Goal: Information Seeking & Learning: Find specific fact

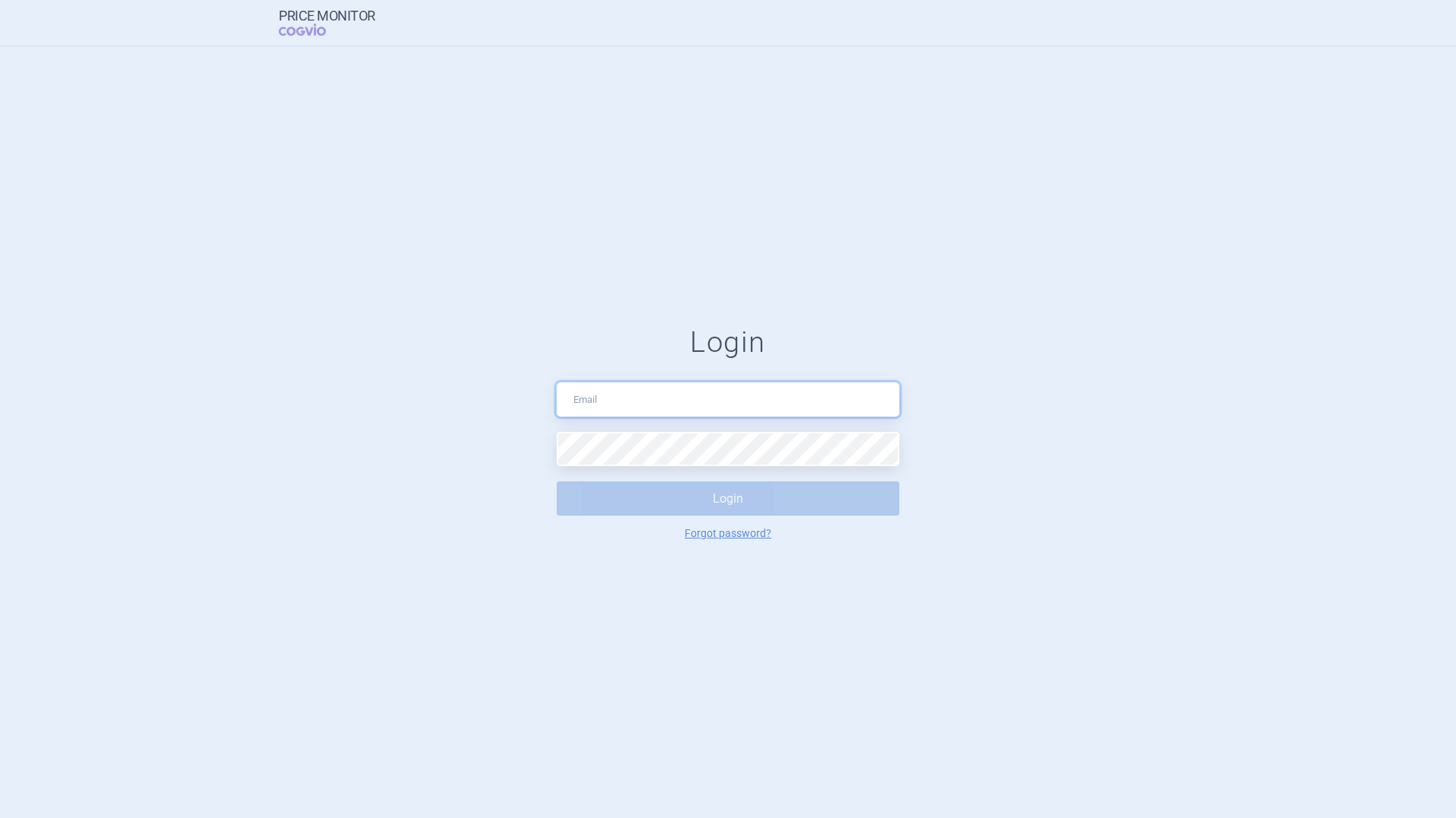
click at [589, 390] on input "text" at bounding box center [728, 400] width 343 height 35
type input "[PERSON_NAME][EMAIL_ADDRESS][PERSON_NAME][DOMAIN_NAME]"
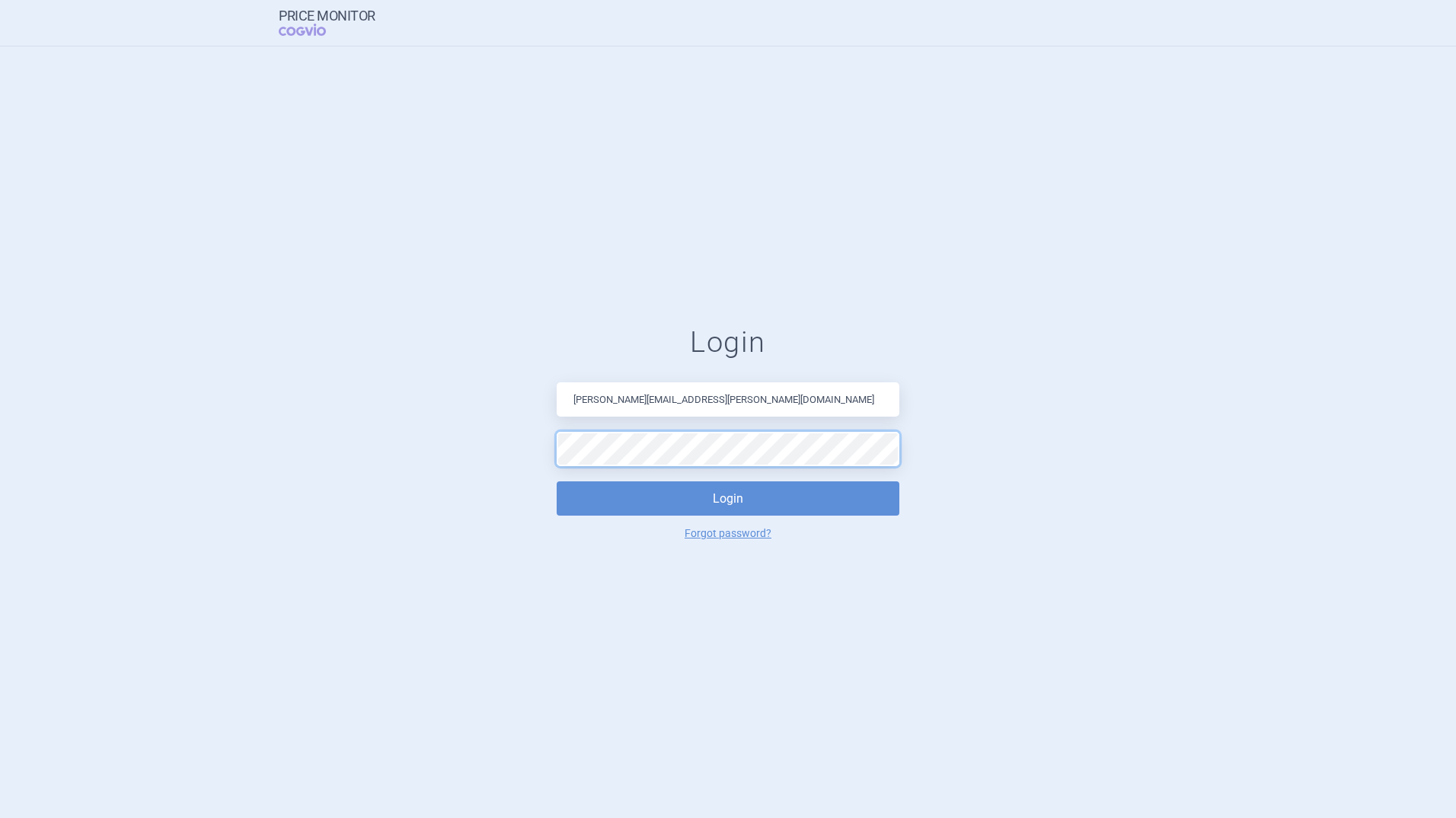
click at [556, 481] on button "Login" at bounding box center [728, 498] width 343 height 35
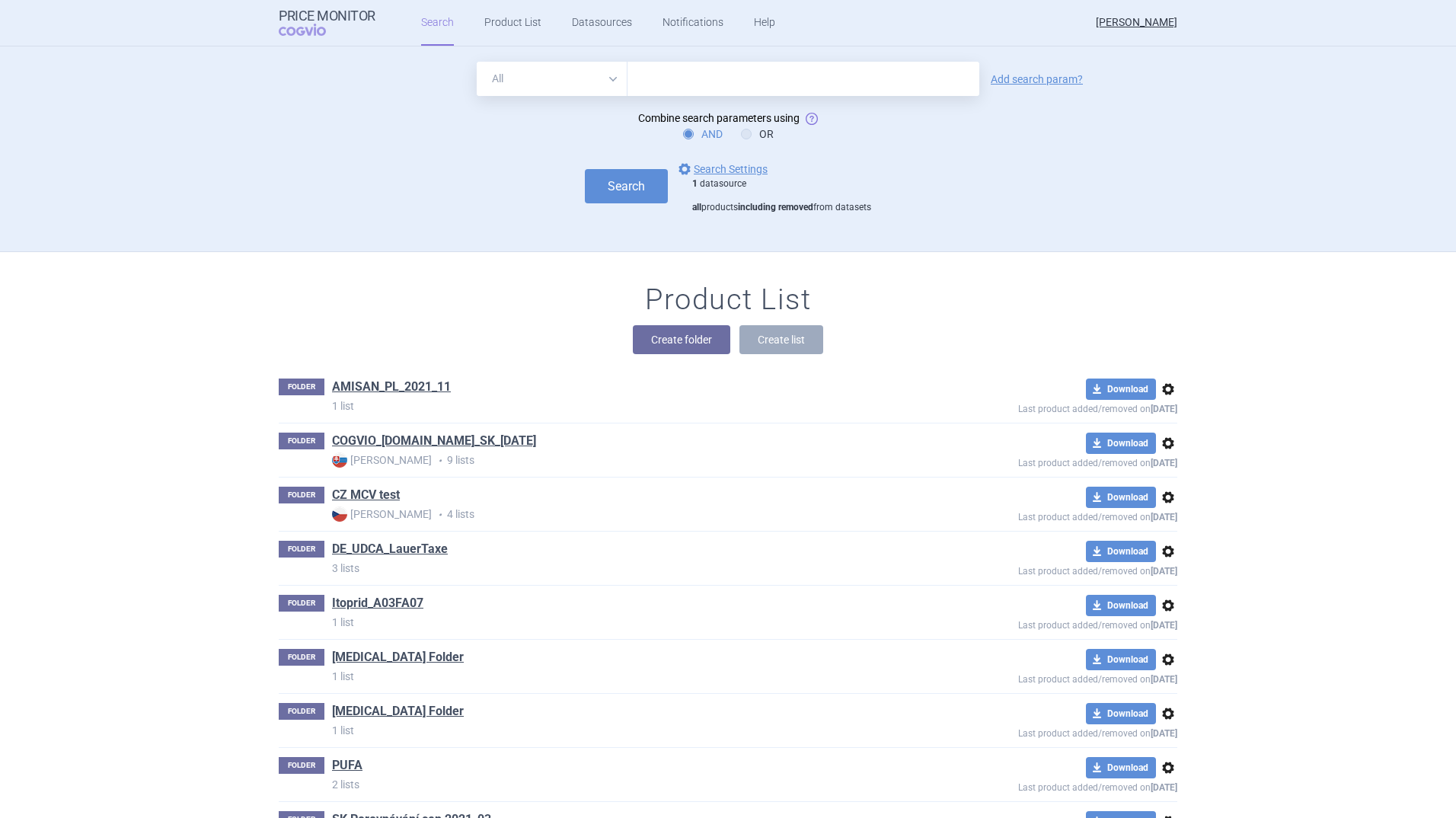
click at [611, 77] on select "All Brand Name ATC Company Active Substance Country Newer than" at bounding box center [552, 79] width 151 height 35
select select "activeSubstance"
click at [476, 62] on select "All Brand Name ATC Company Active Substance Country Newer than" at bounding box center [552, 79] width 151 height 35
click at [659, 82] on input "text" at bounding box center [804, 79] width 352 height 35
type input "propafenon"
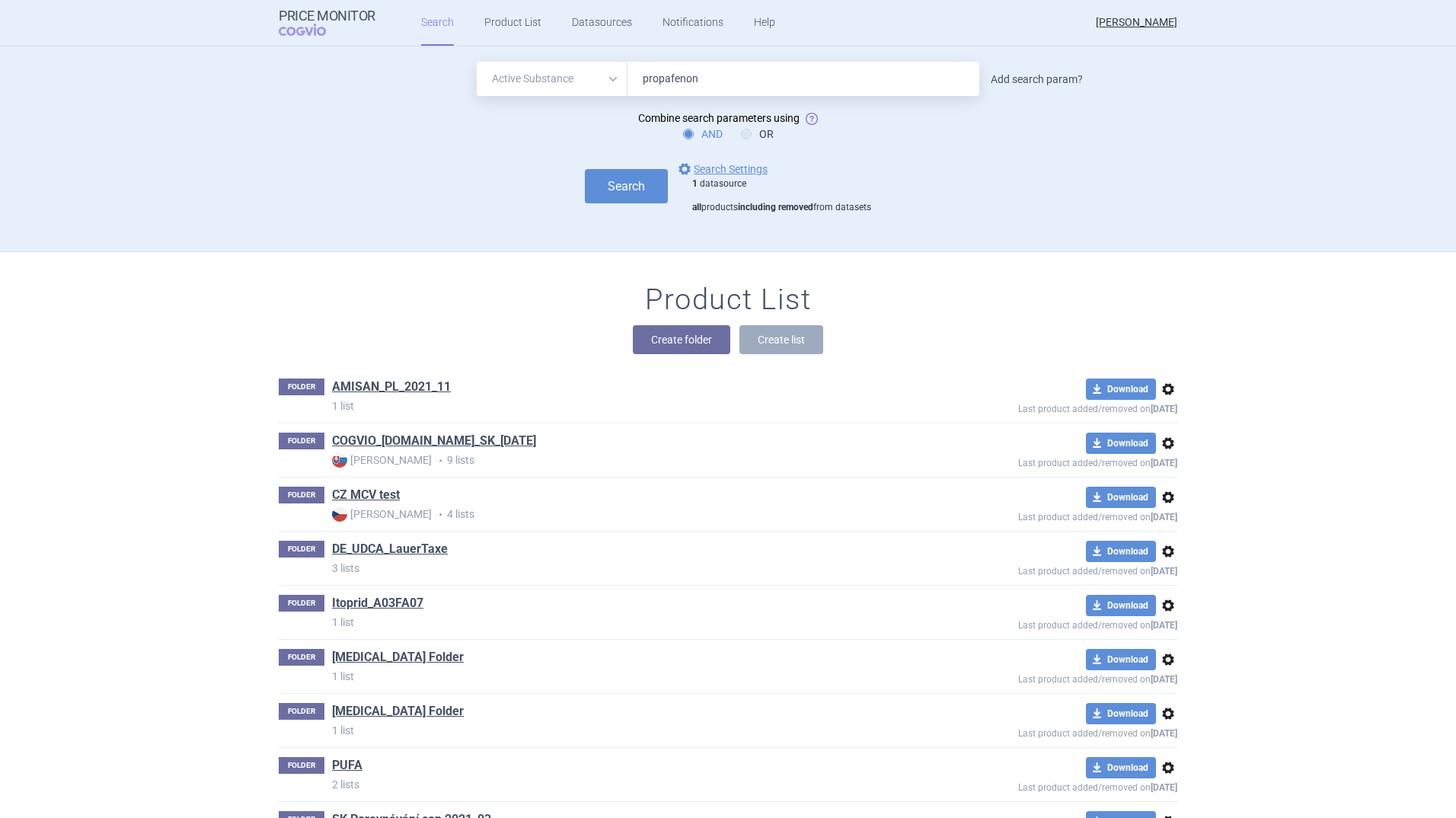
click at [1017, 79] on link "Add search param?" at bounding box center [1036, 79] width 92 height 11
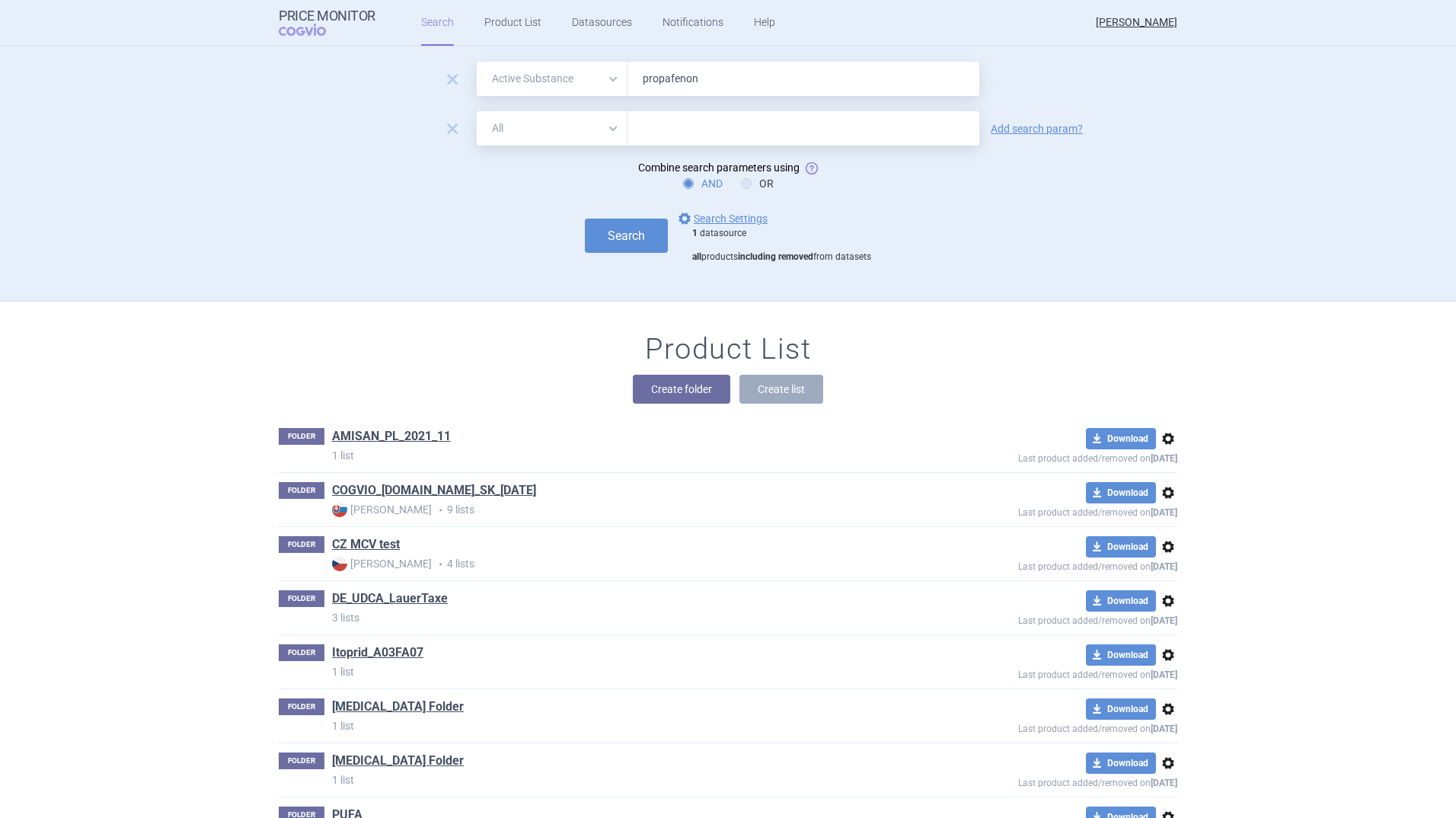
click at [607, 133] on select "All Brand Name ATC Company Active Substance Country Newer than" at bounding box center [552, 129] width 151 height 35
select select "country"
click at [476, 111] on select "All Brand Name ATC Company Active Substance Country Newer than" at bounding box center [552, 129] width 151 height 35
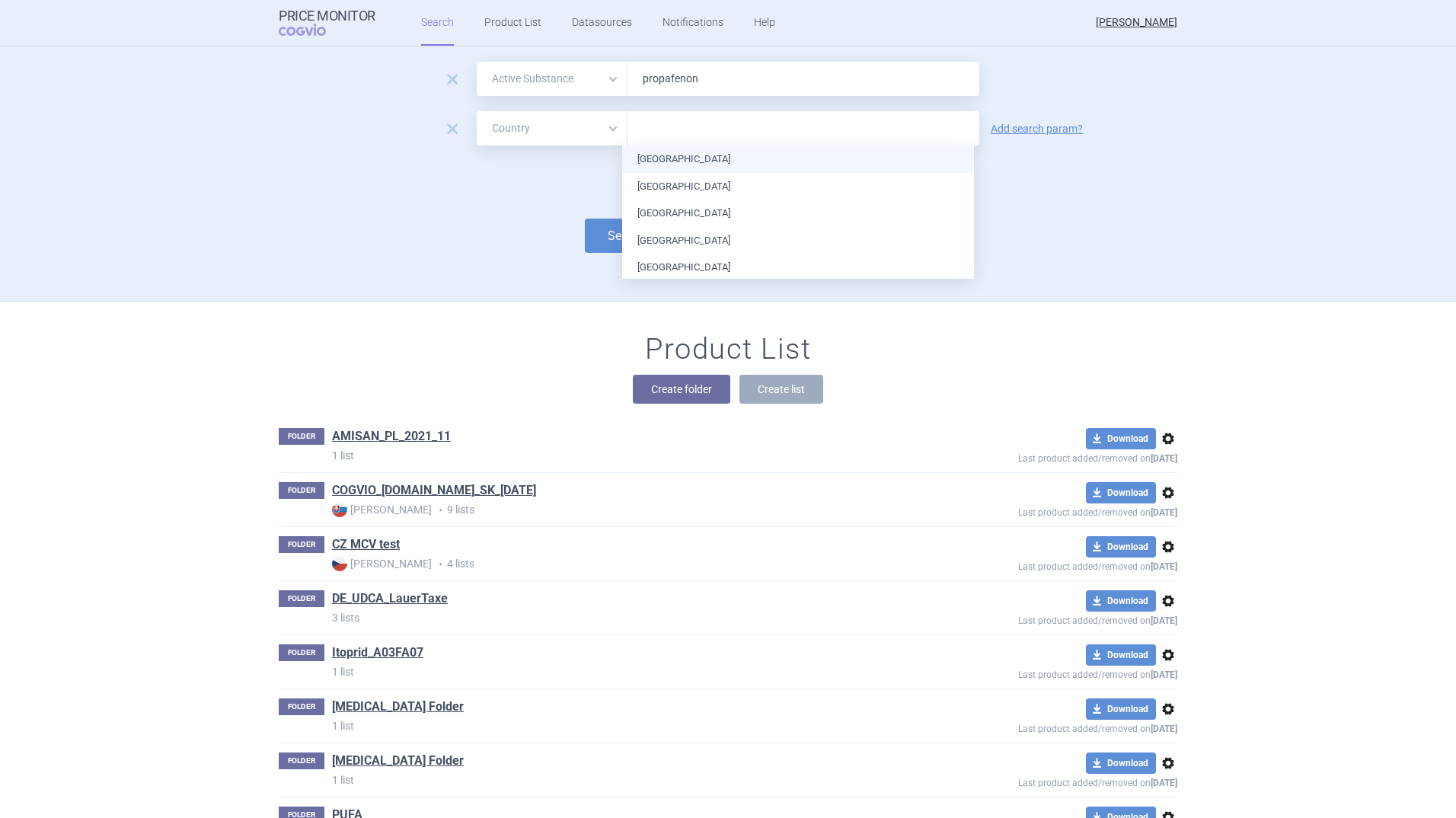
click at [655, 126] on input "text" at bounding box center [803, 128] width 337 height 20
click at [666, 239] on li "[GEOGRAPHIC_DATA]" at bounding box center [798, 240] width 352 height 27
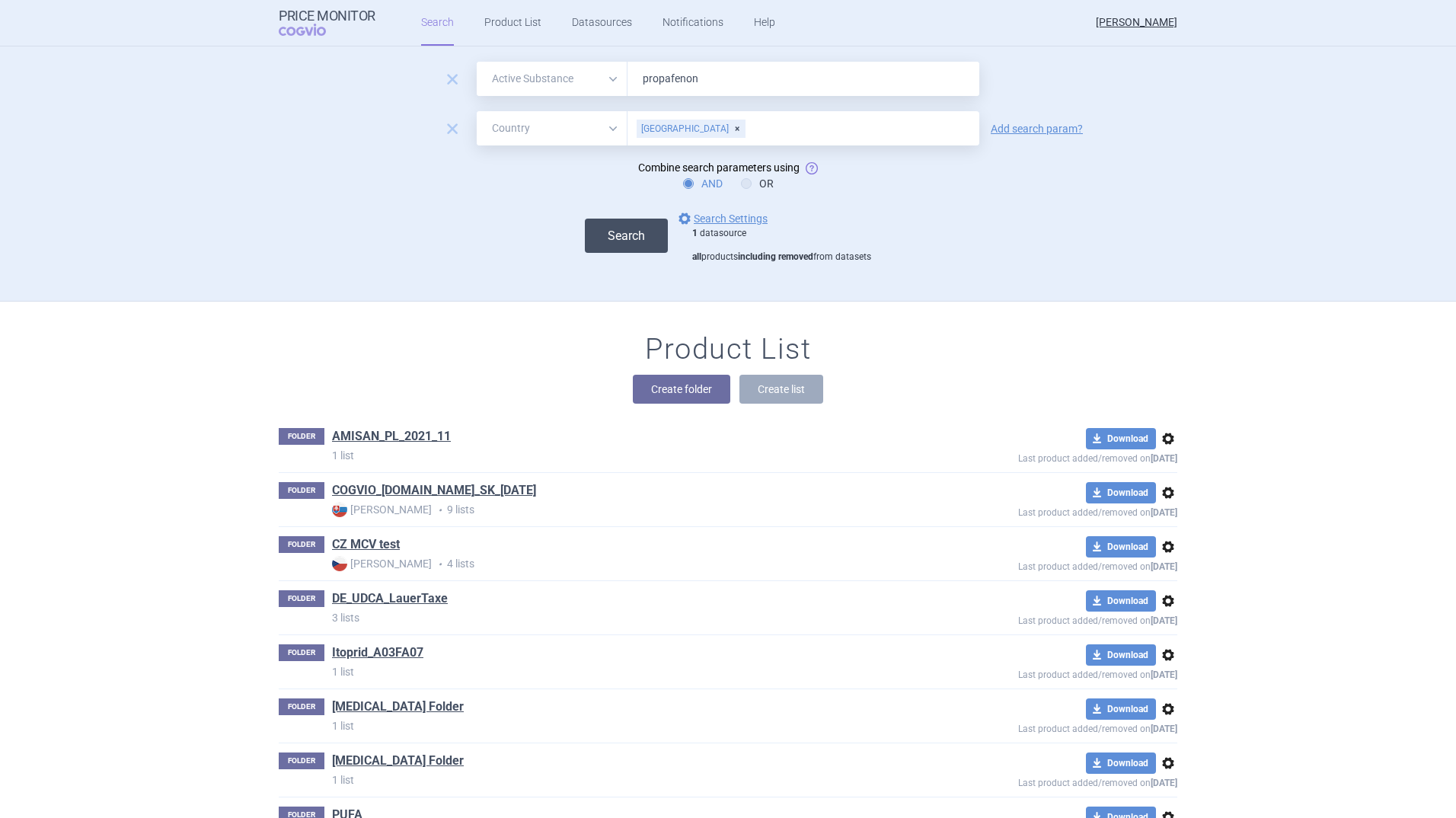
click at [597, 225] on button "Search" at bounding box center [626, 236] width 83 height 35
select select "activeSubstance"
select select "country"
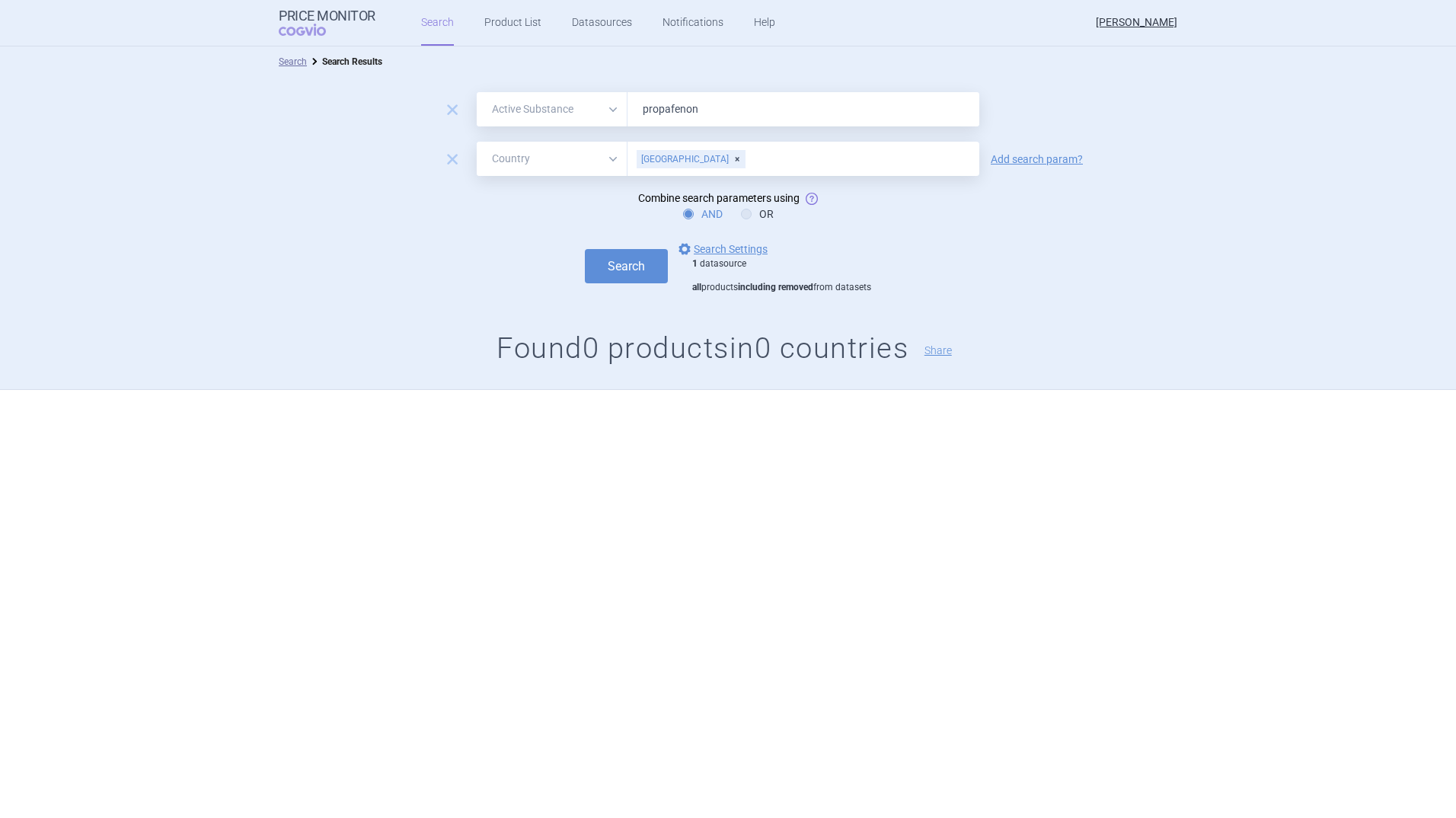
click at [715, 115] on input "propafenon" at bounding box center [804, 109] width 352 height 35
click at [682, 157] on div "[GEOGRAPHIC_DATA]" at bounding box center [691, 159] width 109 height 18
type input "hung"
click at [670, 188] on ul "[GEOGRAPHIC_DATA]" at bounding box center [804, 189] width 352 height 27
click at [608, 262] on button "Search" at bounding box center [626, 266] width 83 height 35
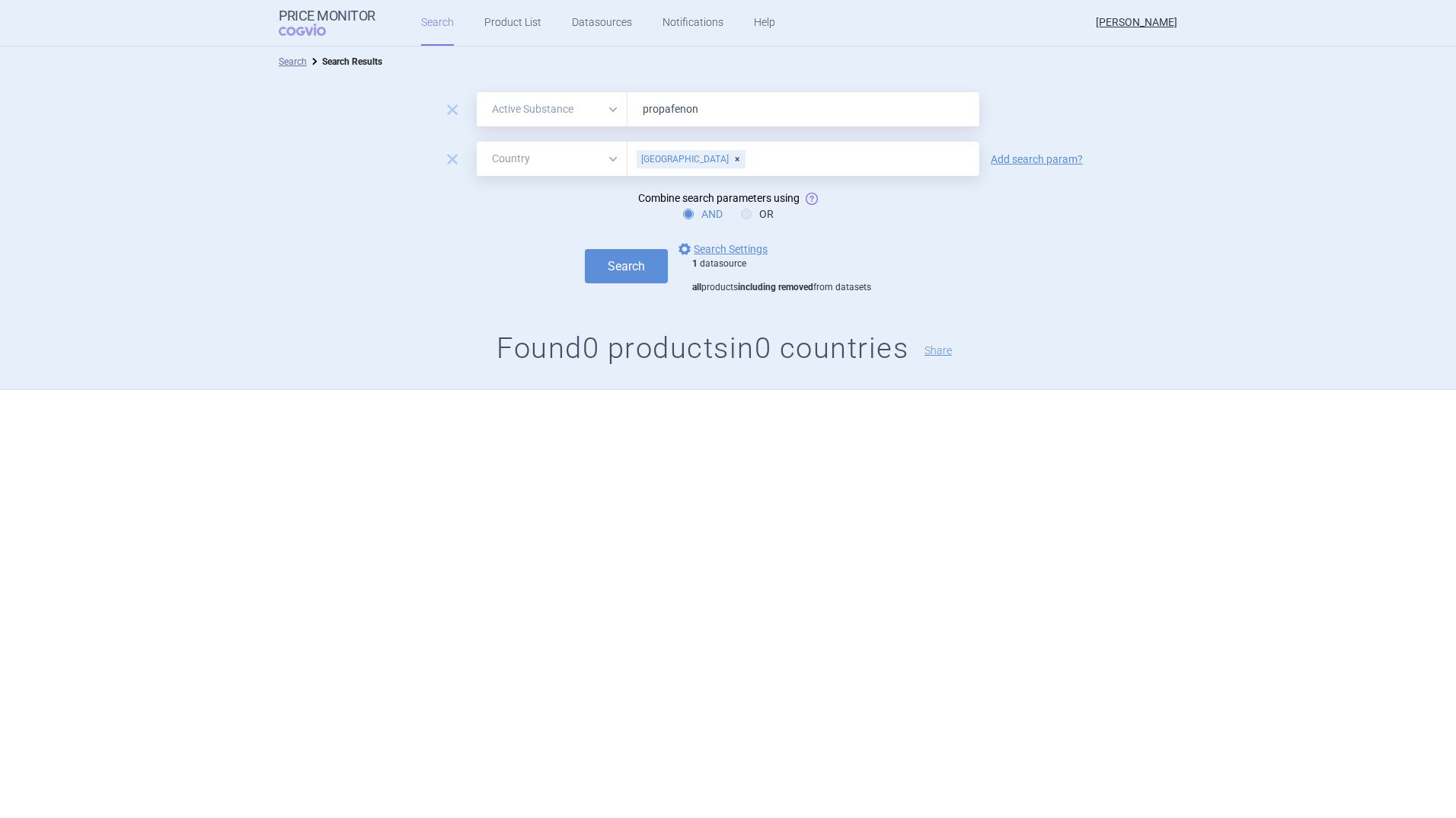
click at [684, 160] on div "[GEOGRAPHIC_DATA]" at bounding box center [691, 159] width 109 height 18
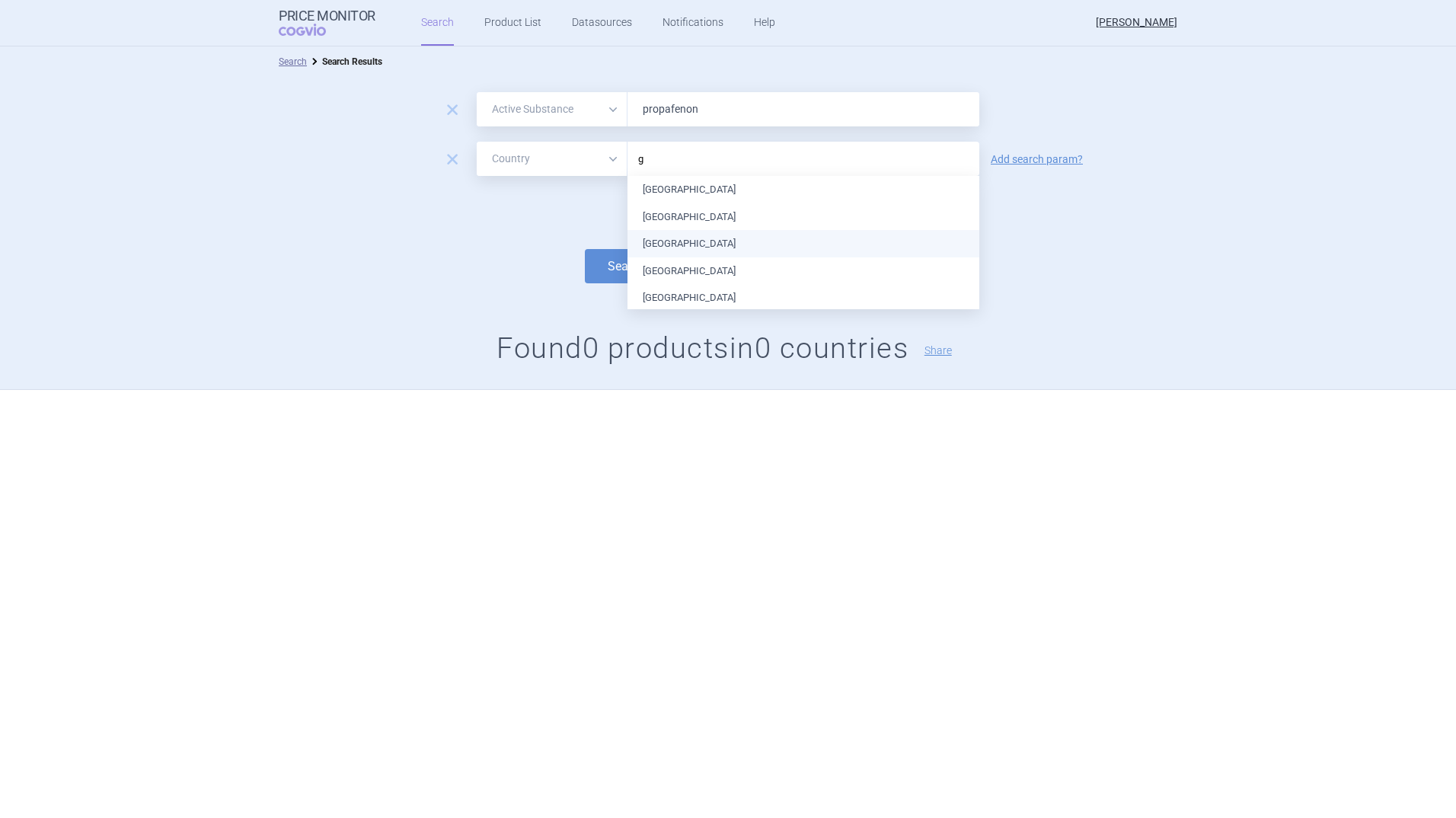
type input "gr"
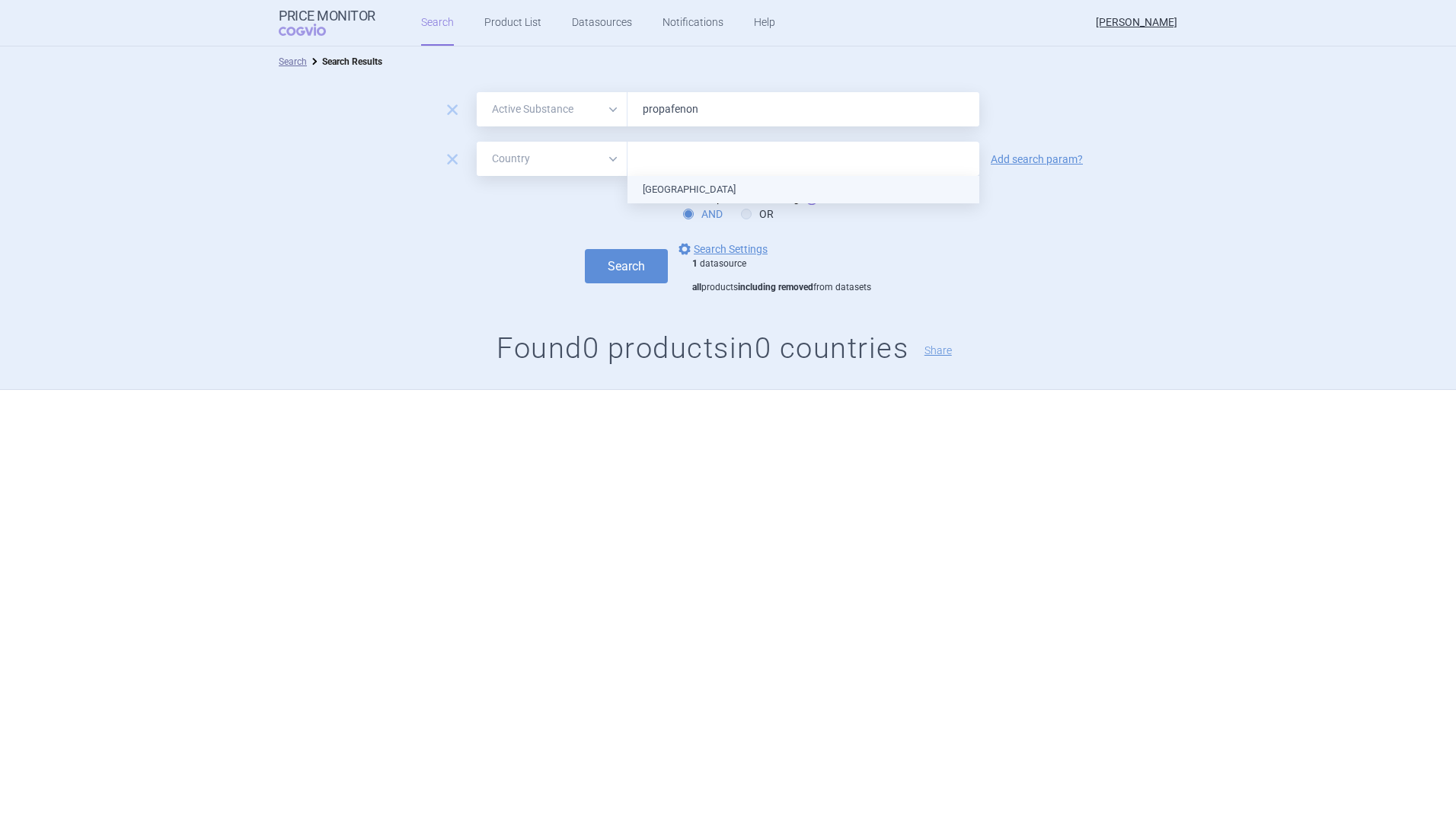
click at [673, 195] on ul "[GEOGRAPHIC_DATA]" at bounding box center [804, 189] width 352 height 27
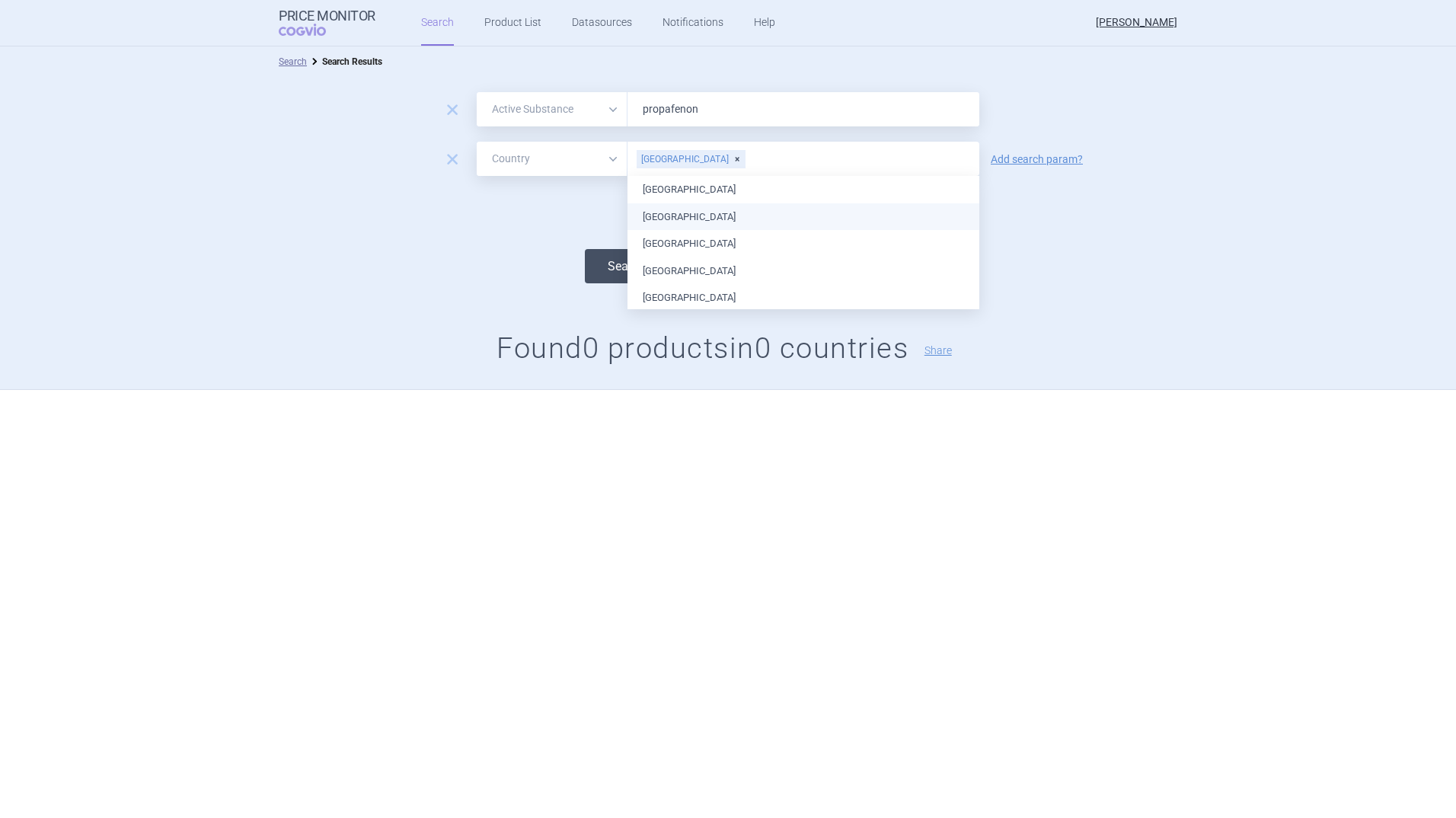
click at [603, 265] on button "Search" at bounding box center [626, 266] width 83 height 35
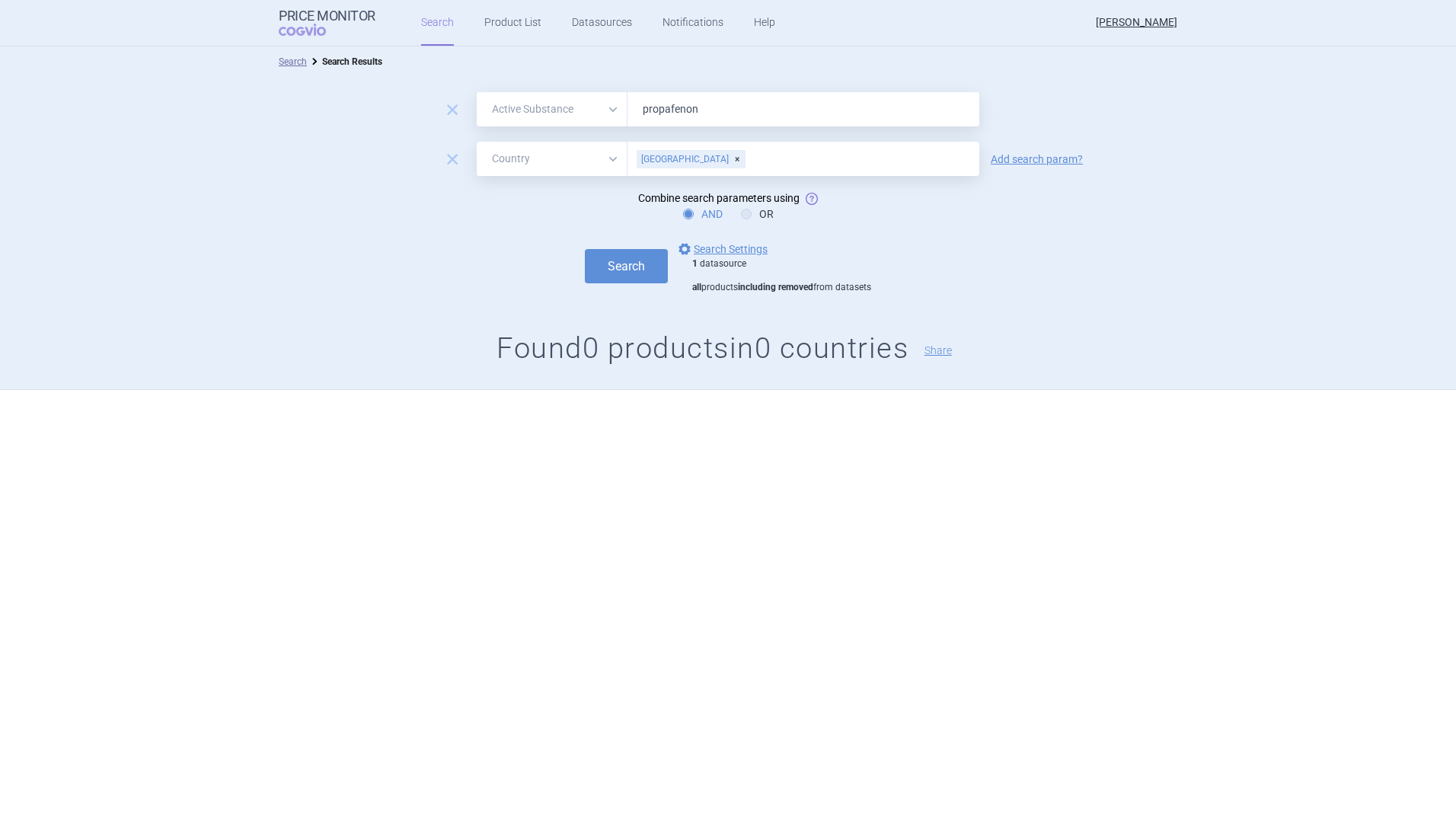
click at [677, 159] on div "[GEOGRAPHIC_DATA]" at bounding box center [691, 159] width 109 height 18
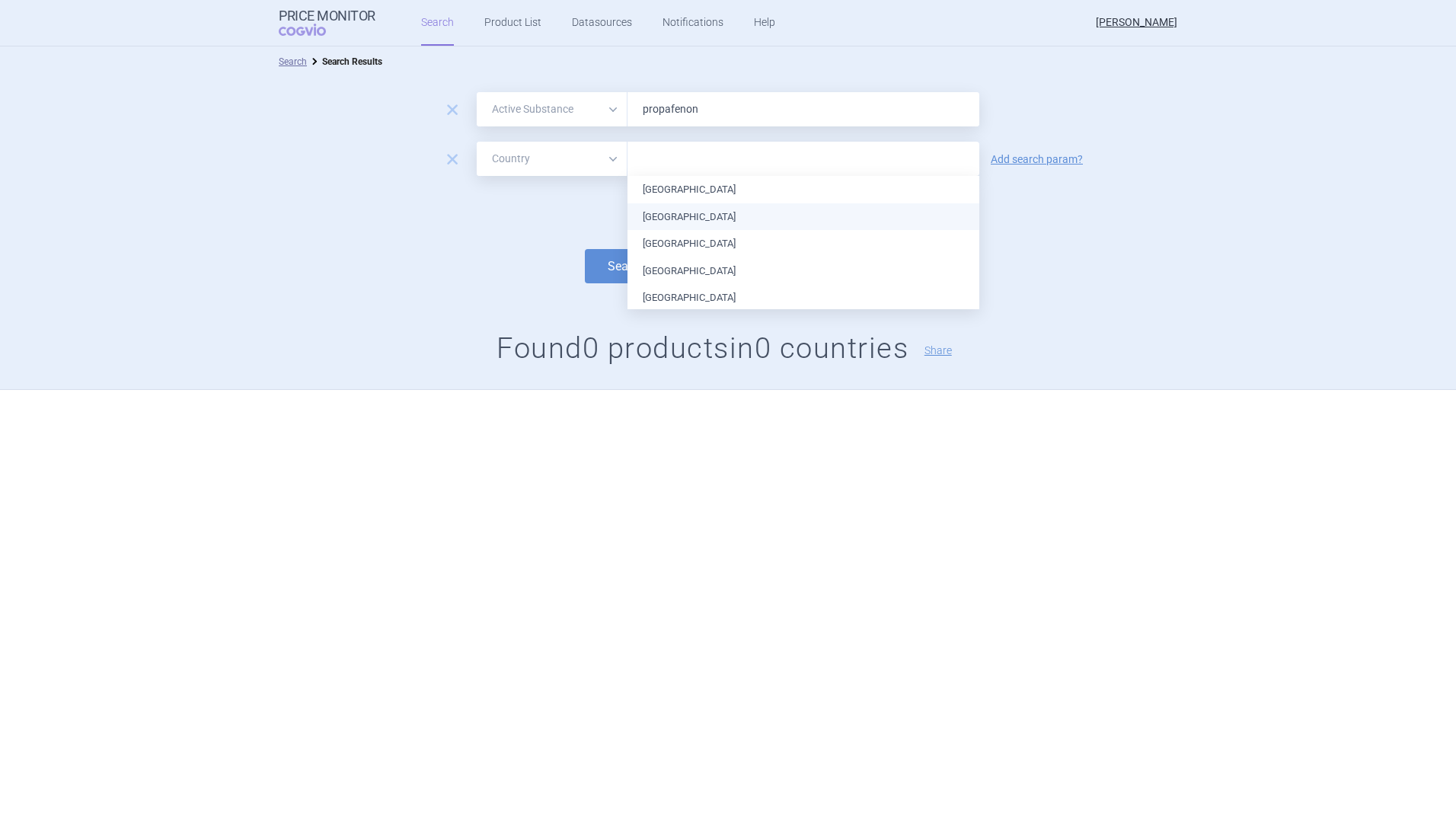
click at [662, 159] on input "text" at bounding box center [803, 159] width 337 height 20
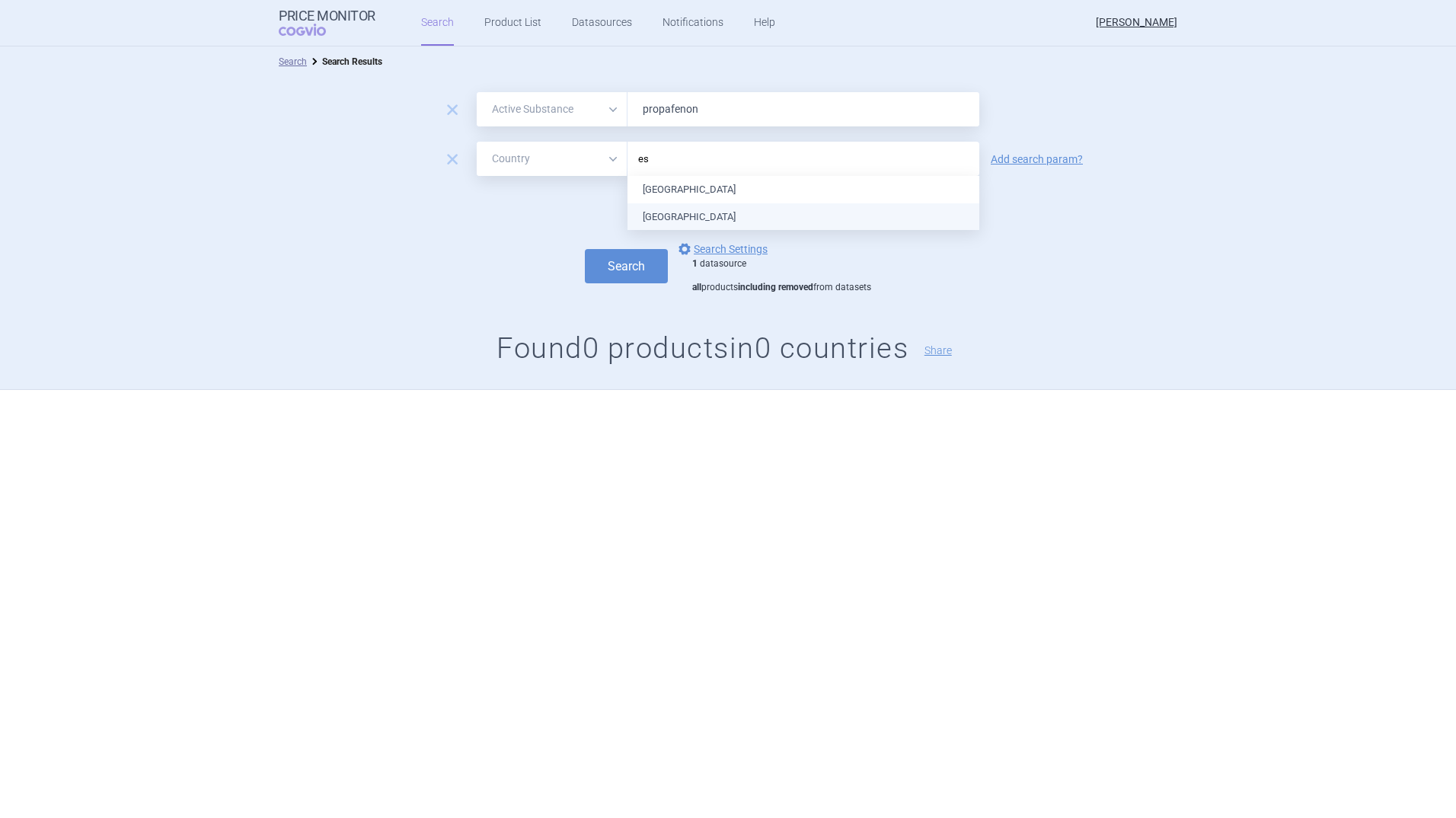
type input "e"
type input "spai"
click at [670, 192] on ul "[GEOGRAPHIC_DATA]" at bounding box center [804, 189] width 352 height 27
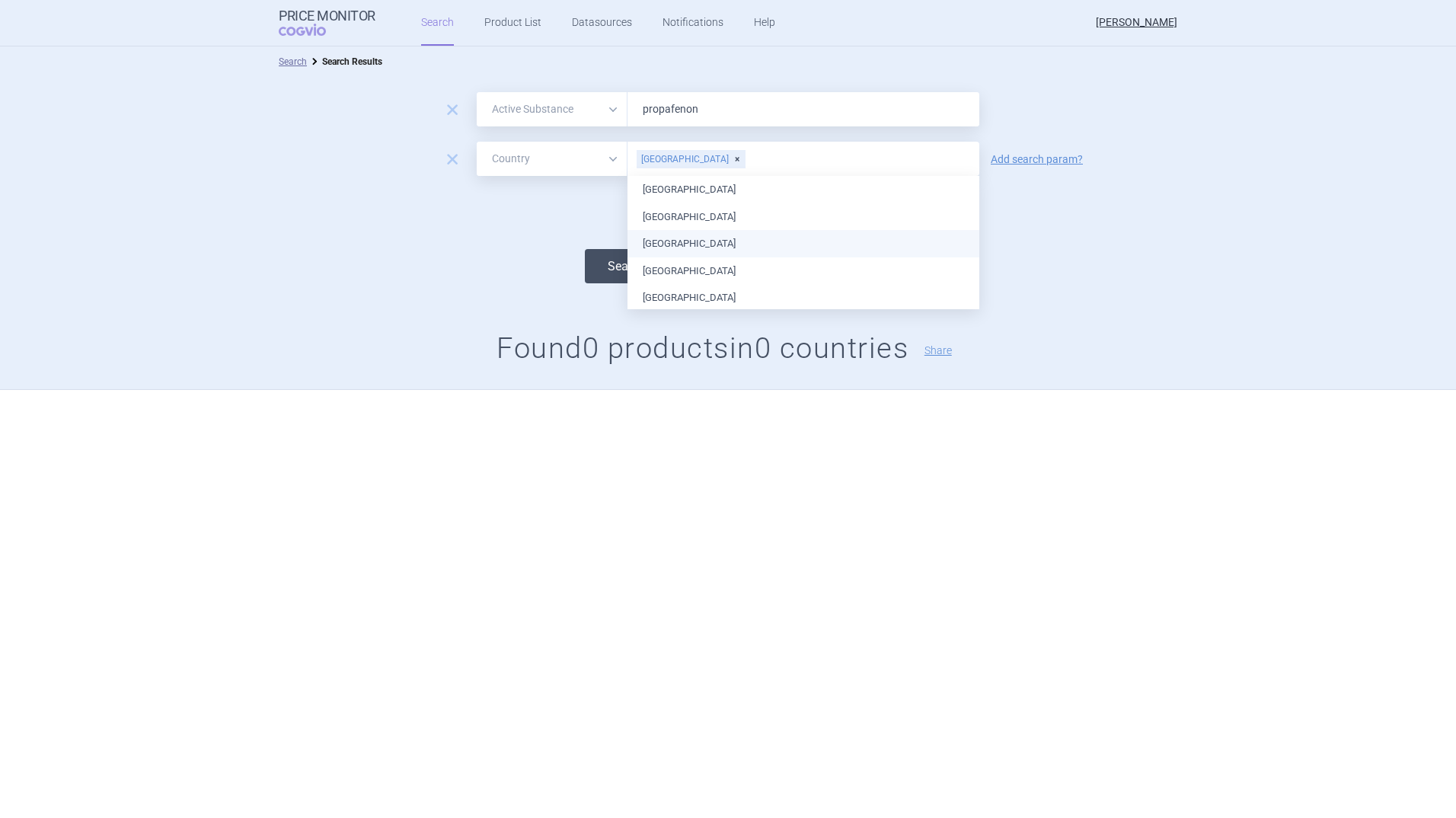
click at [604, 259] on button "Search" at bounding box center [626, 266] width 83 height 35
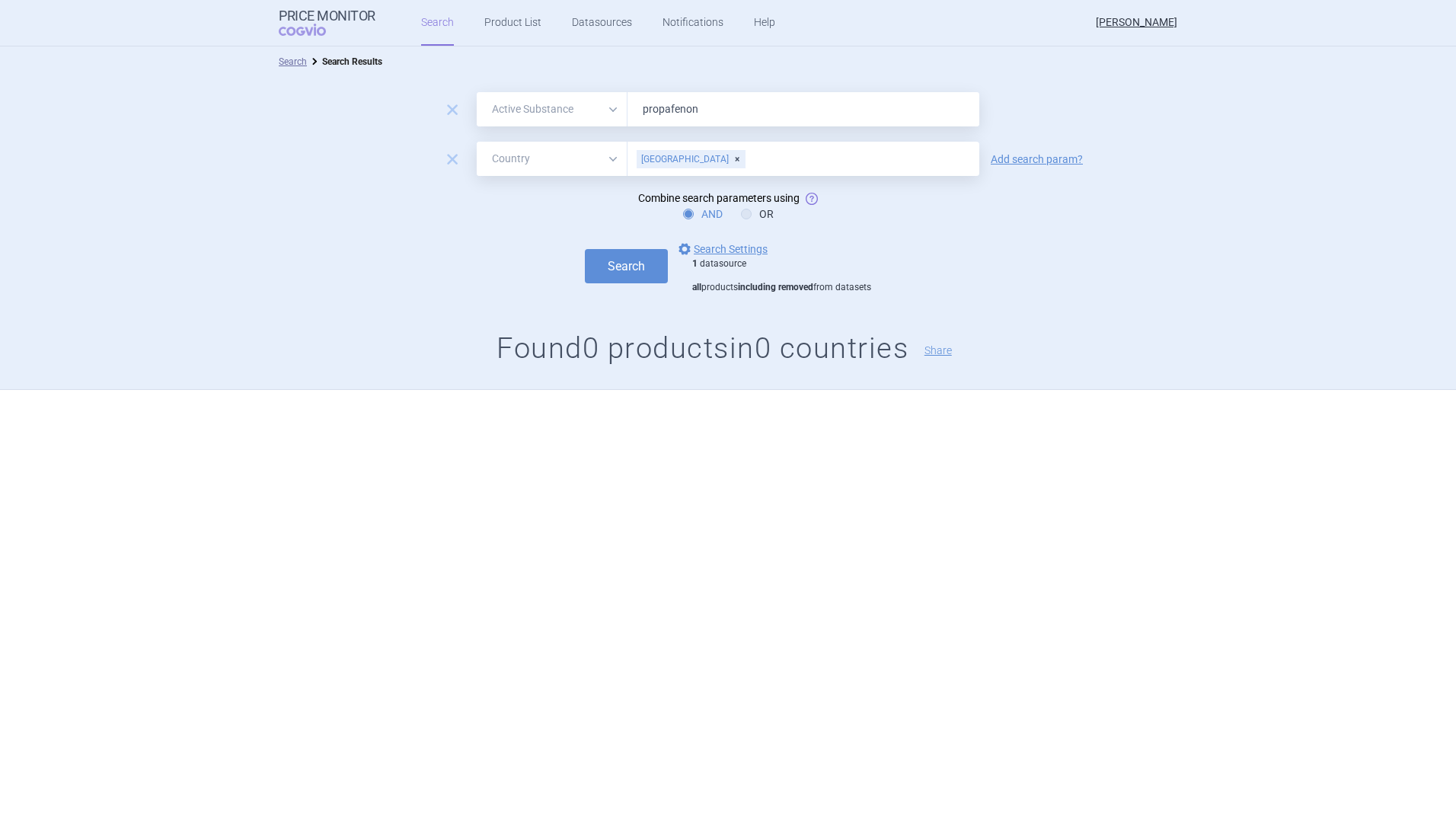
click at [671, 164] on div "[GEOGRAPHIC_DATA]" at bounding box center [691, 159] width 109 height 18
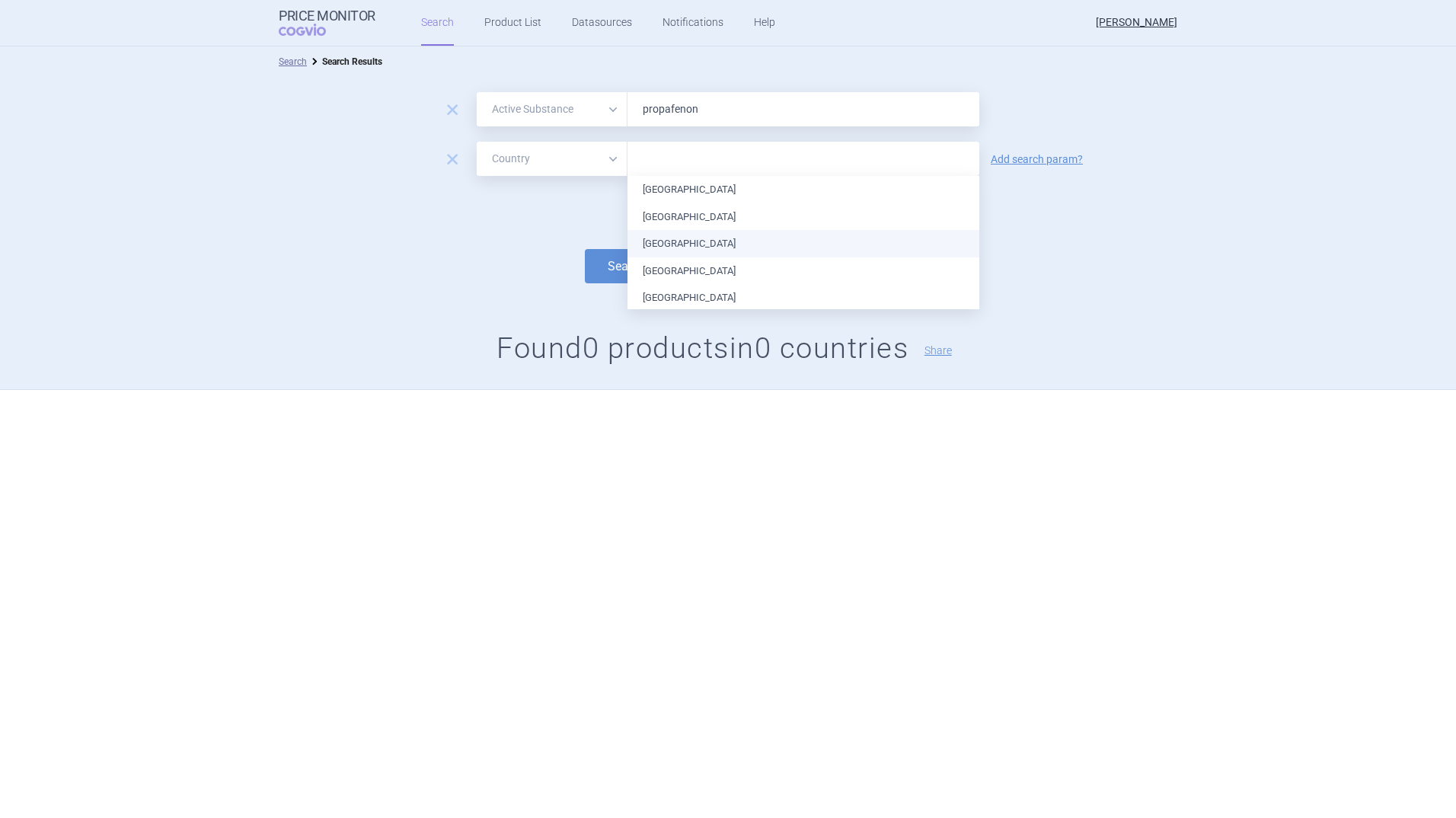
click at [663, 163] on input "text" at bounding box center [803, 159] width 337 height 20
type input "ne"
click at [661, 192] on ul "[GEOGRAPHIC_DATA] [GEOGRAPHIC_DATA] [GEOGRAPHIC_DATA] [GEOGRAPHIC_DATA] [GEOGRA…" at bounding box center [804, 759] width 352 height 1167
click at [564, 197] on form "remove All Brand Name ATC Company Active Substance Country Newer than propafeno…" at bounding box center [728, 192] width 1456 height 201
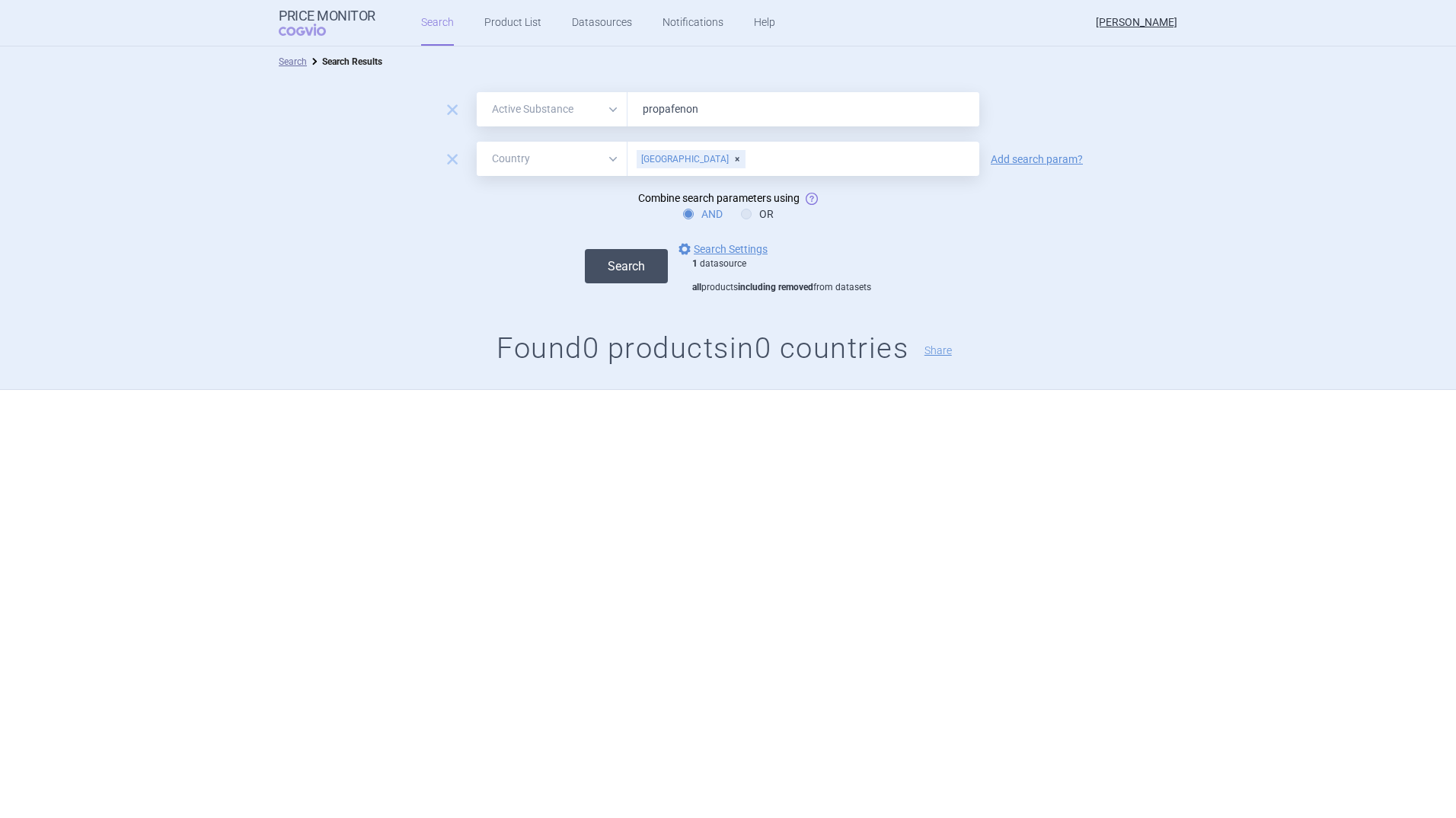
click at [624, 262] on button "Search" at bounding box center [626, 266] width 83 height 35
click at [700, 159] on div "[GEOGRAPHIC_DATA]" at bounding box center [691, 159] width 109 height 18
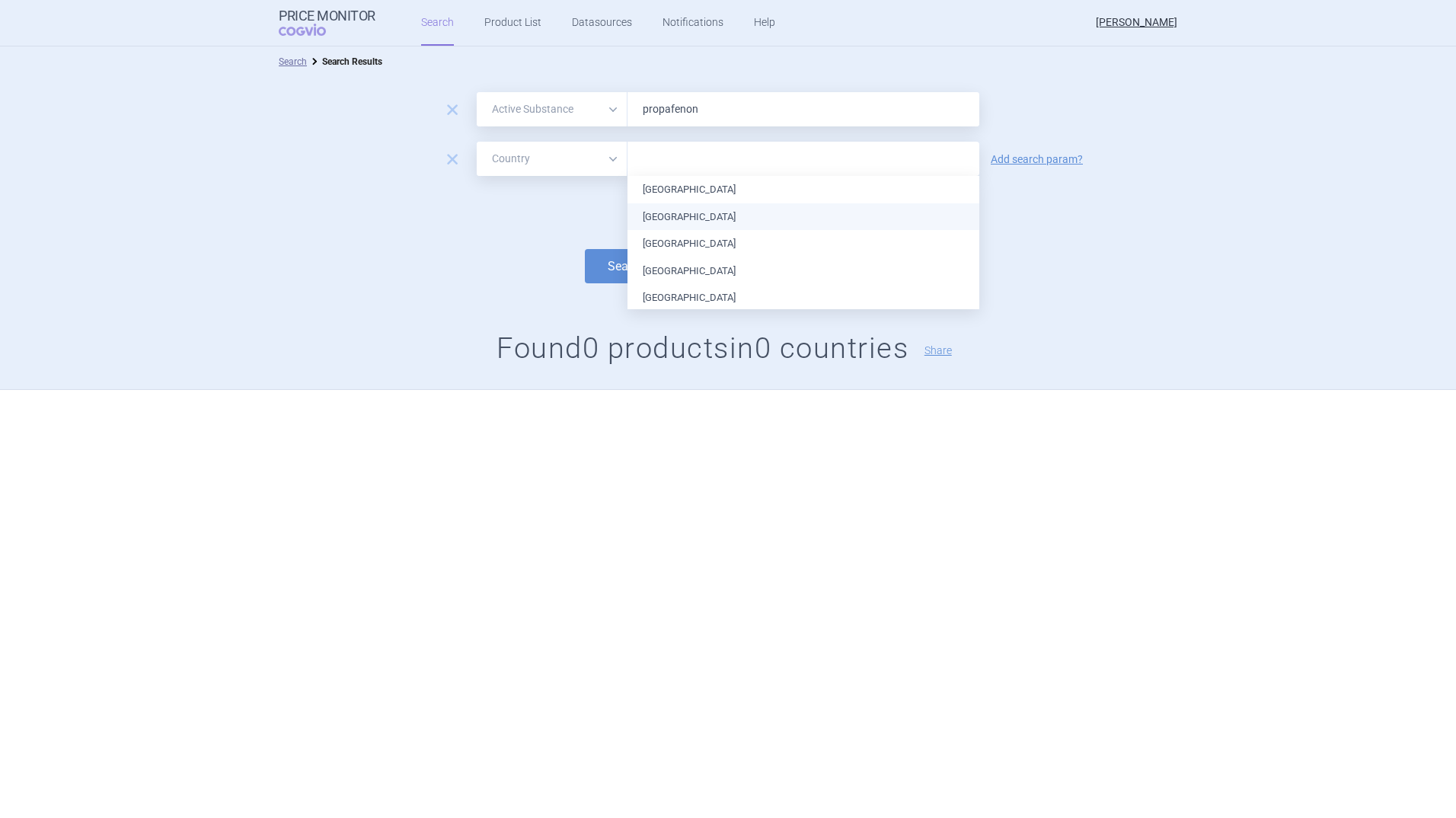
click at [685, 158] on input "text" at bounding box center [803, 159] width 337 height 20
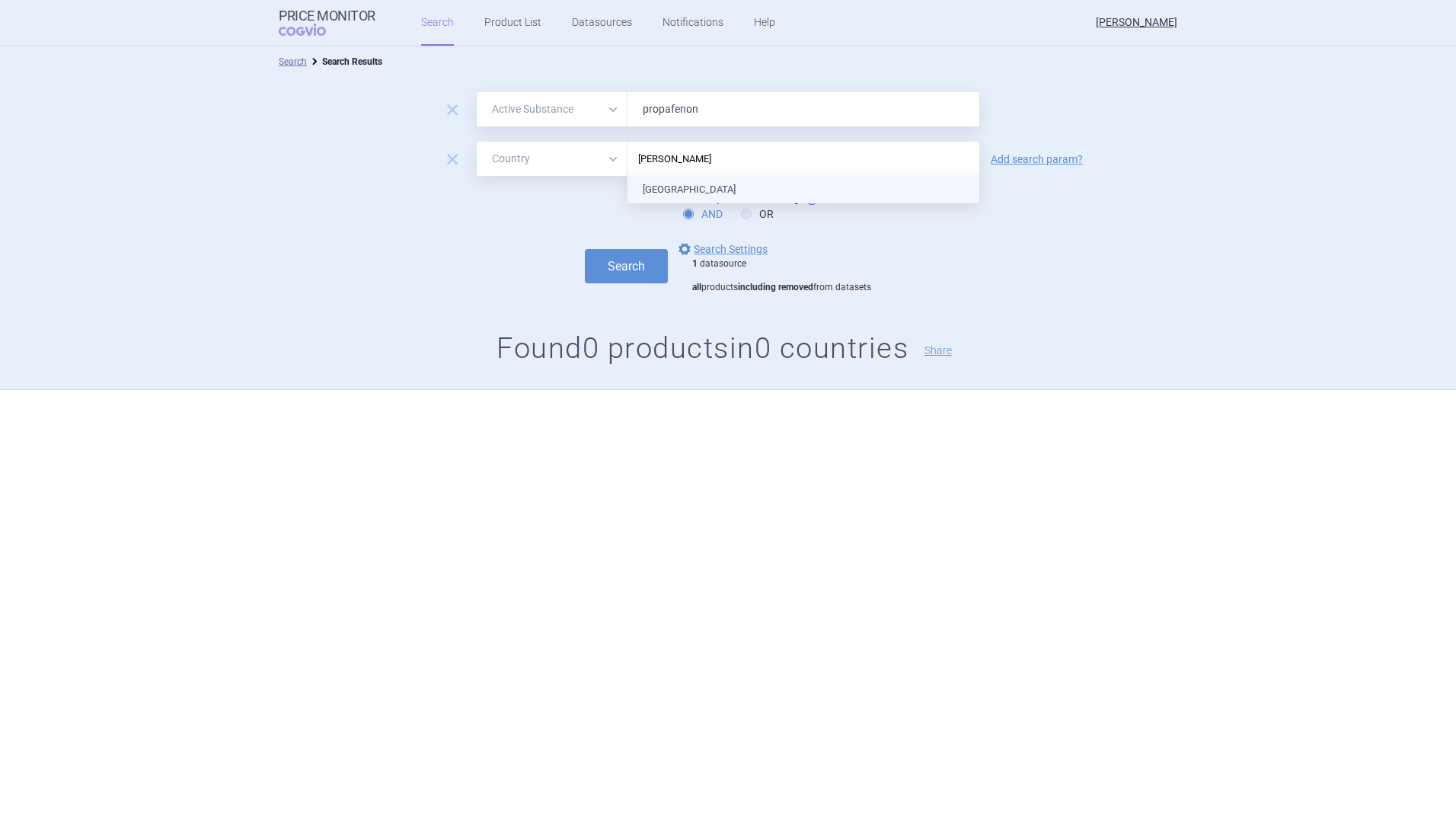
type input "[GEOGRAPHIC_DATA]"
click at [662, 195] on ul "[GEOGRAPHIC_DATA]" at bounding box center [804, 189] width 352 height 27
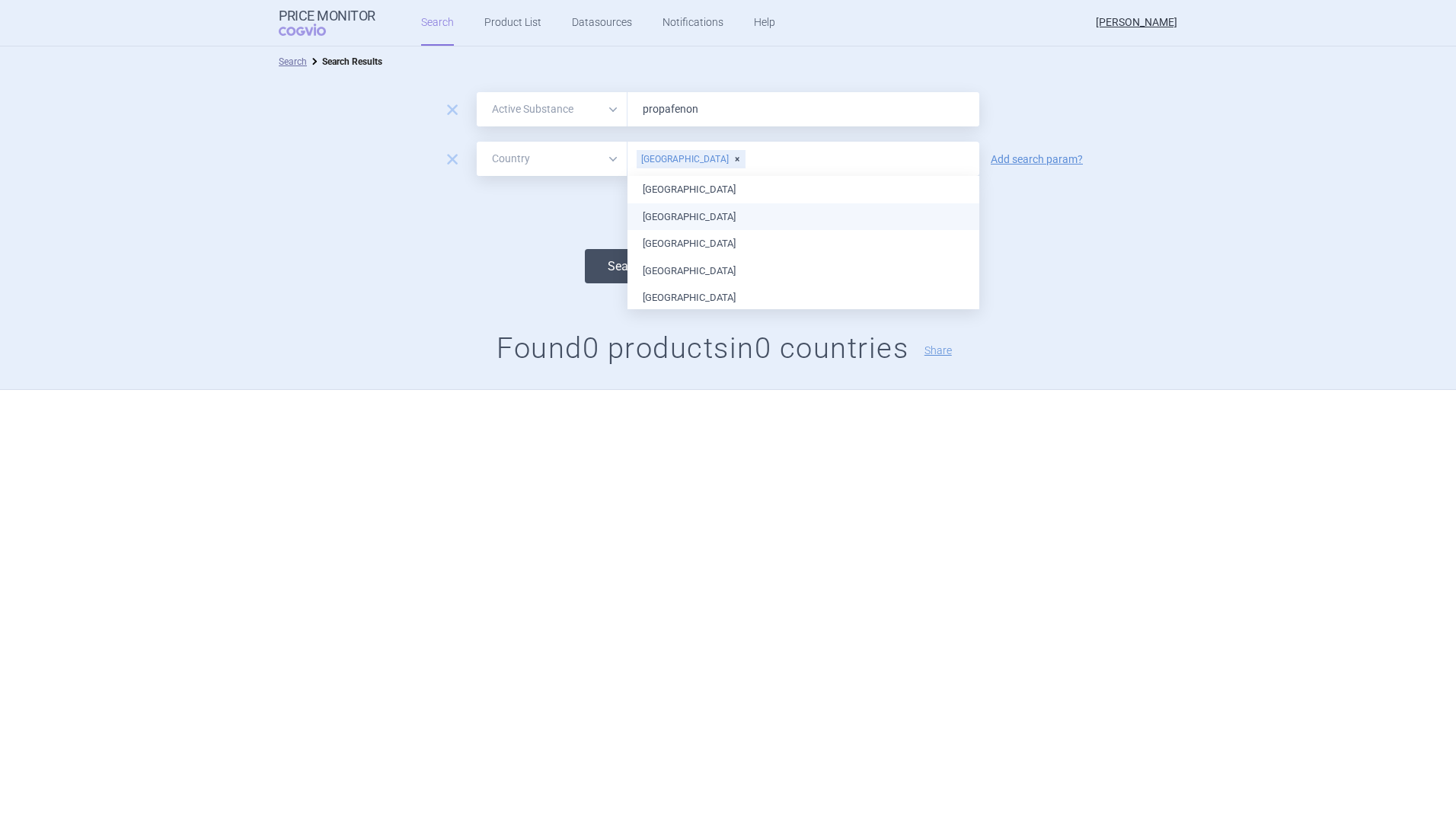
click at [603, 268] on button "Search" at bounding box center [626, 266] width 83 height 35
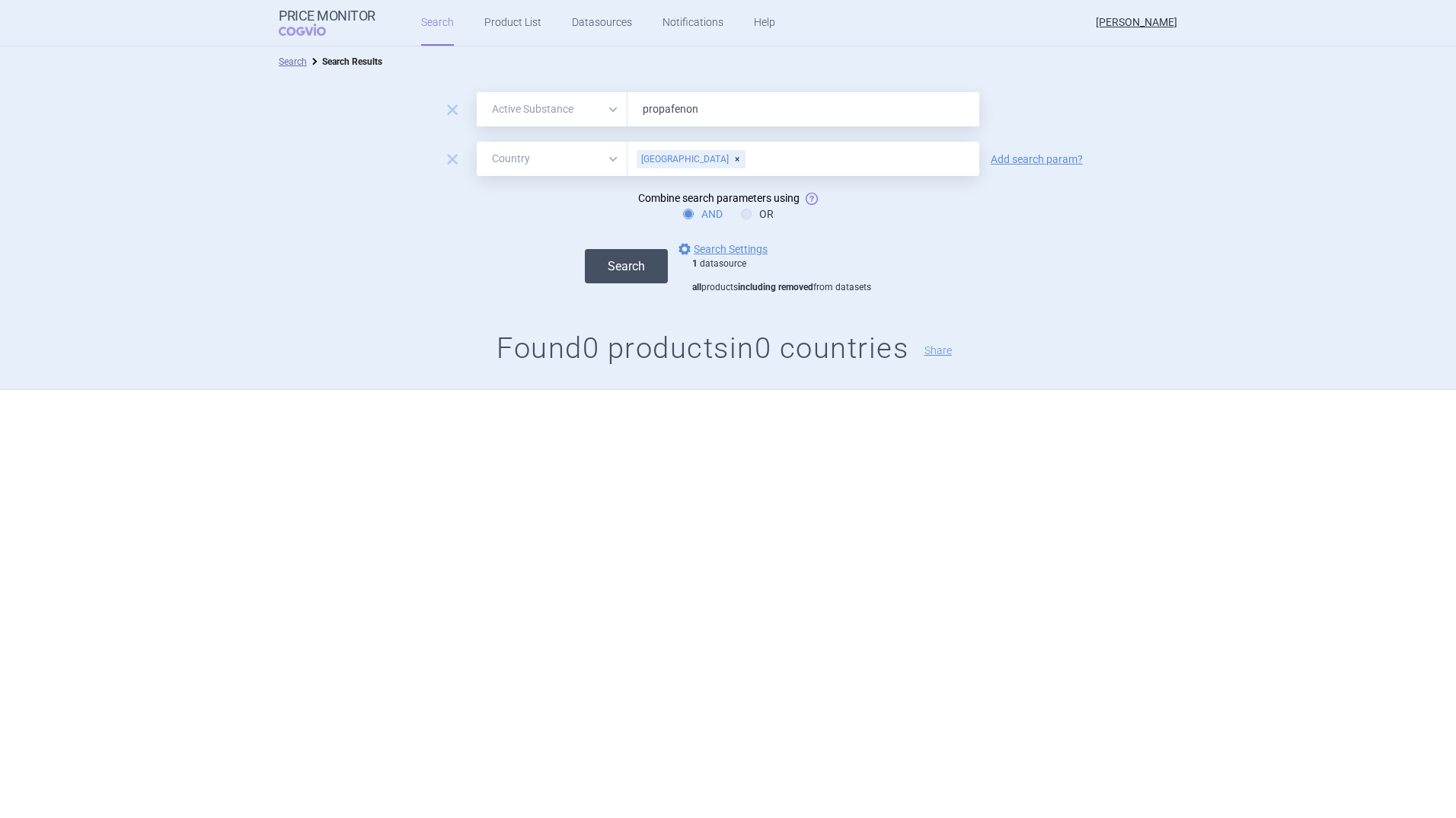
click at [603, 268] on button "Search" at bounding box center [626, 266] width 83 height 35
click at [680, 156] on div "[GEOGRAPHIC_DATA]" at bounding box center [691, 159] width 109 height 18
type input "[GEOGRAPHIC_DATA]"
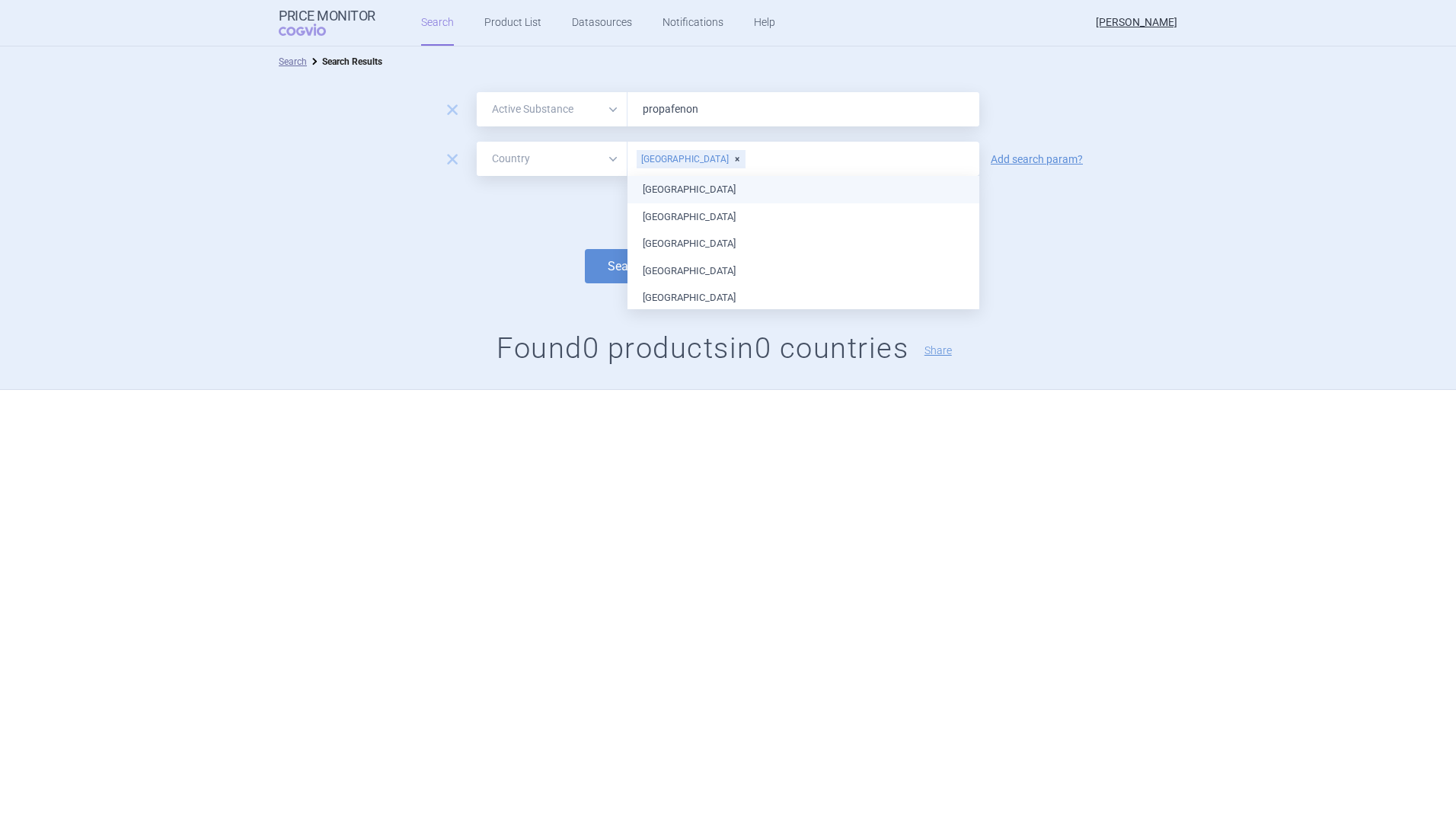
click at [656, 187] on ul "[GEOGRAPHIC_DATA] [GEOGRAPHIC_DATA] [GEOGRAPHIC_DATA] [GEOGRAPHIC_DATA] [GEOGRA…" at bounding box center [804, 759] width 352 height 1167
click at [606, 263] on button "Search" at bounding box center [626, 266] width 83 height 35
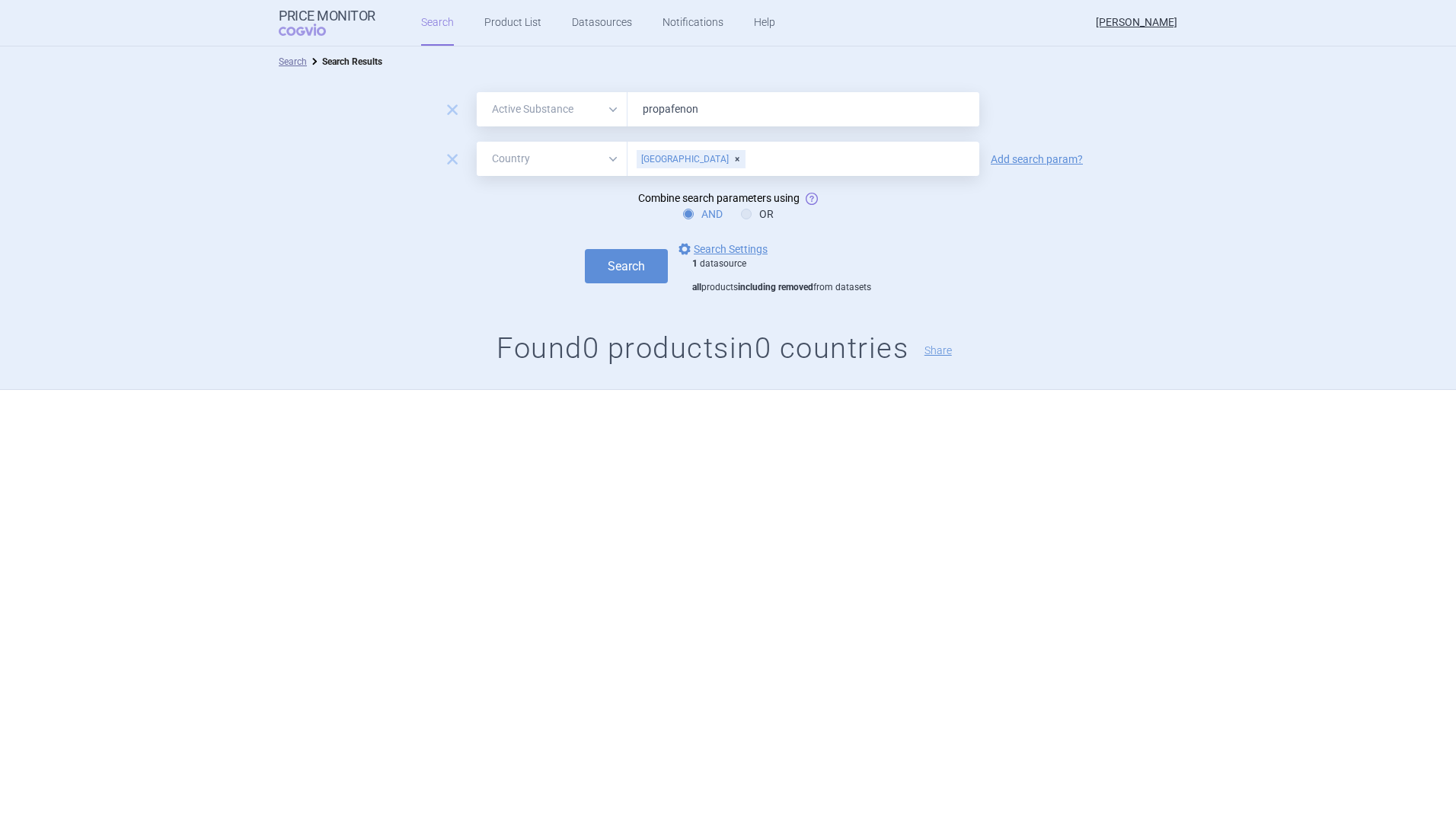
click at [685, 157] on div "[GEOGRAPHIC_DATA]" at bounding box center [691, 159] width 109 height 18
type input "[GEOGRAPHIC_DATA]"
click at [659, 191] on ul "[GEOGRAPHIC_DATA]" at bounding box center [804, 189] width 352 height 27
click at [590, 222] on form "remove All Brand Name ATC Company Active Substance Country Newer than propafeno…" at bounding box center [728, 192] width 1456 height 201
click at [640, 265] on button "Search" at bounding box center [626, 266] width 83 height 35
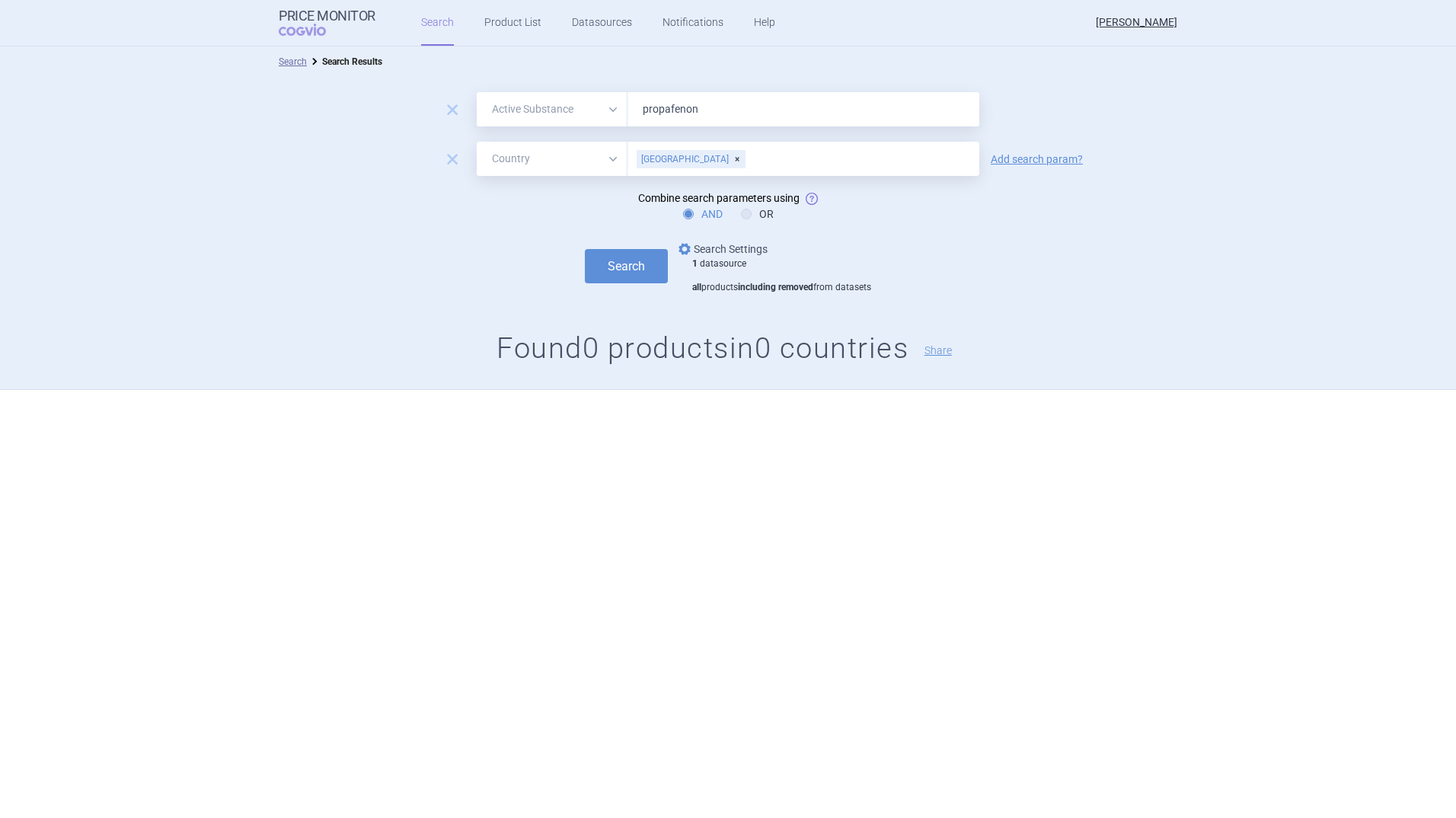
click at [731, 243] on link "options Search Settings" at bounding box center [721, 249] width 92 height 18
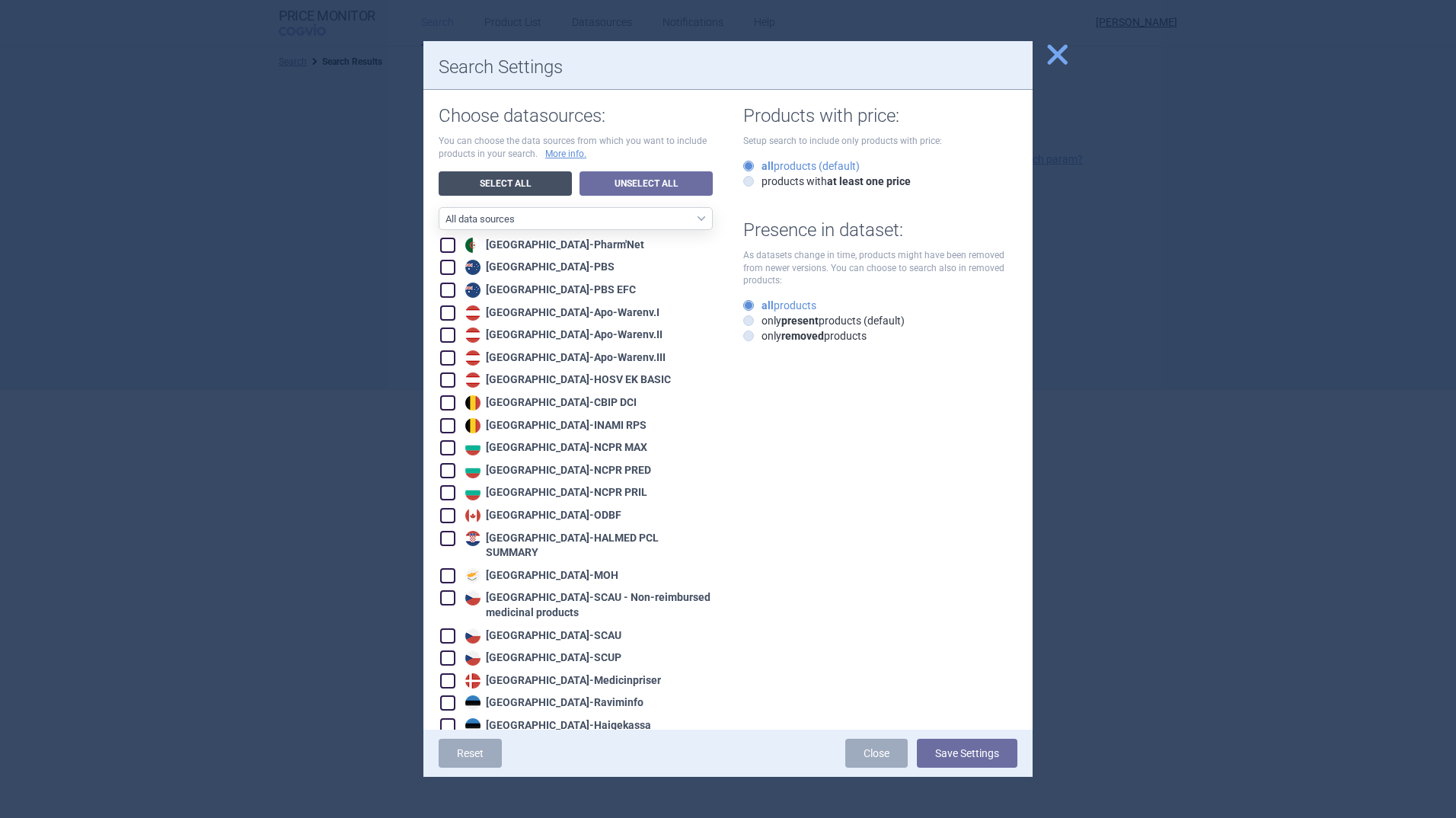
click at [509, 177] on link "Select All" at bounding box center [505, 183] width 133 height 24
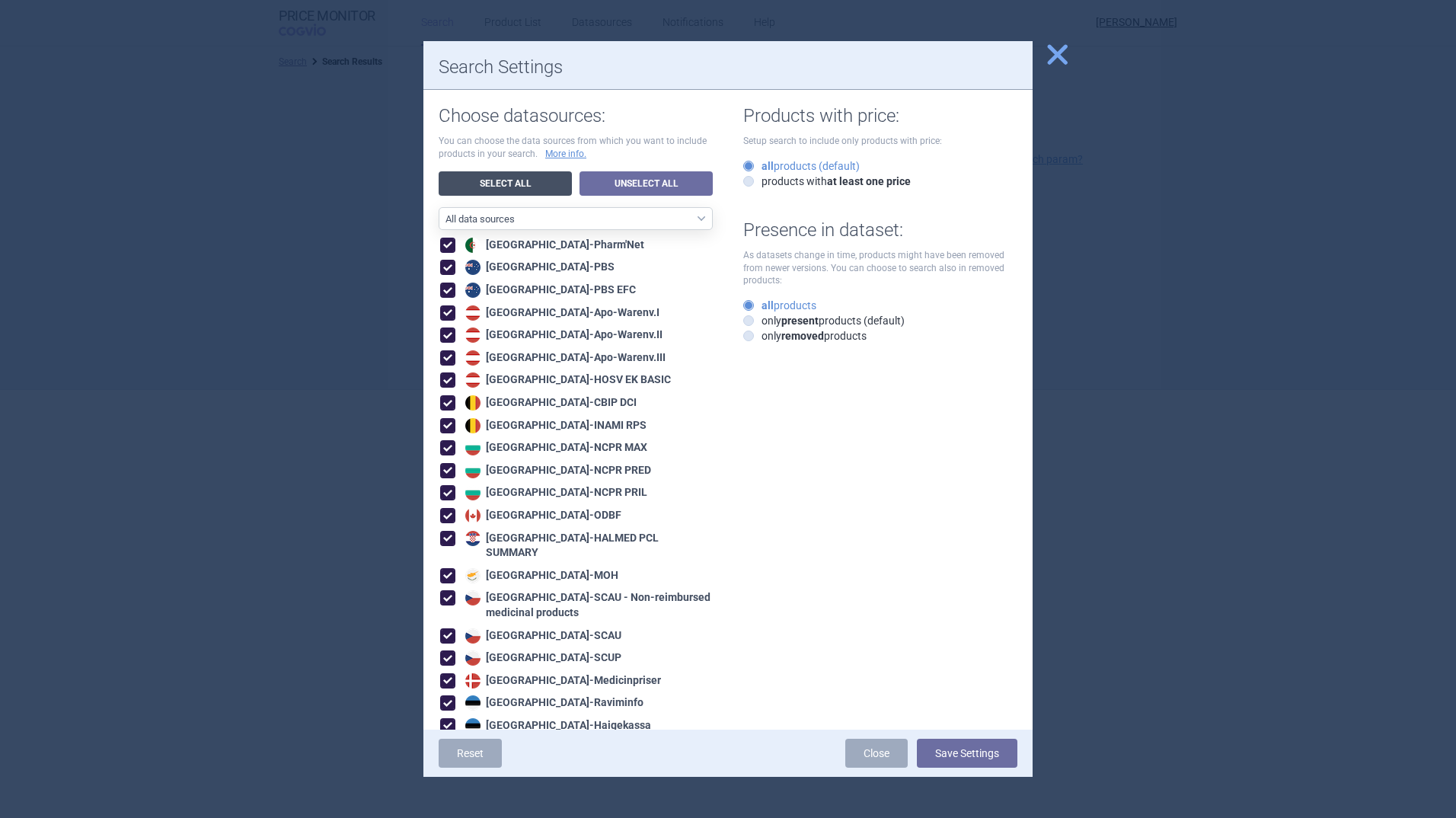
checkbox input "true"
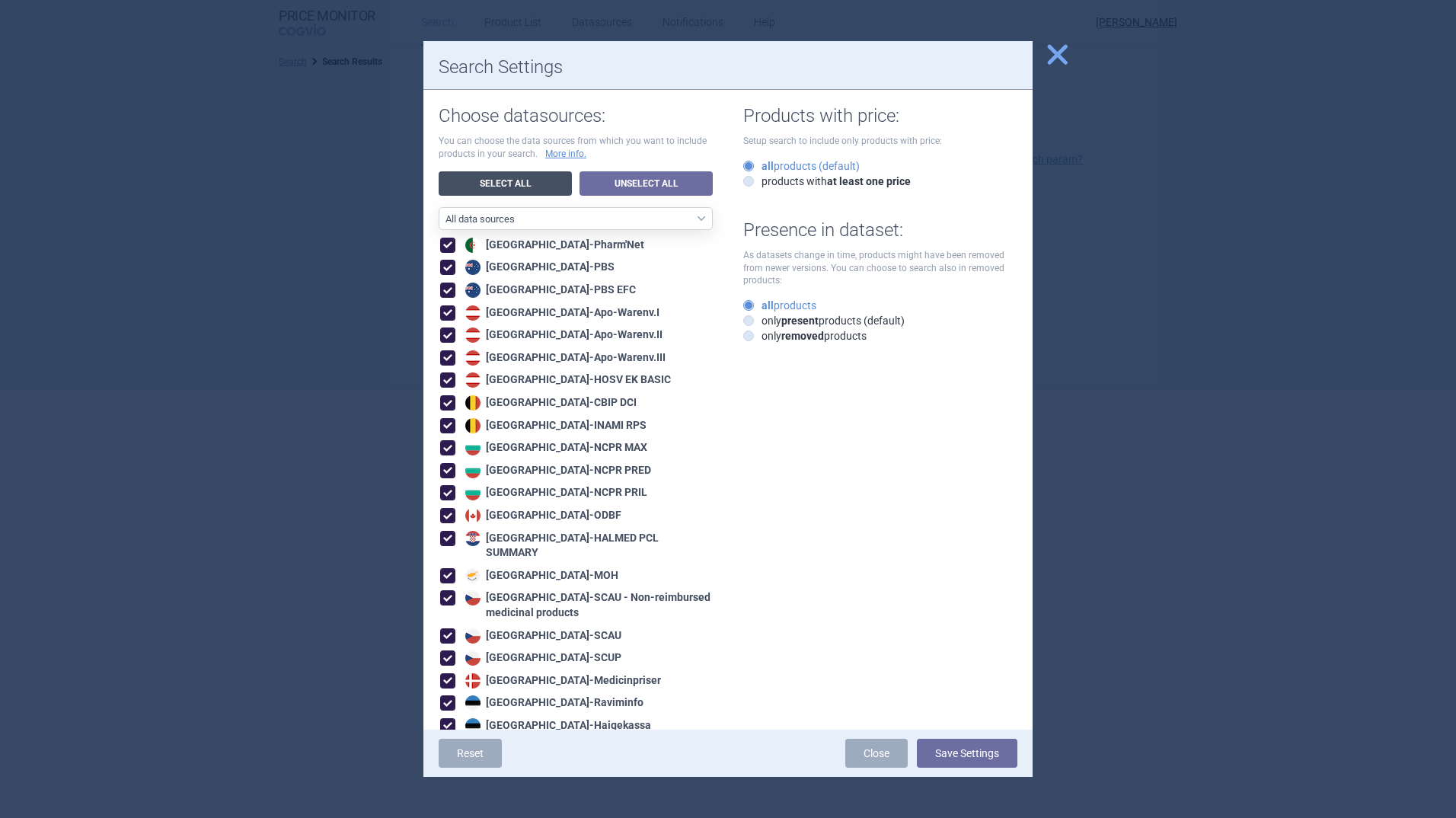
checkbox input "true"
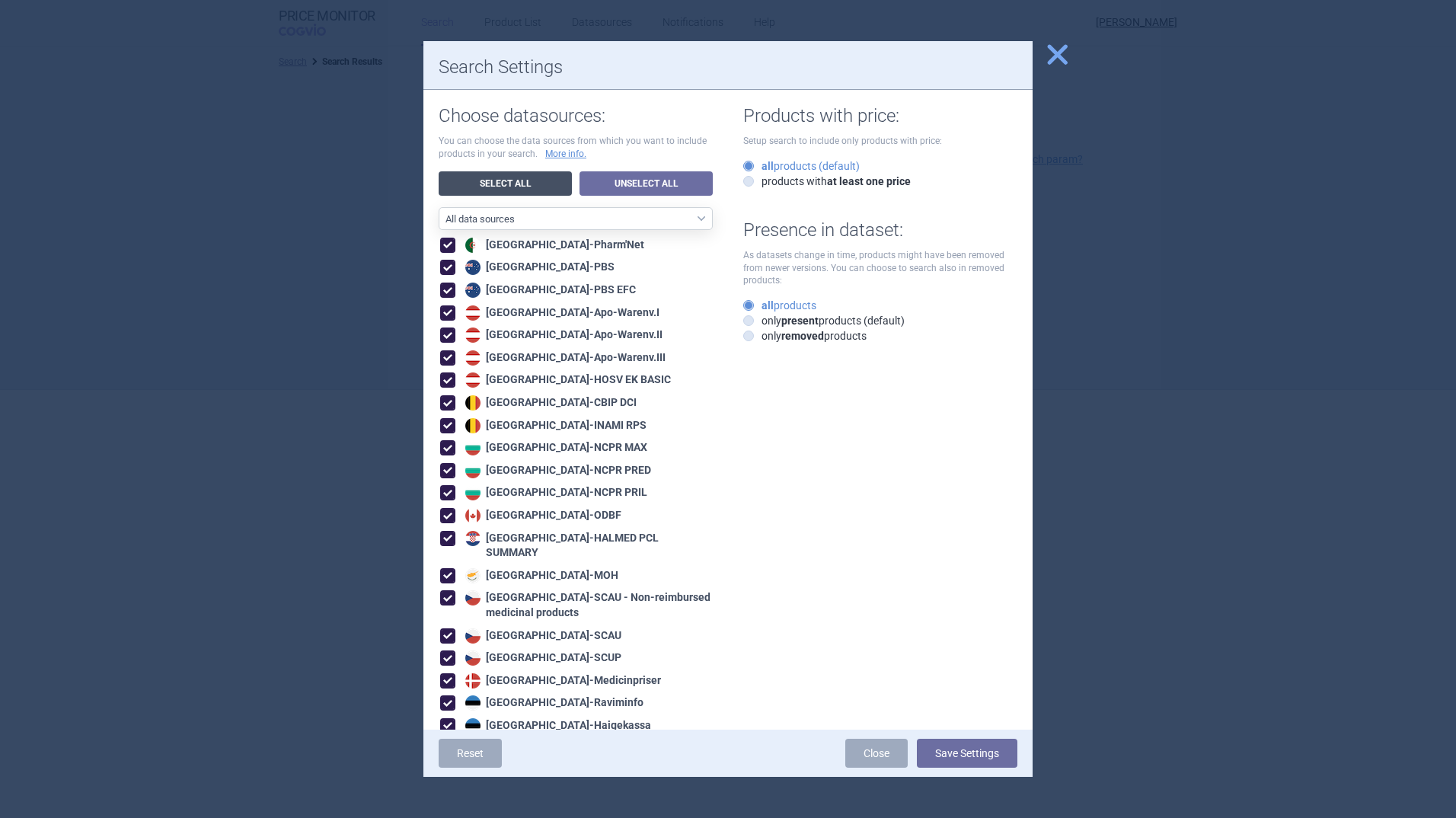
checkbox input "true"
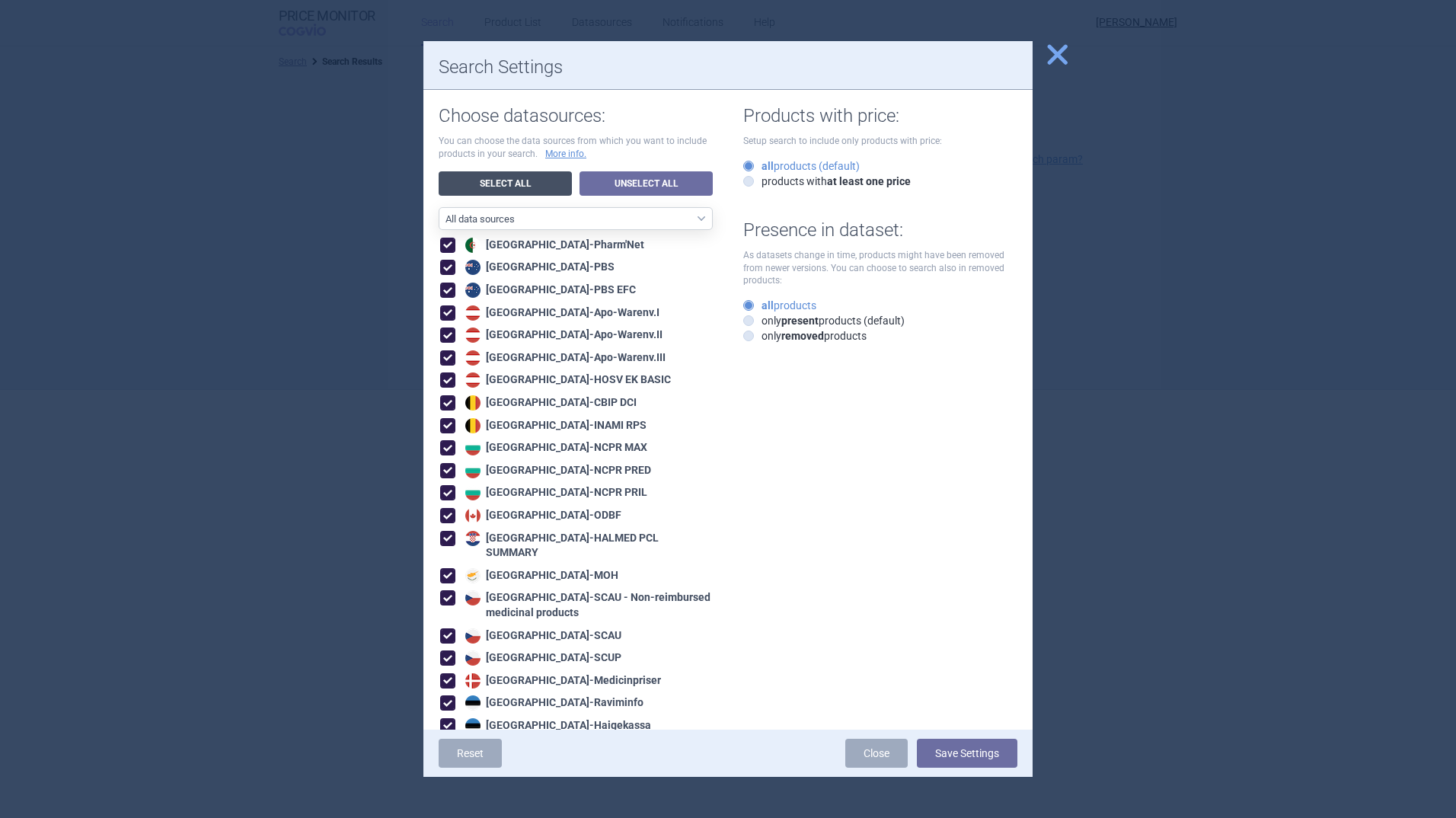
checkbox input "true"
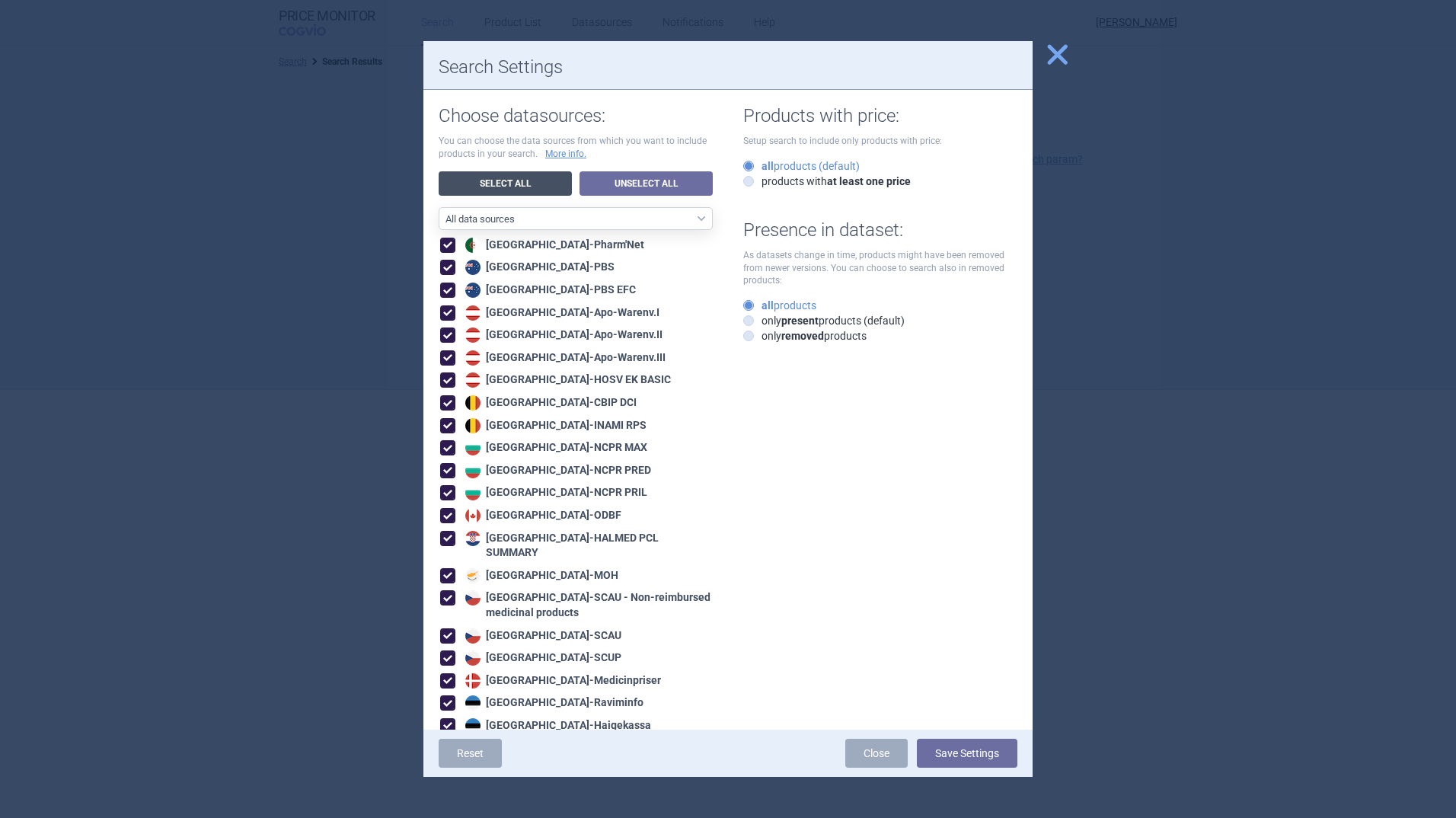
checkbox input "true"
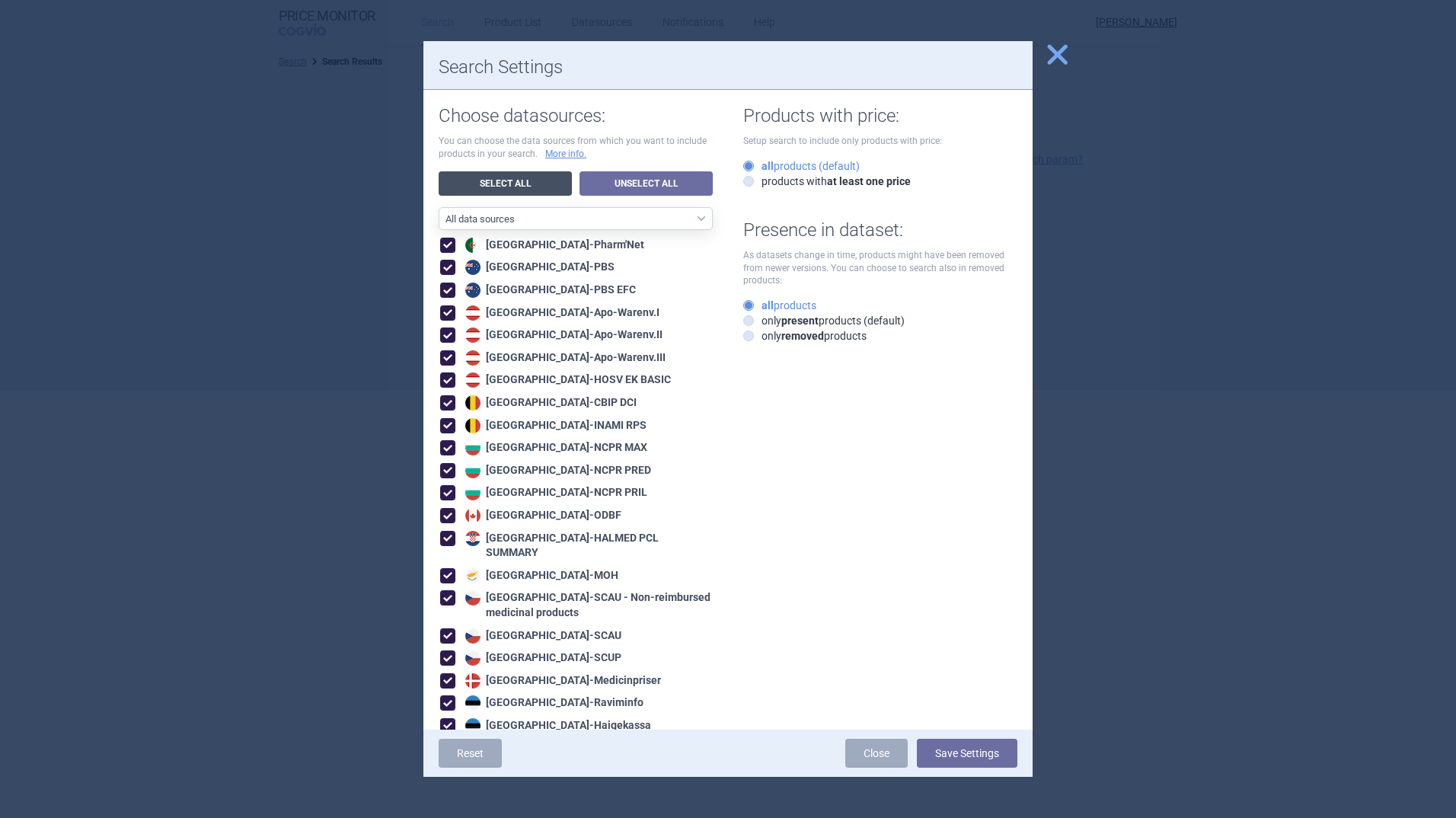
checkbox input "true"
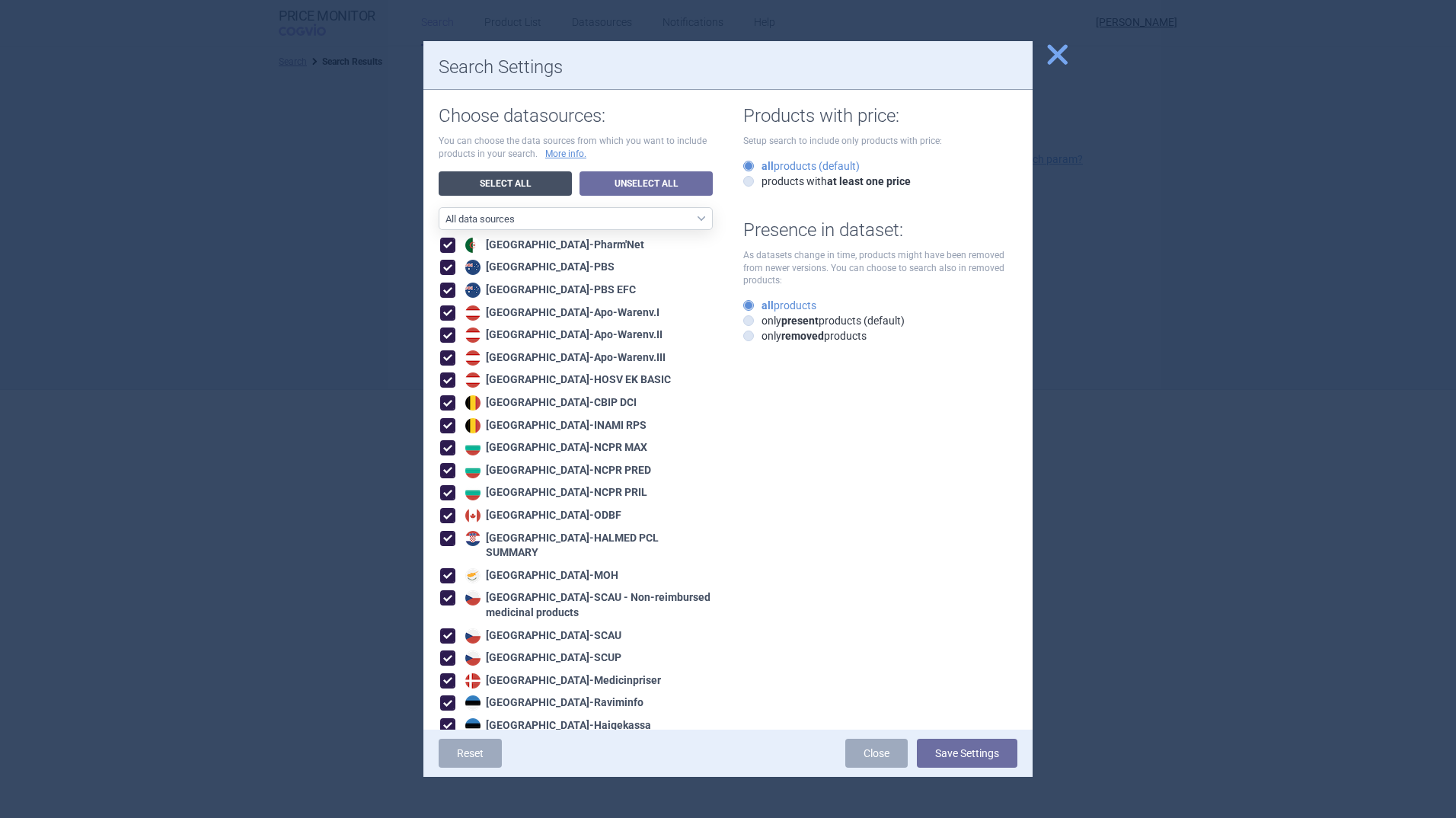
checkbox input "true"
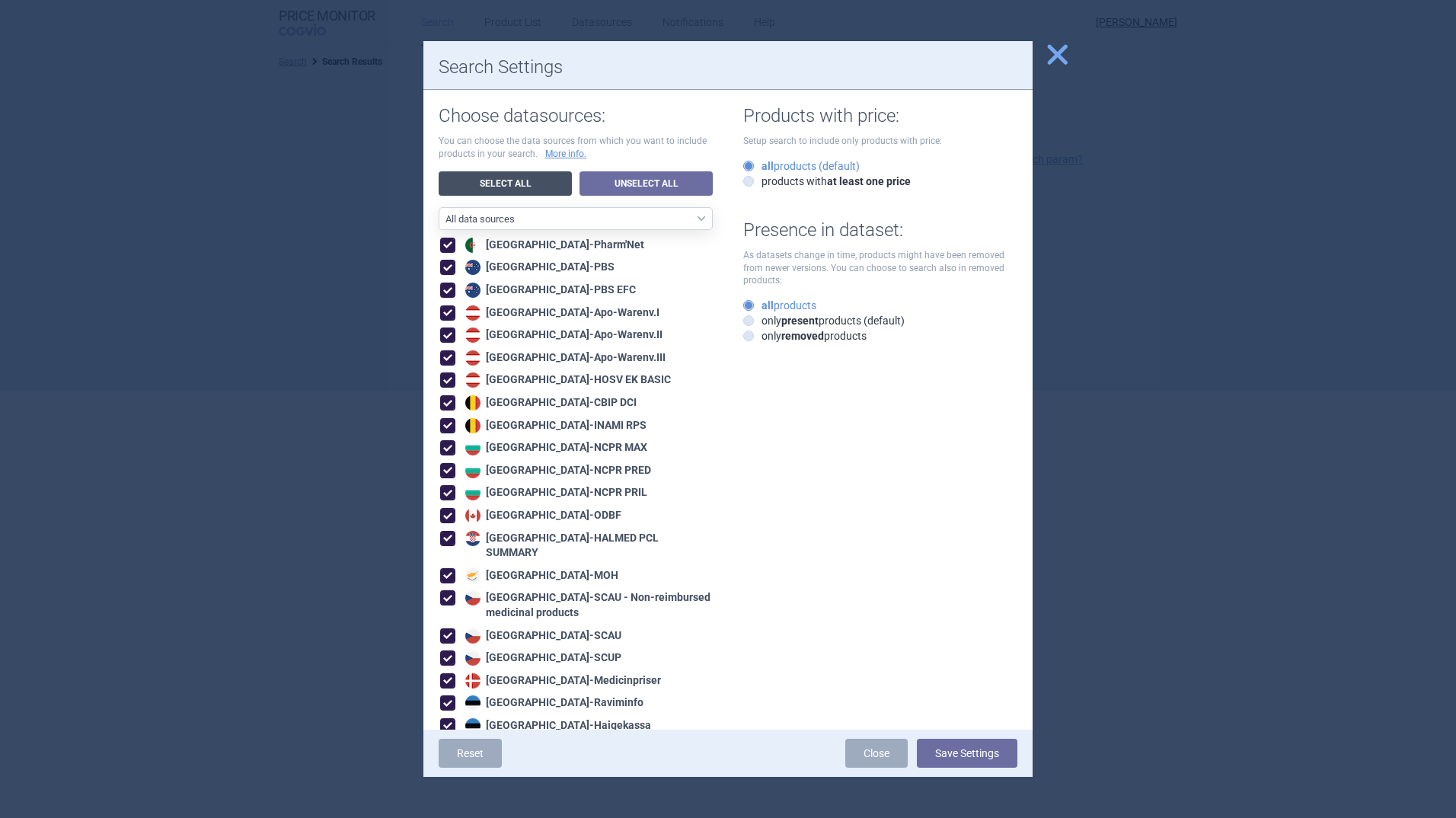
checkbox input "true"
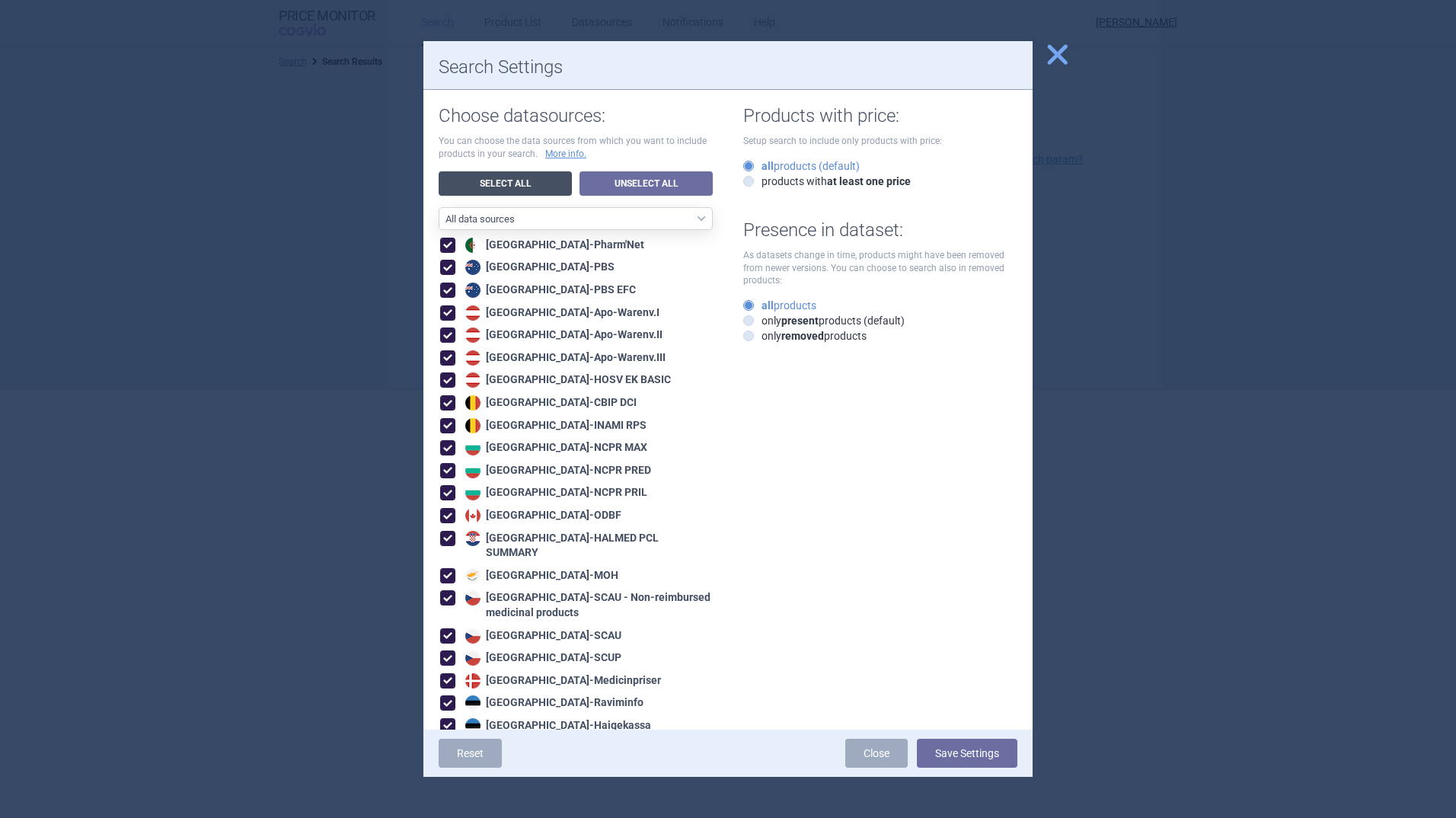
checkbox input "true"
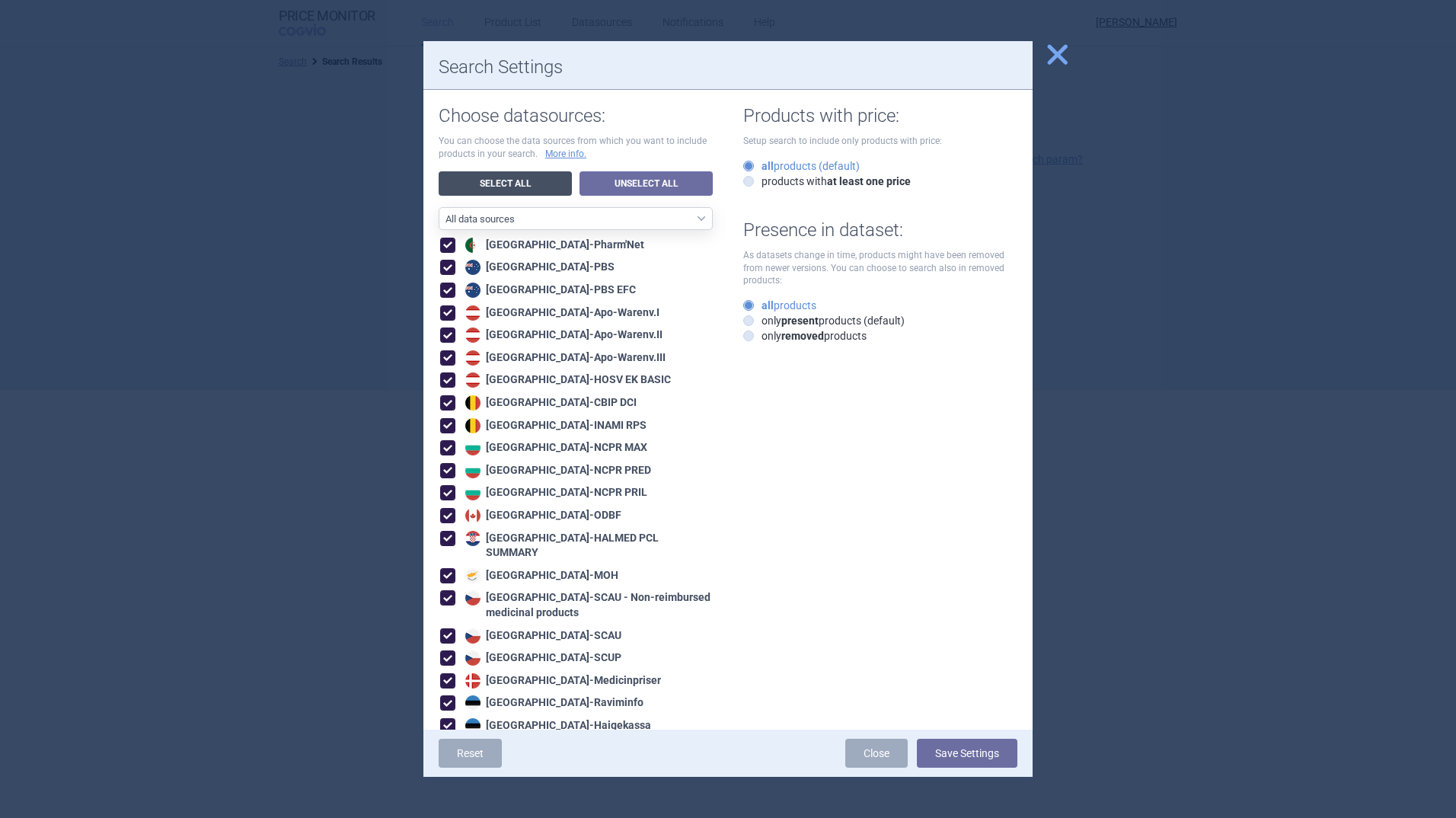
checkbox input "true"
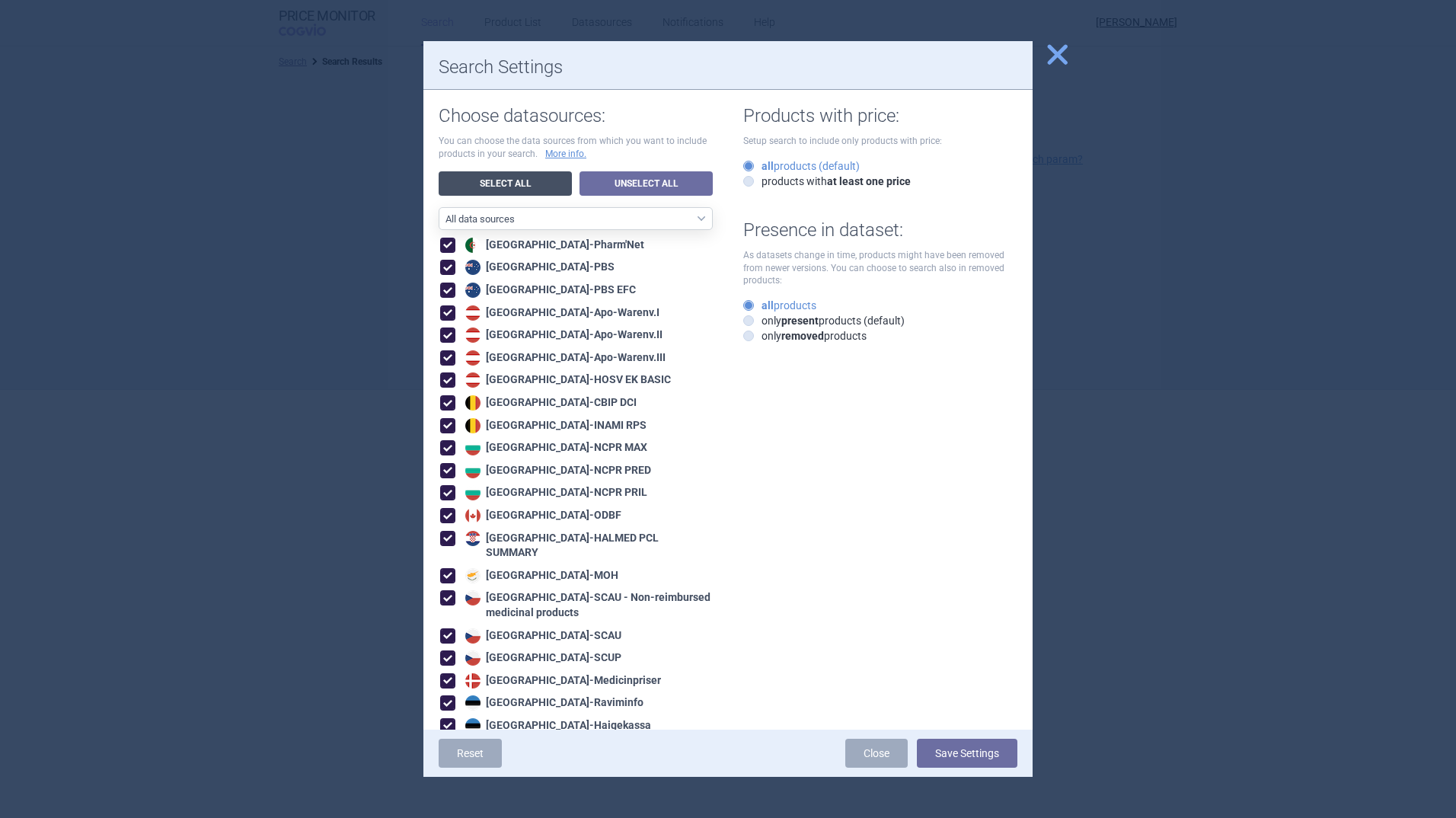
checkbox input "true"
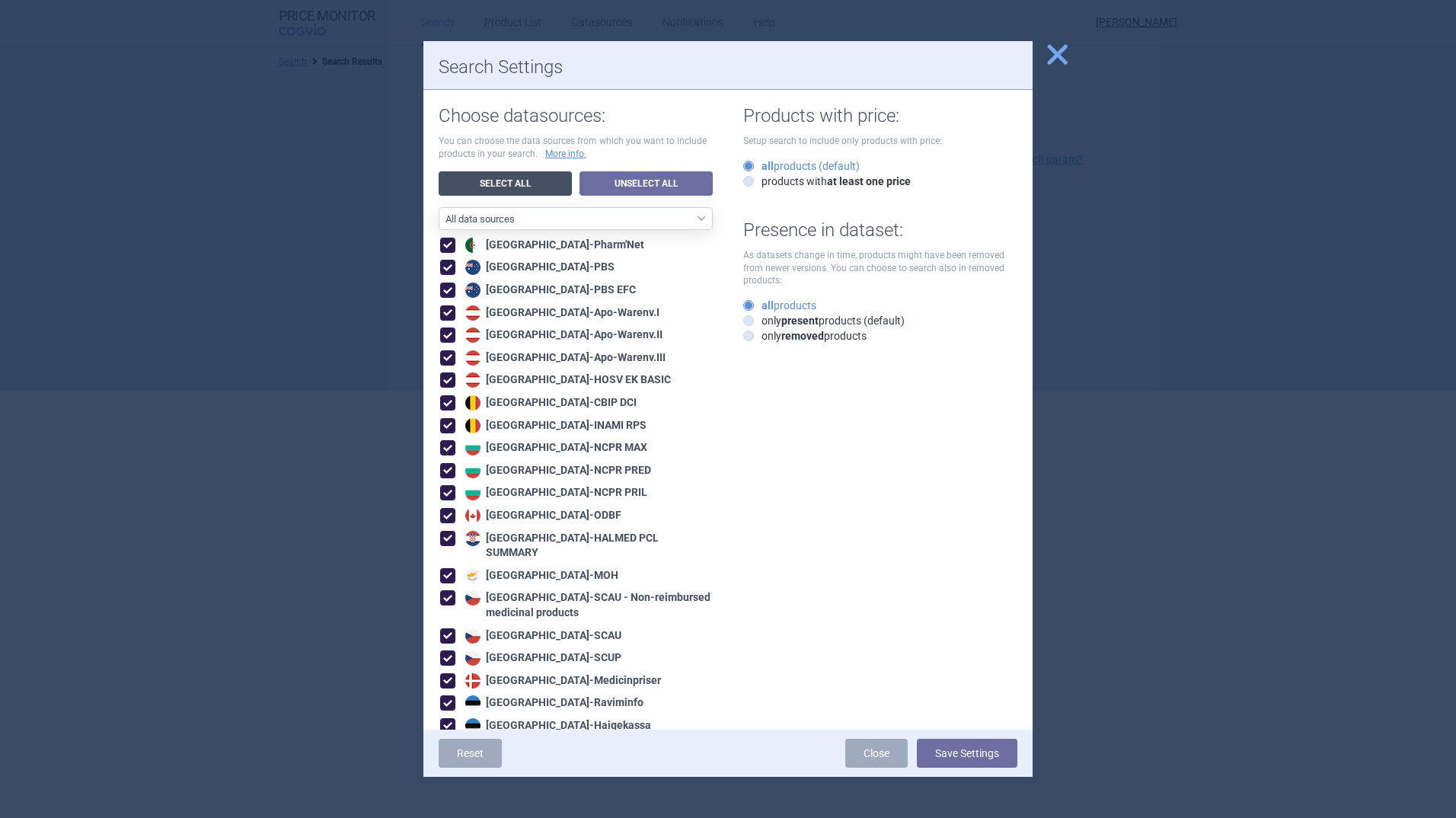
checkbox input "true"
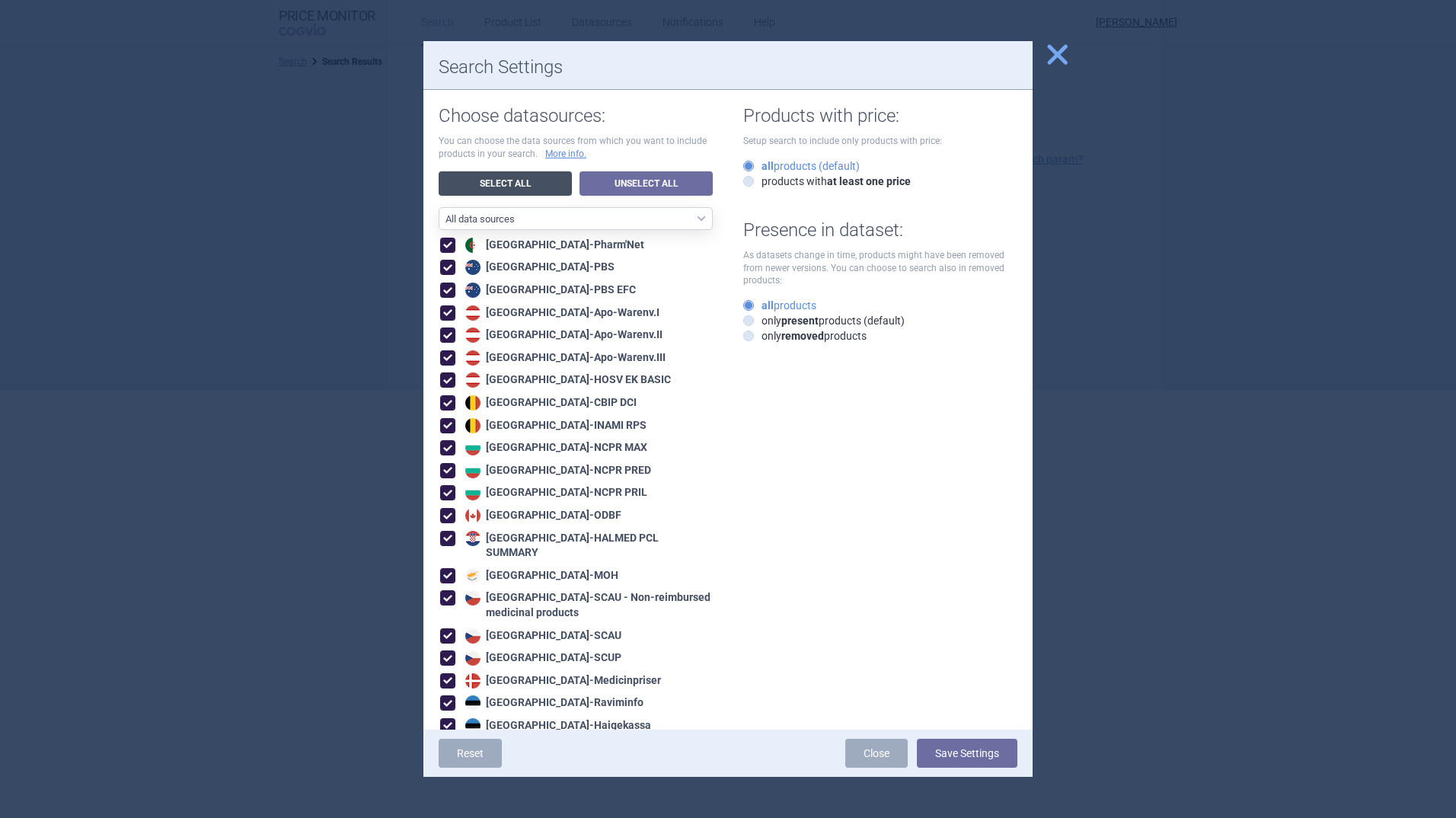
checkbox input "true"
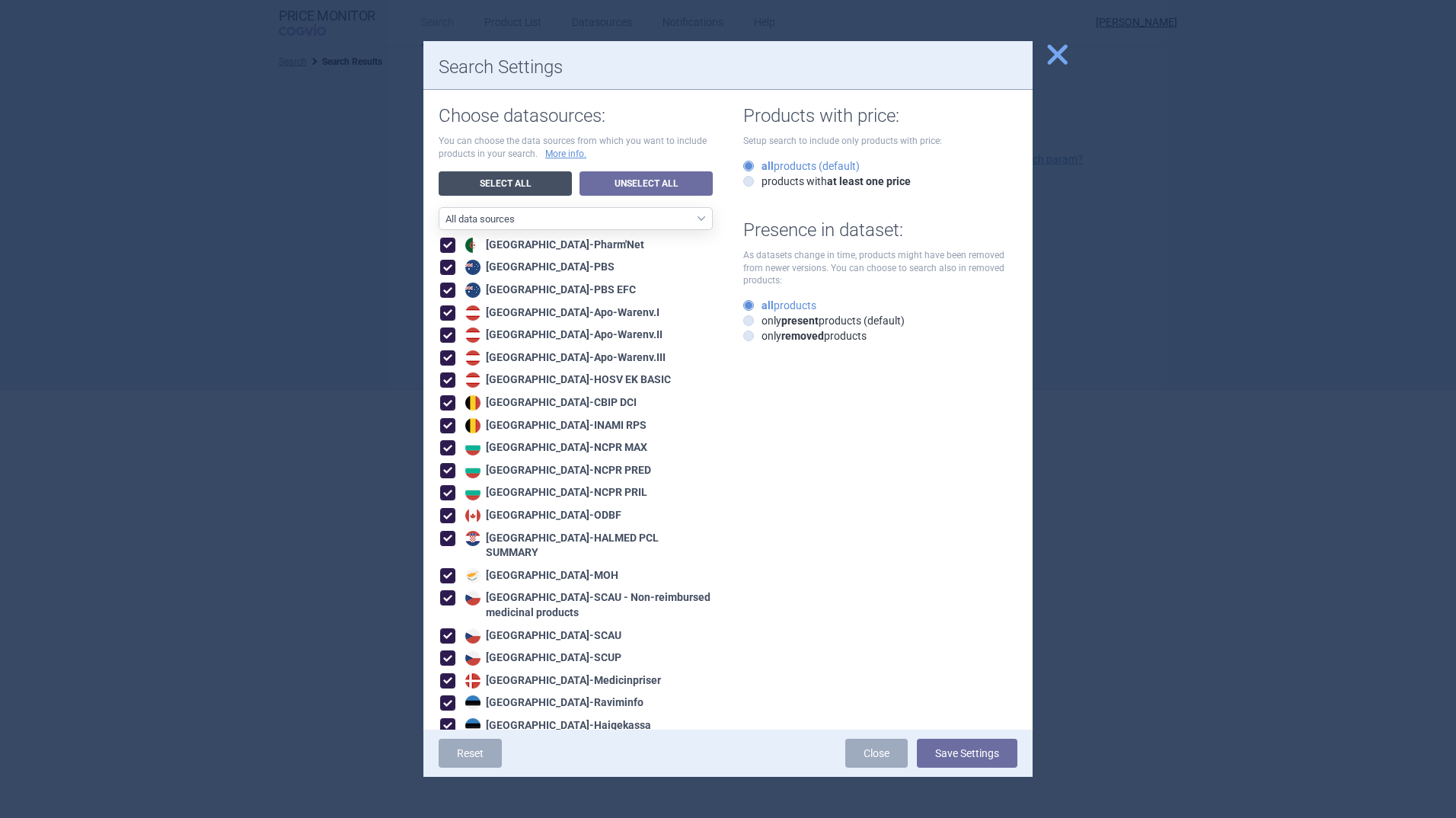
checkbox input "true"
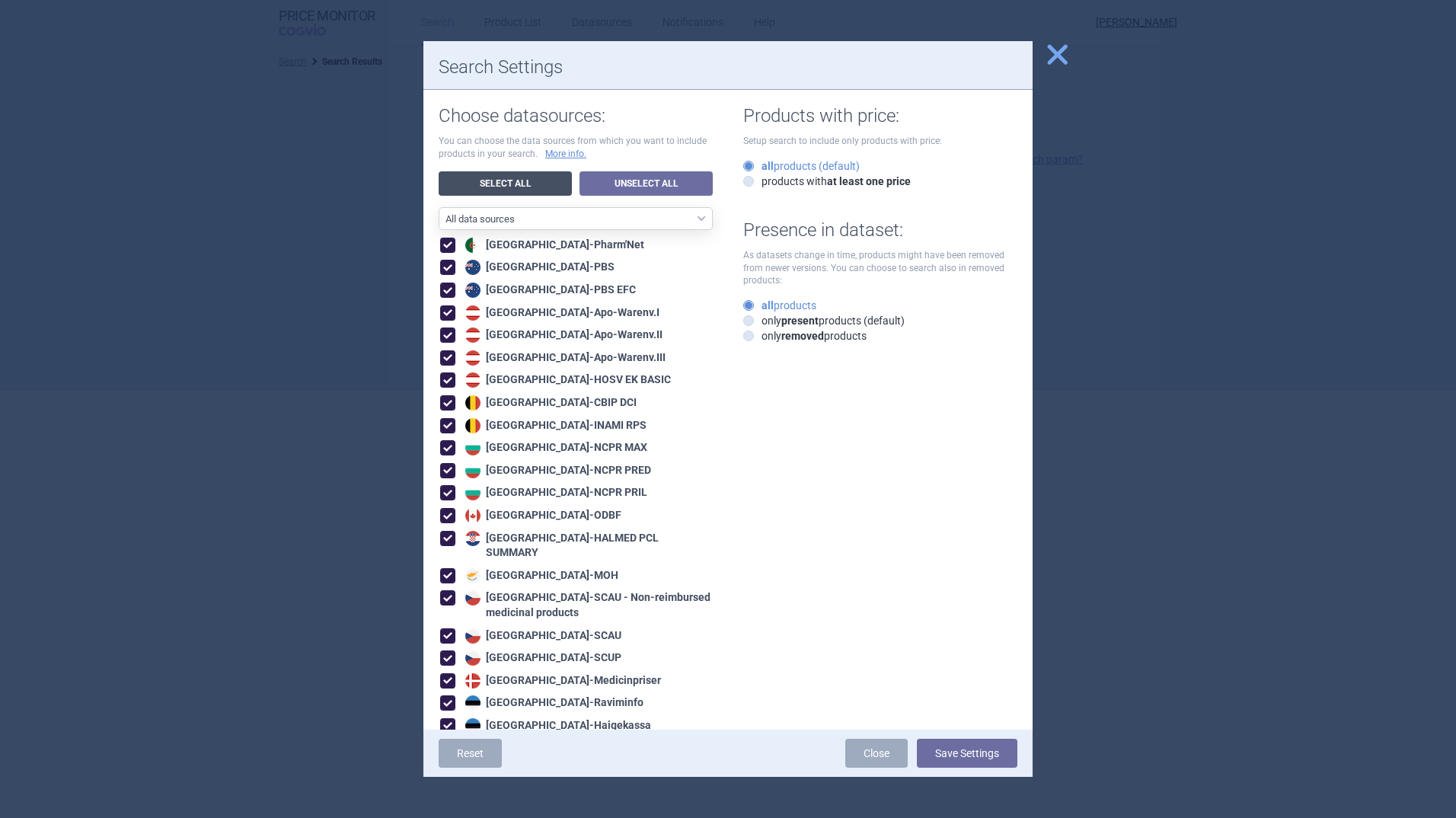
checkbox input "true"
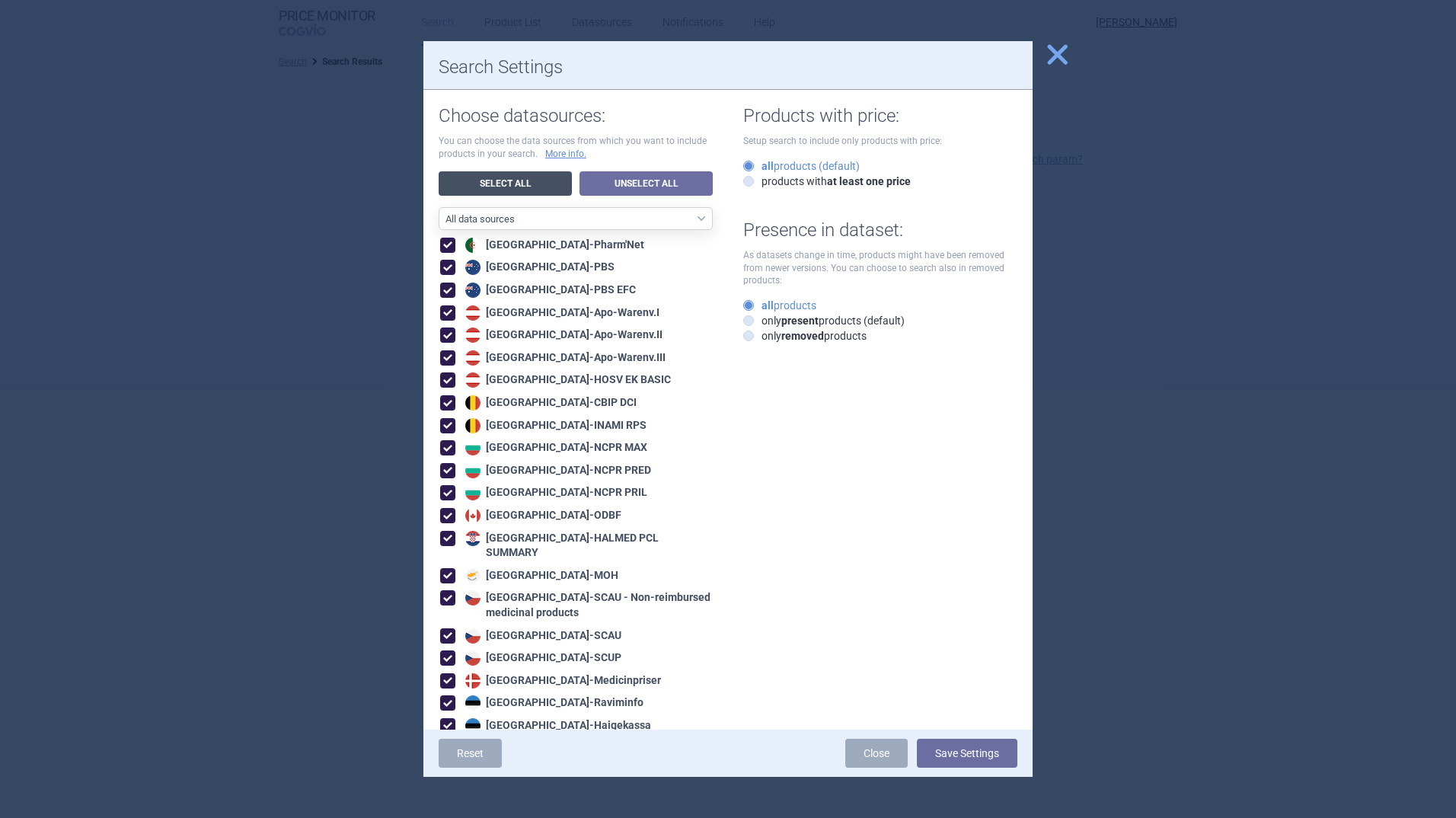
checkbox input "true"
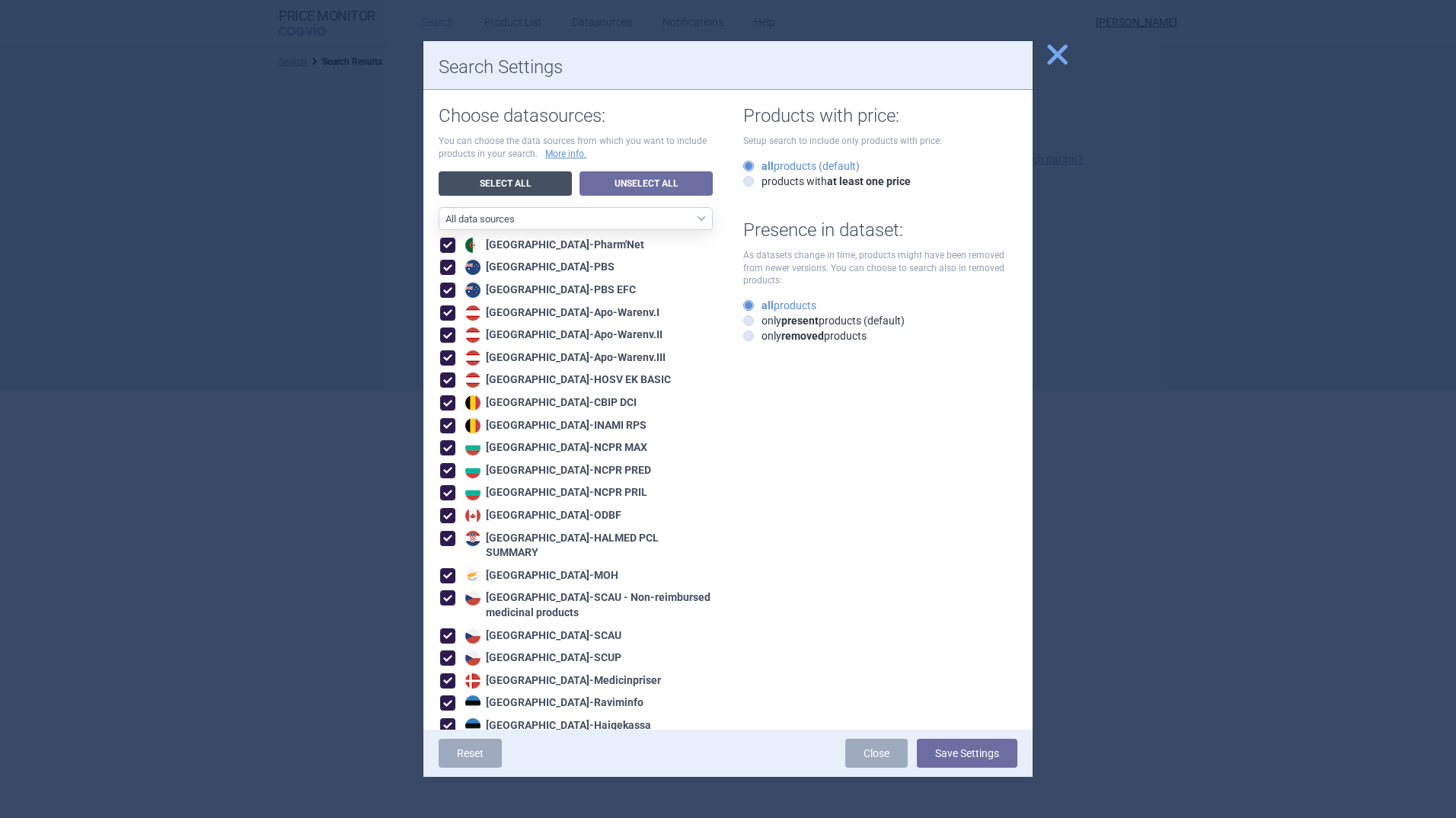
checkbox input "true"
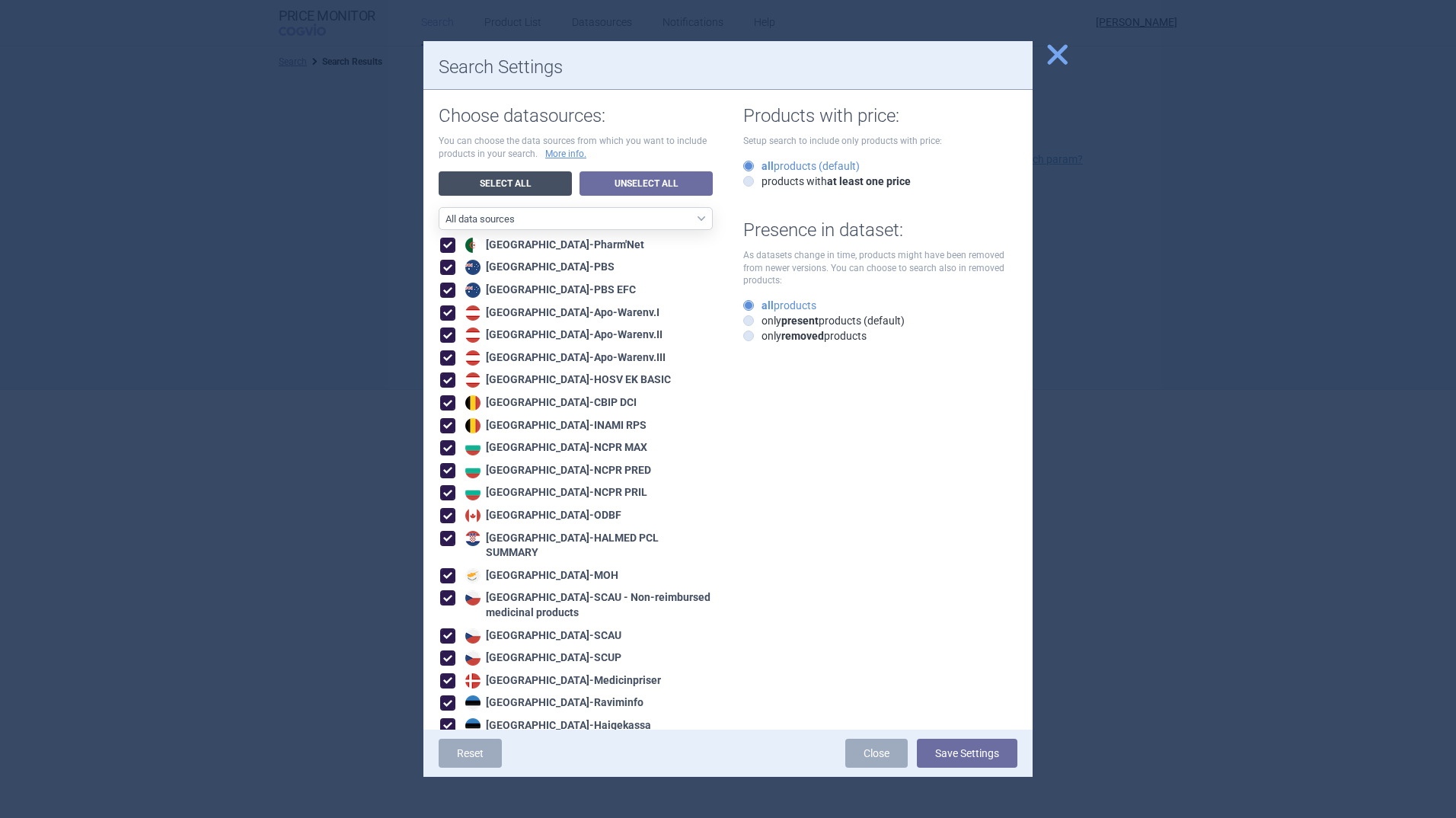
checkbox input "true"
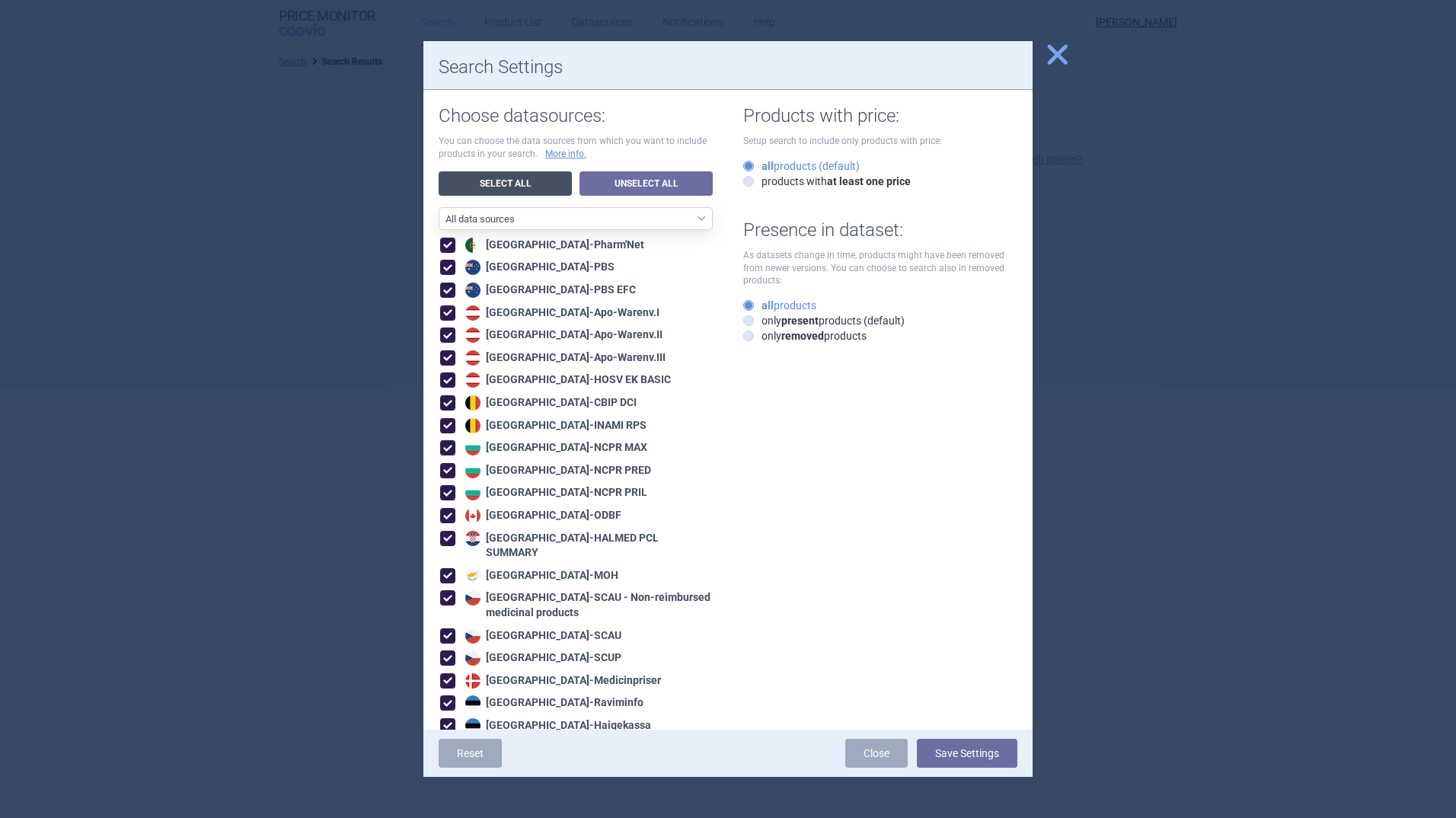
checkbox input "true"
click at [951, 757] on button "Save Settings" at bounding box center [967, 753] width 100 height 29
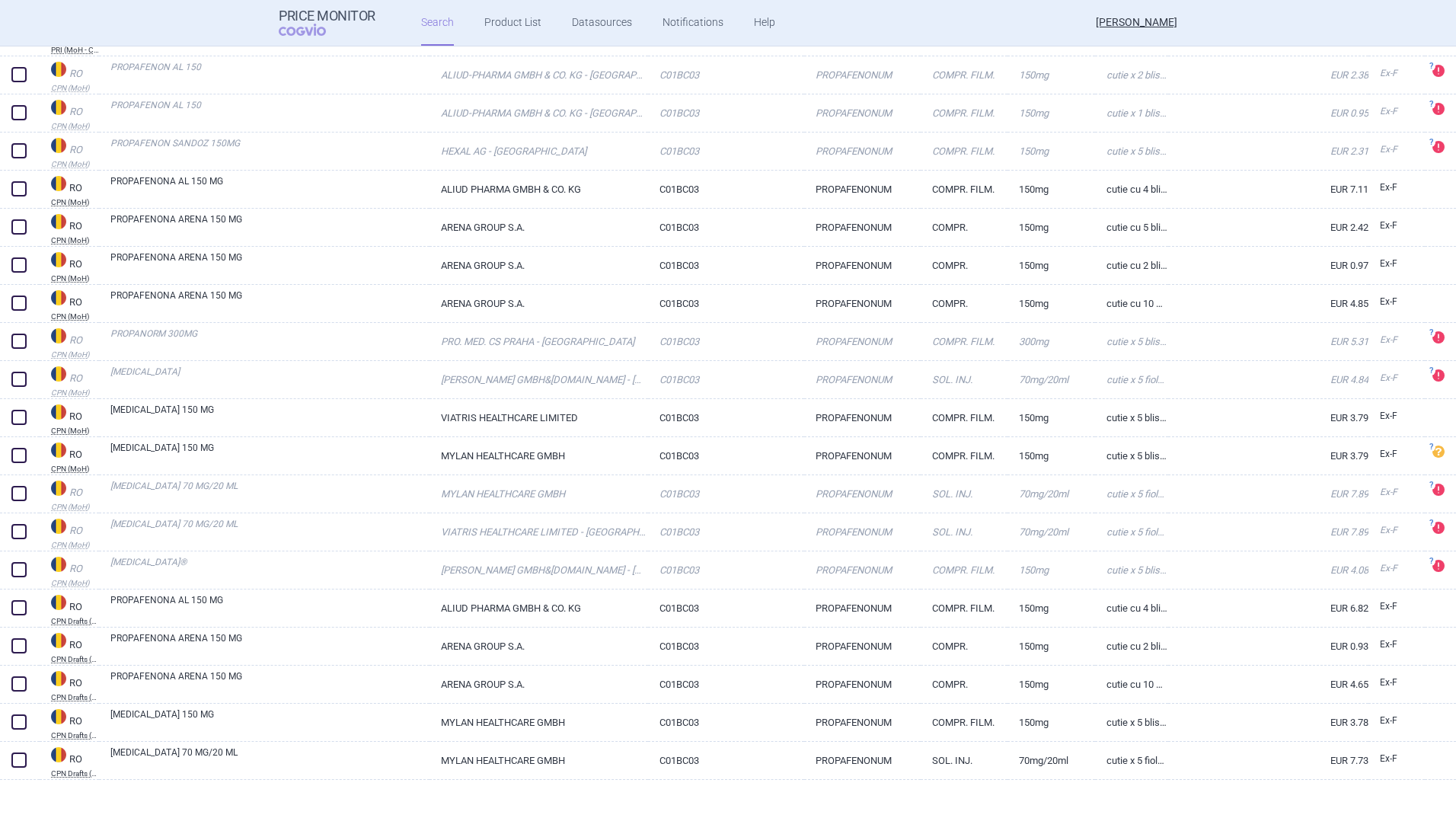
scroll to position [1532, 0]
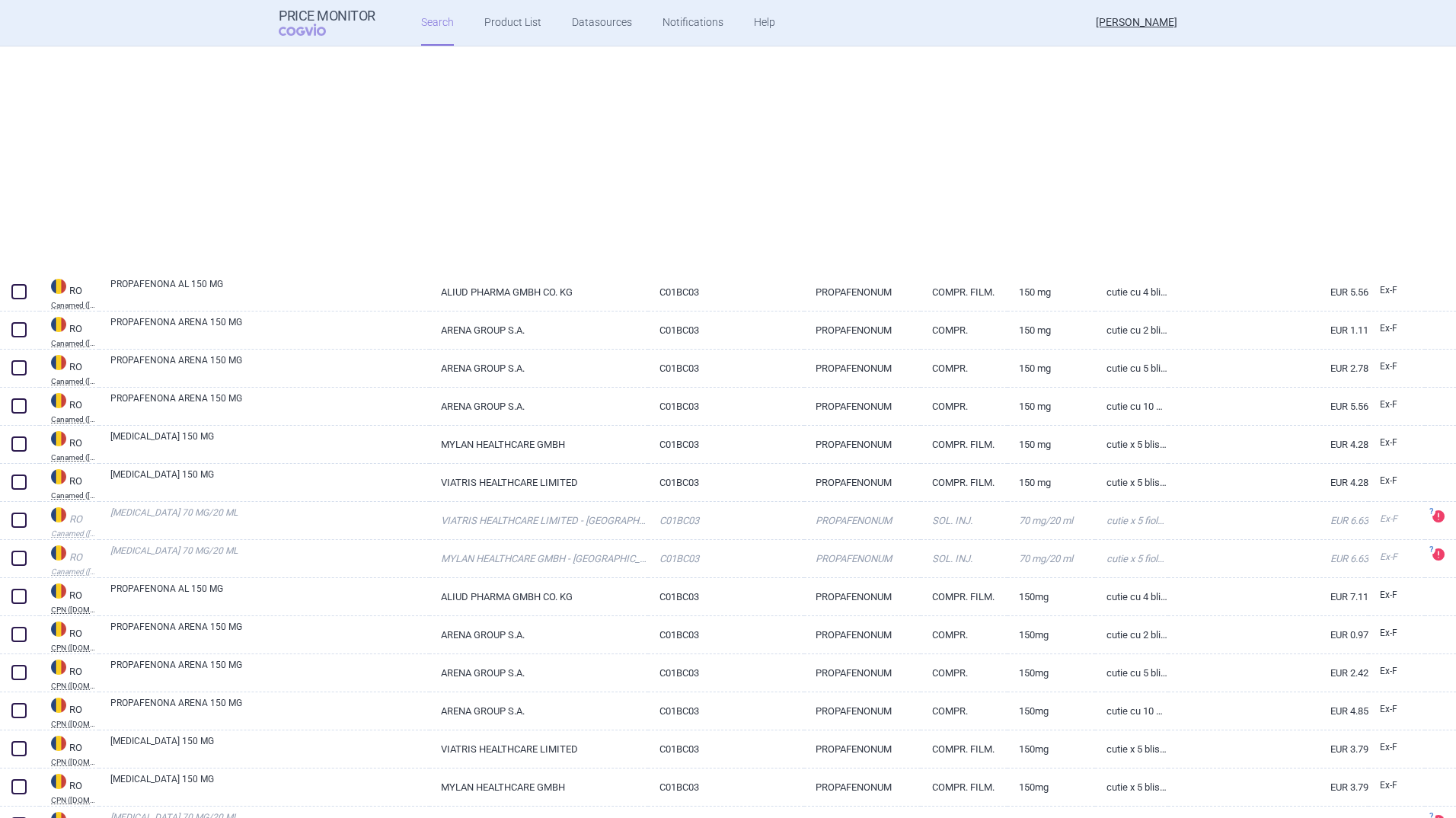
select select "activeSubstance"
select select "country"
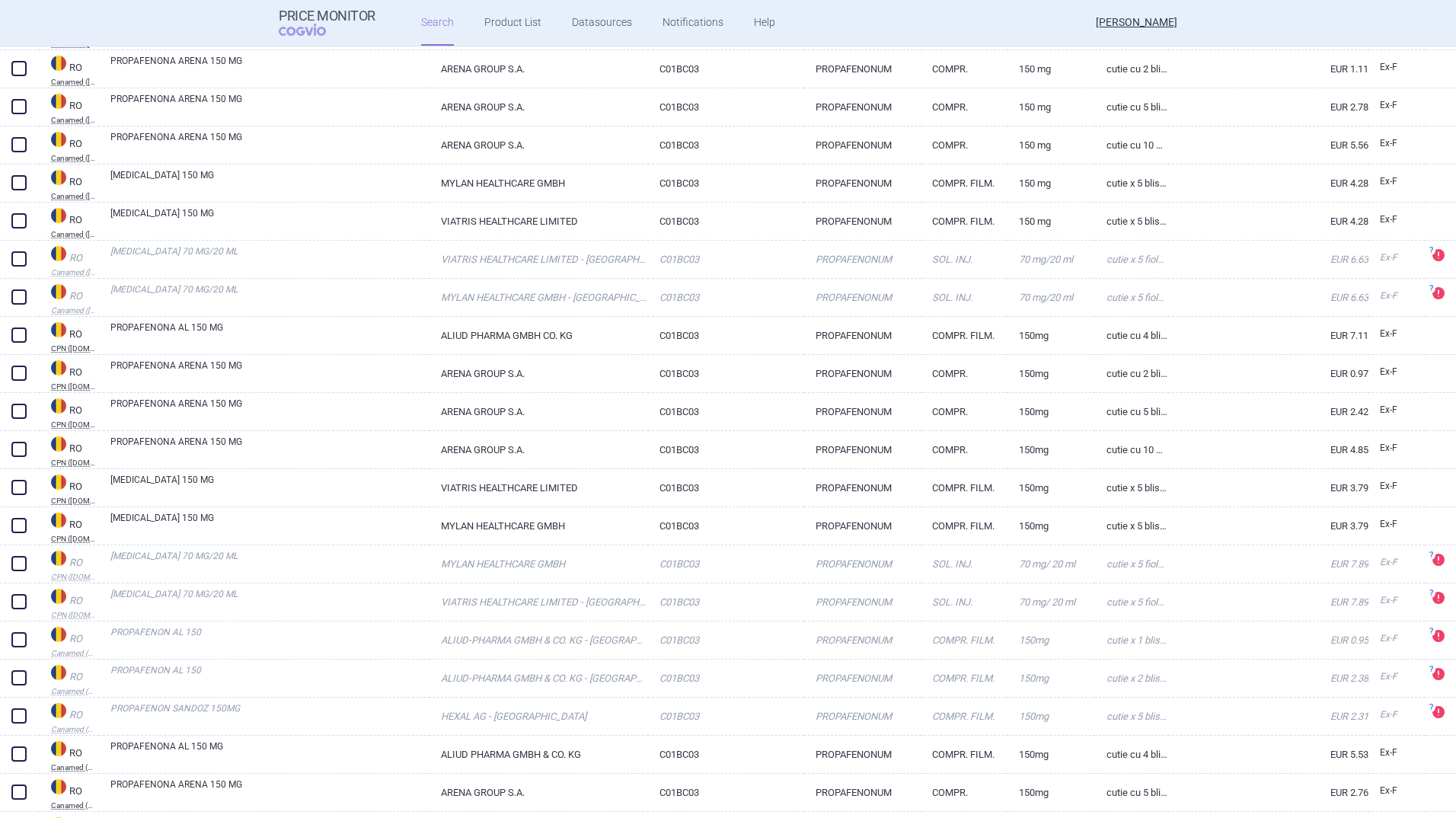
scroll to position [20, 0]
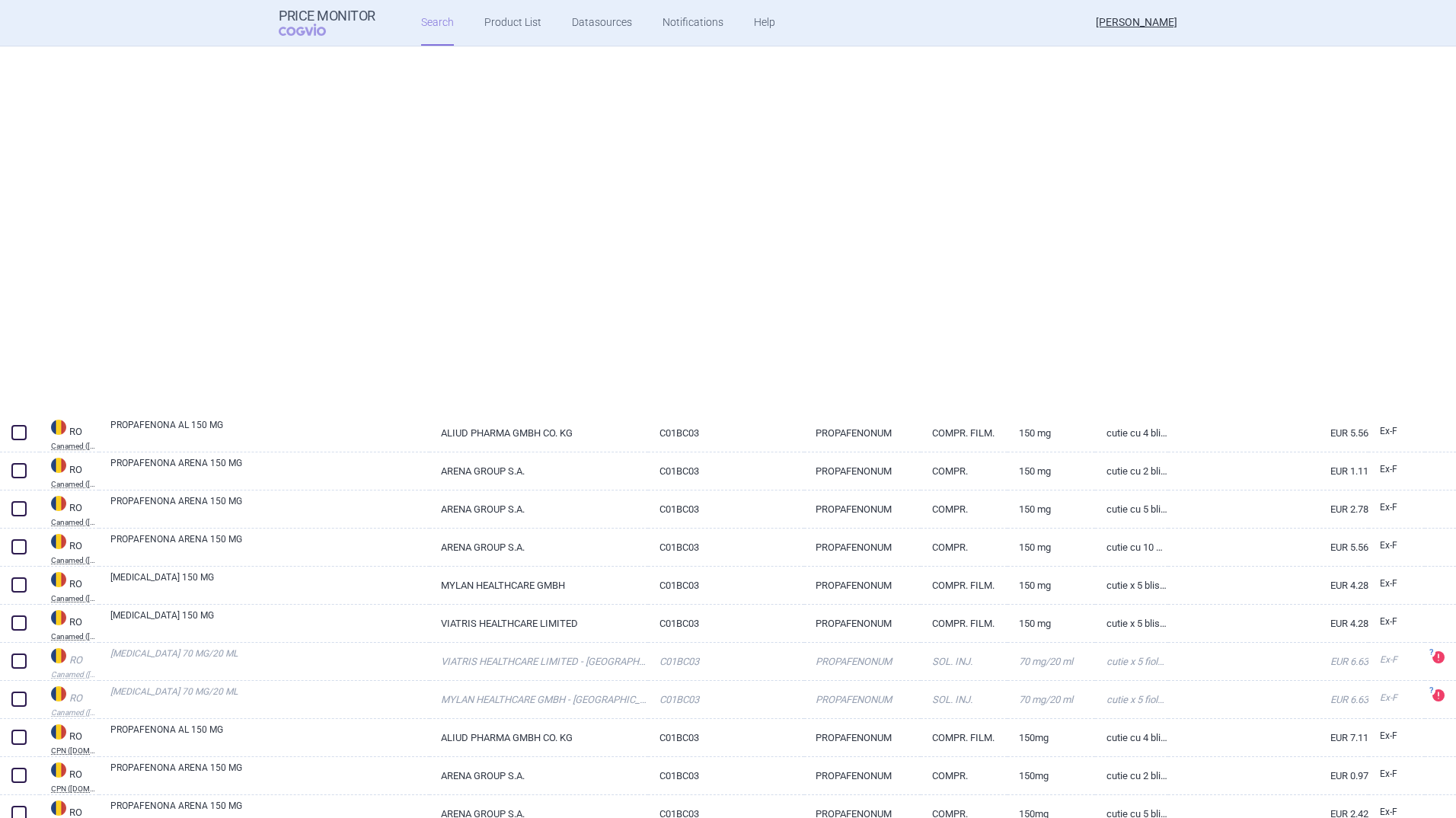
select select "activeSubstance"
select select "country"
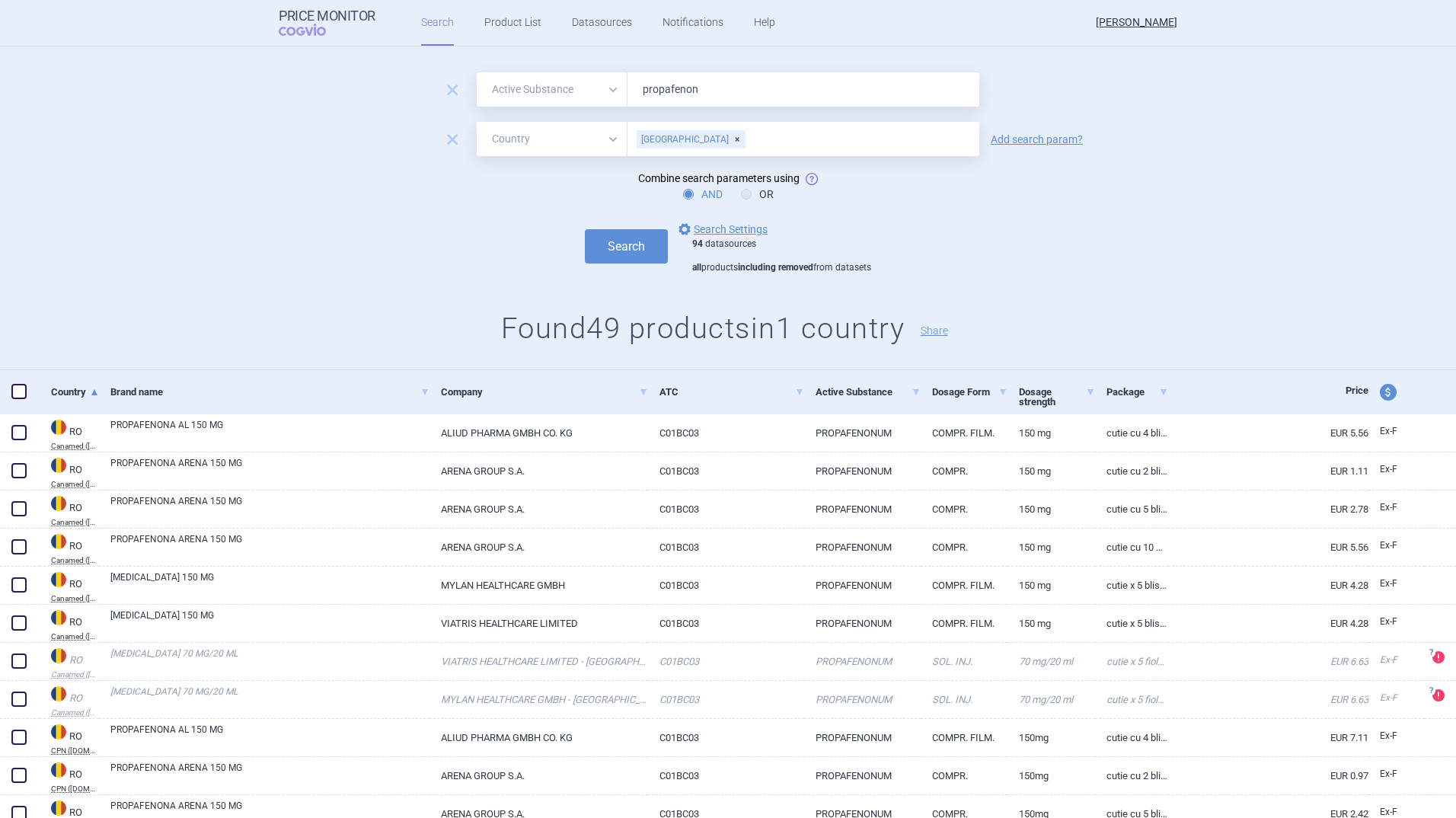
scroll to position [0, 0]
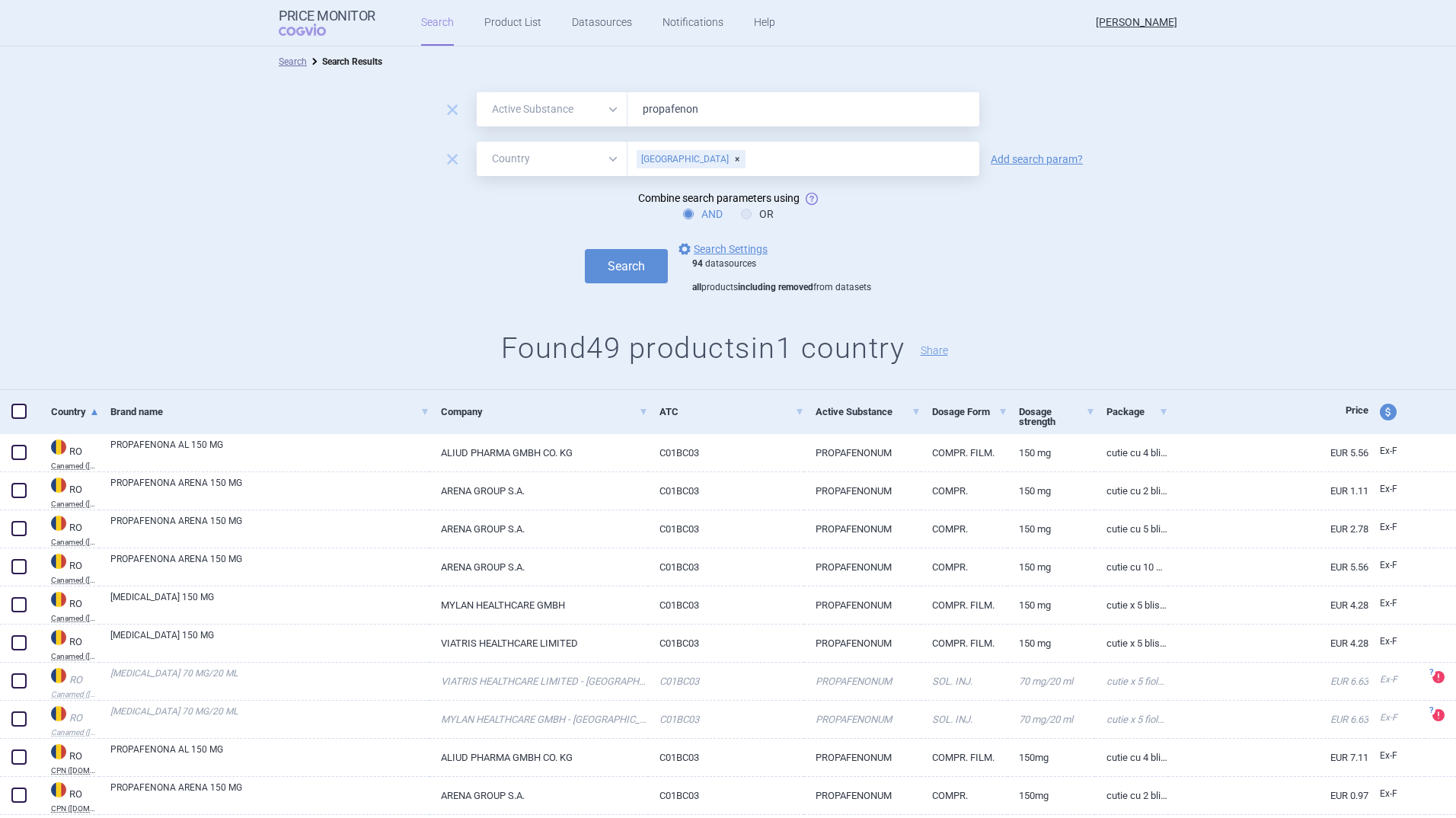
click at [680, 162] on div "[GEOGRAPHIC_DATA]" at bounding box center [691, 159] width 109 height 18
type input "[GEOGRAPHIC_DATA]"
click at [640, 261] on button "Search" at bounding box center [626, 266] width 83 height 35
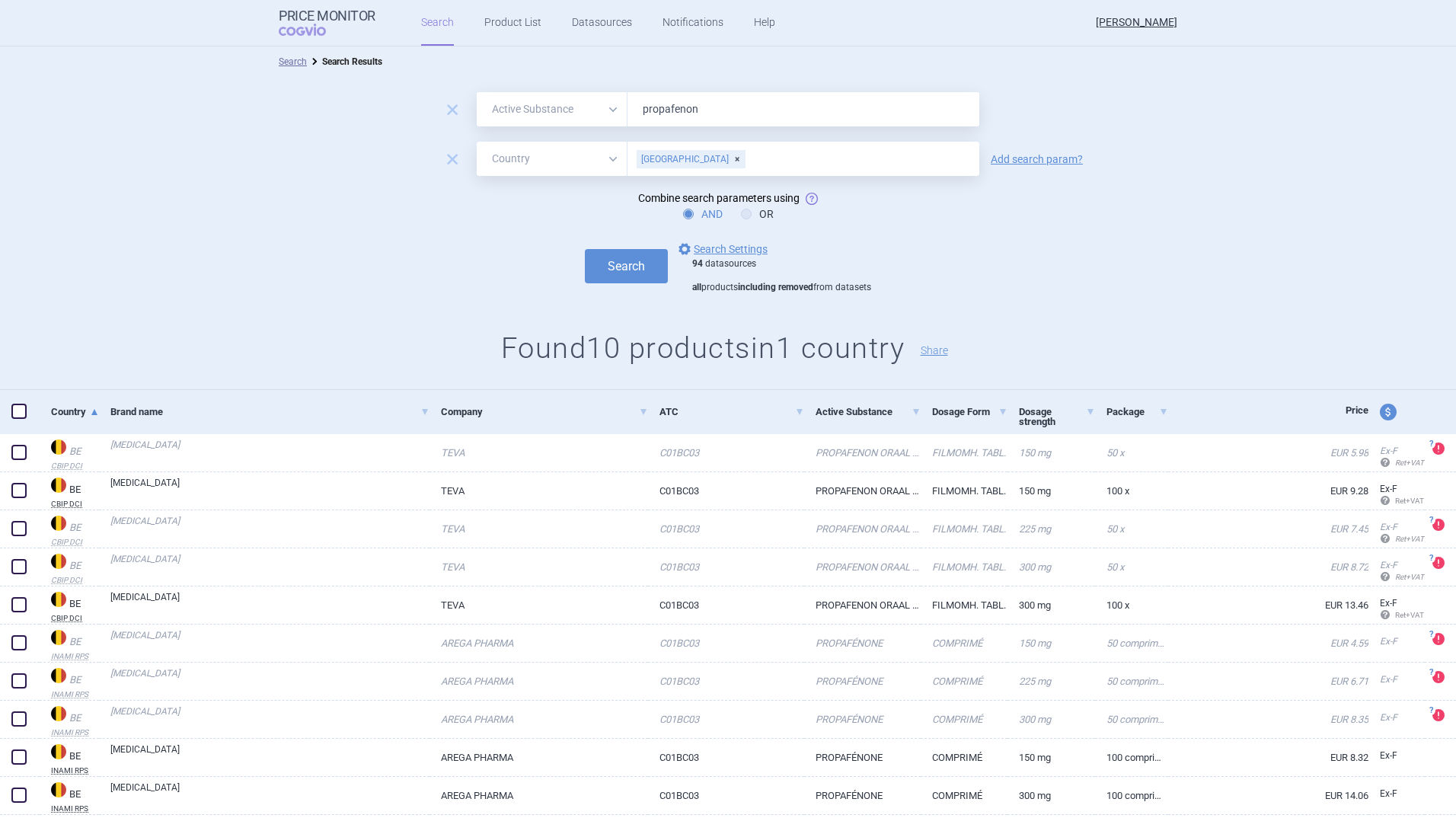
click at [746, 163] on input "text" at bounding box center [859, 159] width 225 height 20
type input "hungary"
click at [680, 159] on div "[GEOGRAPHIC_DATA]" at bounding box center [691, 159] width 109 height 18
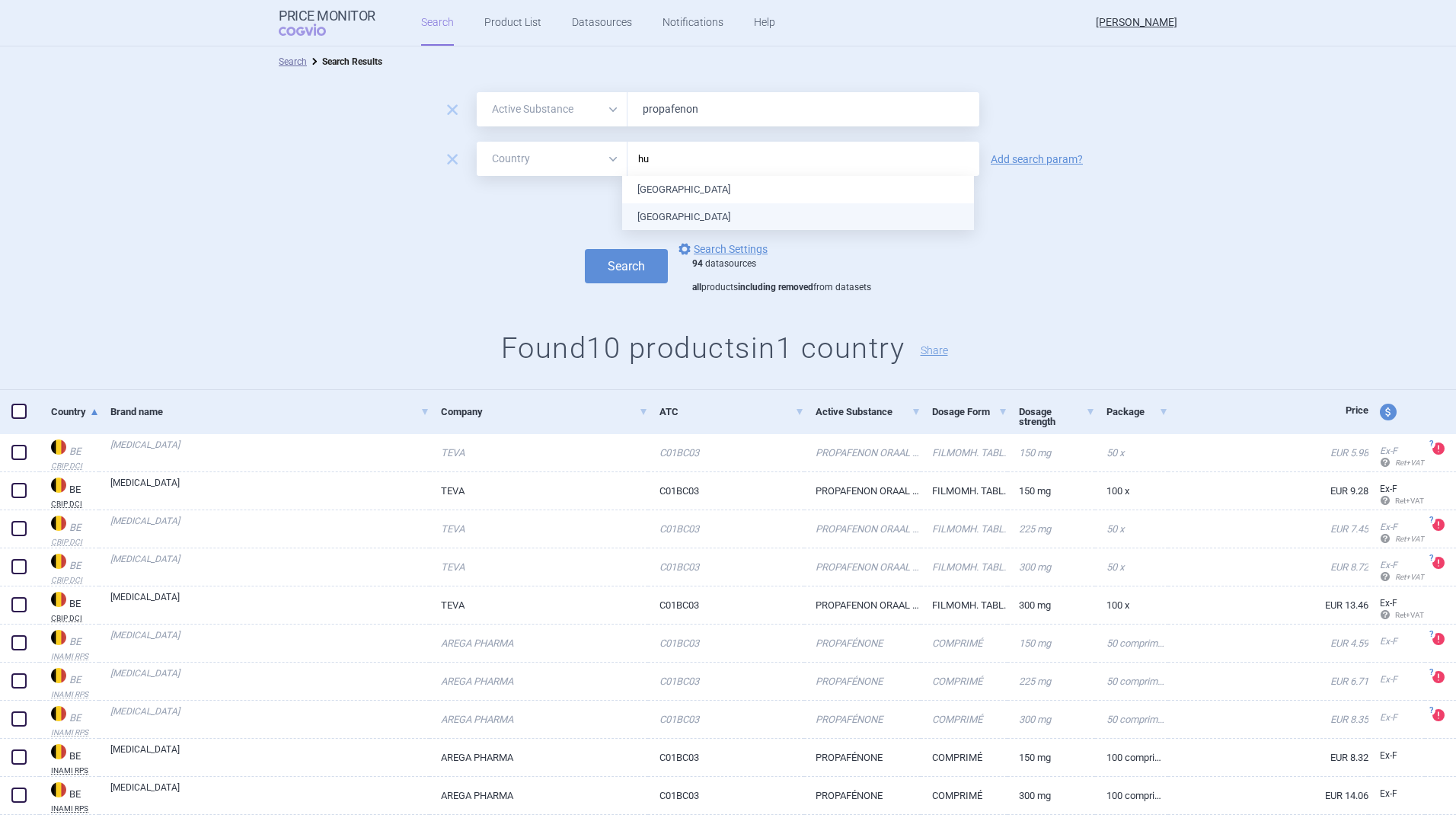
type input "hun"
click at [655, 186] on ul "[GEOGRAPHIC_DATA]" at bounding box center [798, 189] width 352 height 27
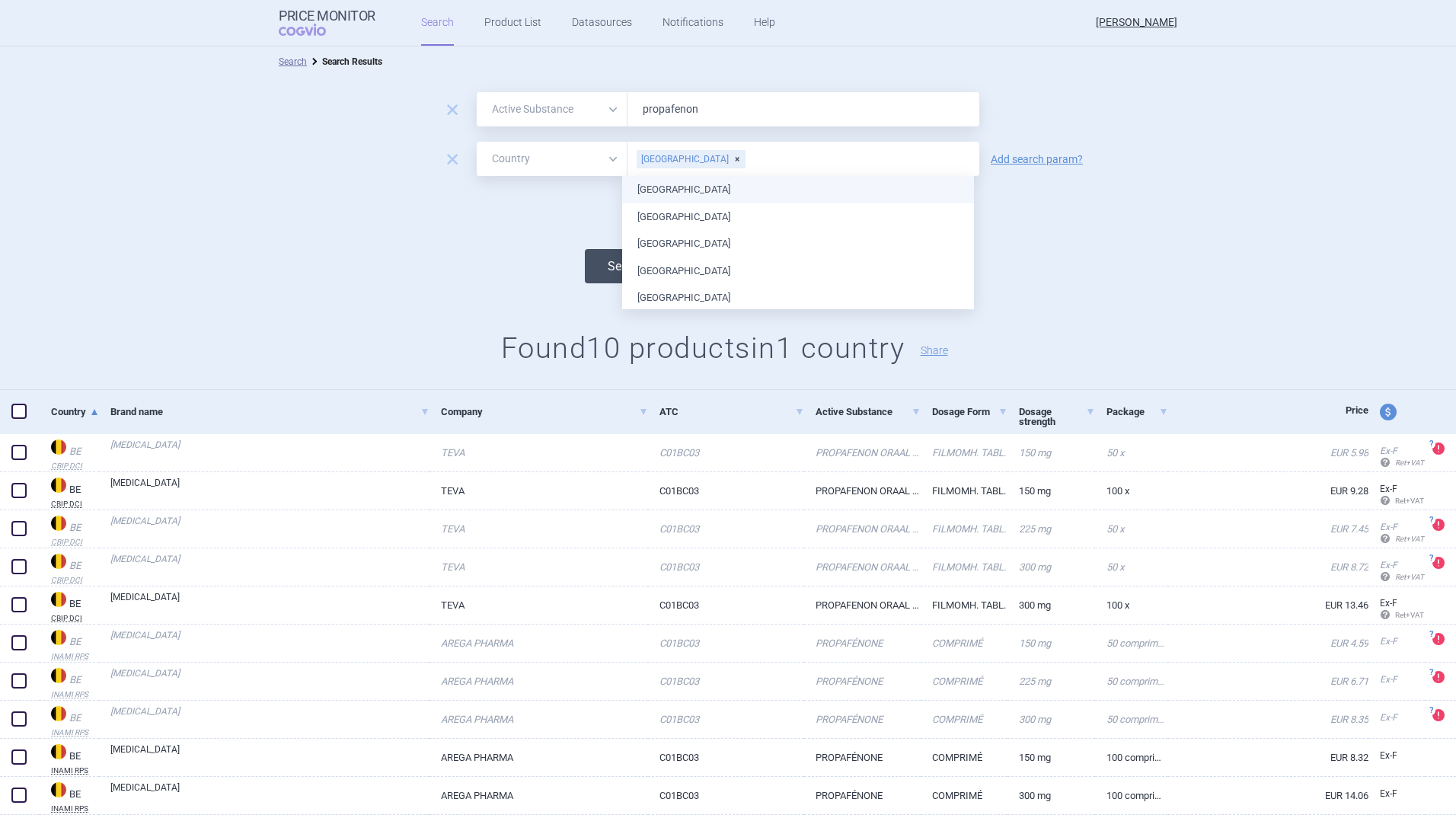
click at [597, 264] on button "Search" at bounding box center [626, 266] width 83 height 35
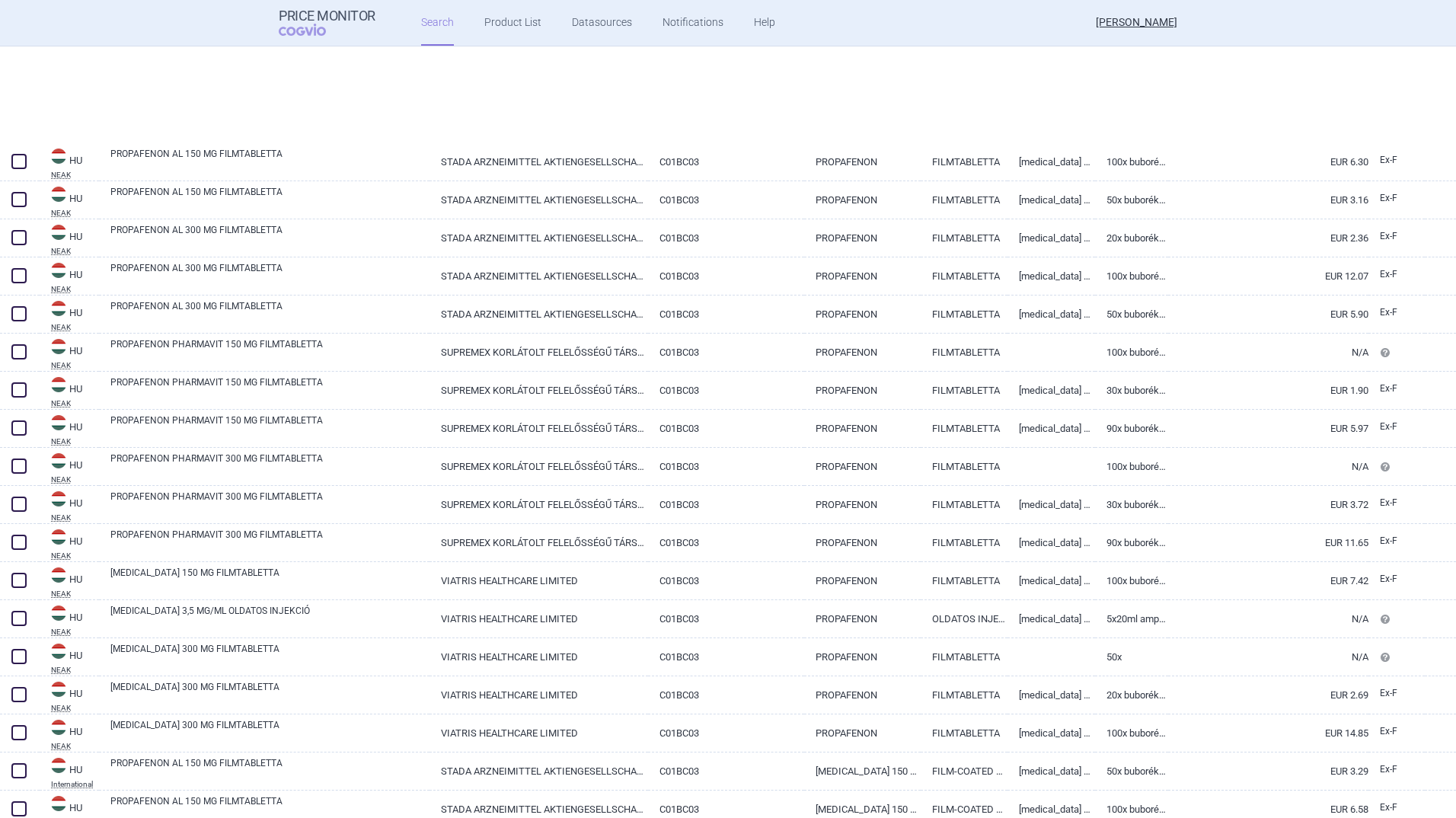
select select "activeSubstance"
select select "country"
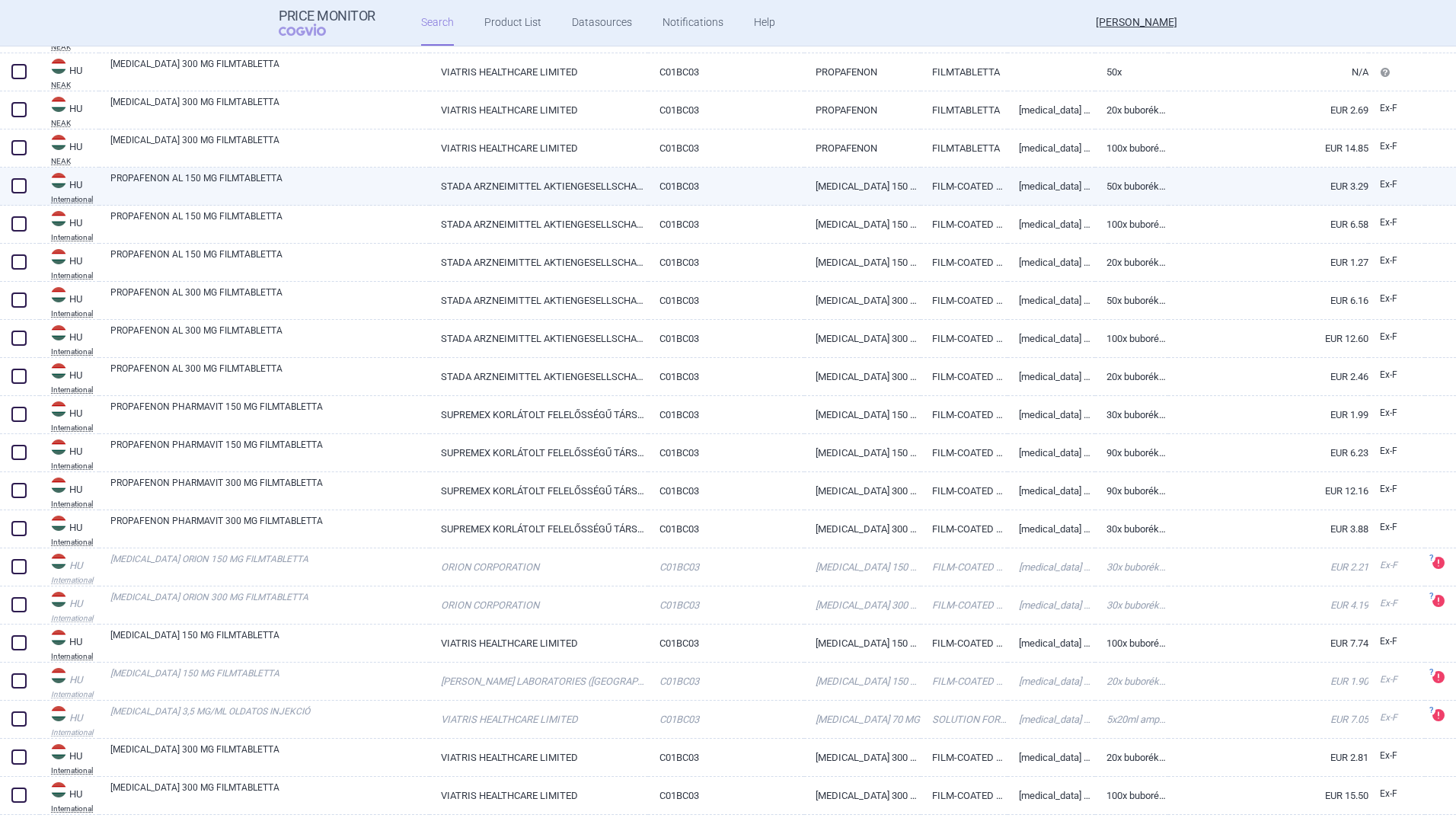
scroll to position [961, 0]
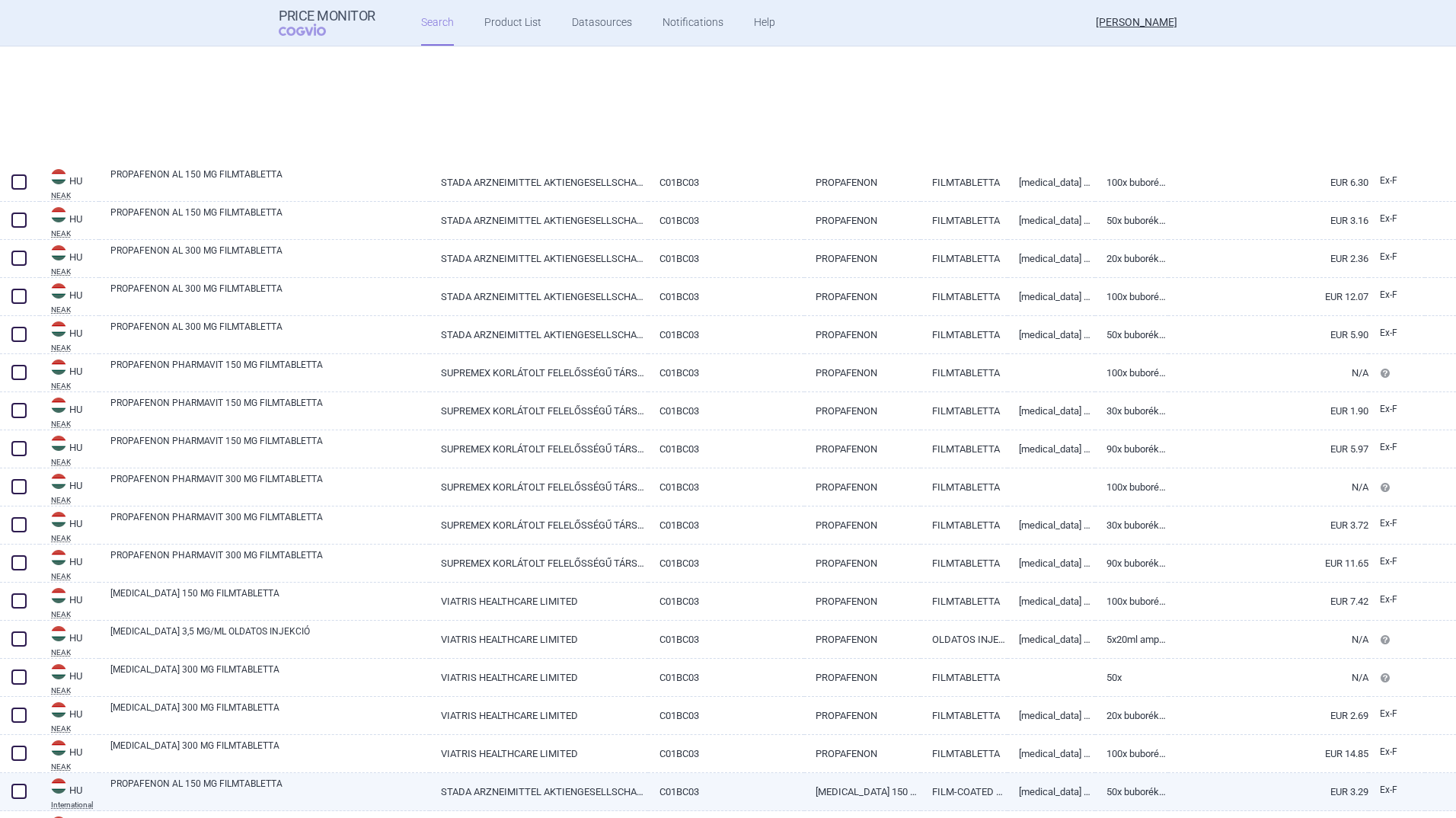
select select "activeSubstance"
select select "country"
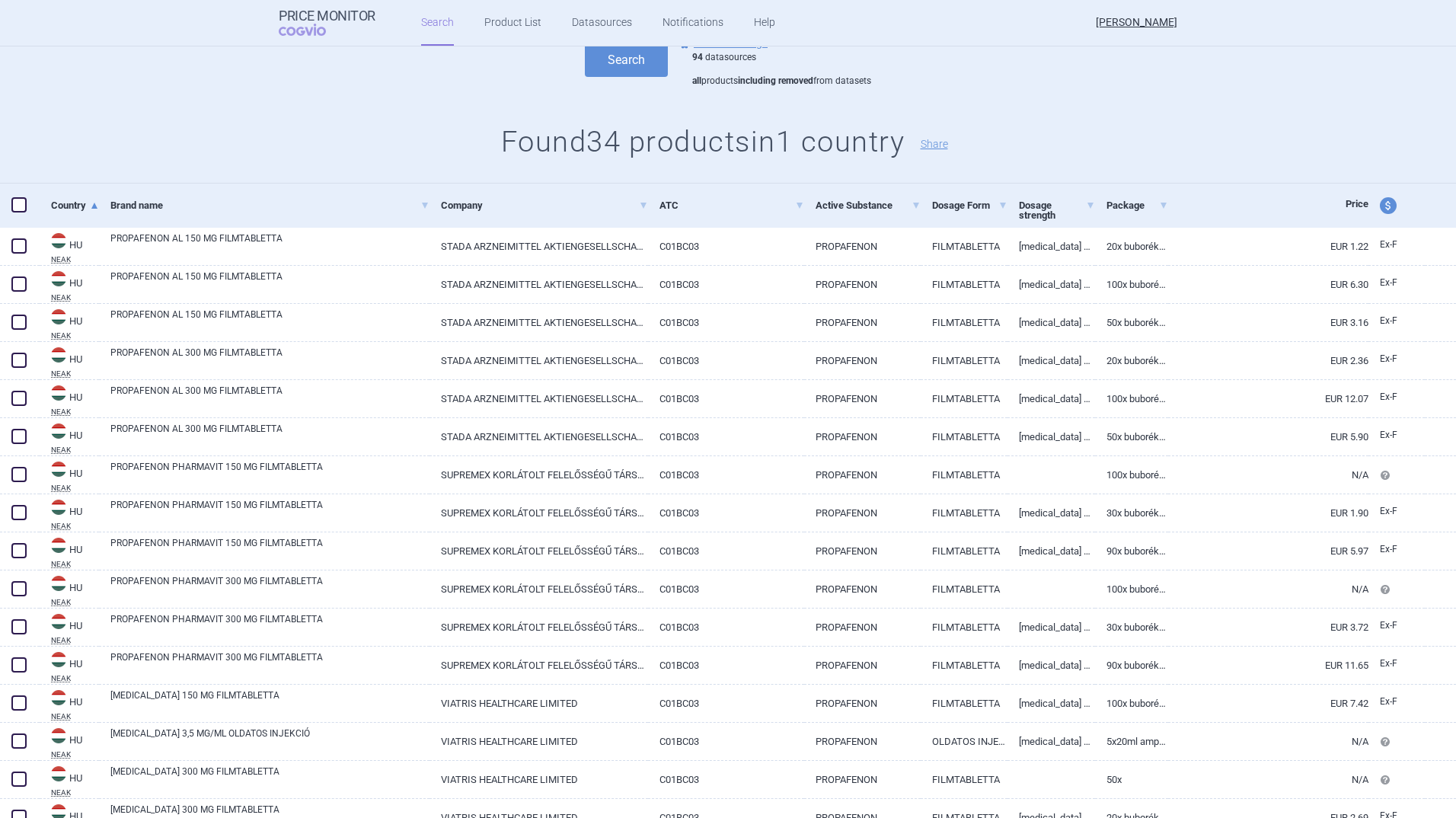
scroll to position [228, 0]
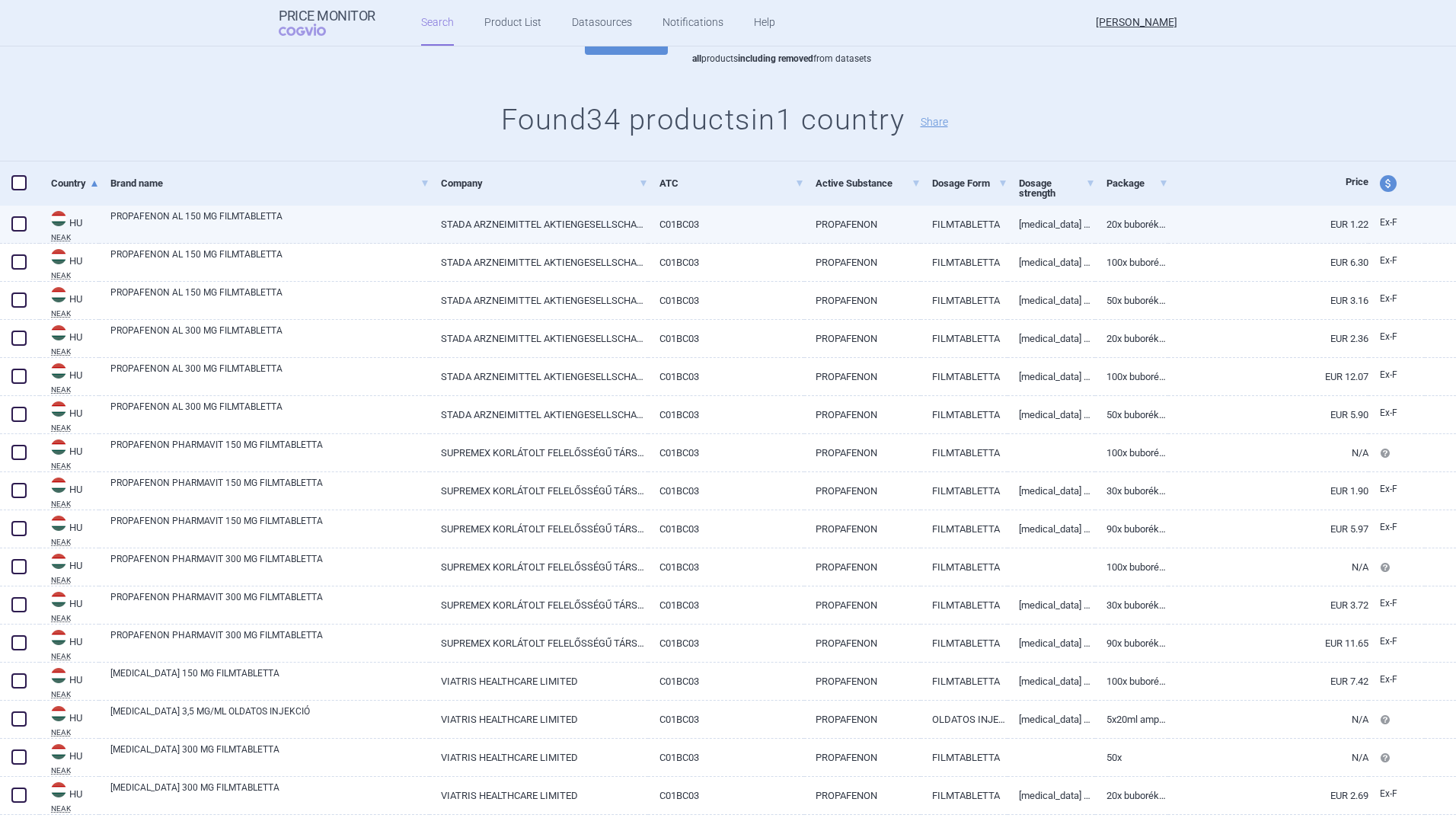
click at [159, 214] on link "PROPAFENON AL 150 MG FILMTABLETTA" at bounding box center [270, 223] width 319 height 27
select select "EUR"
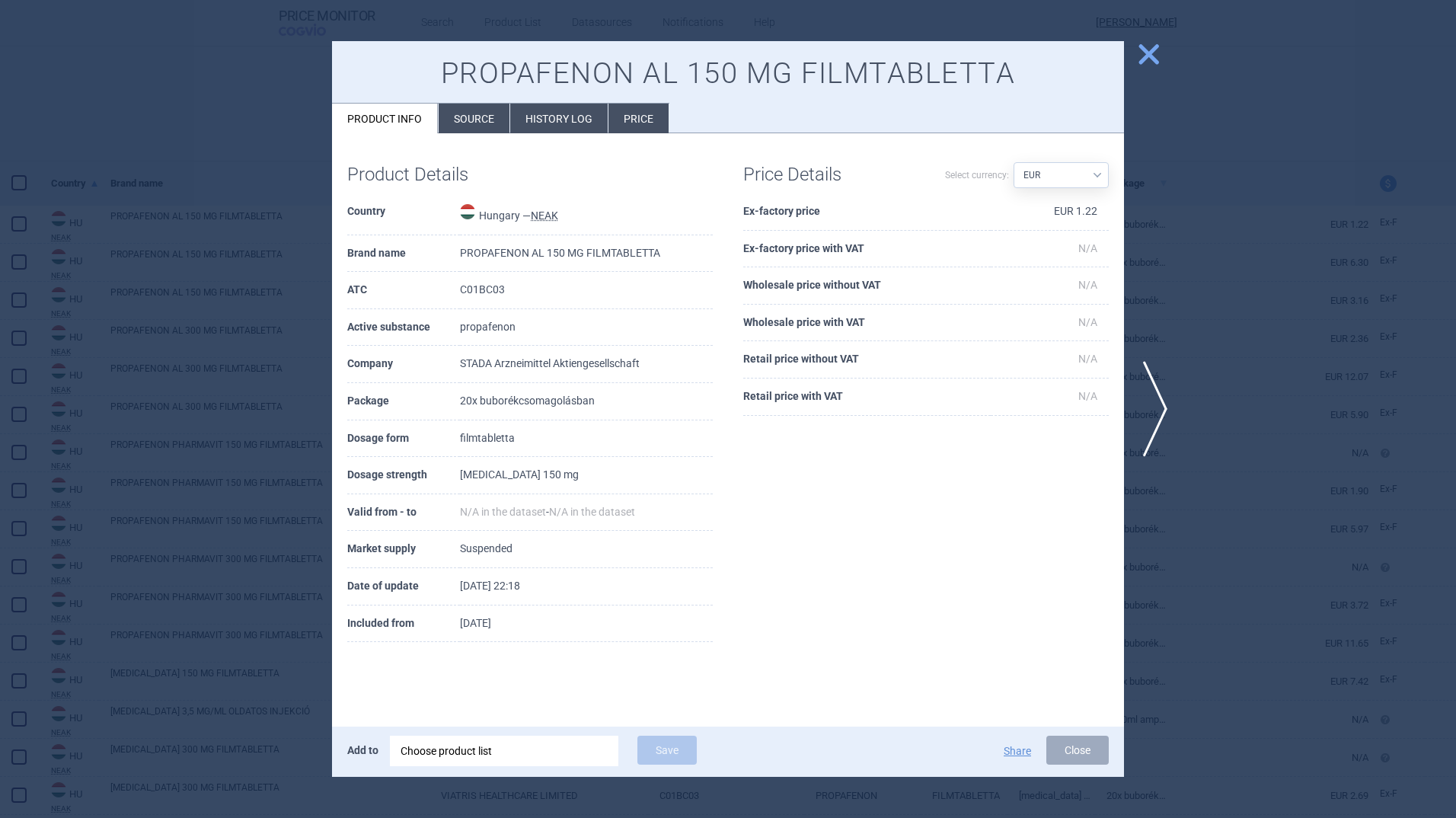
click at [1149, 50] on span "close" at bounding box center [1149, 54] width 27 height 27
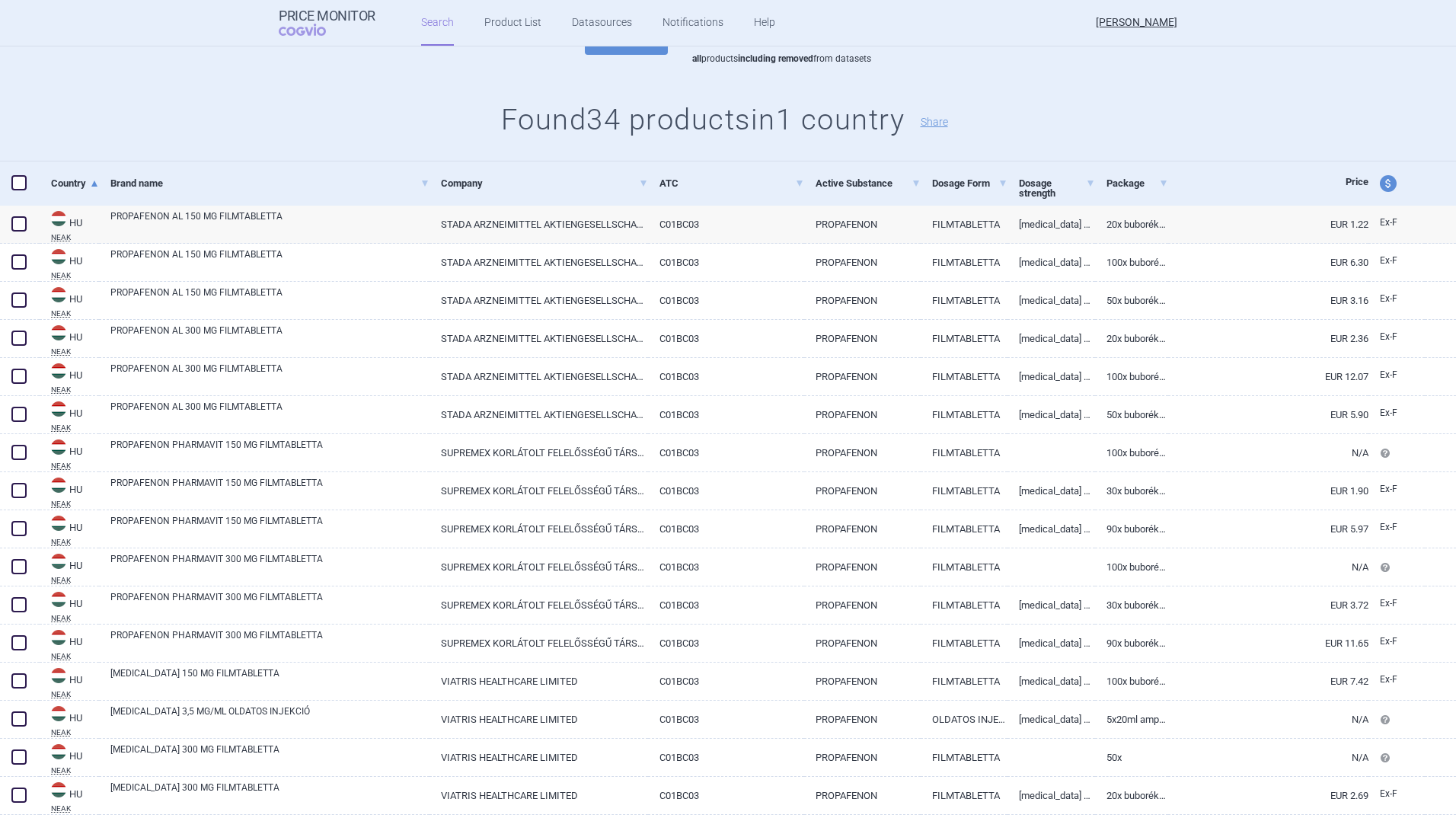
click at [1381, 185] on span "price and currency" at bounding box center [1388, 183] width 16 height 16
select select "ex-factory"
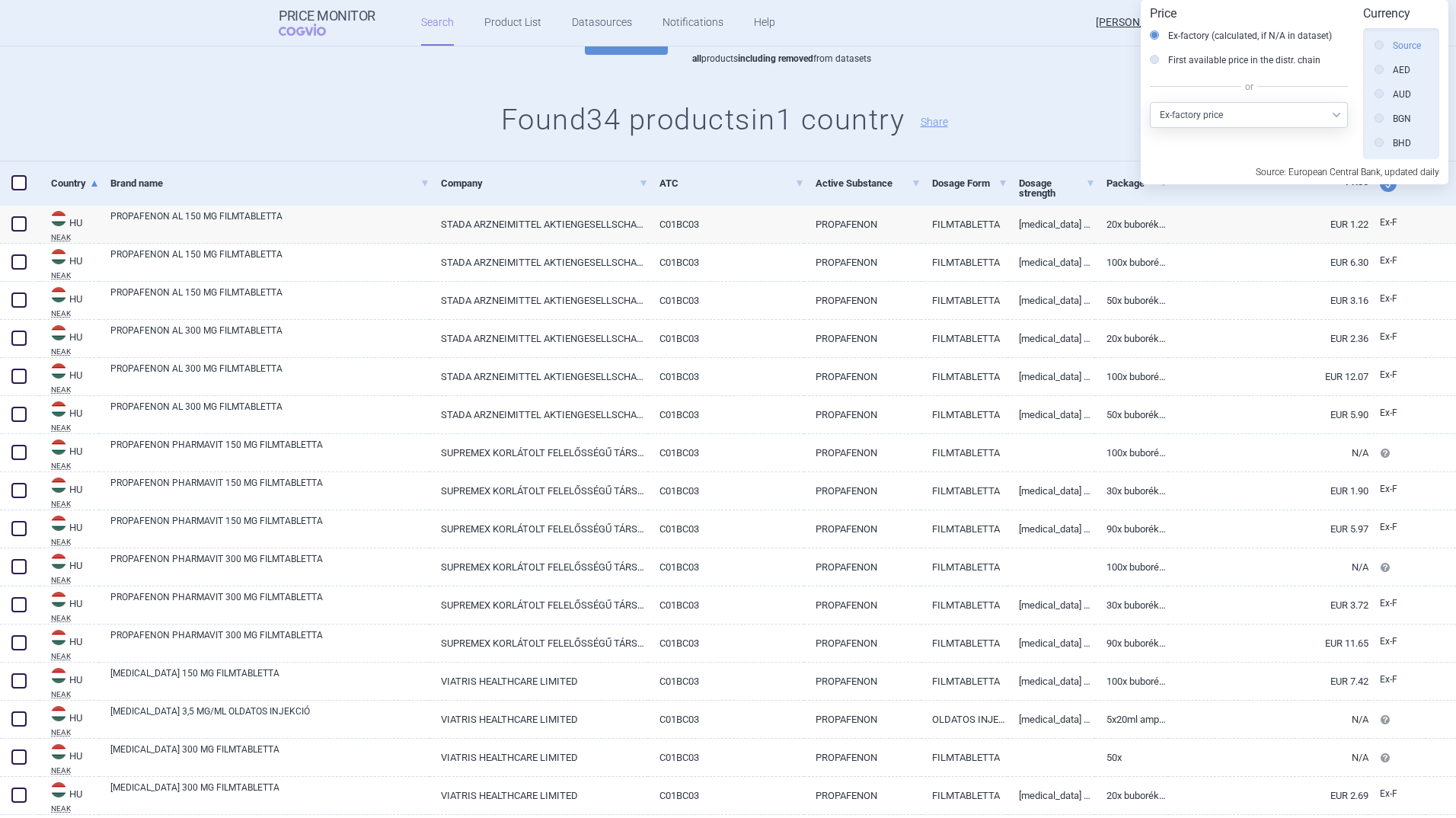
click at [1382, 42] on icon at bounding box center [1379, 45] width 9 height 9
click at [1382, 42] on input "Source" at bounding box center [1382, 46] width 15 height 15
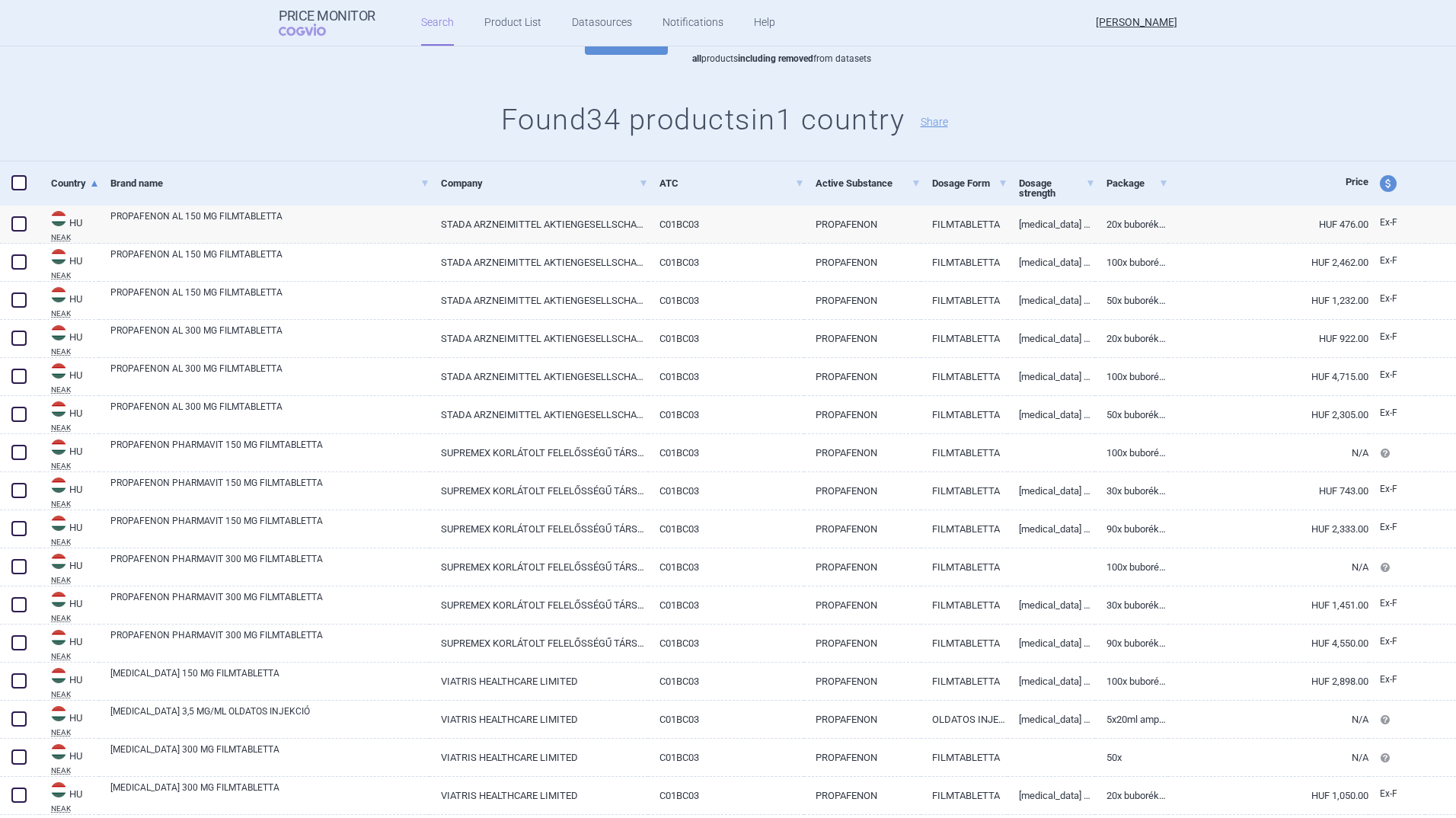
click at [1381, 184] on span "price and currency" at bounding box center [1388, 183] width 16 height 16
select select "ex-factory"
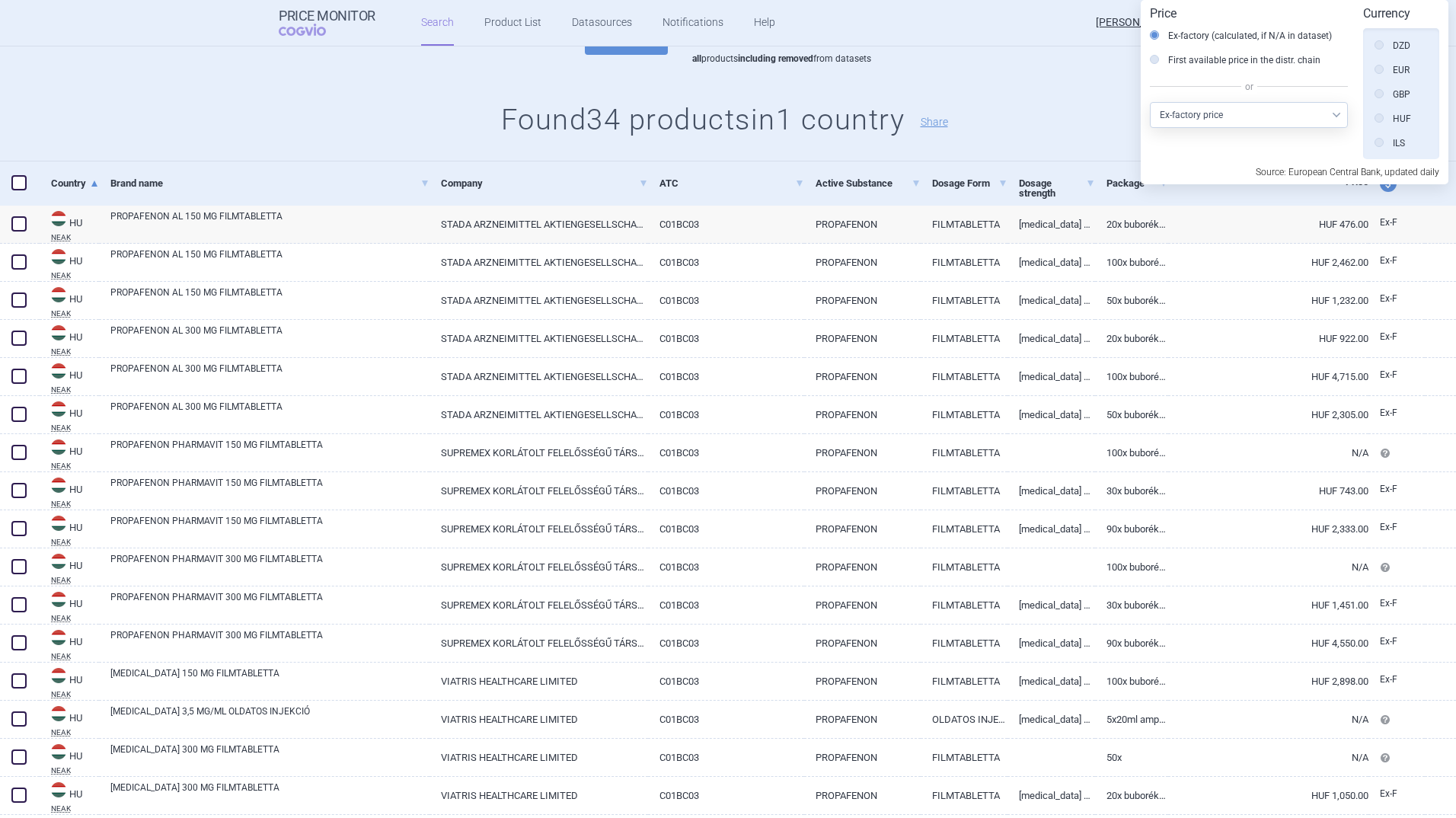
scroll to position [305, 0]
click at [1384, 80] on label "EUR" at bounding box center [1392, 82] width 35 height 15
click at [1384, 80] on input "EUR" at bounding box center [1382, 82] width 15 height 15
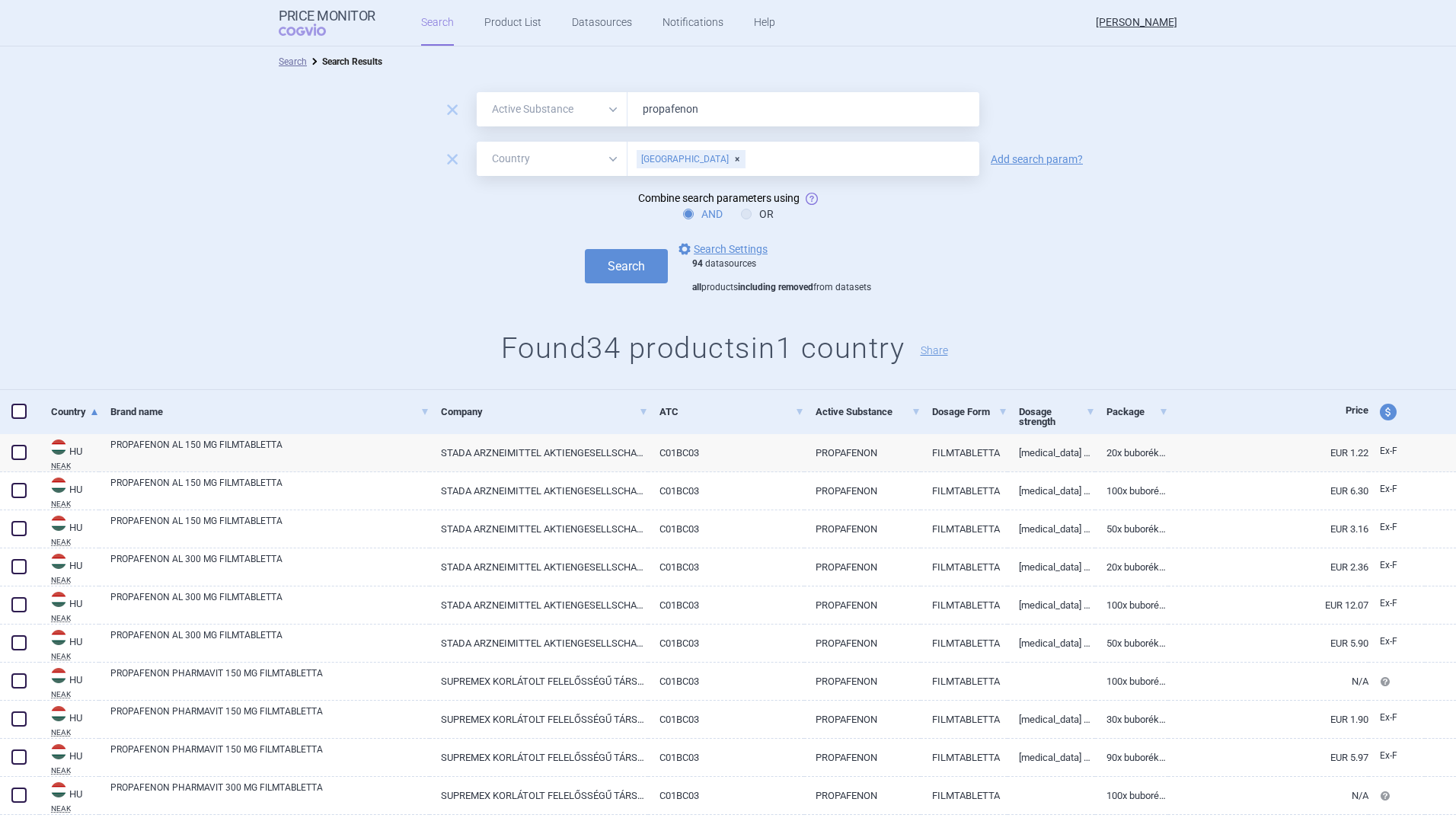
click at [680, 158] on div "[GEOGRAPHIC_DATA]" at bounding box center [691, 159] width 109 height 18
type input "gree"
click at [666, 190] on ul "[GEOGRAPHIC_DATA]" at bounding box center [798, 189] width 352 height 27
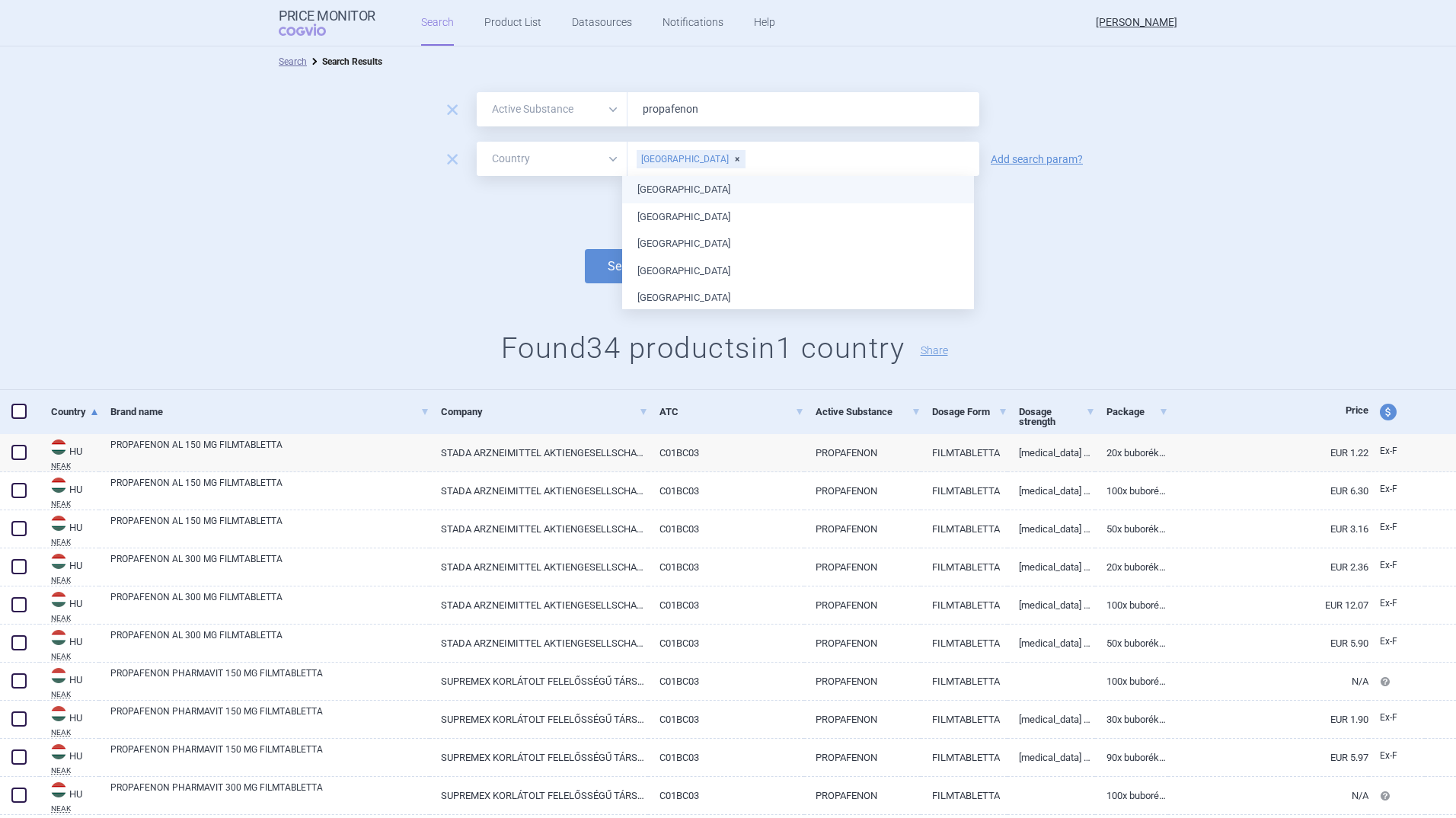
click at [454, 262] on div "Search options Search Settings 94 datasources all products including removed fr…" at bounding box center [728, 267] width 1456 height 54
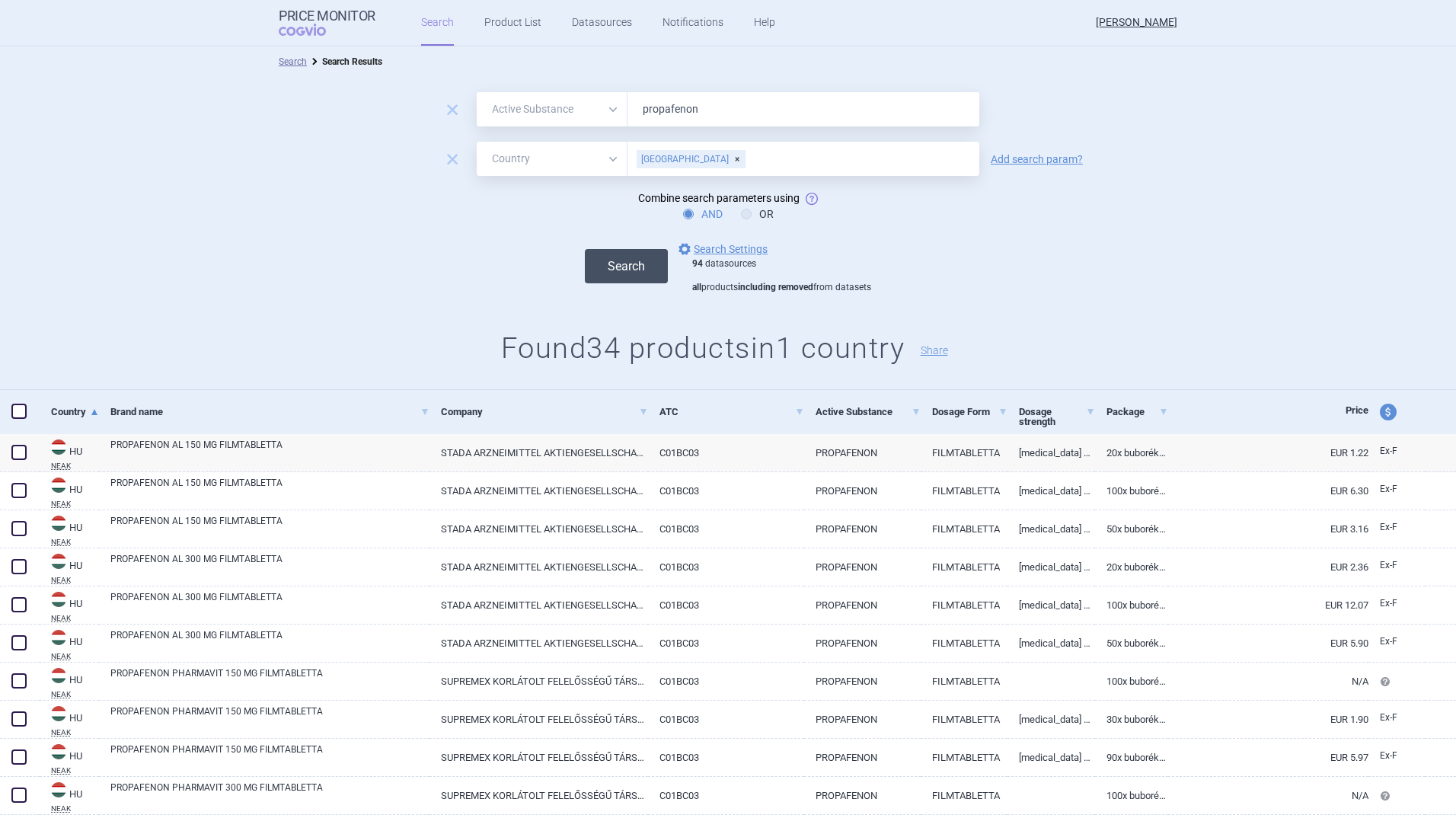
click at [609, 261] on button "Search" at bounding box center [626, 266] width 83 height 35
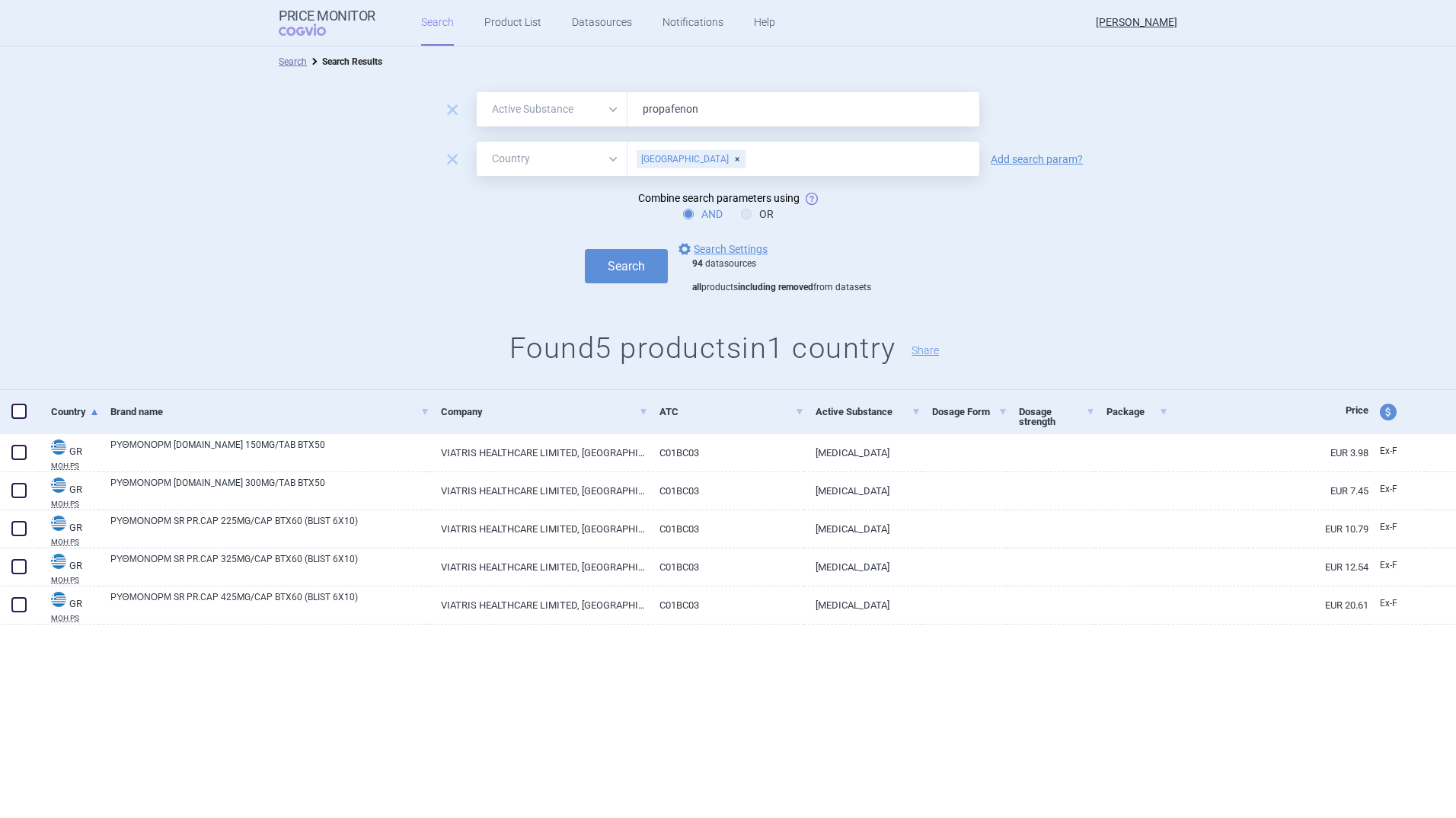
click at [677, 159] on div "[GEOGRAPHIC_DATA]" at bounding box center [691, 159] width 109 height 18
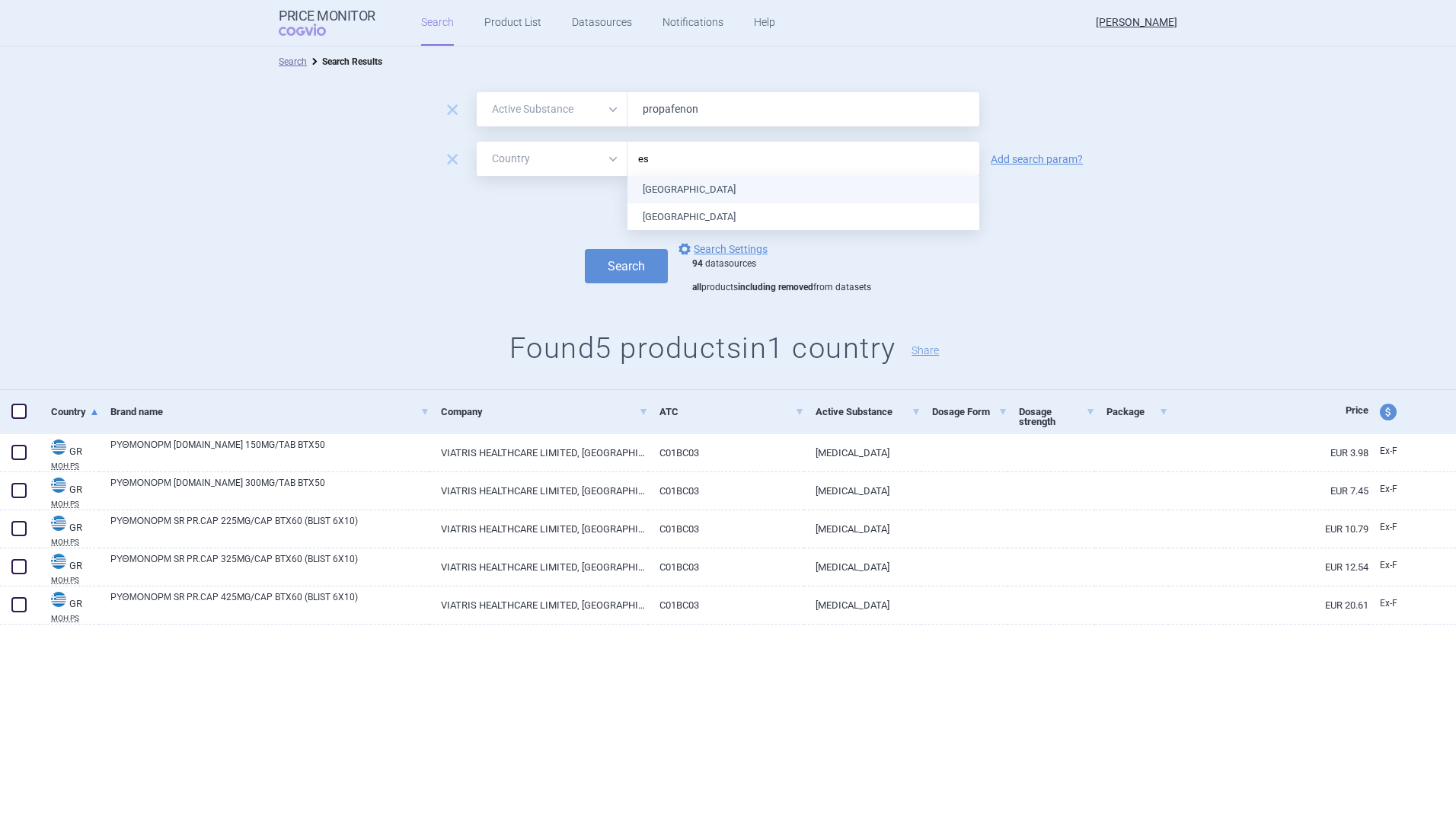
type input "e"
type input "[GEOGRAPHIC_DATA]"
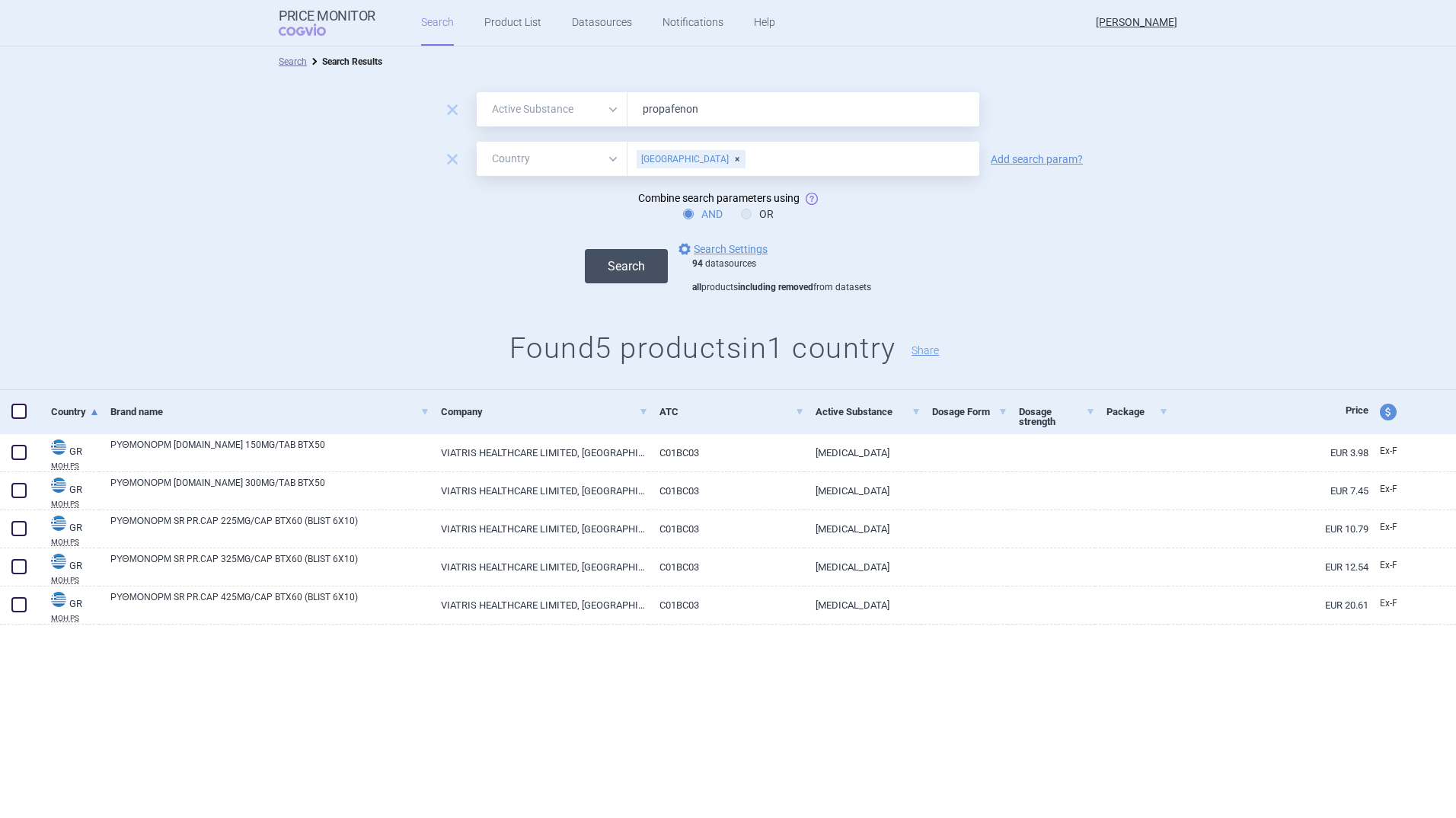
click at [626, 259] on button "Search" at bounding box center [626, 266] width 83 height 35
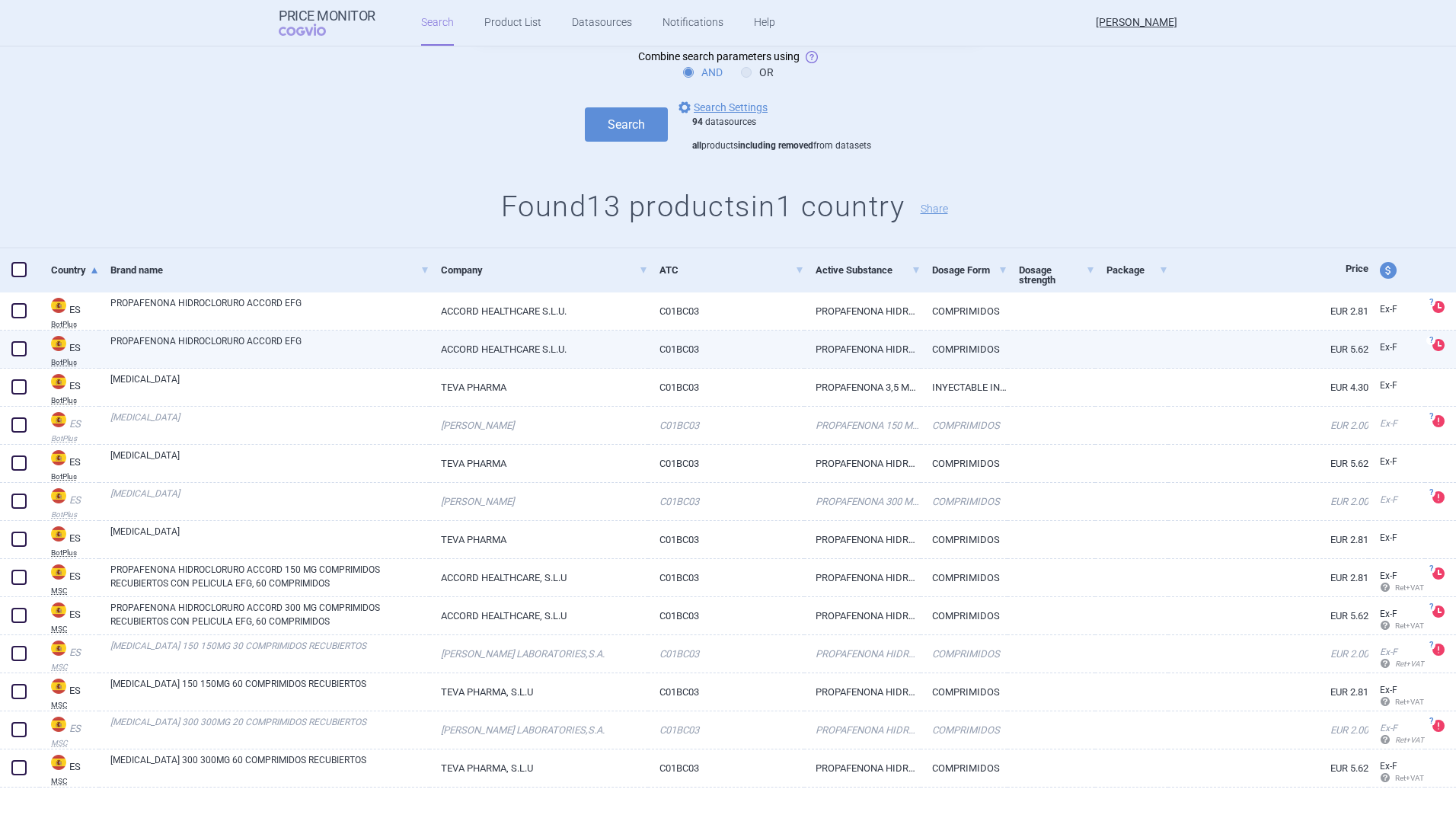
scroll to position [161, 0]
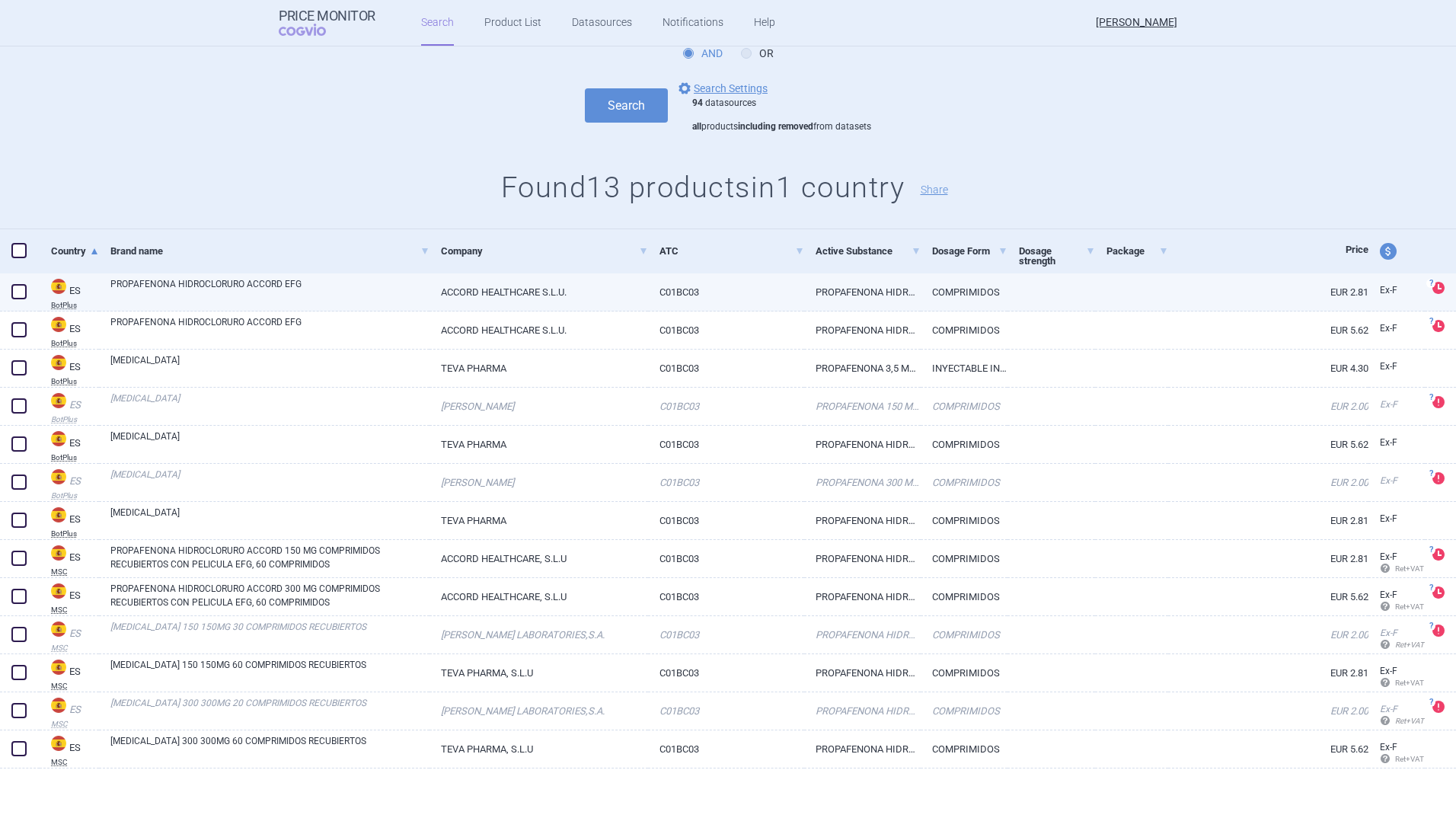
click at [67, 303] on abbr "BotPlus" at bounding box center [75, 305] width 48 height 8
select select "EUR"
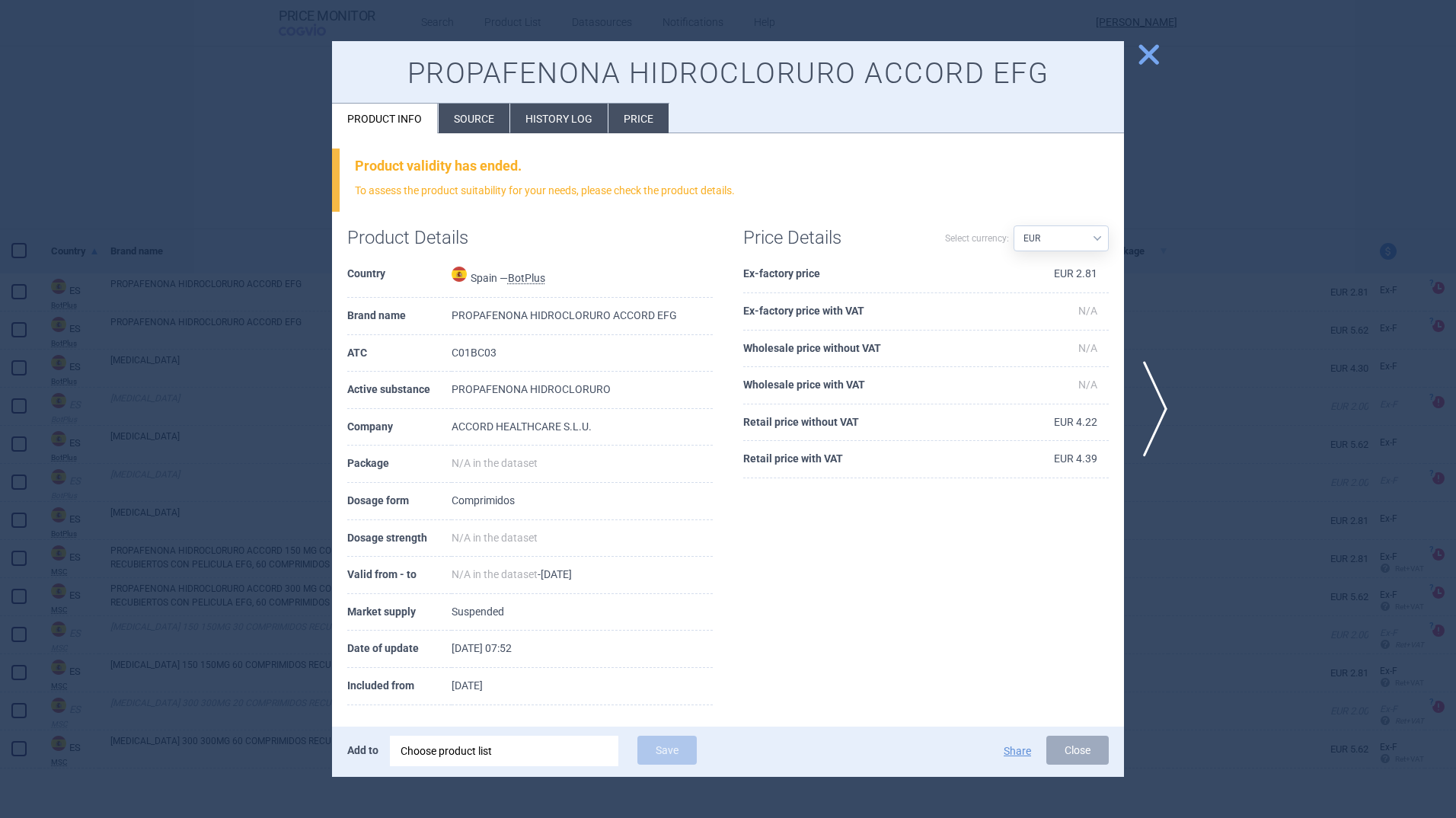
click at [536, 280] on abbr "BotPlus" at bounding box center [527, 278] width 38 height 13
click at [1155, 49] on span "close" at bounding box center [1149, 54] width 27 height 27
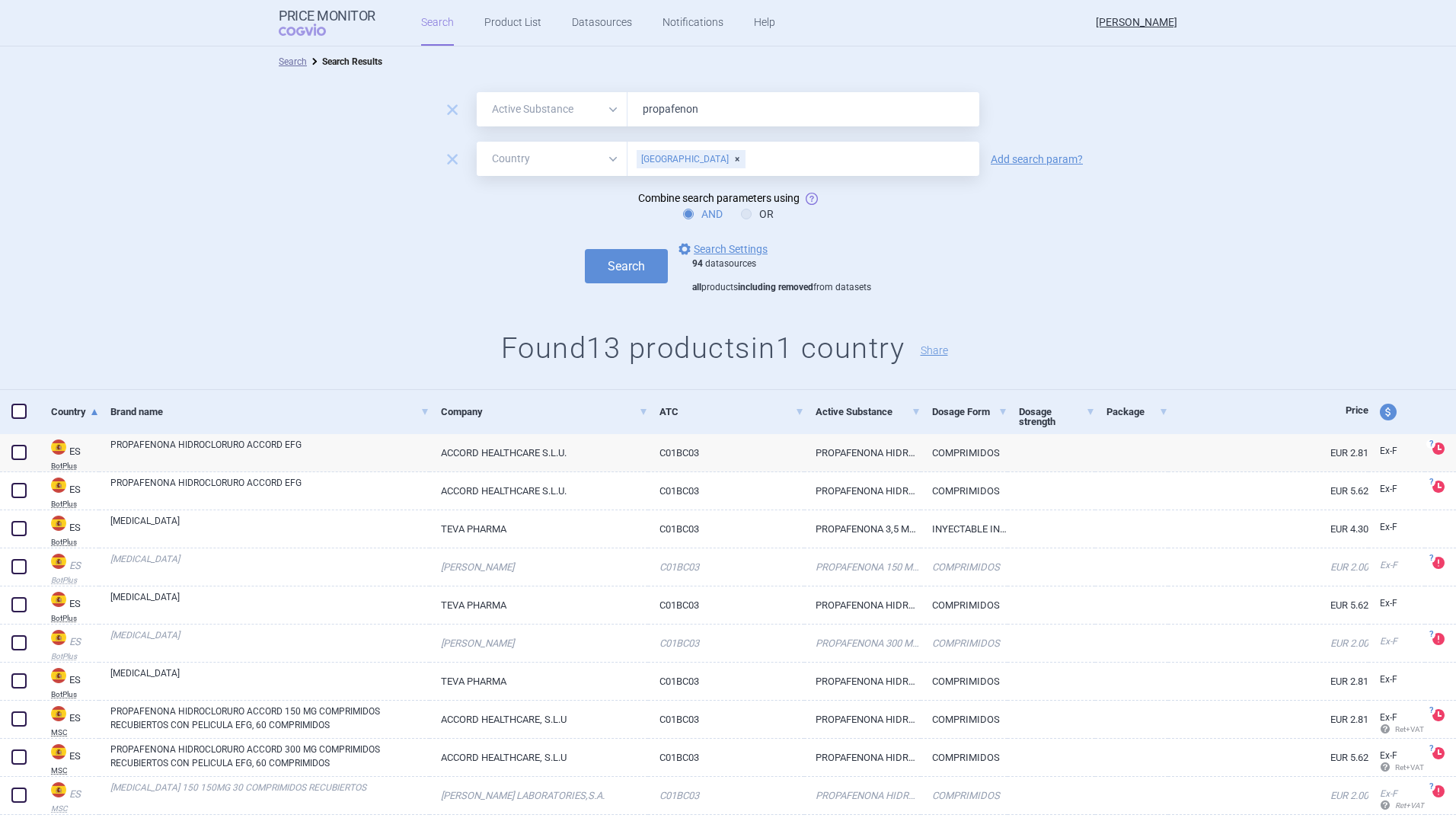
click at [667, 159] on div "[GEOGRAPHIC_DATA]" at bounding box center [691, 159] width 109 height 18
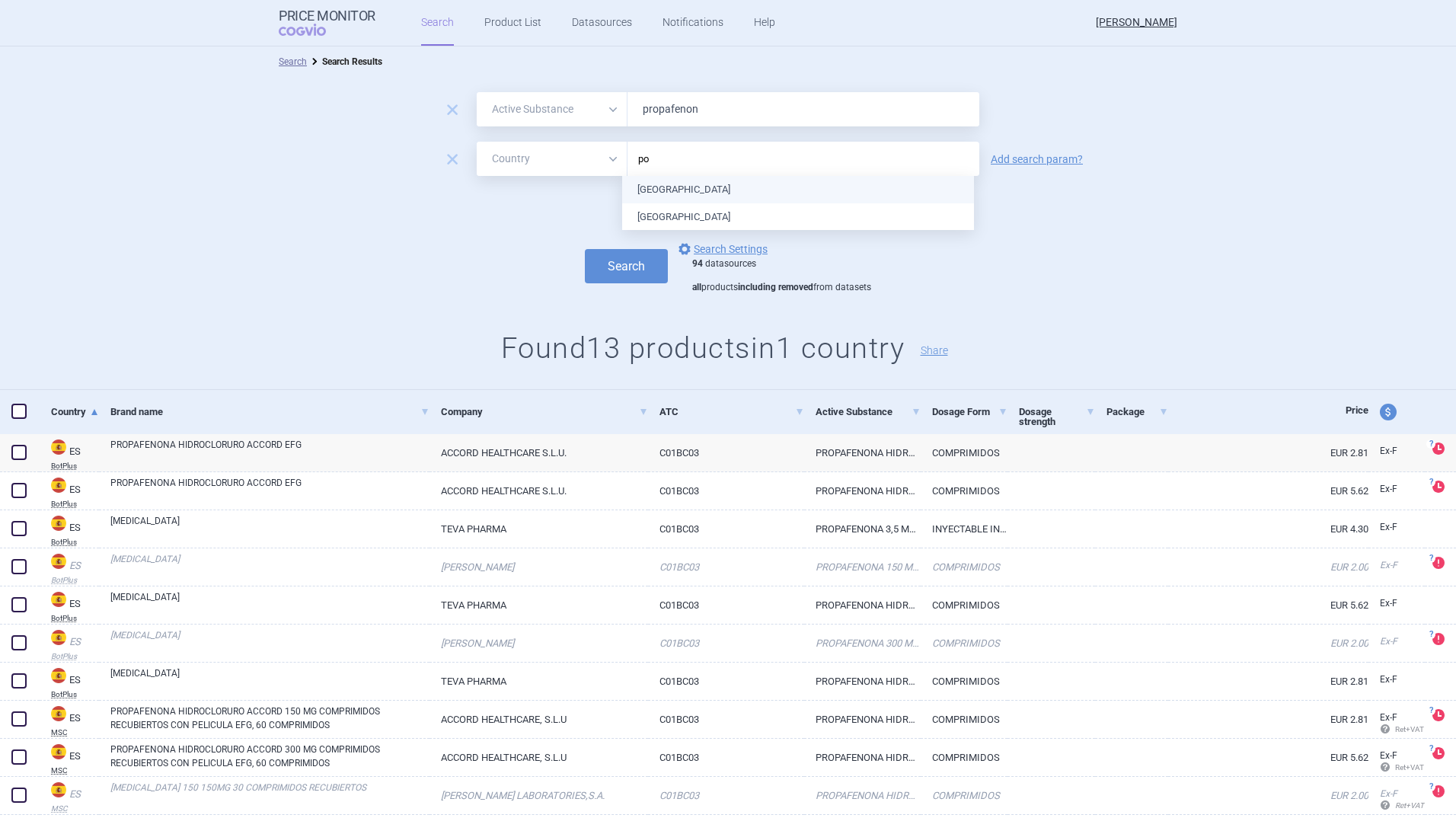
type input "pol"
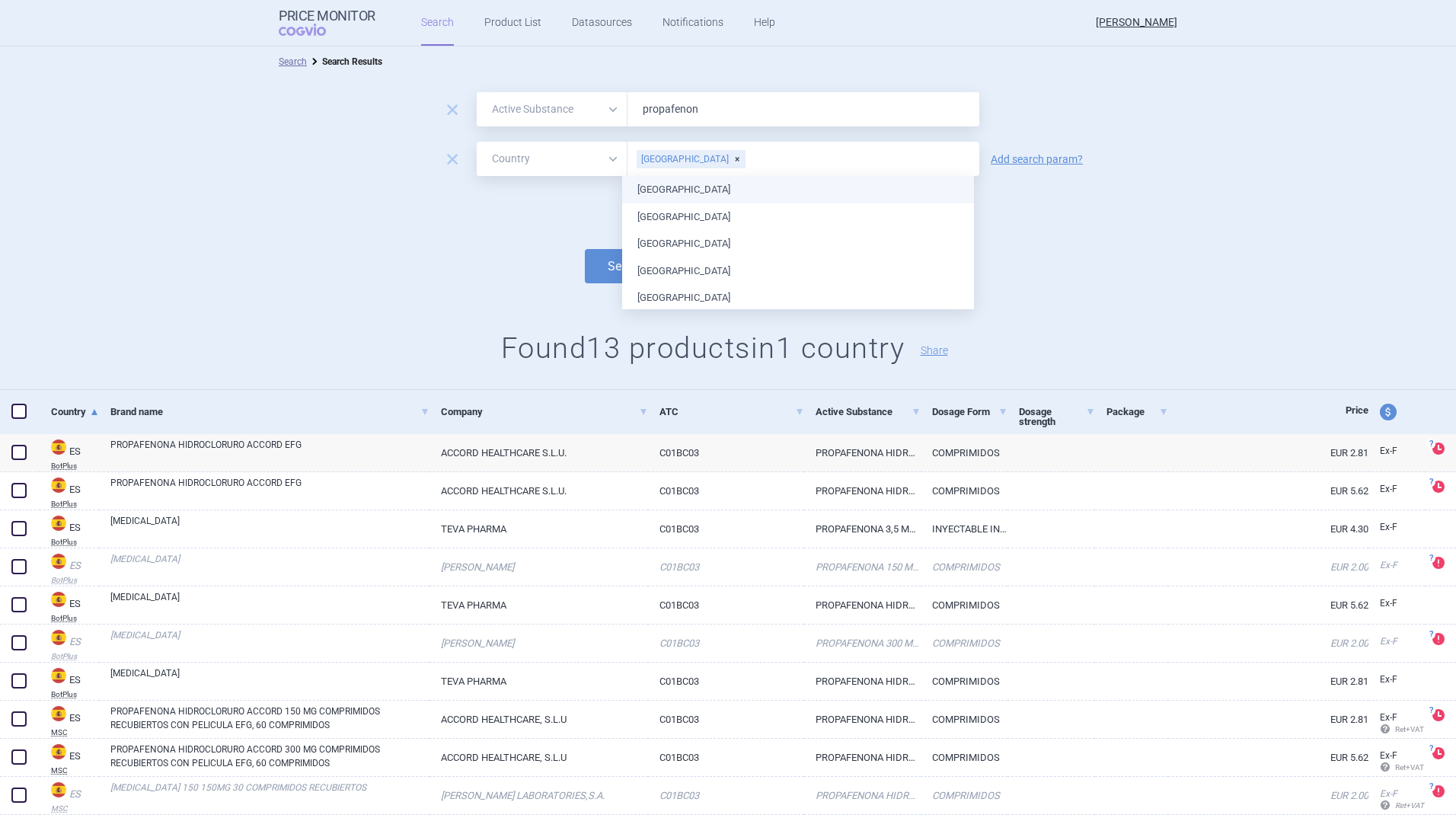
click at [669, 189] on ul "[GEOGRAPHIC_DATA] [GEOGRAPHIC_DATA] [GEOGRAPHIC_DATA] [GEOGRAPHIC_DATA] [GEOGRA…" at bounding box center [798, 759] width 352 height 1167
click at [529, 229] on form "remove All Brand Name ATC Company Active Substance Country Newer than propafeno…" at bounding box center [728, 192] width 1456 height 201
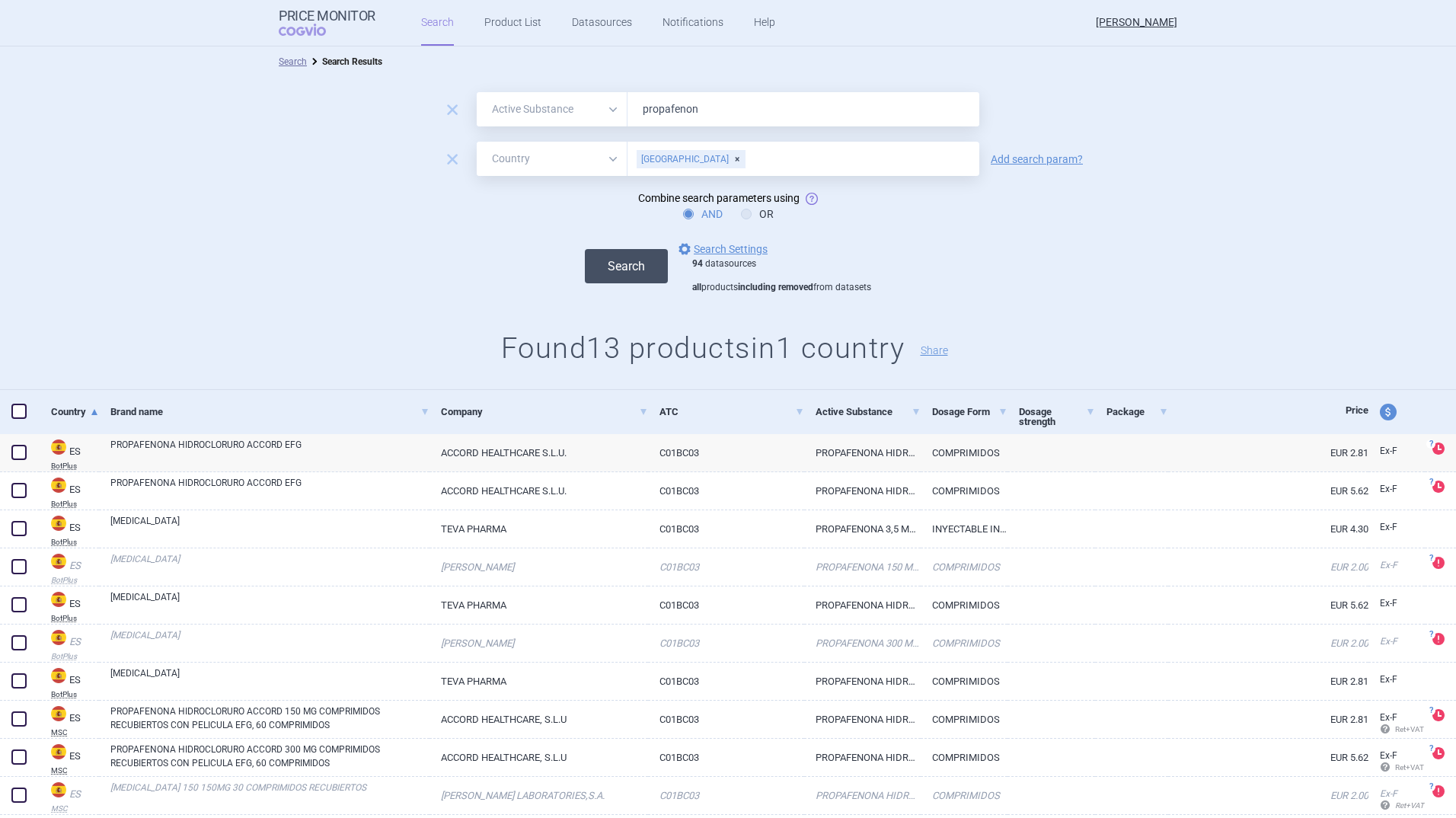
click at [630, 260] on button "Search" at bounding box center [626, 266] width 83 height 35
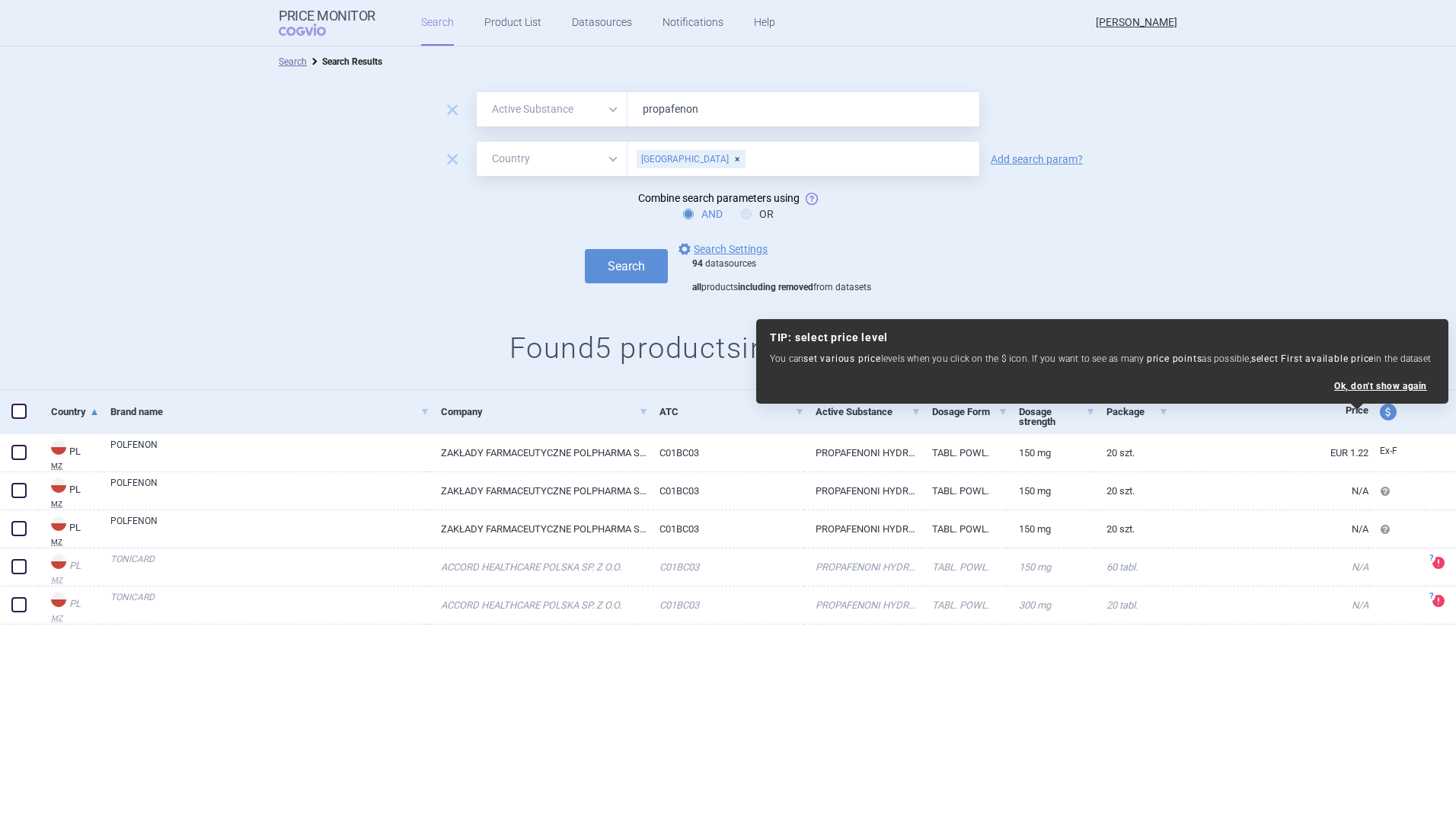
click at [1304, 246] on div "Search options Search Settings 94 datasources all products including removed fr…" at bounding box center [728, 267] width 1456 height 54
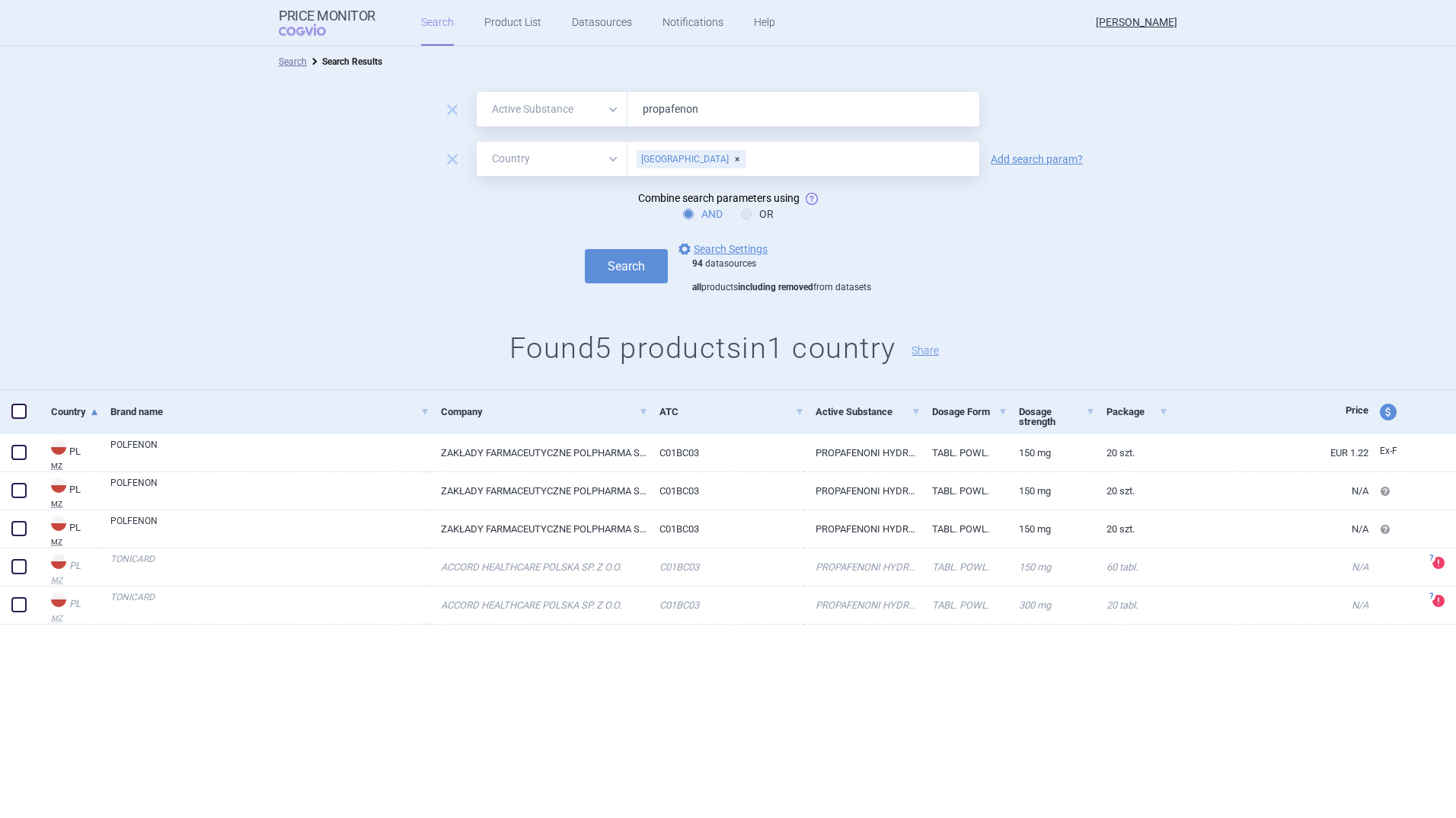
click at [681, 158] on div "[GEOGRAPHIC_DATA]" at bounding box center [691, 159] width 109 height 18
type input "[GEOGRAPHIC_DATA]"
click at [677, 192] on ul "[GEOGRAPHIC_DATA]" at bounding box center [804, 189] width 352 height 27
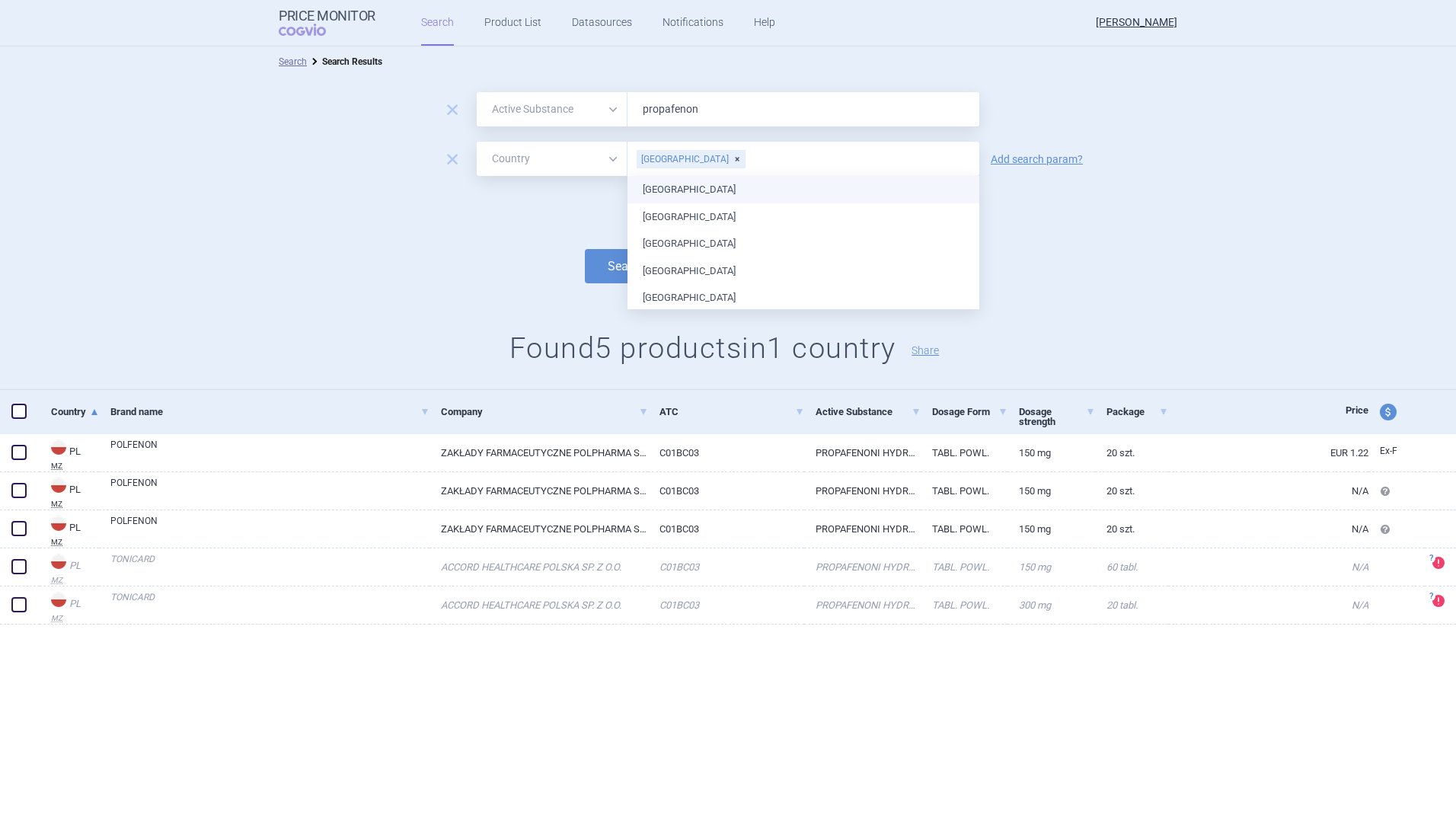
click at [579, 206] on div "AND OR" at bounding box center [728, 214] width 1456 height 15
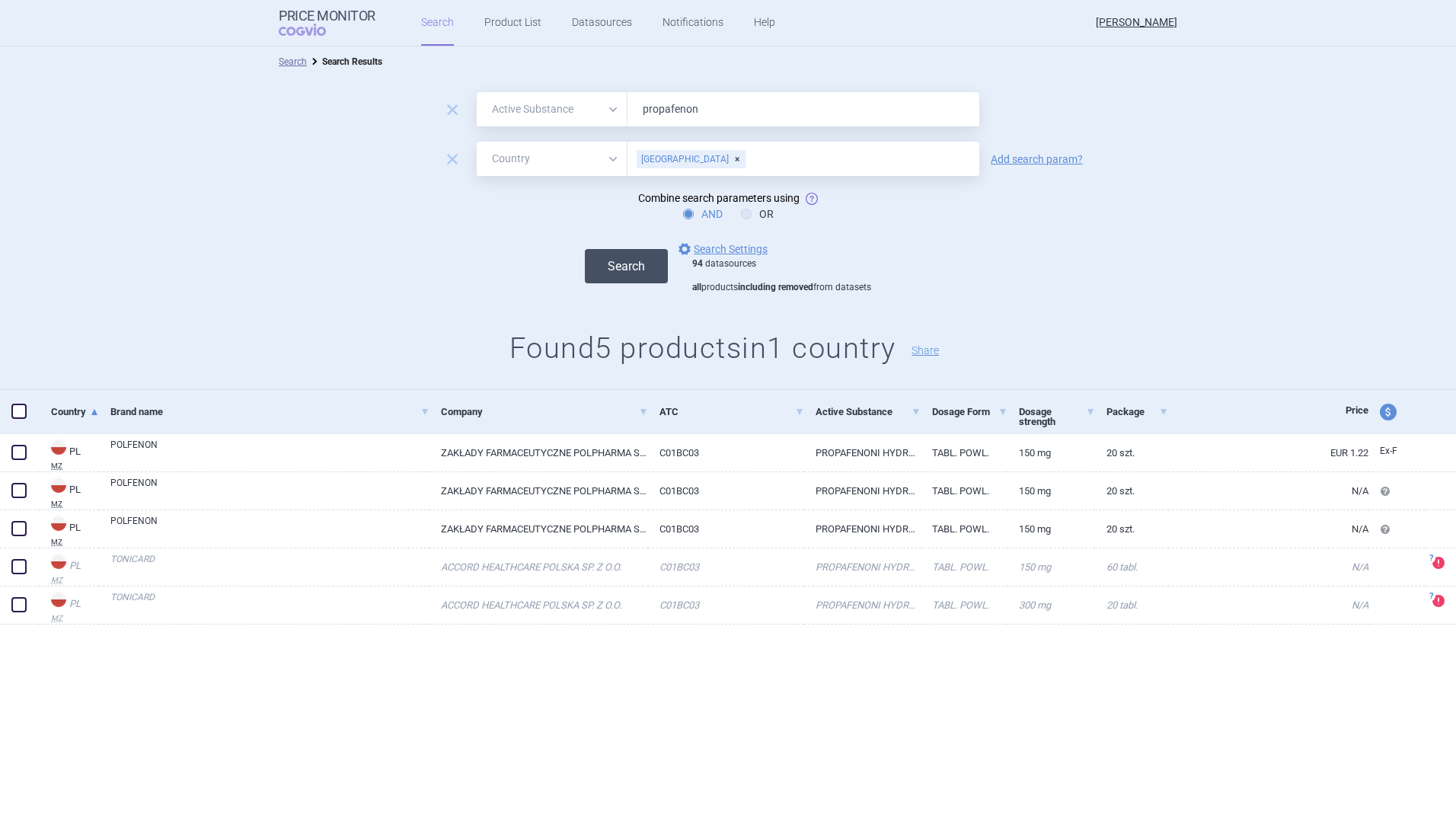
click at [623, 271] on button "Search" at bounding box center [626, 266] width 83 height 35
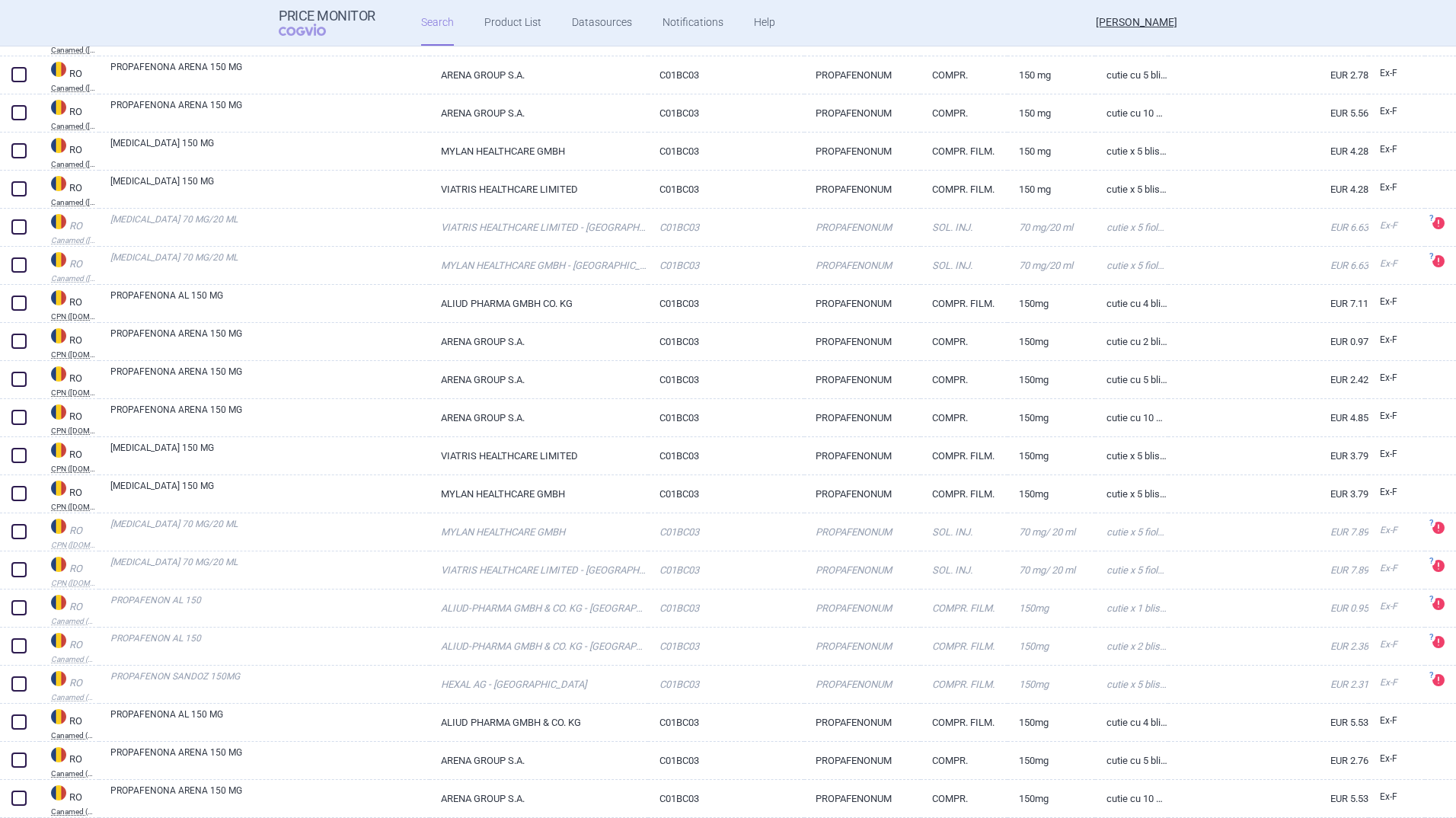
scroll to position [237, 0]
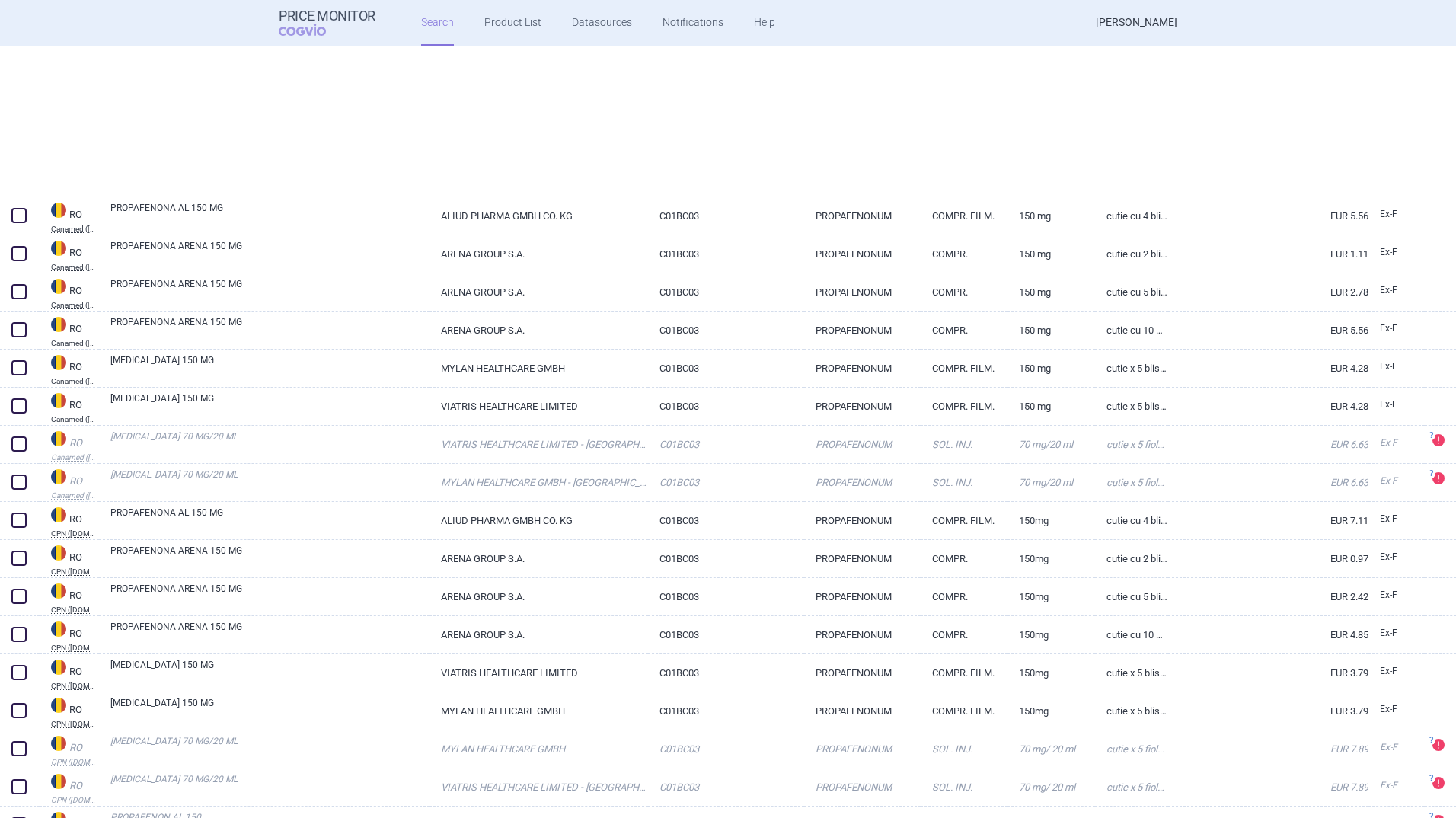
select select "activeSubstance"
select select "country"
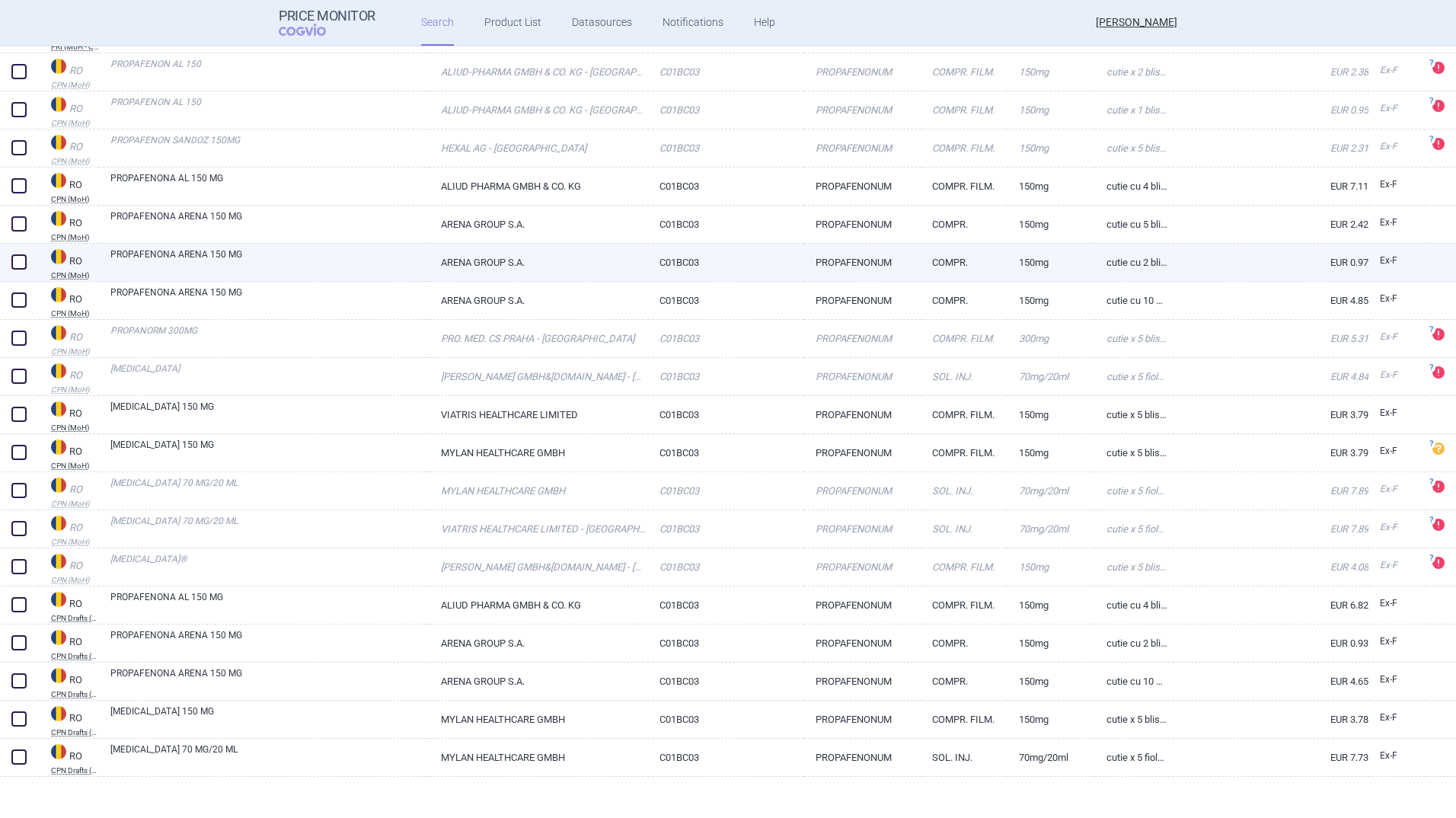
scroll to position [1532, 0]
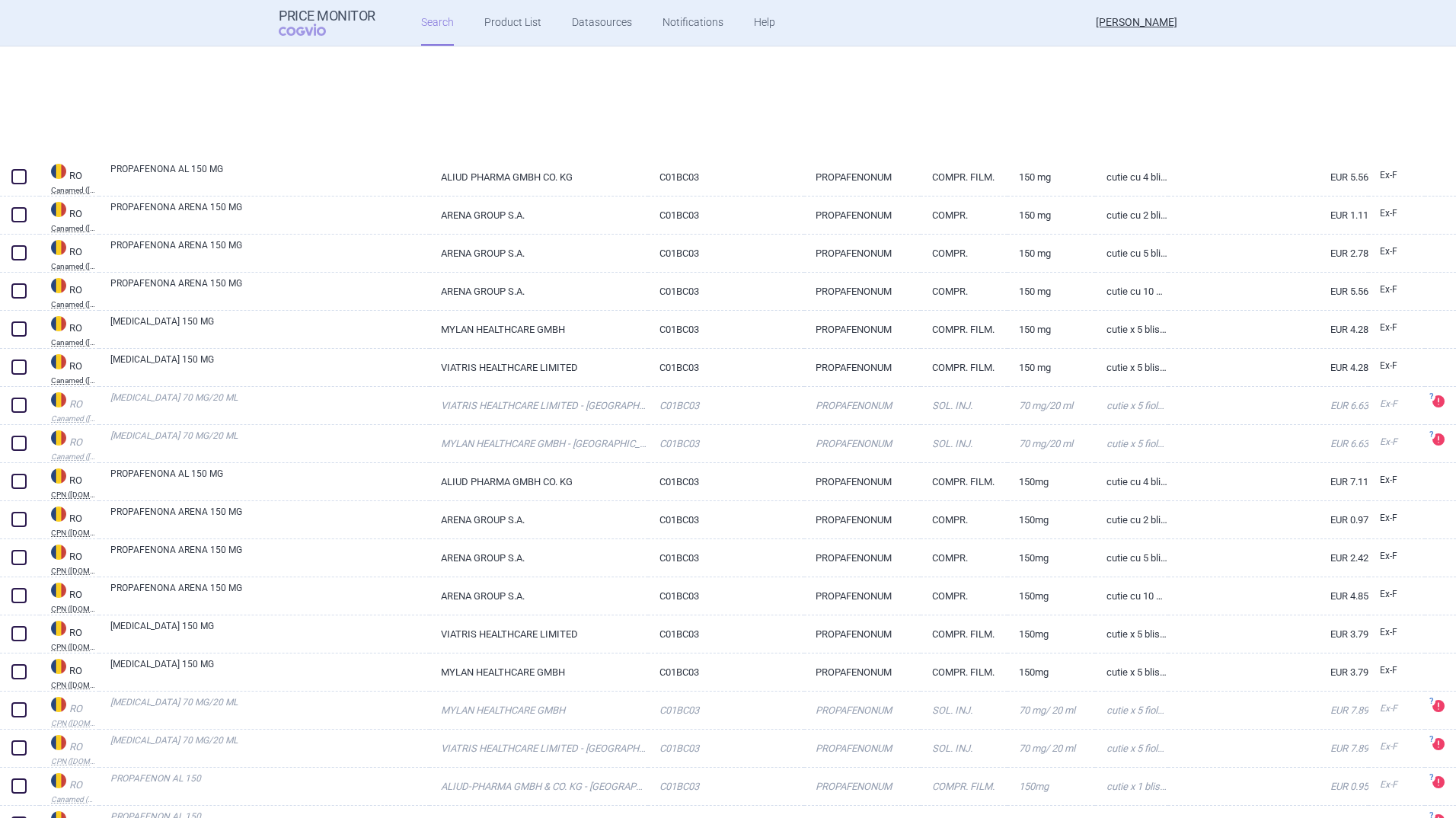
select select "activeSubstance"
select select "country"
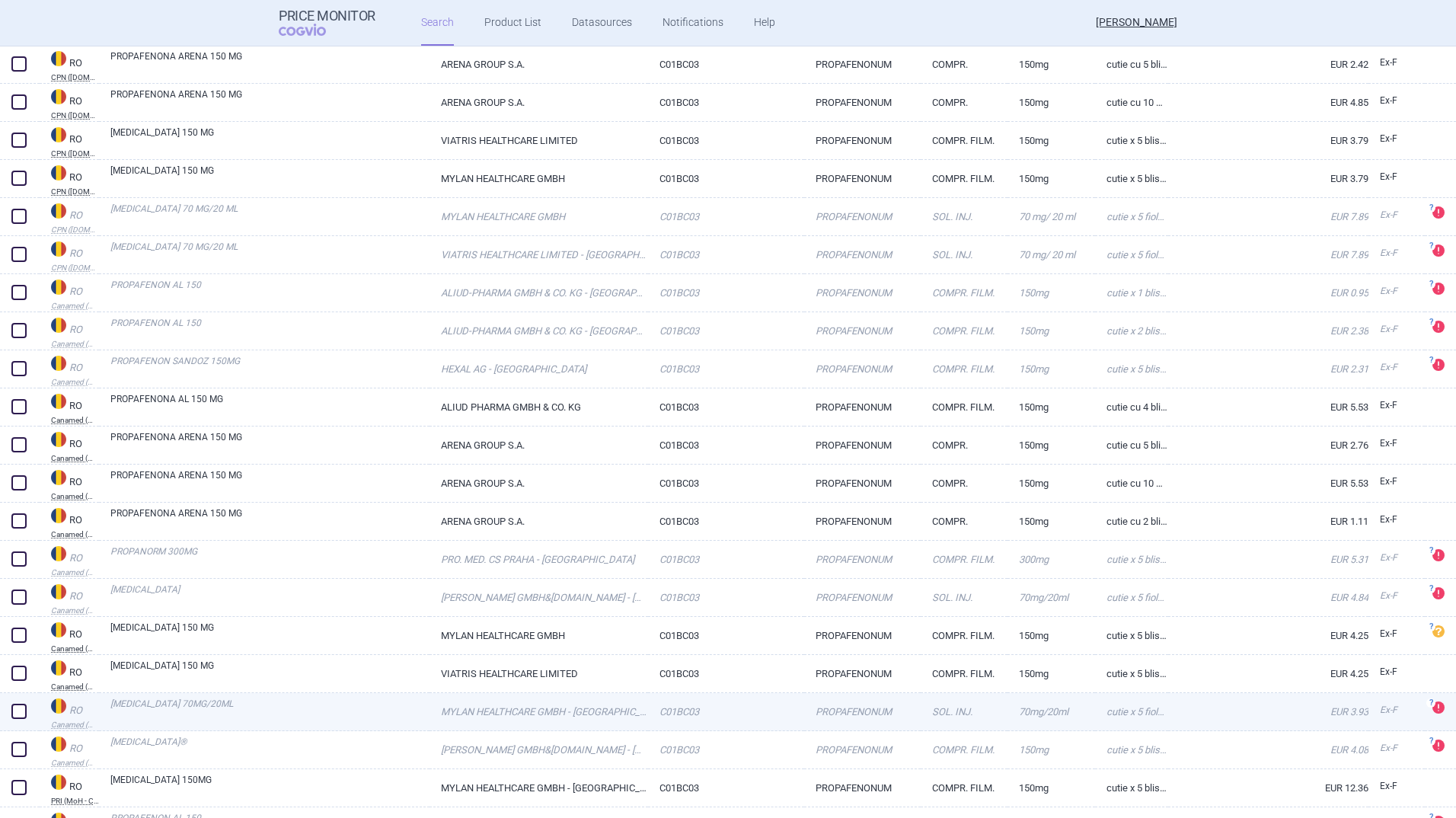
scroll to position [761, 0]
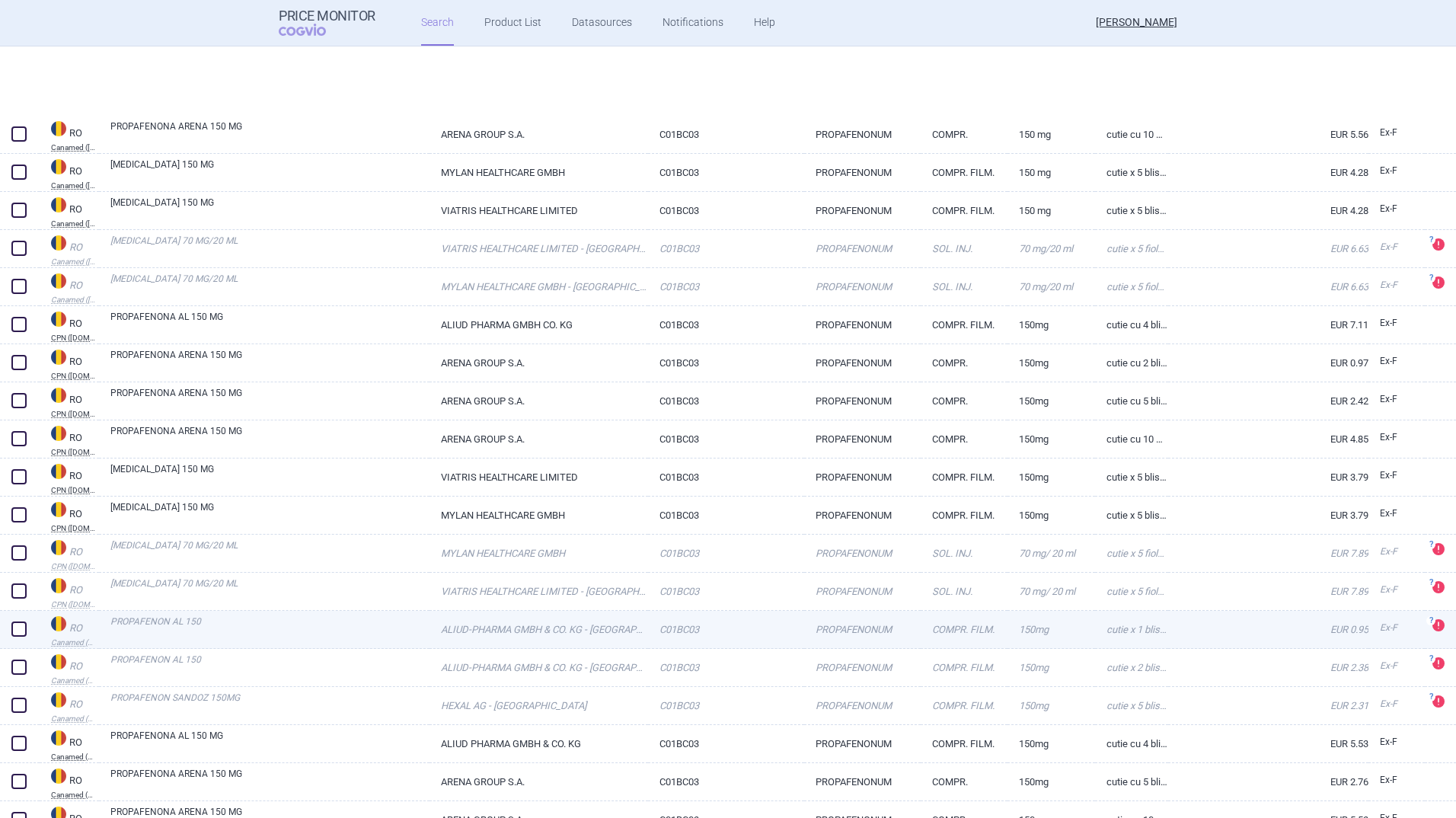
select select "activeSubstance"
select select "country"
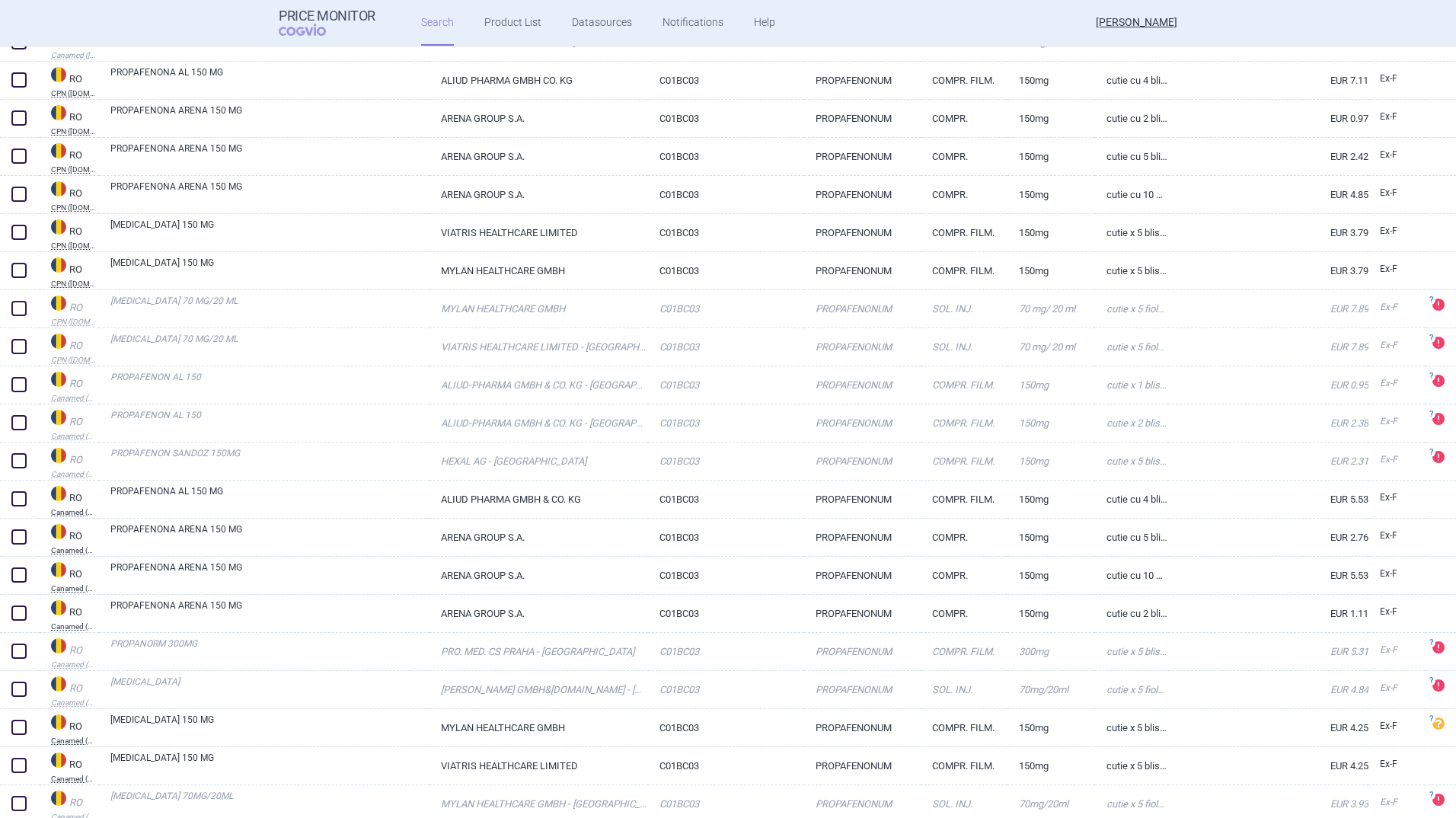
scroll to position [685, 0]
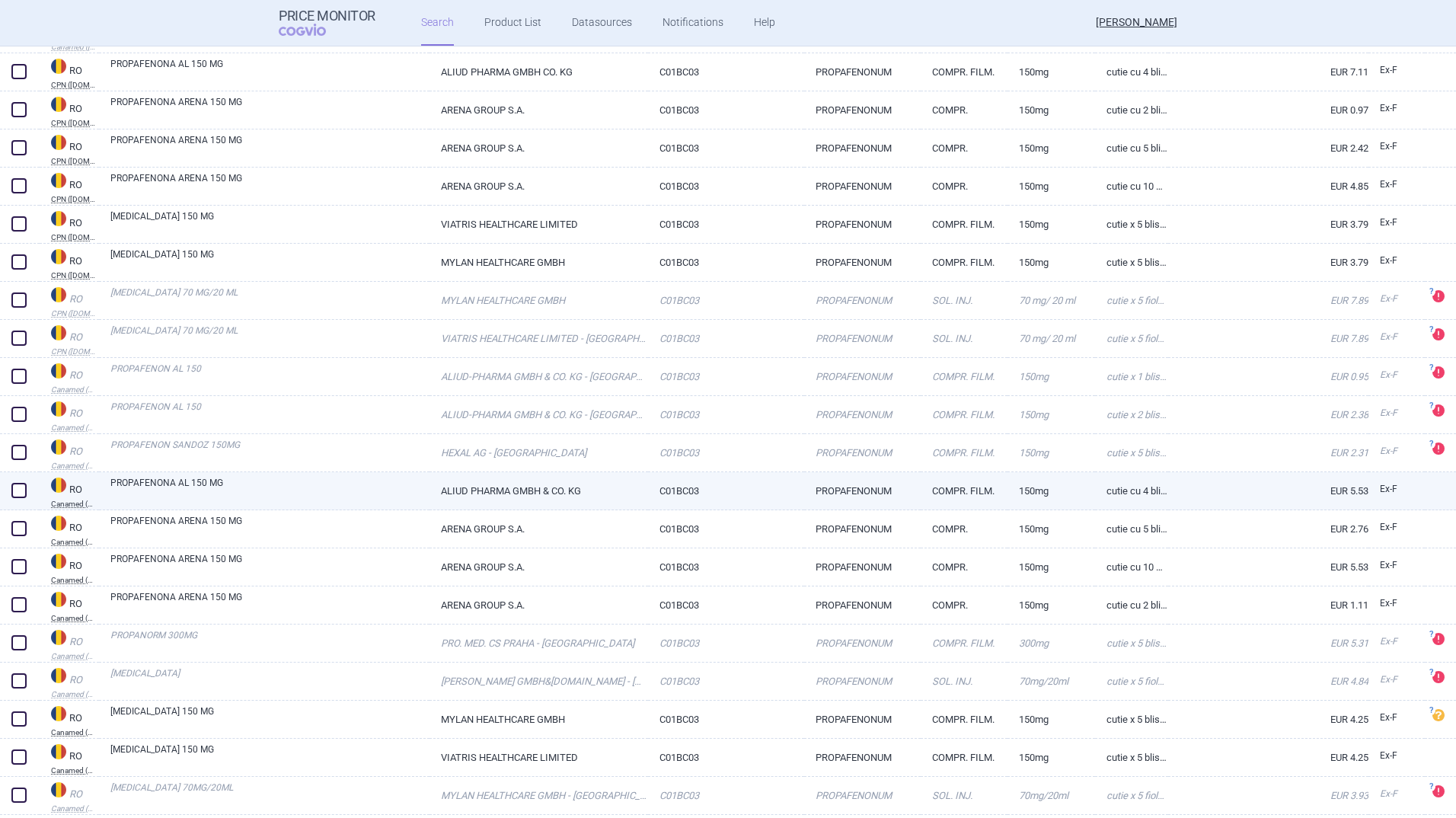
click at [19, 490] on span at bounding box center [19, 490] width 15 height 15
checkbox input "true"
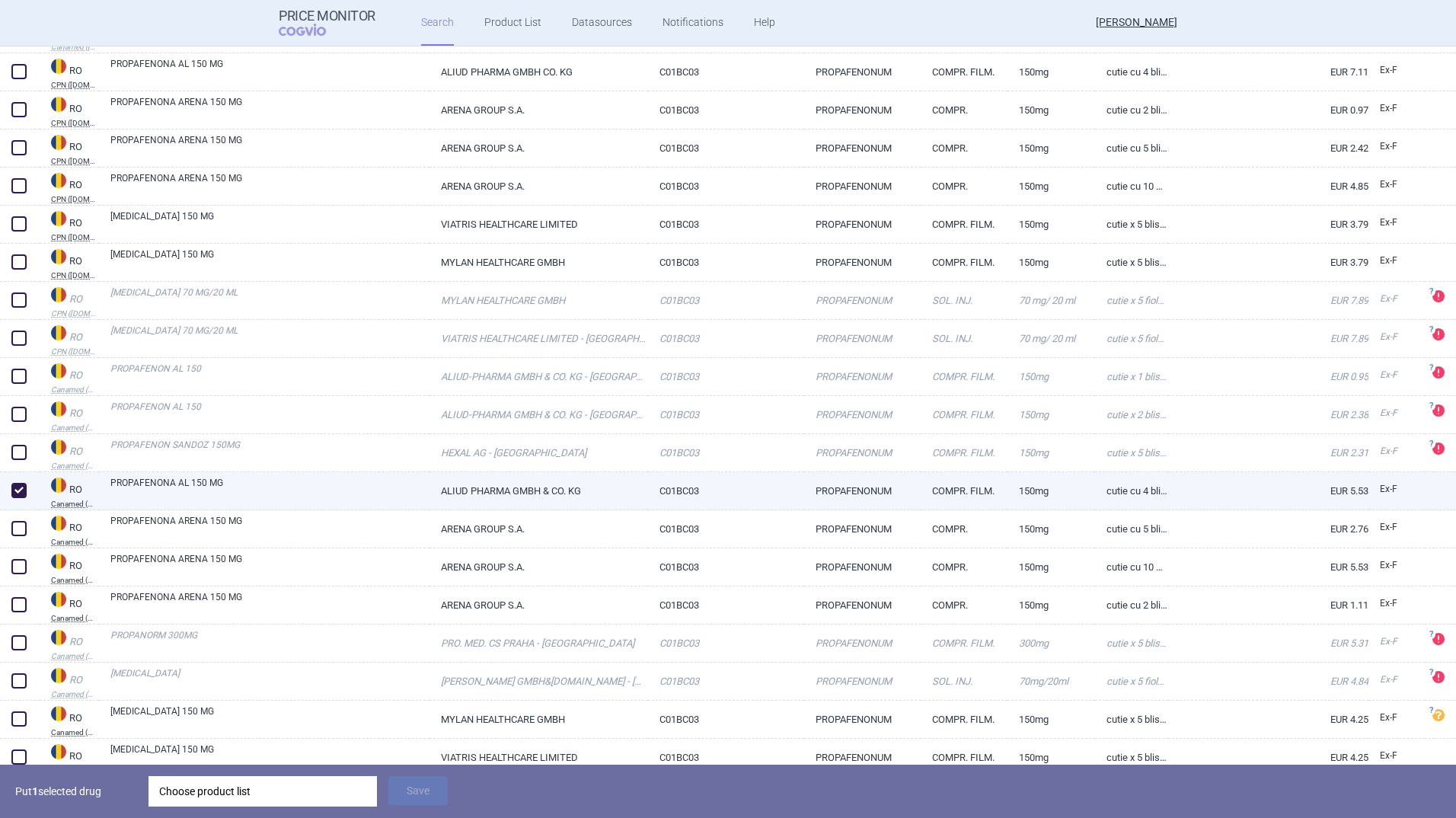
click at [137, 483] on link "PROPAFENONA AL 150 MG" at bounding box center [270, 489] width 319 height 27
select select "EUR"
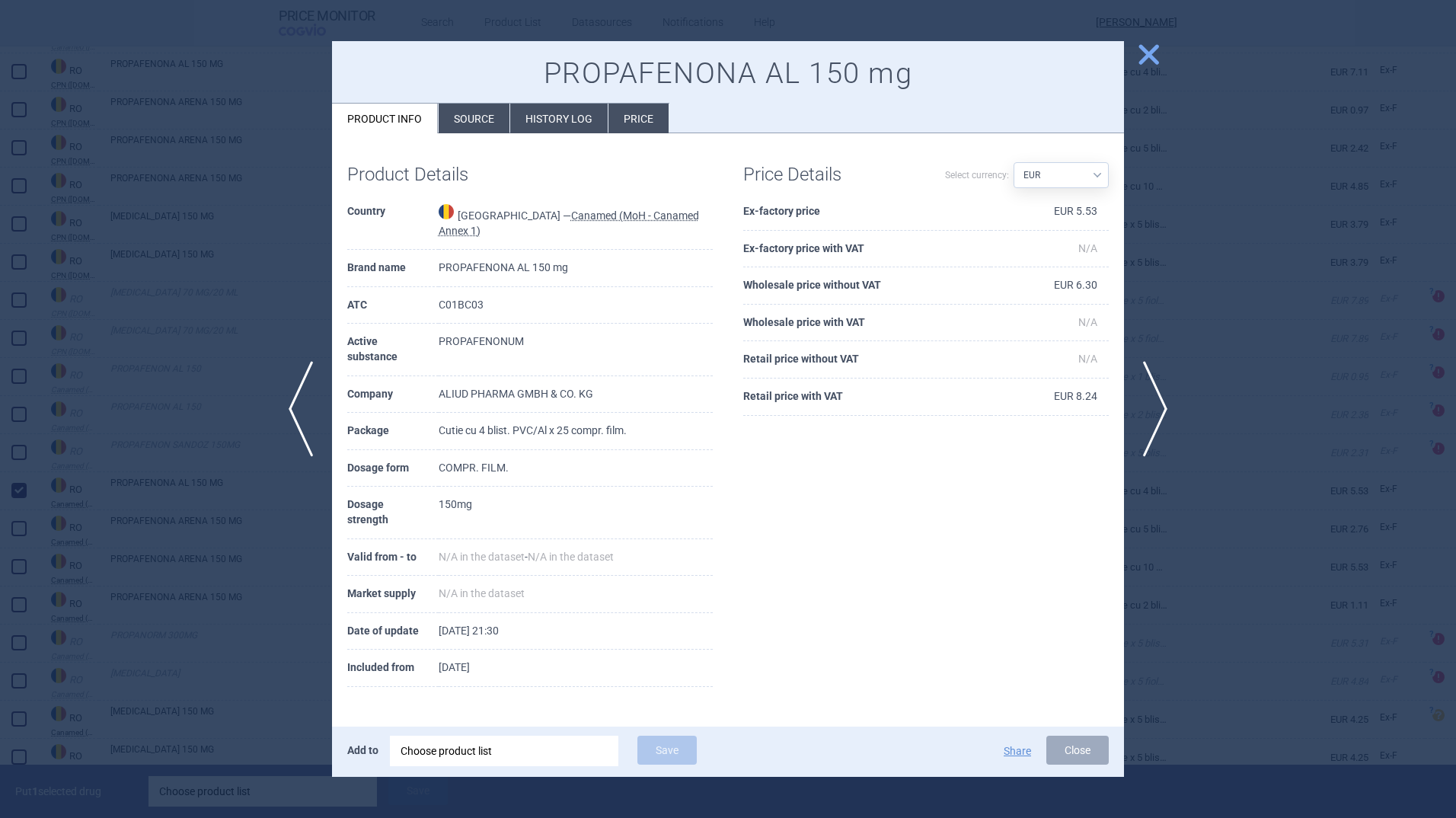
click at [1128, 46] on button "close" at bounding box center [1143, 55] width 38 height 29
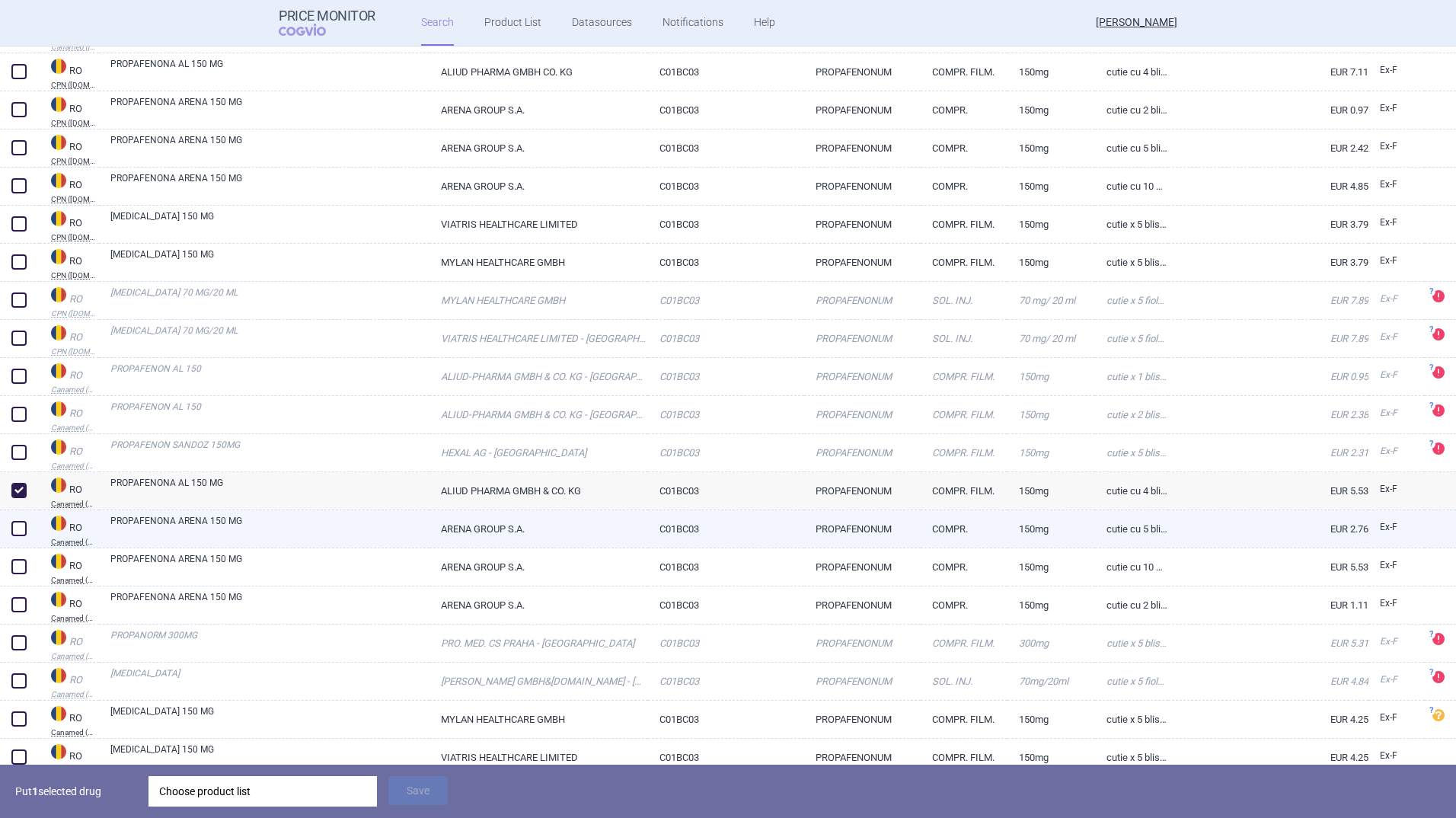
click at [154, 520] on link "PROPAFENONA ARENA 150 MG" at bounding box center [270, 528] width 319 height 27
select select "EUR"
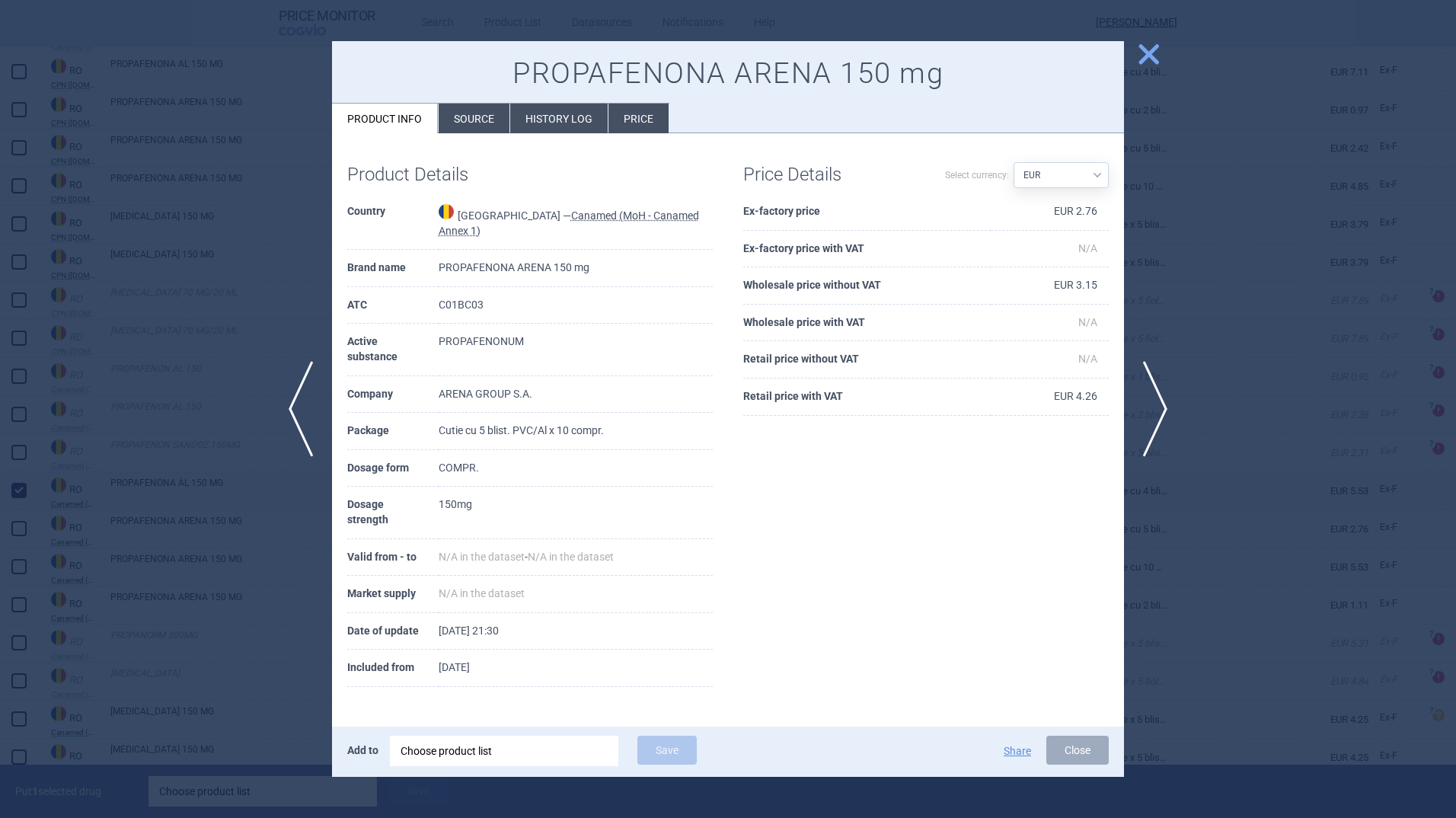
click at [1158, 48] on span "close" at bounding box center [1149, 54] width 27 height 27
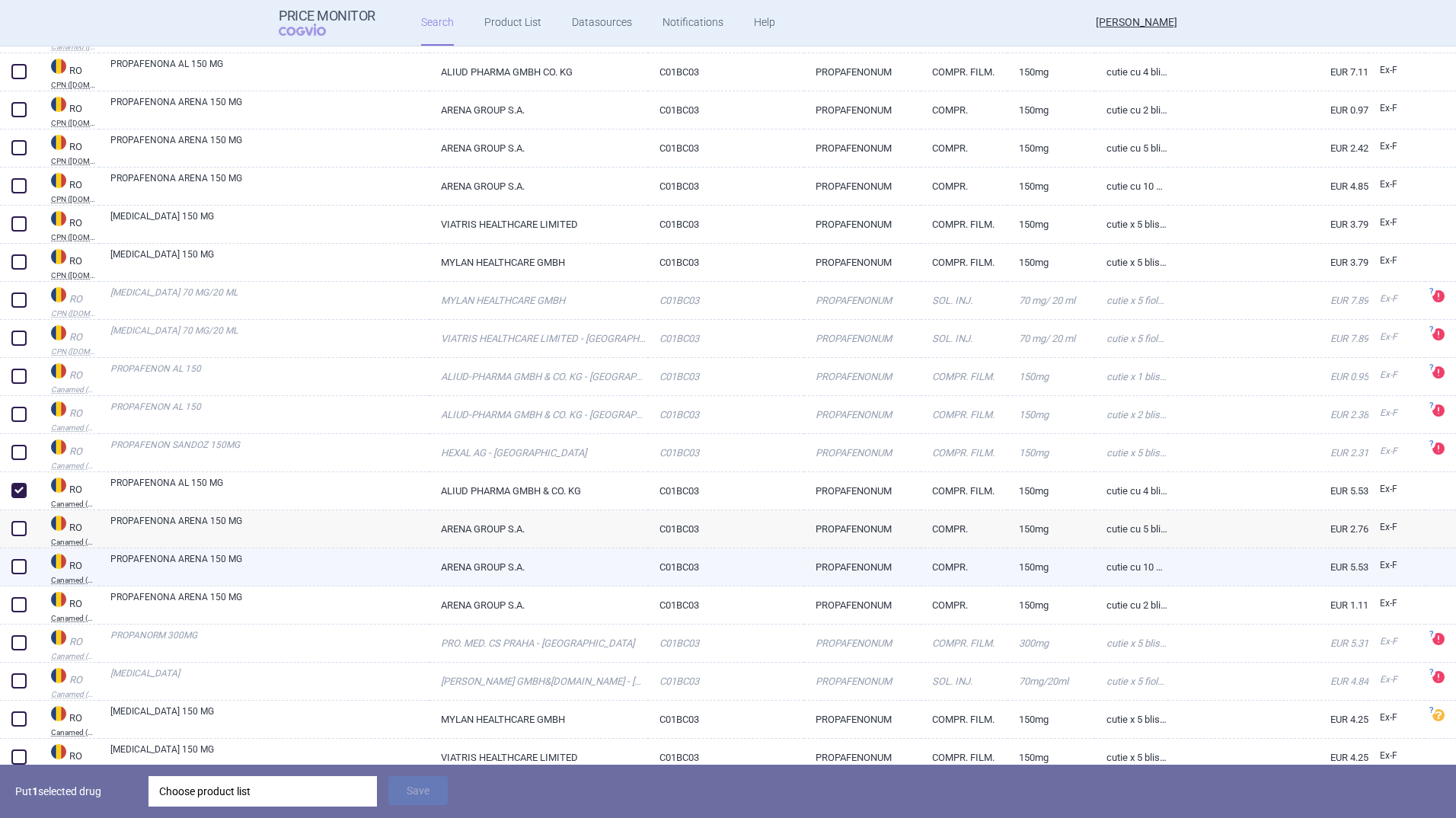
click at [200, 558] on link "PROPAFENONA ARENA 150 MG" at bounding box center [270, 565] width 319 height 27
select select "EUR"
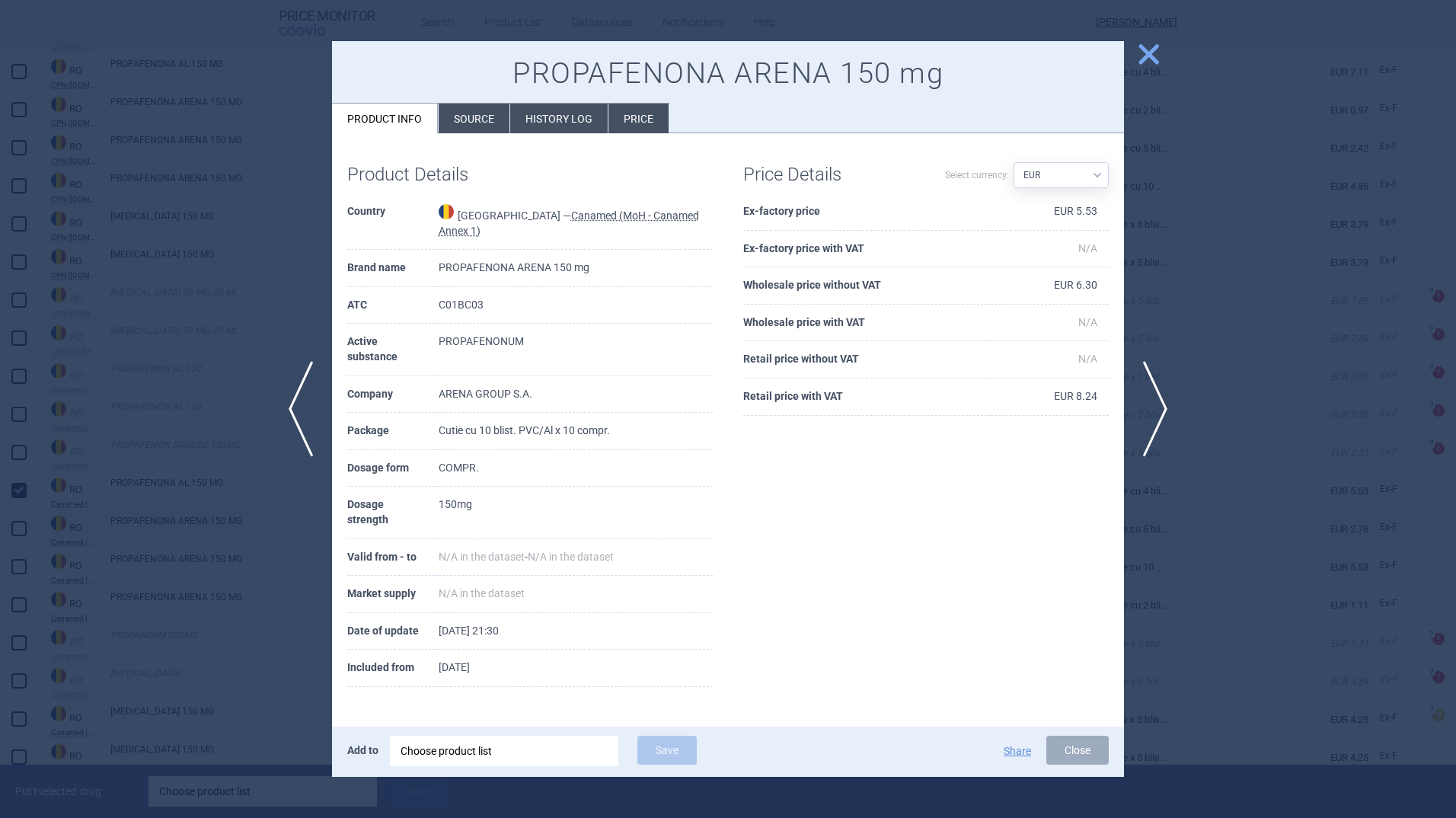
click at [1149, 54] on span "close" at bounding box center [1149, 54] width 27 height 27
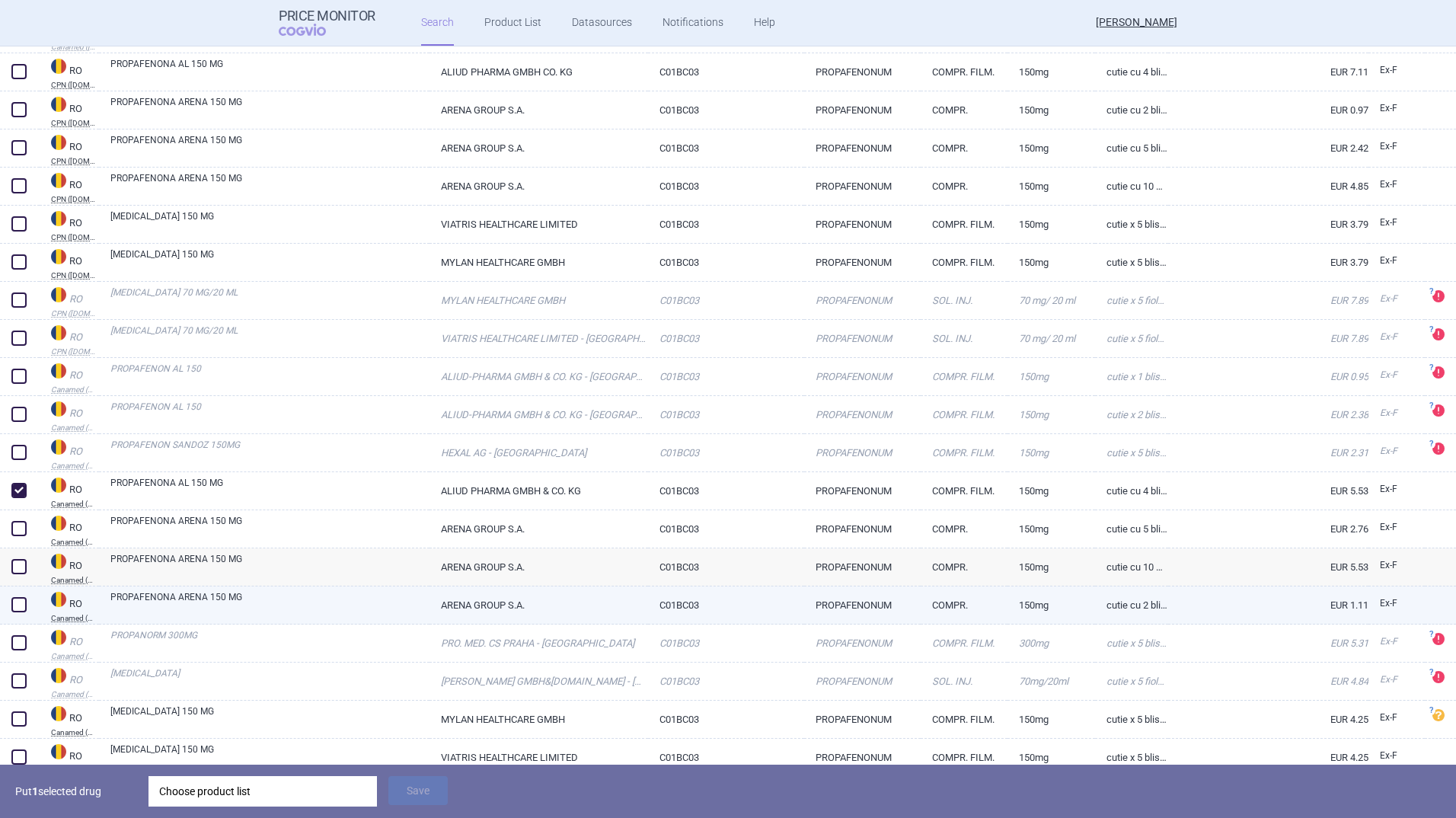
click at [219, 595] on link "PROPAFENONA ARENA 150 MG" at bounding box center [270, 604] width 319 height 27
select select "EUR"
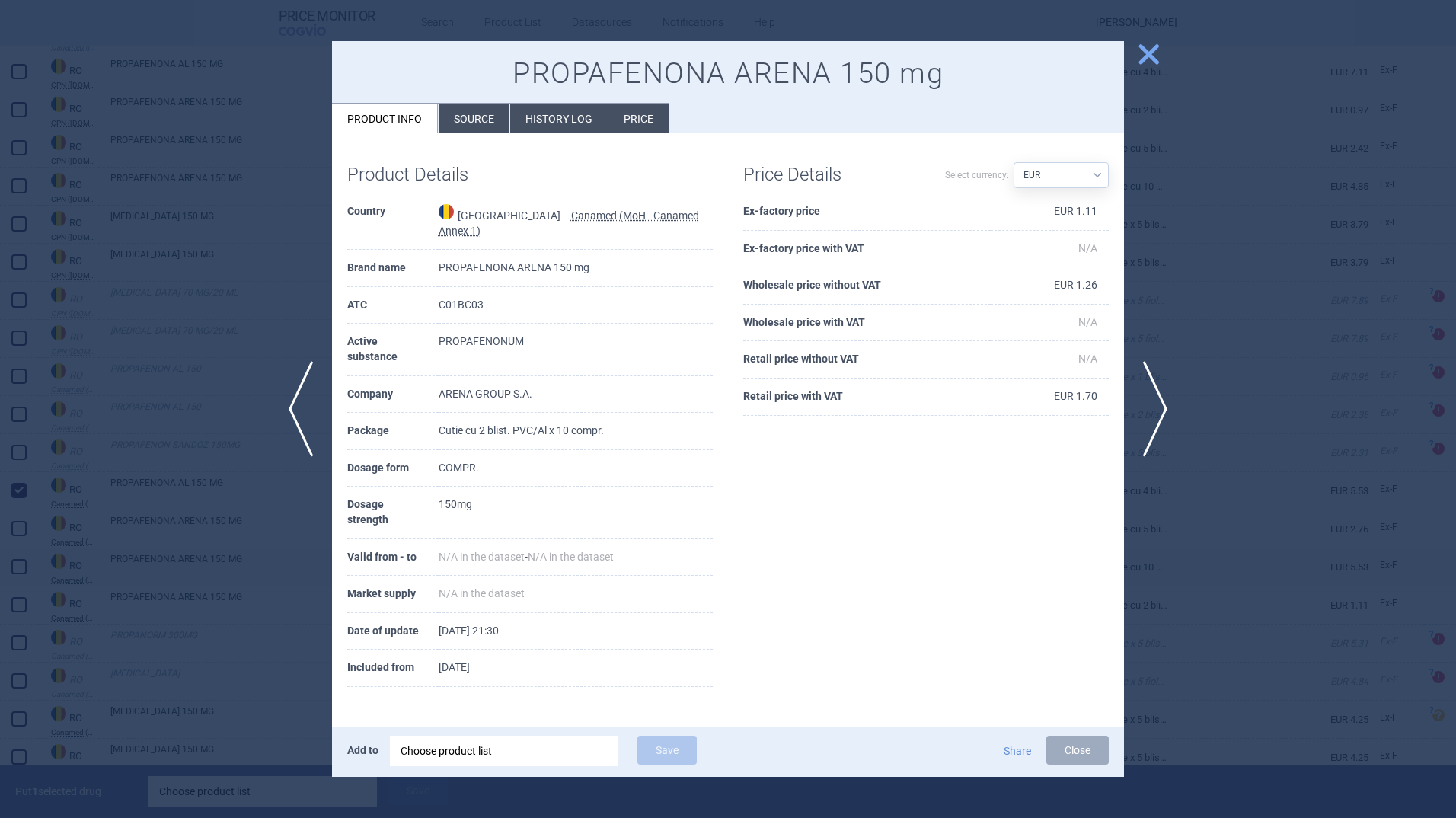
drag, startPoint x: 1150, startPoint y: 53, endPoint x: 1145, endPoint y: 61, distance: 9.4
click at [1150, 53] on span "close" at bounding box center [1149, 54] width 27 height 27
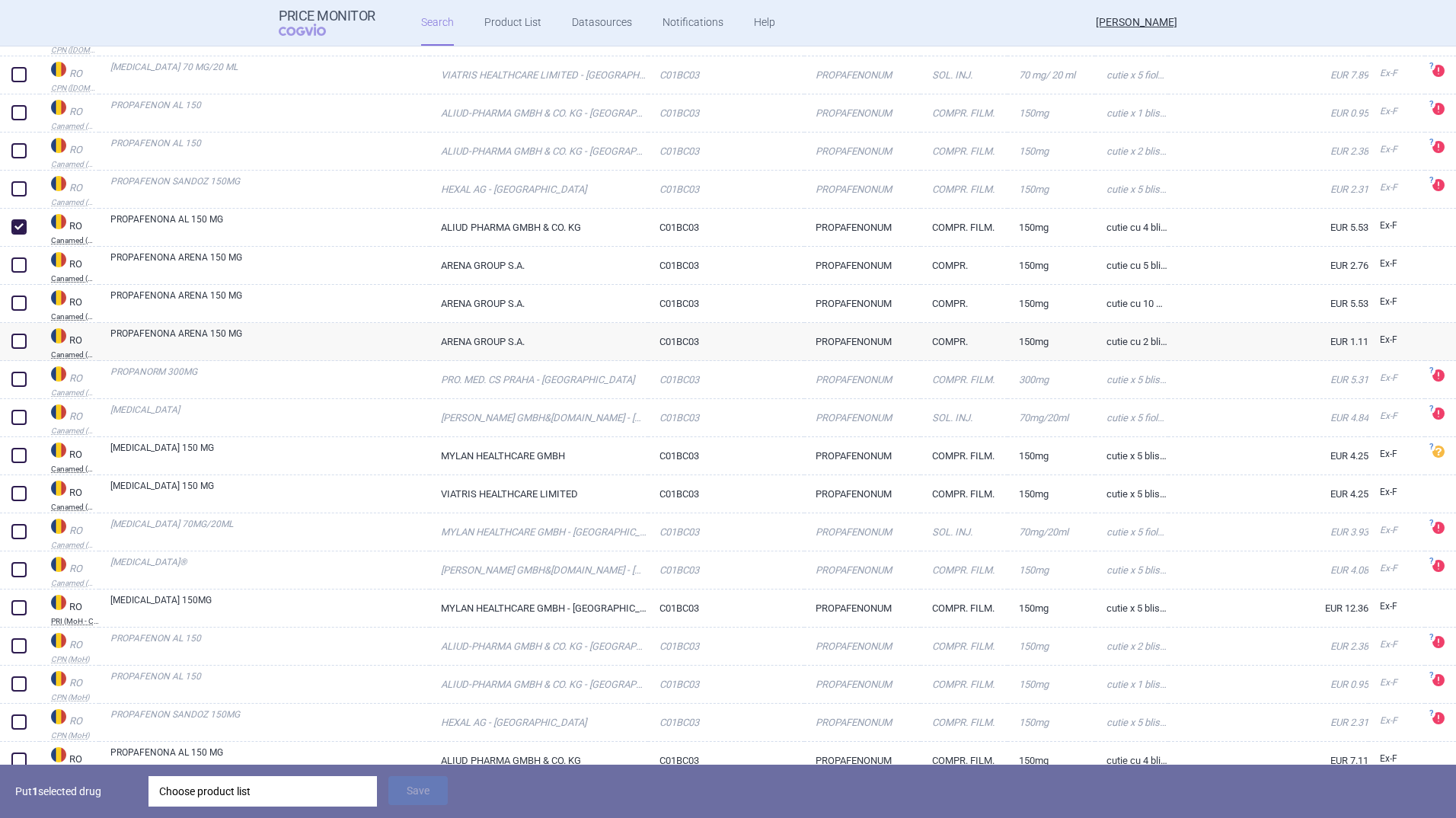
scroll to position [990, 0]
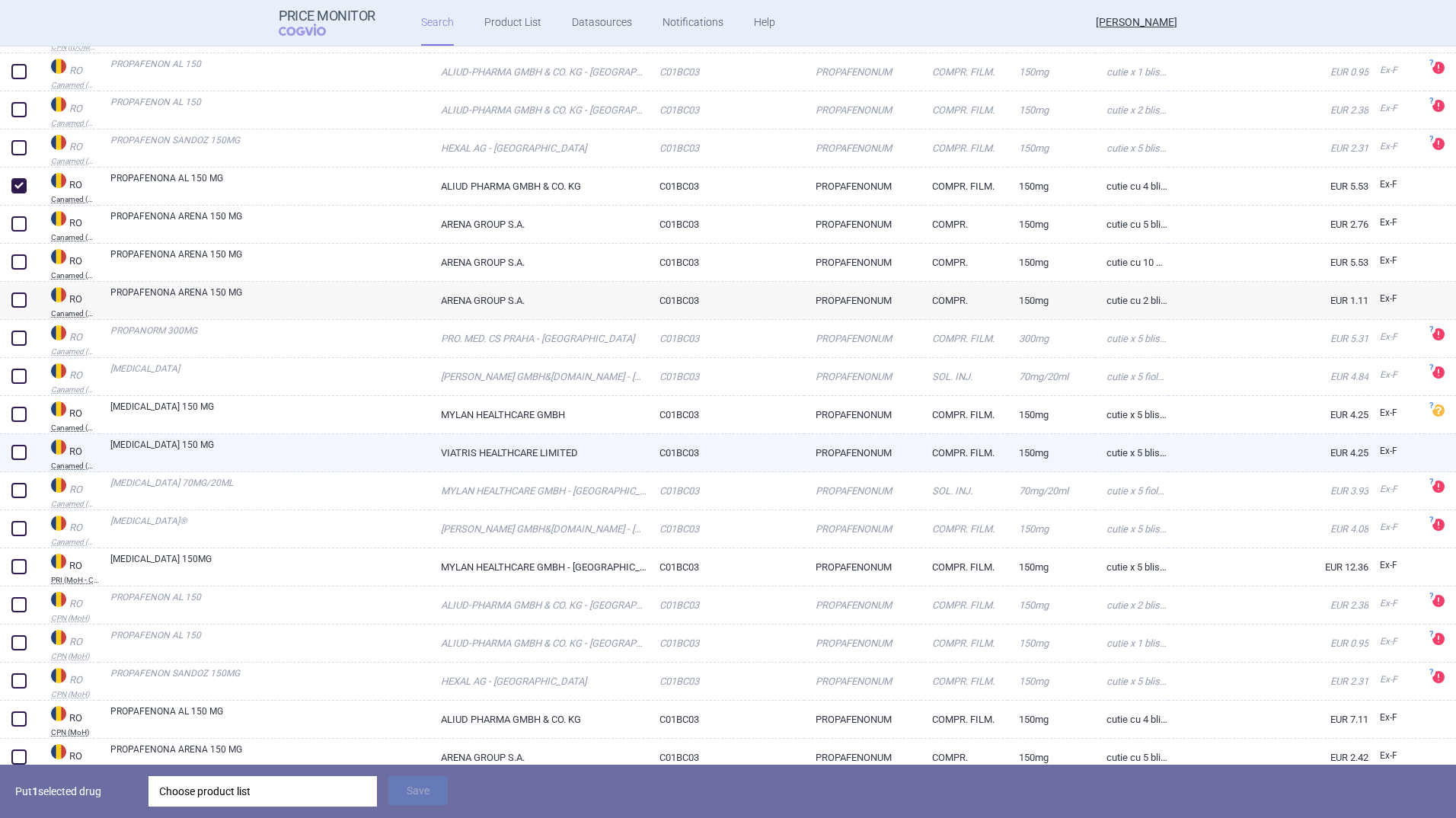
click at [195, 445] on link "[MEDICAL_DATA] 150 MG" at bounding box center [270, 451] width 319 height 27
select select "EUR"
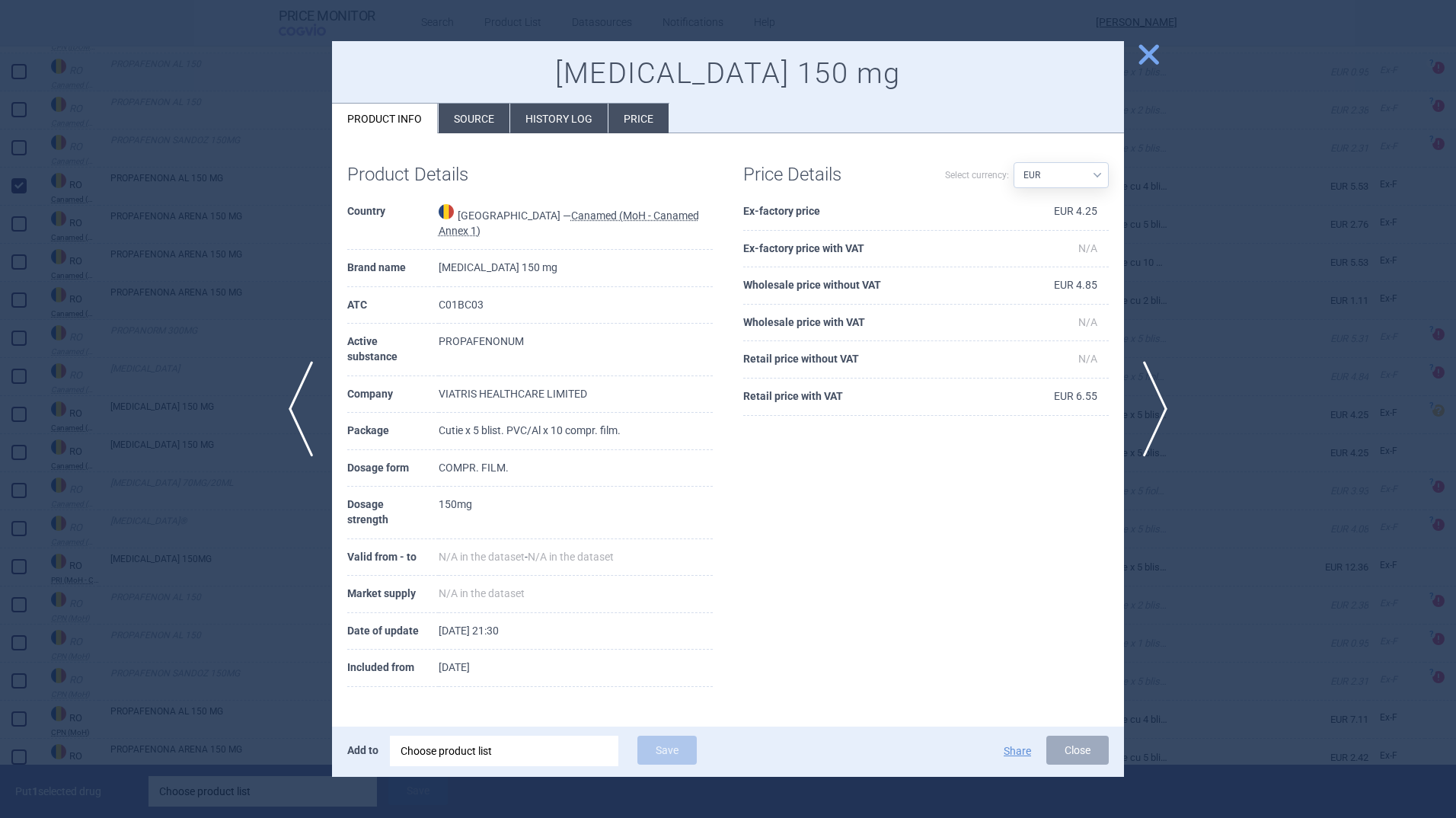
drag, startPoint x: 1151, startPoint y: 52, endPoint x: 1120, endPoint y: 86, distance: 46.0
click at [1151, 52] on span "close" at bounding box center [1149, 54] width 27 height 27
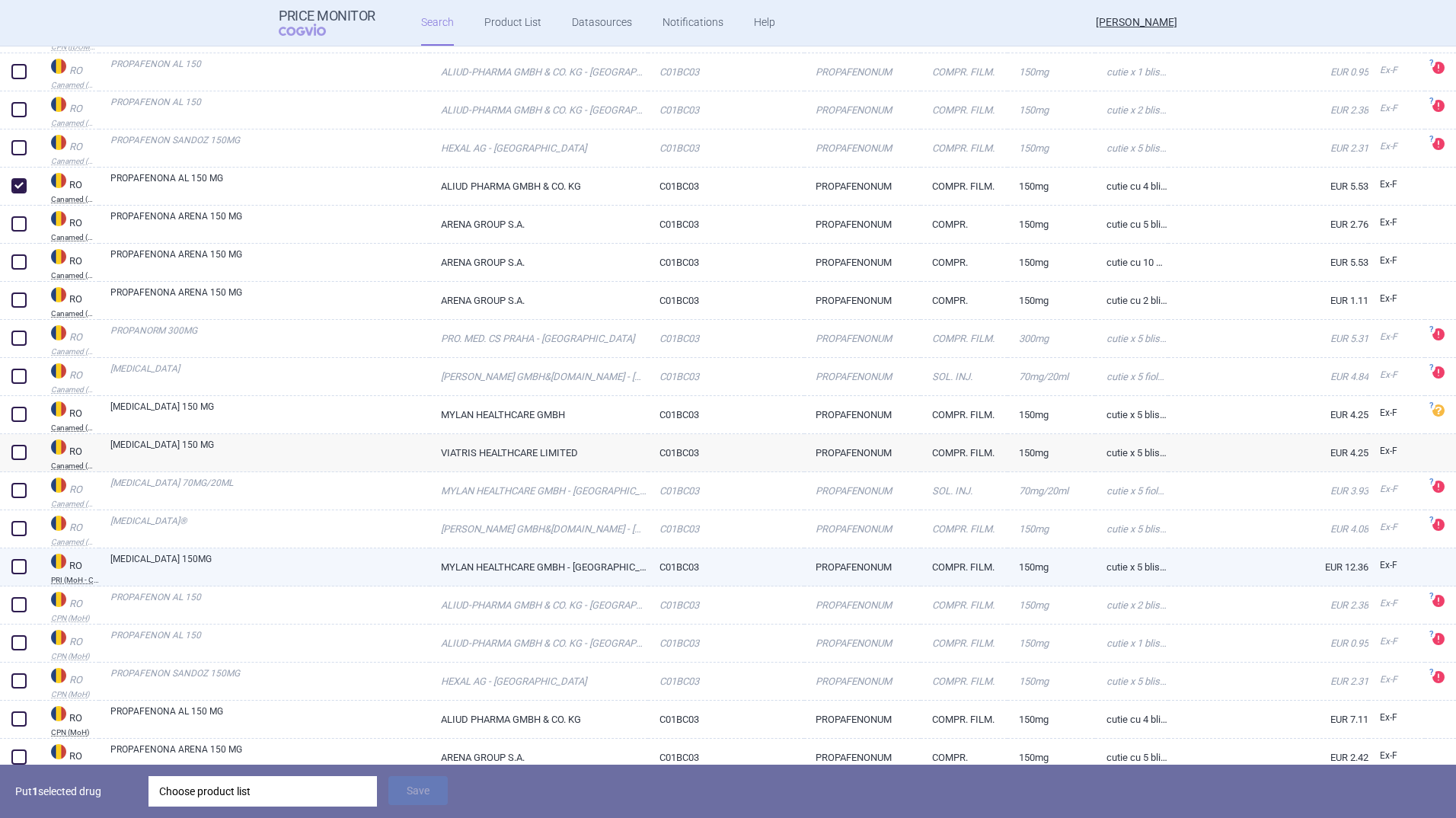
click at [141, 561] on link "[MEDICAL_DATA] 150MG" at bounding box center [270, 565] width 319 height 27
select select "EUR"
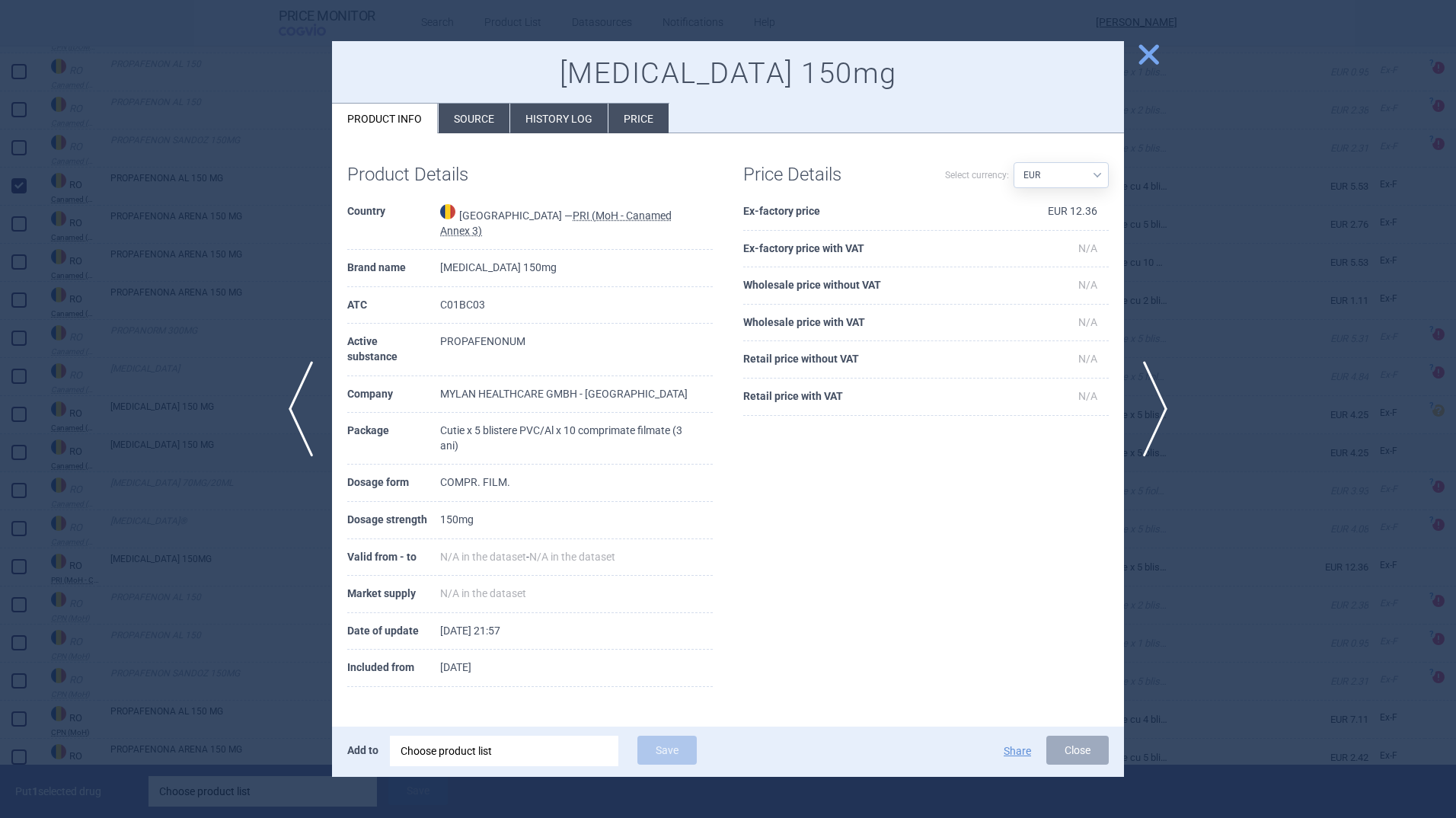
click at [1152, 48] on span "close" at bounding box center [1149, 54] width 27 height 27
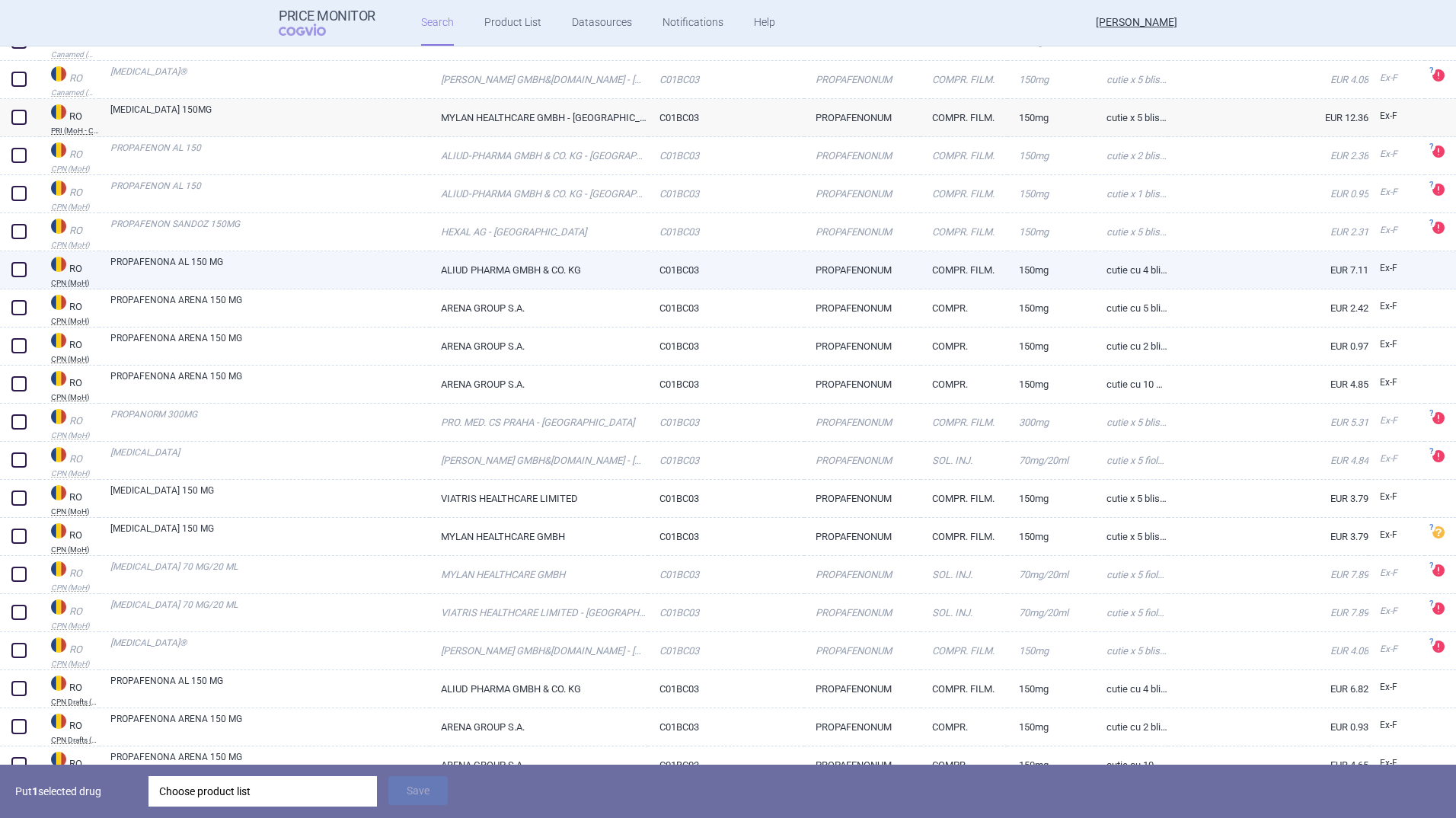
scroll to position [1357, 0]
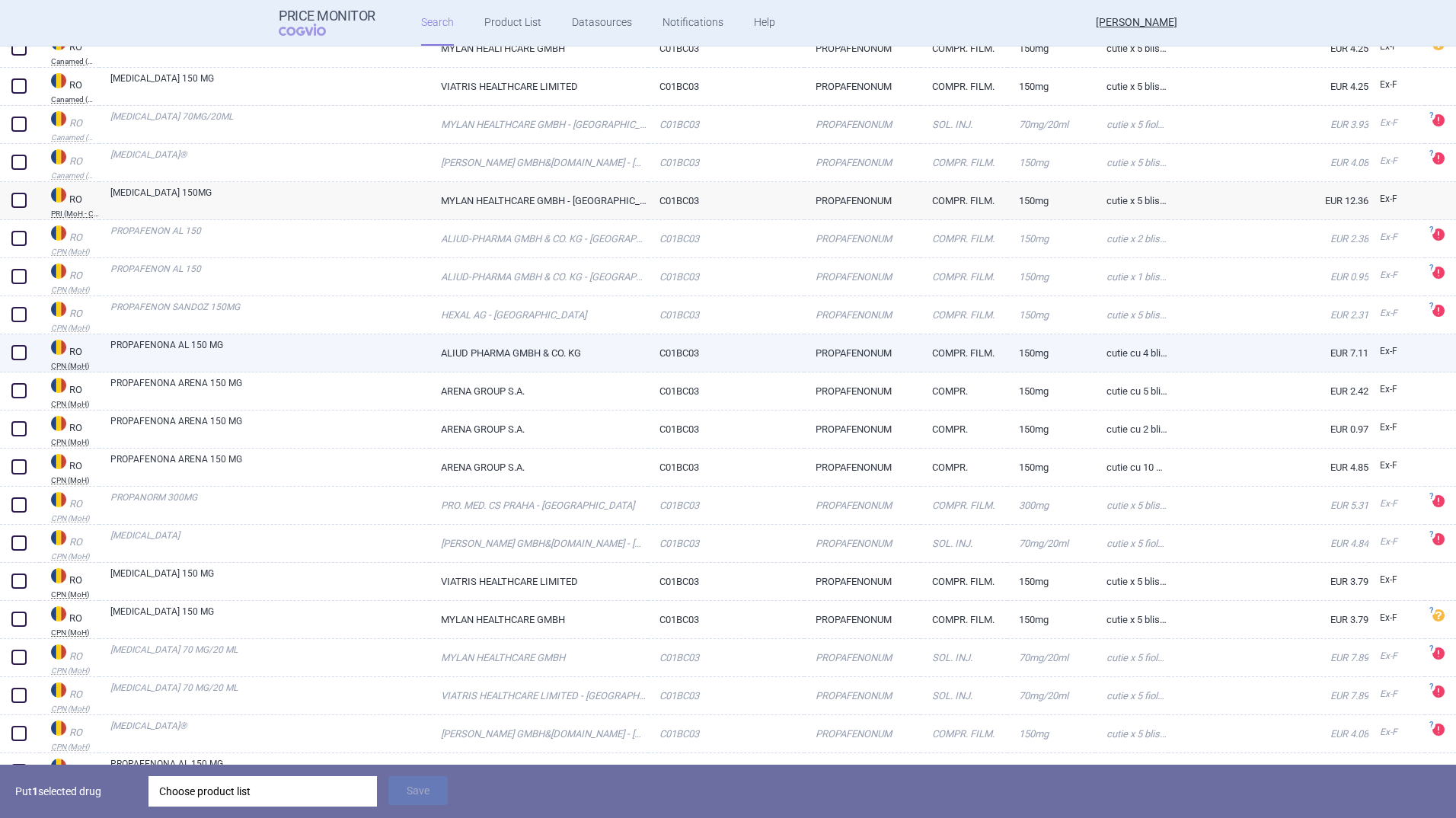
click at [167, 343] on link "PROPAFENONA AL 150 MG" at bounding box center [270, 352] width 319 height 27
select select "EUR"
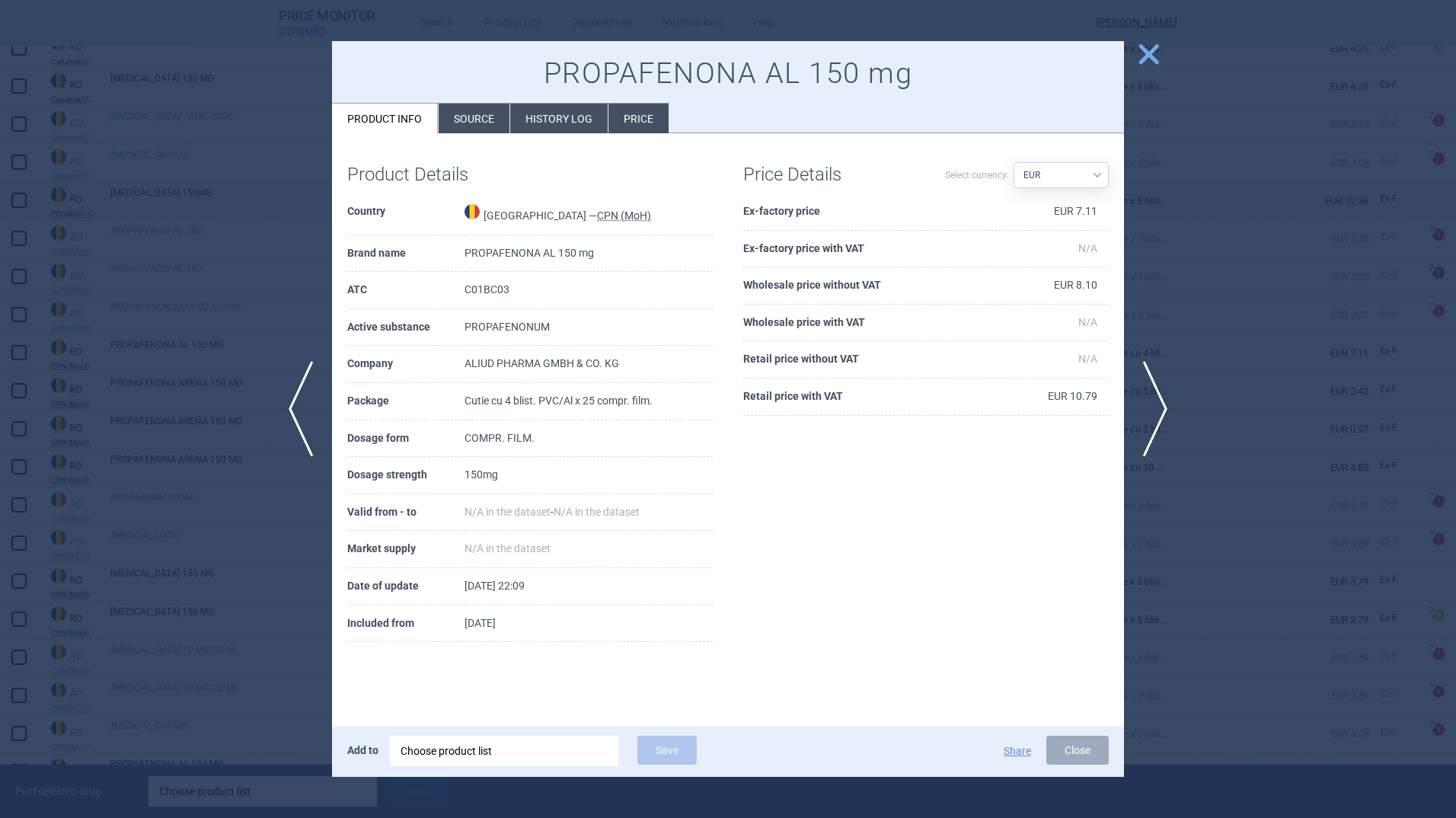
click at [1148, 47] on span "close" at bounding box center [1149, 54] width 27 height 27
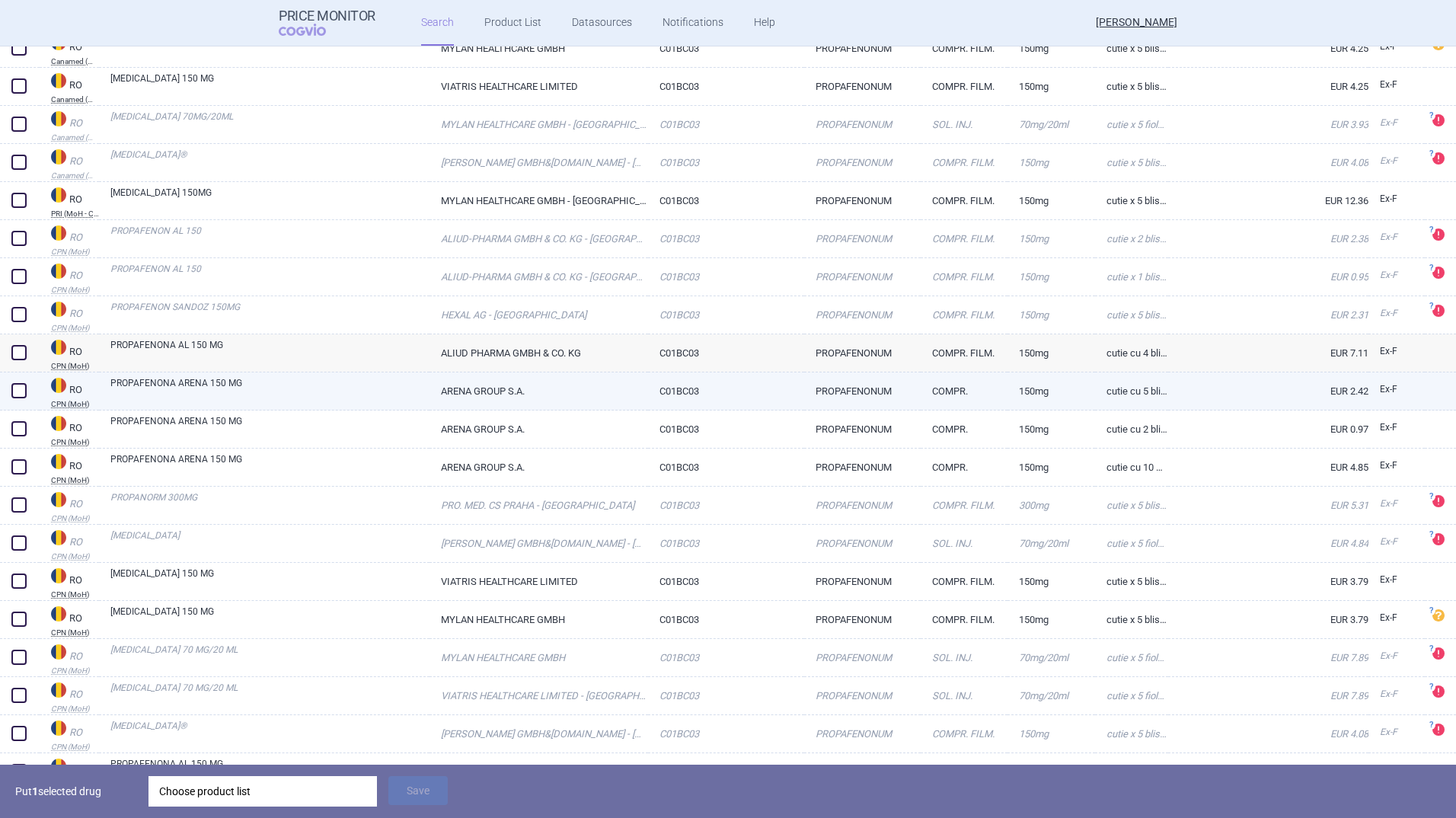
click at [177, 379] on link "PROPAFENONA ARENA 150 MG" at bounding box center [270, 389] width 319 height 27
select select "EUR"
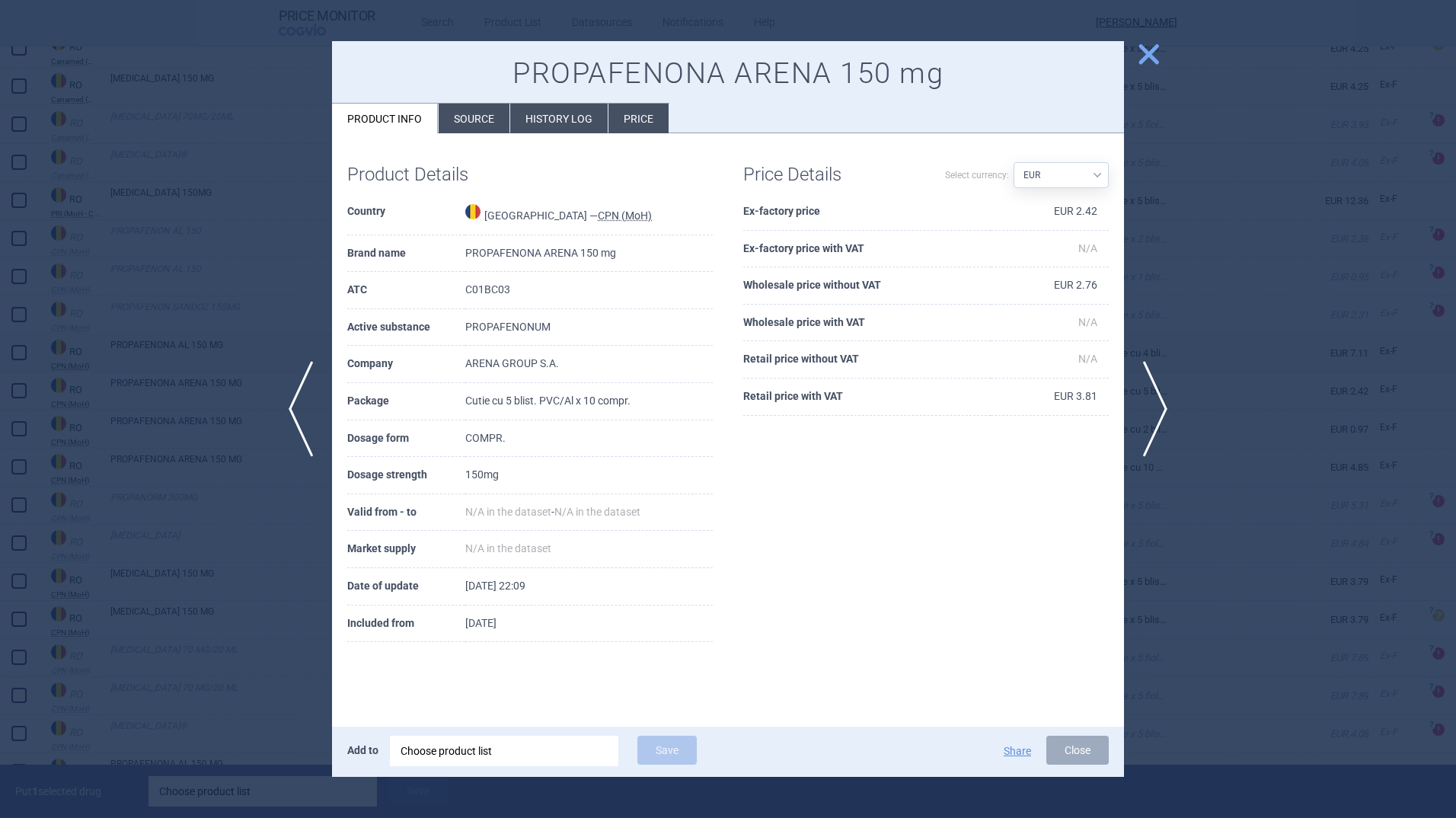
click at [1149, 52] on span "close" at bounding box center [1149, 54] width 27 height 27
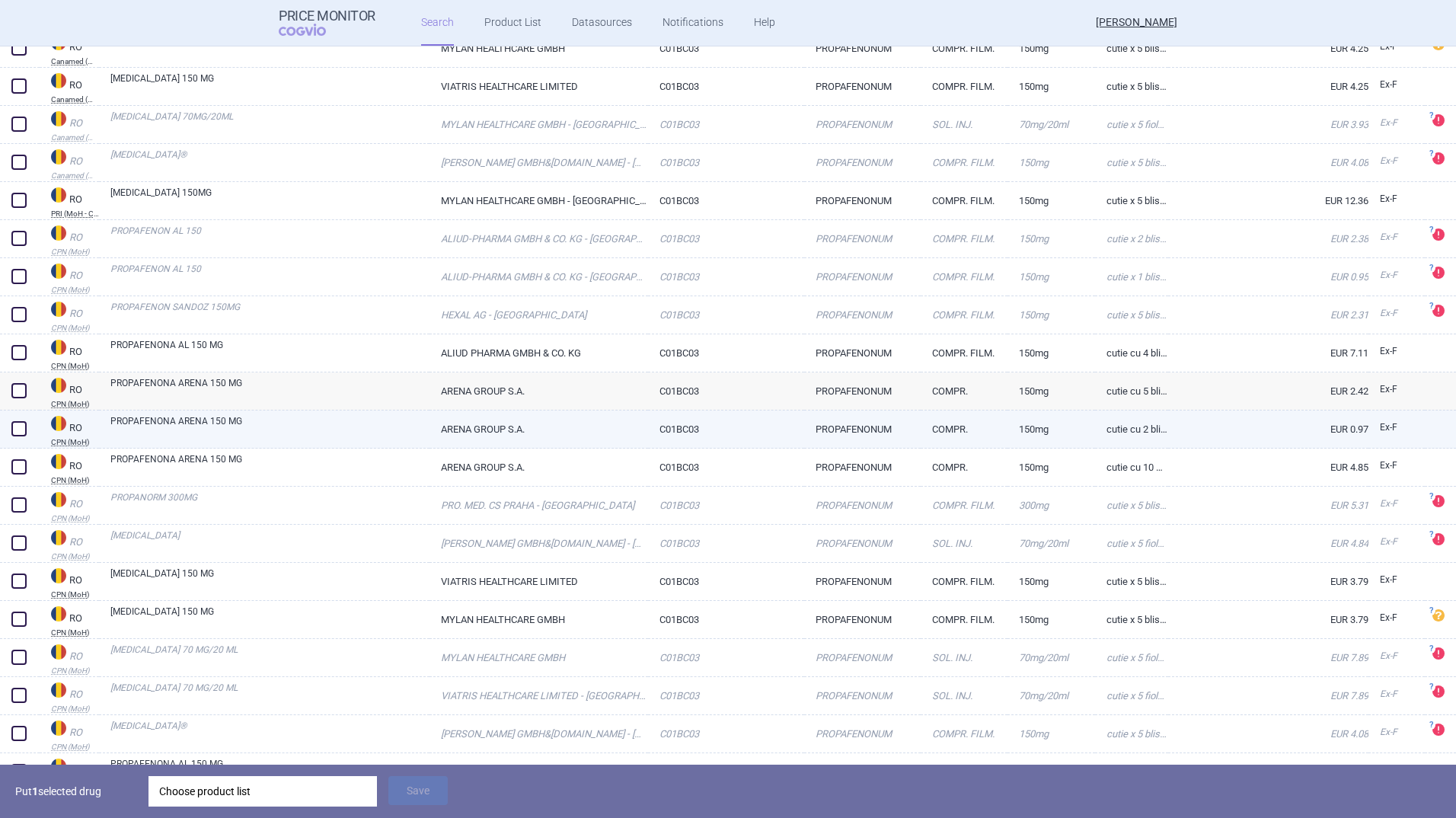
click at [453, 425] on link "ARENA GROUP S.A." at bounding box center [538, 429] width 218 height 38
select select "EUR"
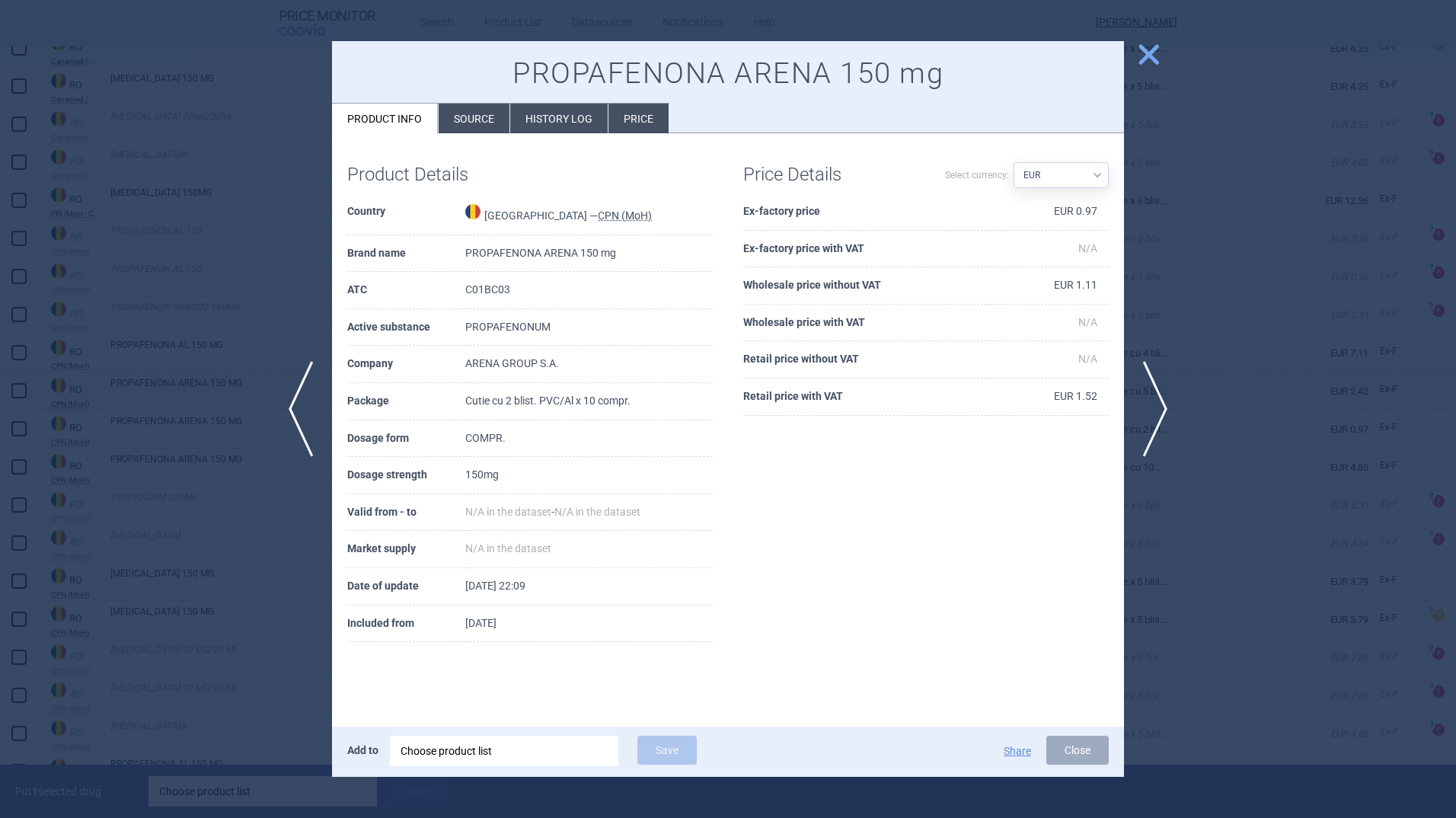
click at [1151, 51] on span "close" at bounding box center [1149, 54] width 27 height 27
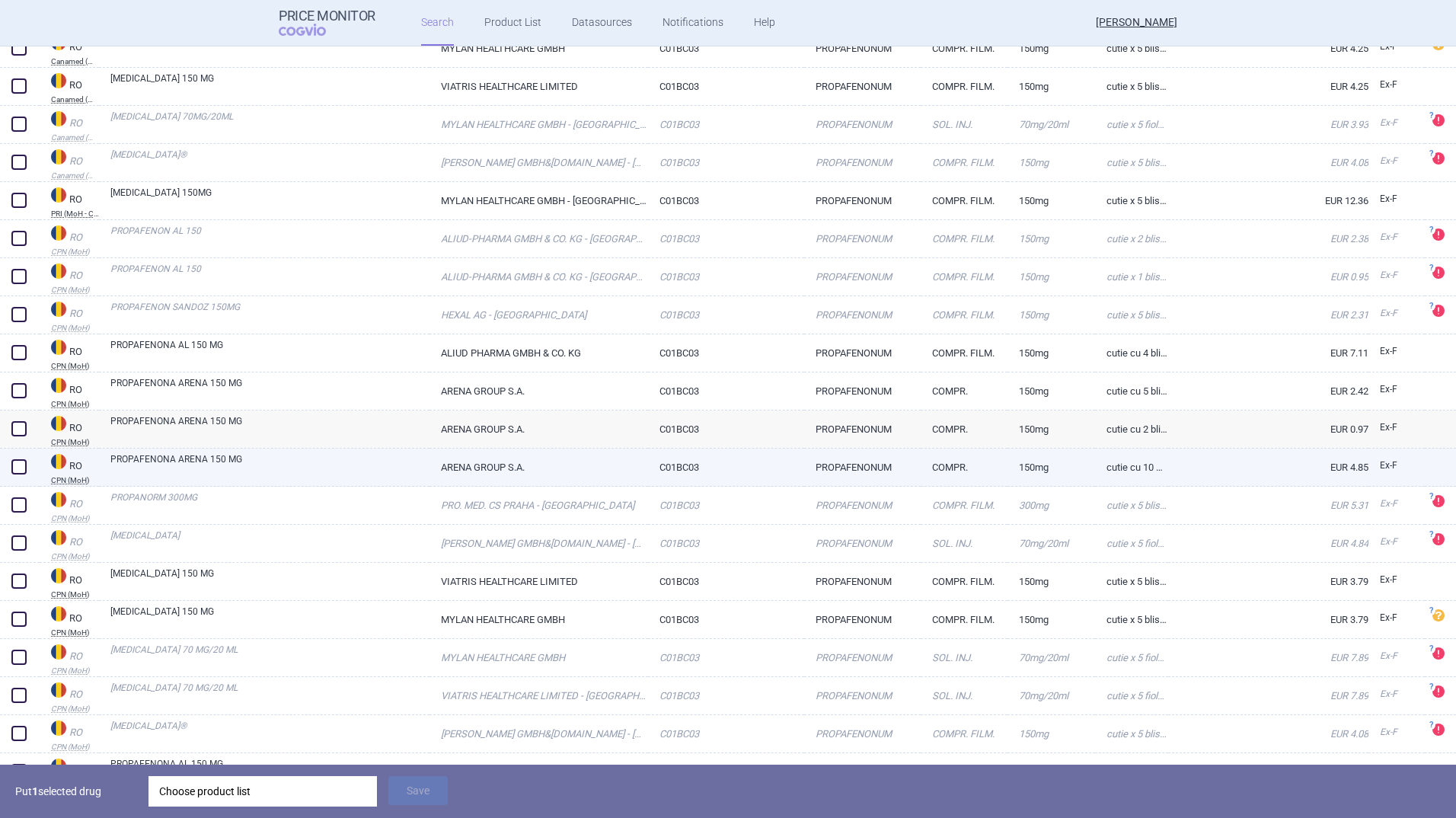
click at [278, 458] on link "PROPAFENONA ARENA 150 MG" at bounding box center [270, 466] width 319 height 27
select select "EUR"
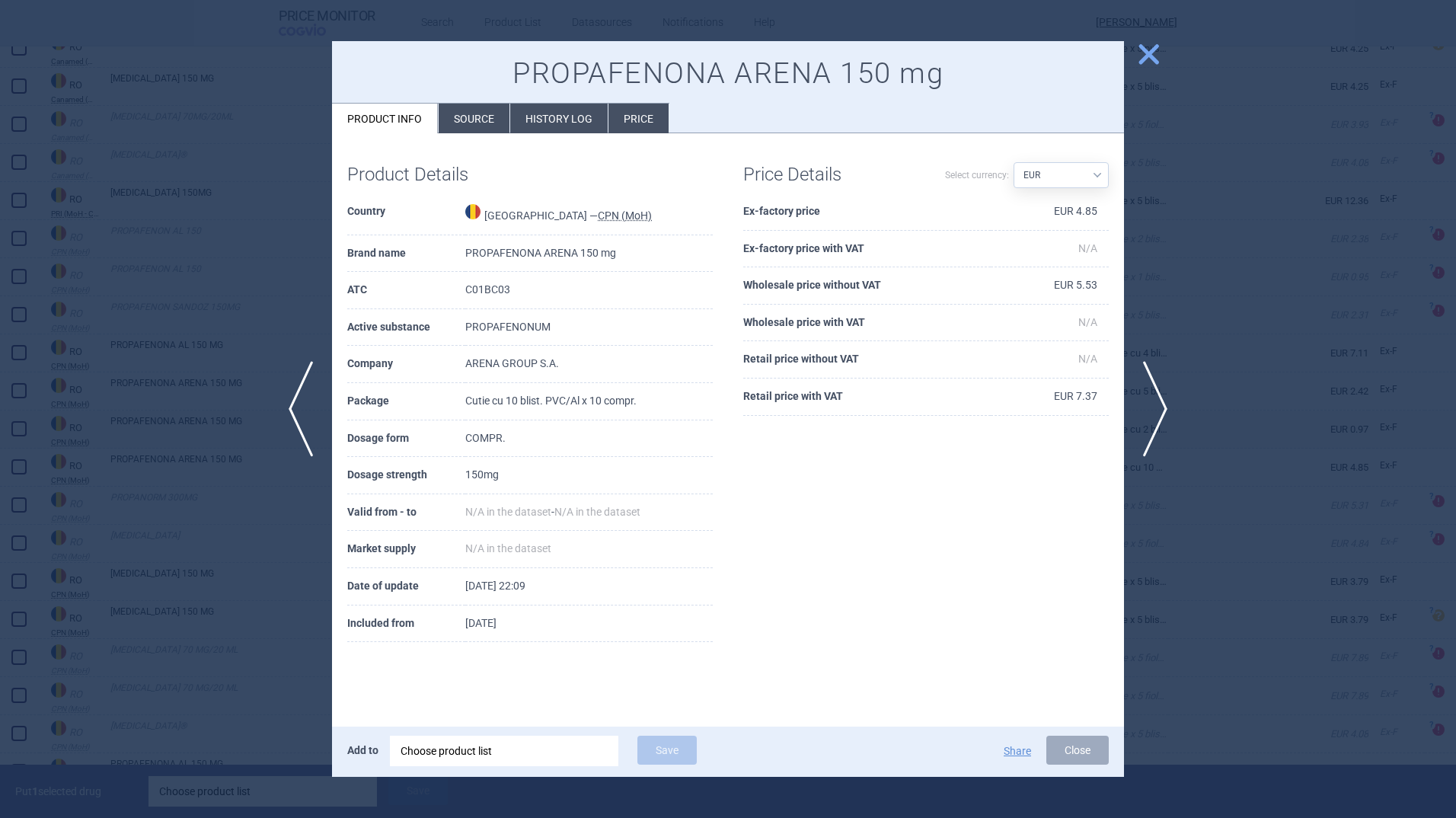
click at [1142, 49] on span "close" at bounding box center [1149, 54] width 27 height 27
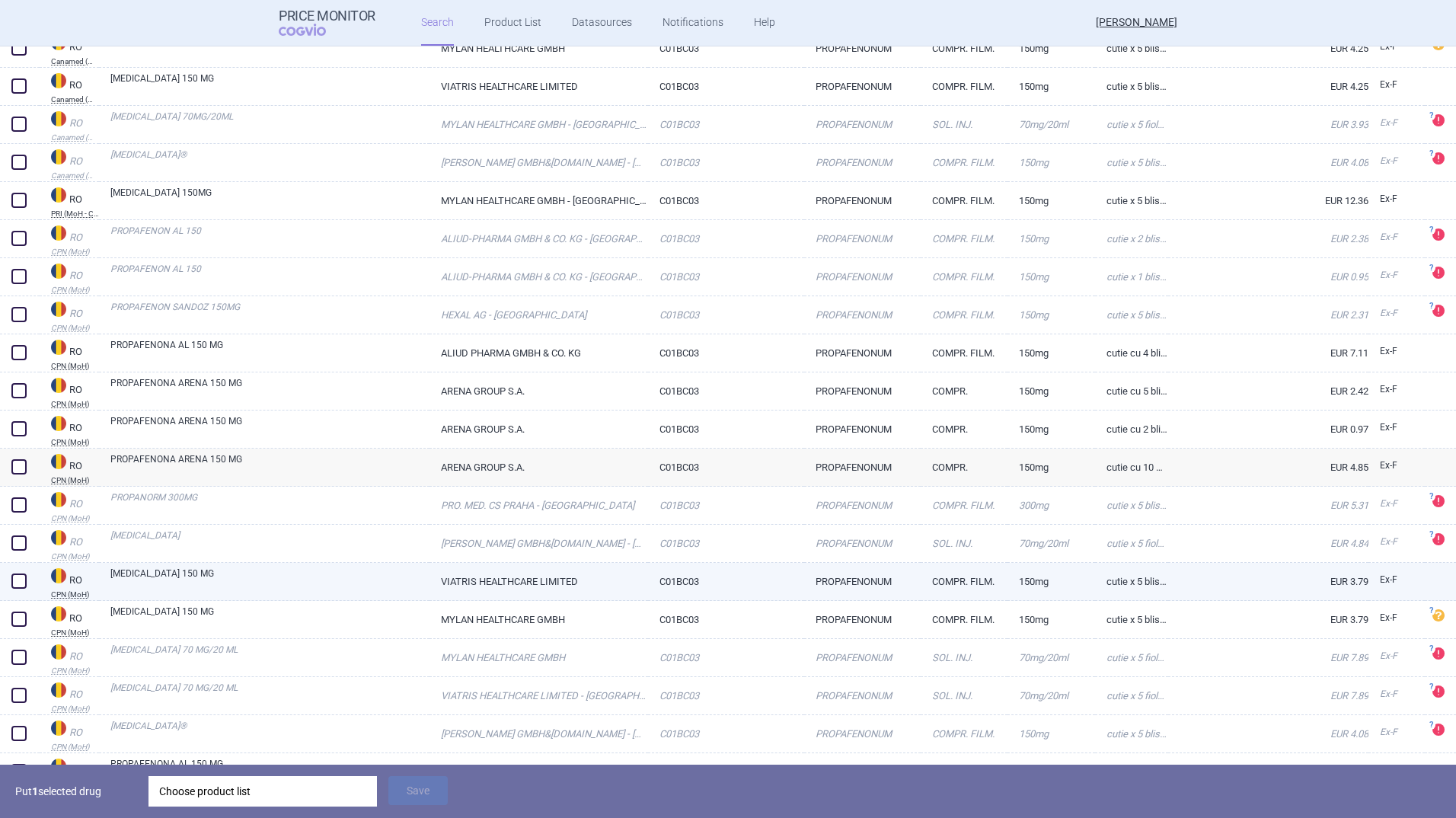
click at [159, 575] on link "[MEDICAL_DATA] 150 MG" at bounding box center [270, 580] width 319 height 27
select select "EUR"
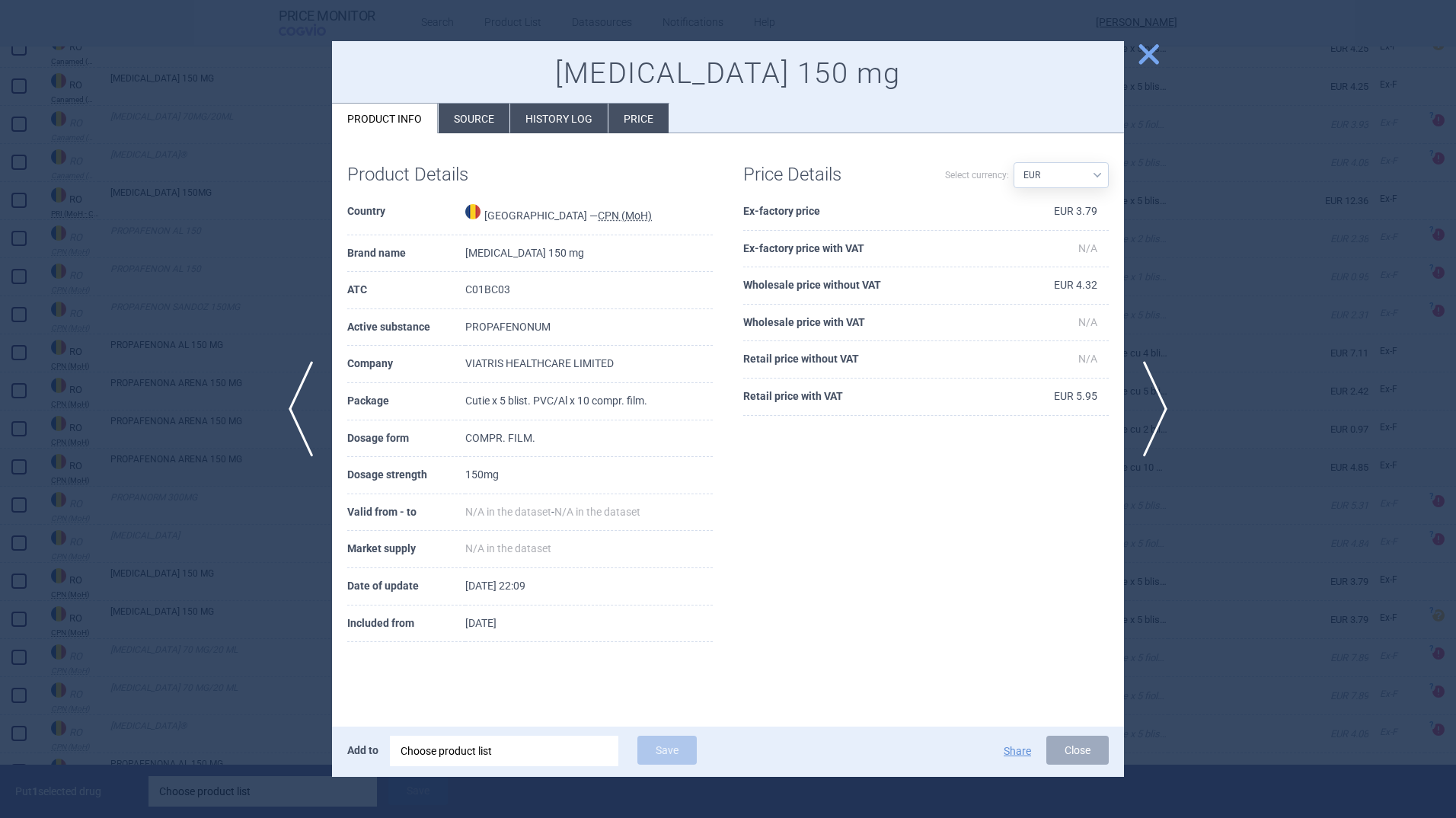
click at [1148, 48] on span "close" at bounding box center [1149, 54] width 27 height 27
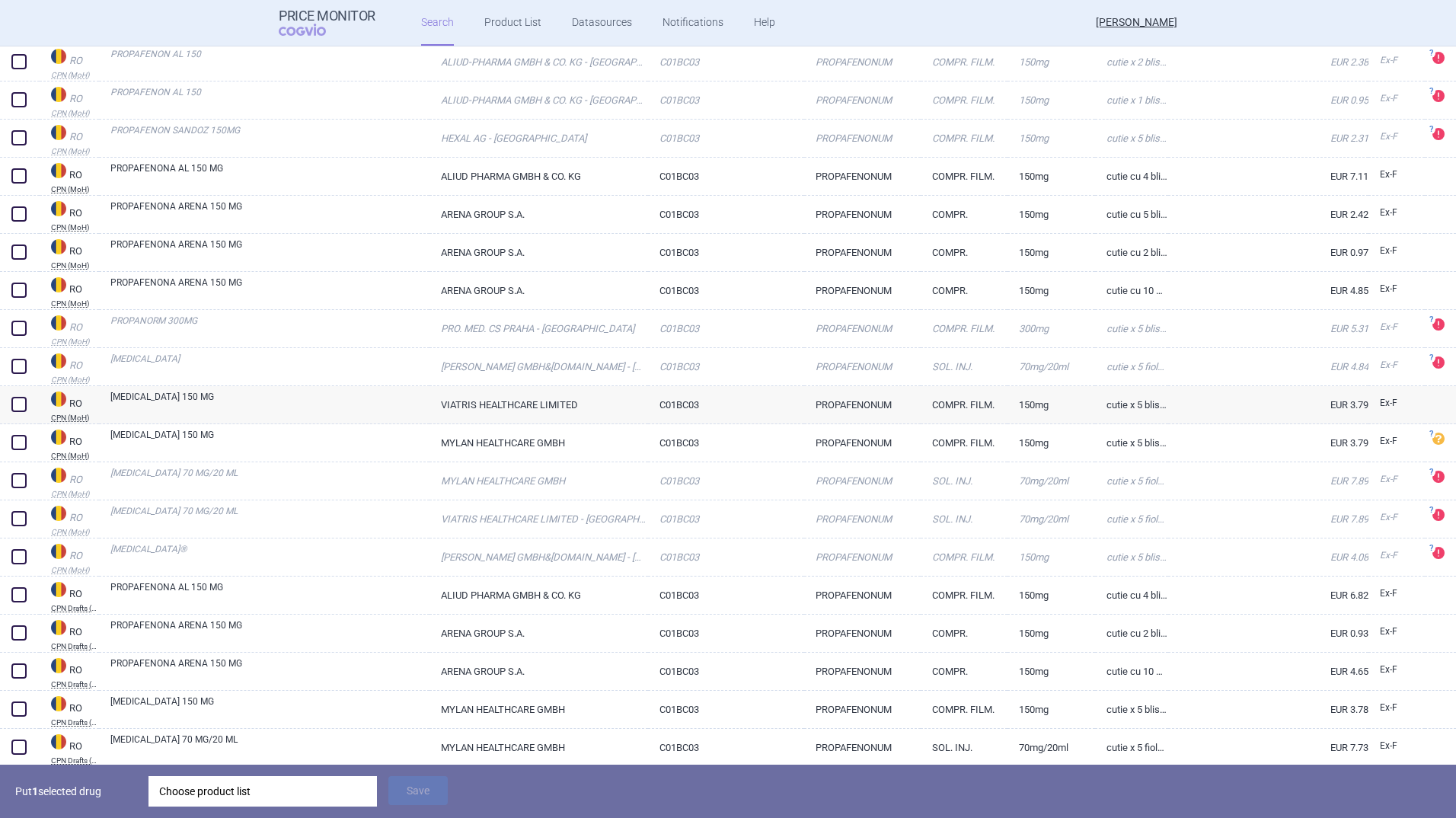
scroll to position [1585, 0]
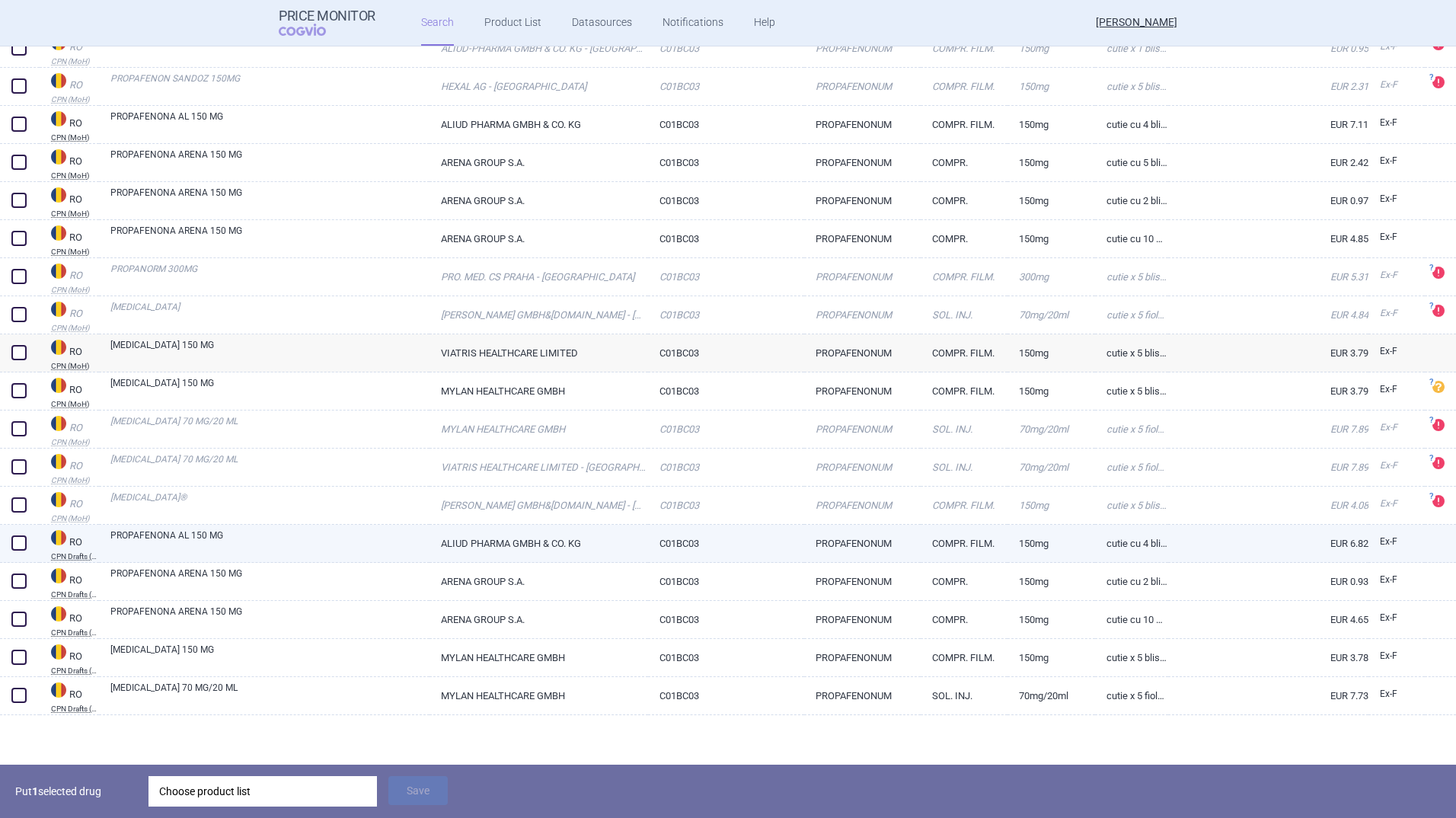
click at [170, 535] on link "PROPAFENONA AL 150 MG" at bounding box center [270, 542] width 319 height 27
select select "EUR"
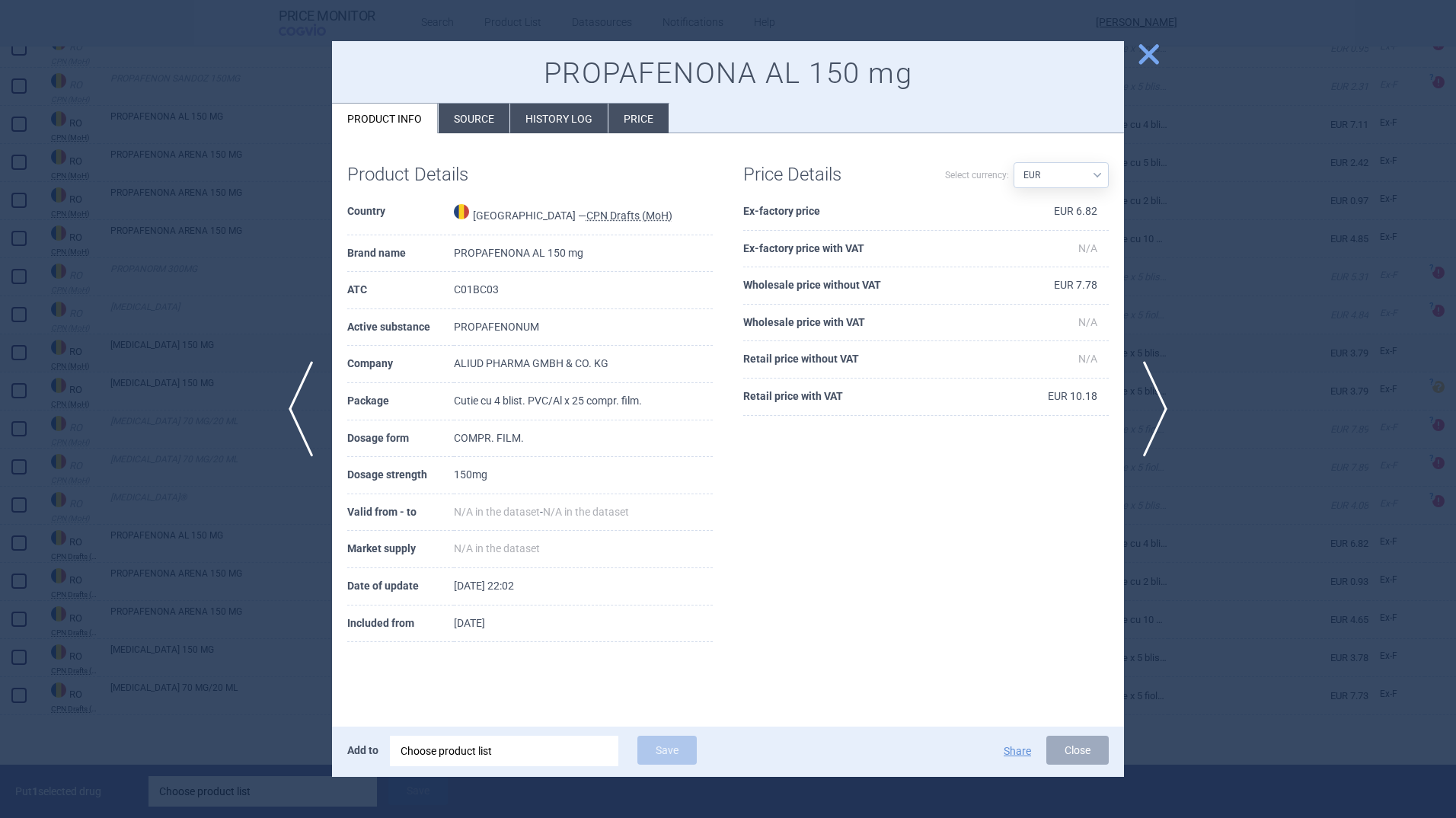
click at [1148, 53] on span "close" at bounding box center [1149, 54] width 27 height 27
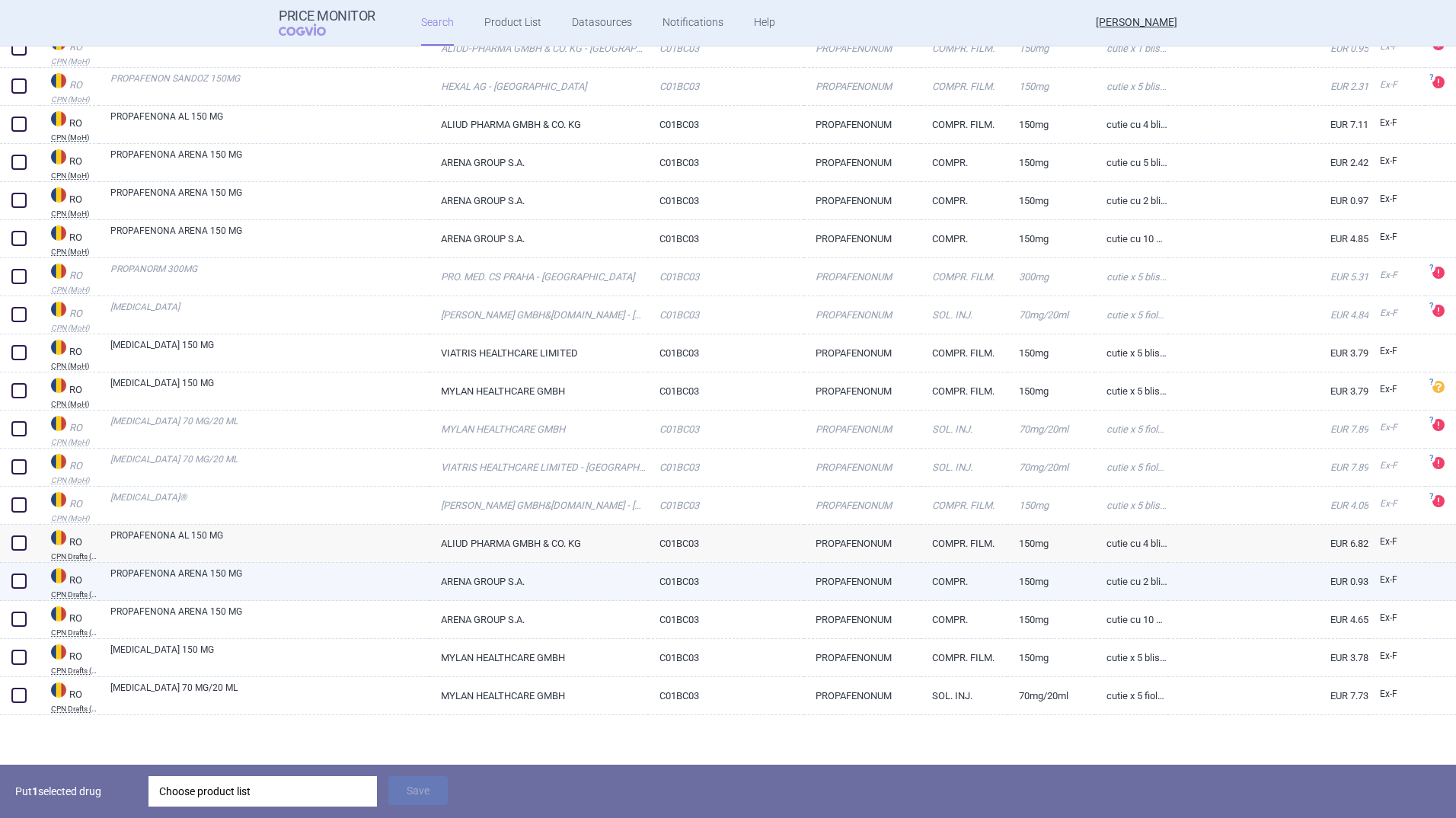
click at [217, 577] on link "PROPAFENONA ARENA 150 MG" at bounding box center [270, 580] width 319 height 27
select select "EUR"
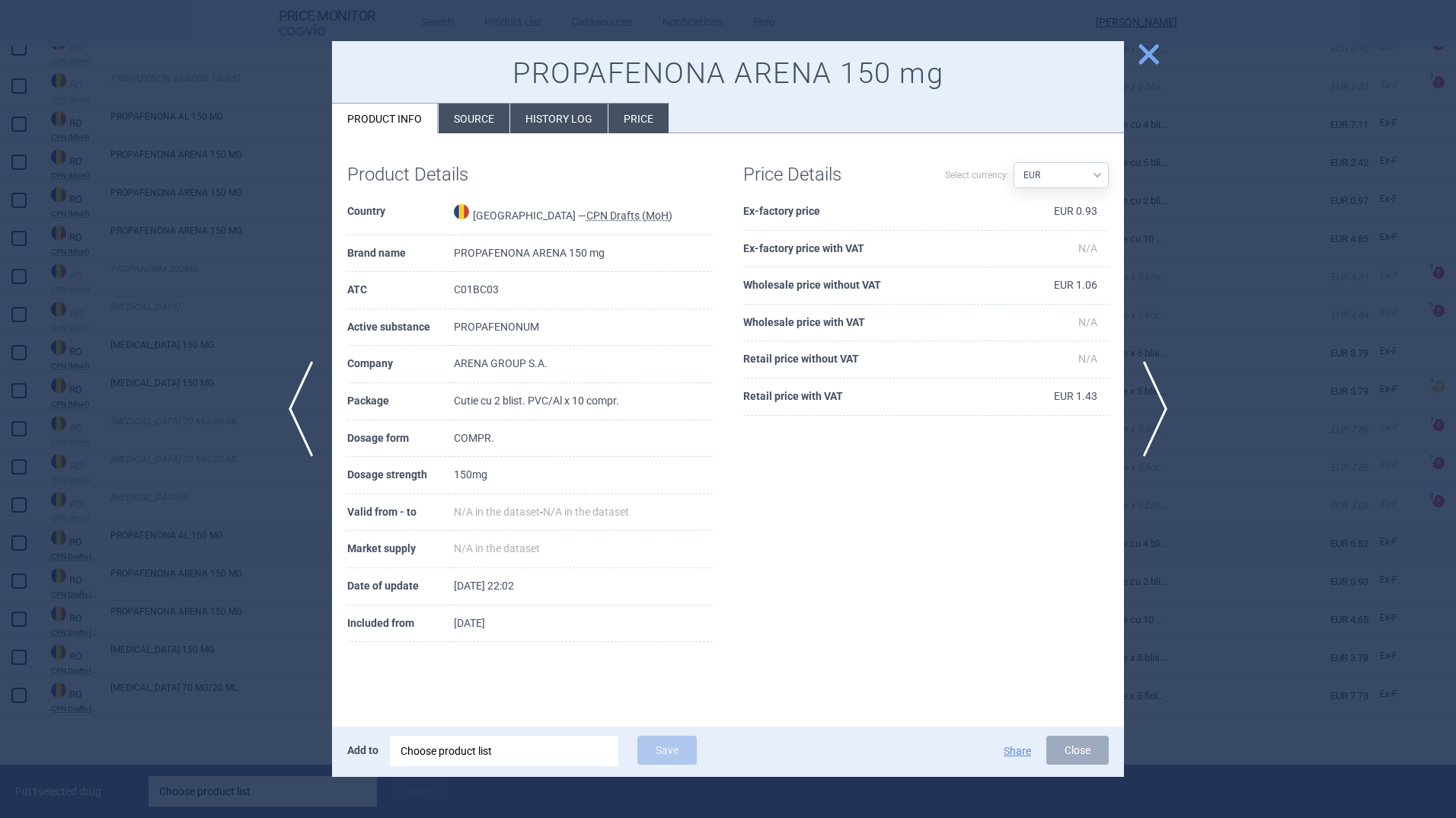
click at [1154, 46] on span "close" at bounding box center [1149, 54] width 27 height 27
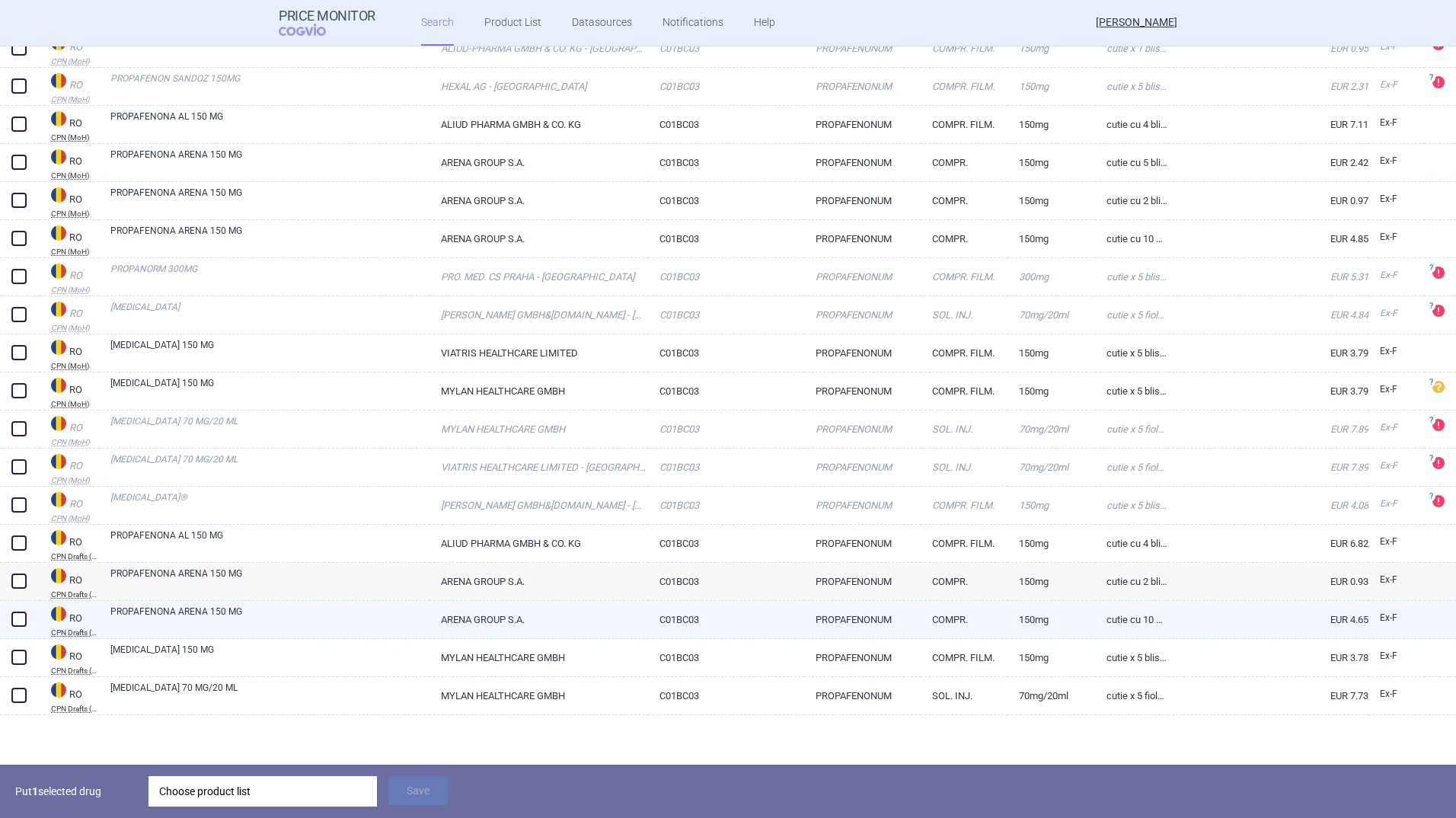
click at [293, 623] on link "PROPAFENONA ARENA 150 MG" at bounding box center [270, 618] width 319 height 27
select select "EUR"
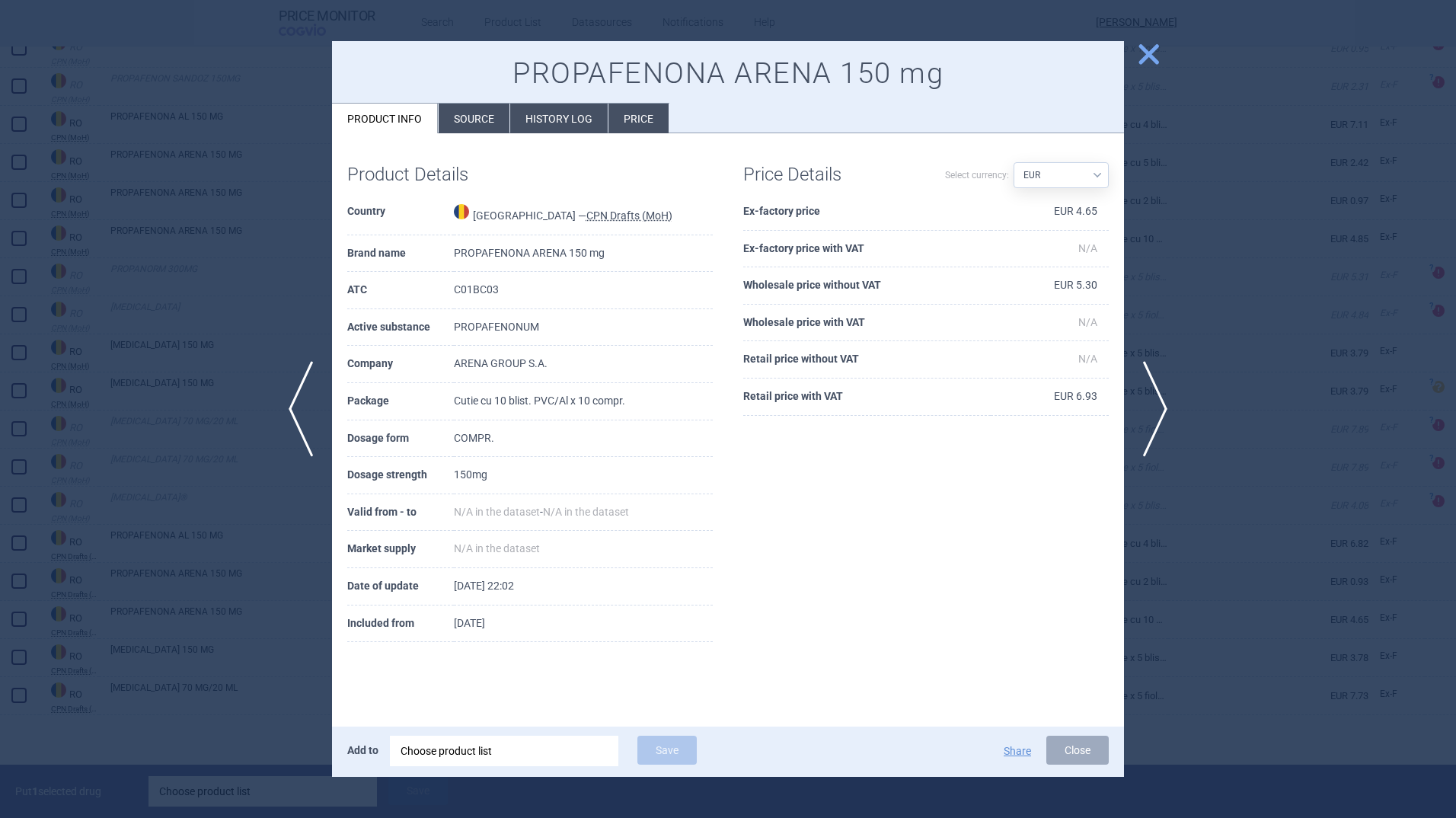
click at [1144, 54] on span "close" at bounding box center [1149, 54] width 27 height 27
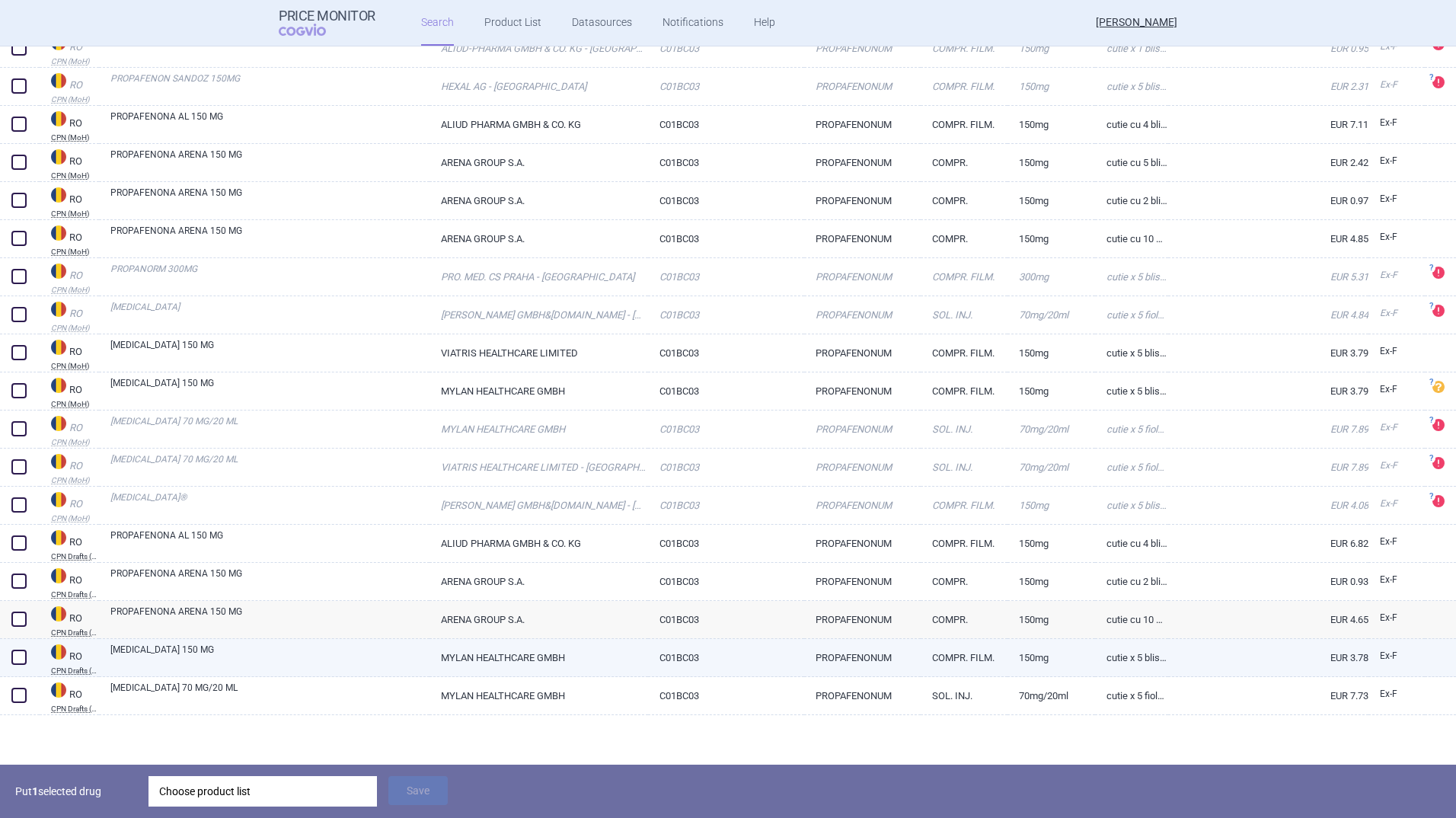
click at [301, 661] on link "[MEDICAL_DATA] 150 MG" at bounding box center [270, 656] width 319 height 27
select select "EUR"
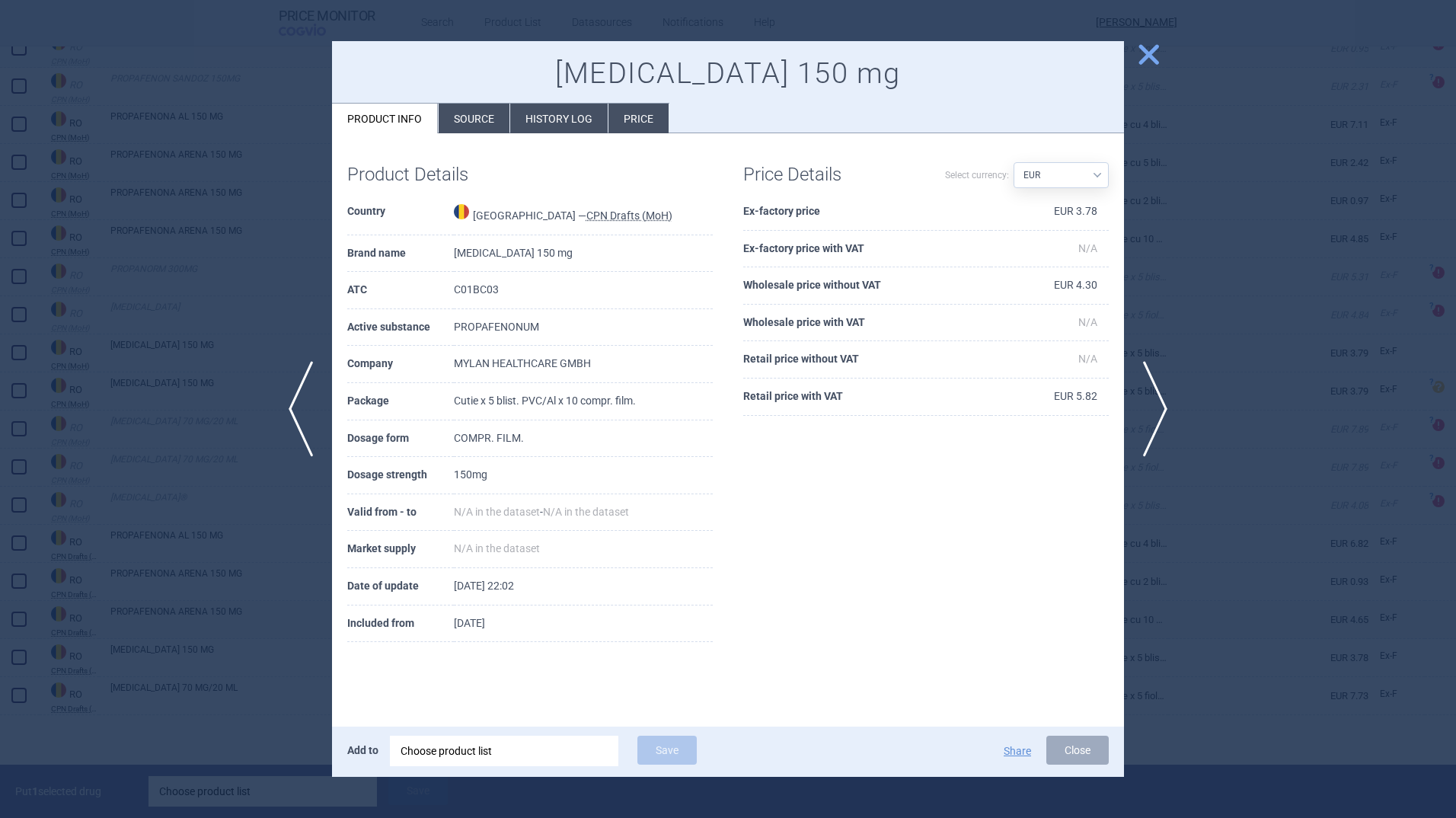
click at [1148, 45] on span "close" at bounding box center [1149, 54] width 27 height 27
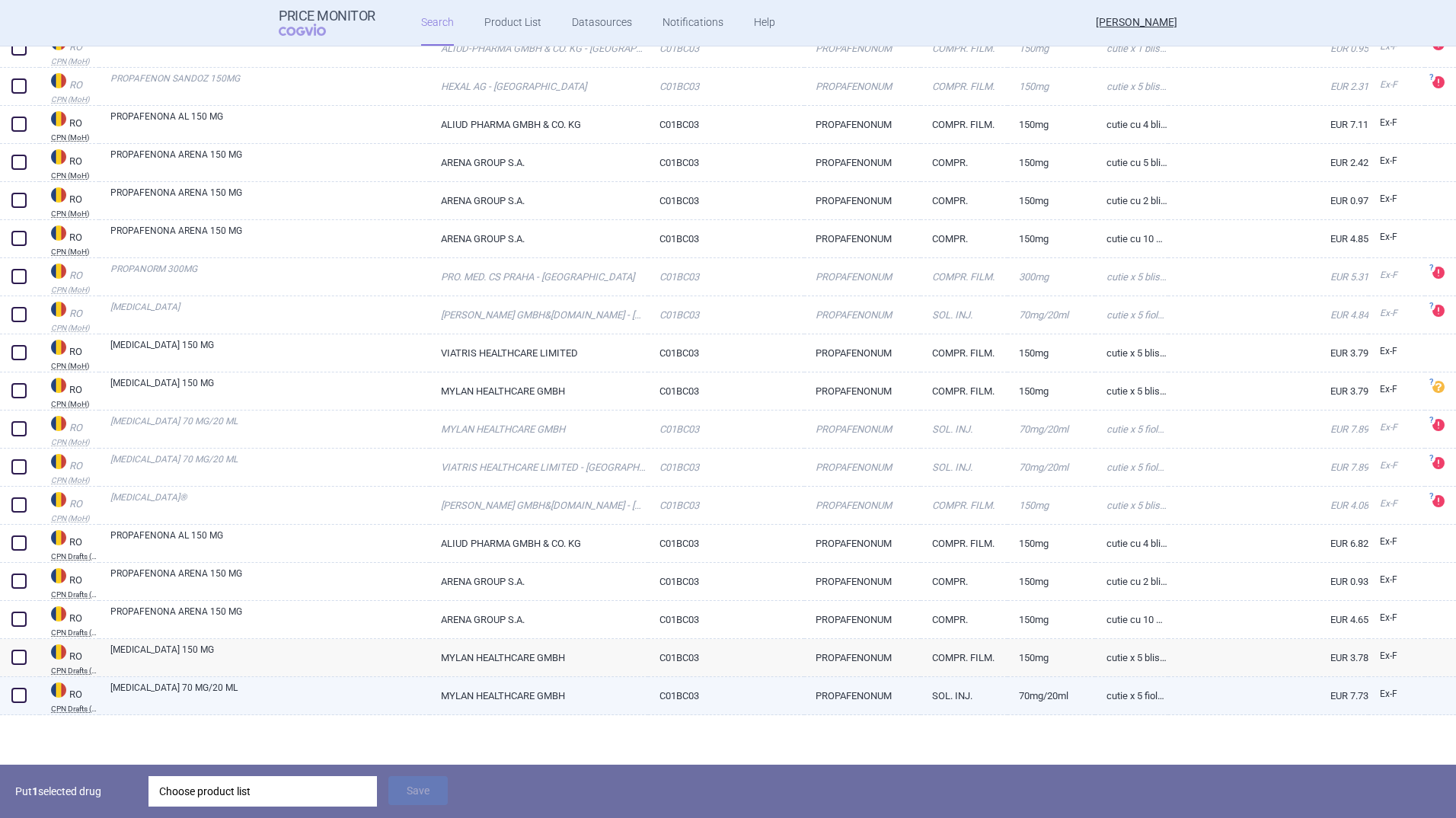
click at [323, 689] on link "[MEDICAL_DATA] 70 MG/20 ML" at bounding box center [270, 694] width 319 height 27
select select "EUR"
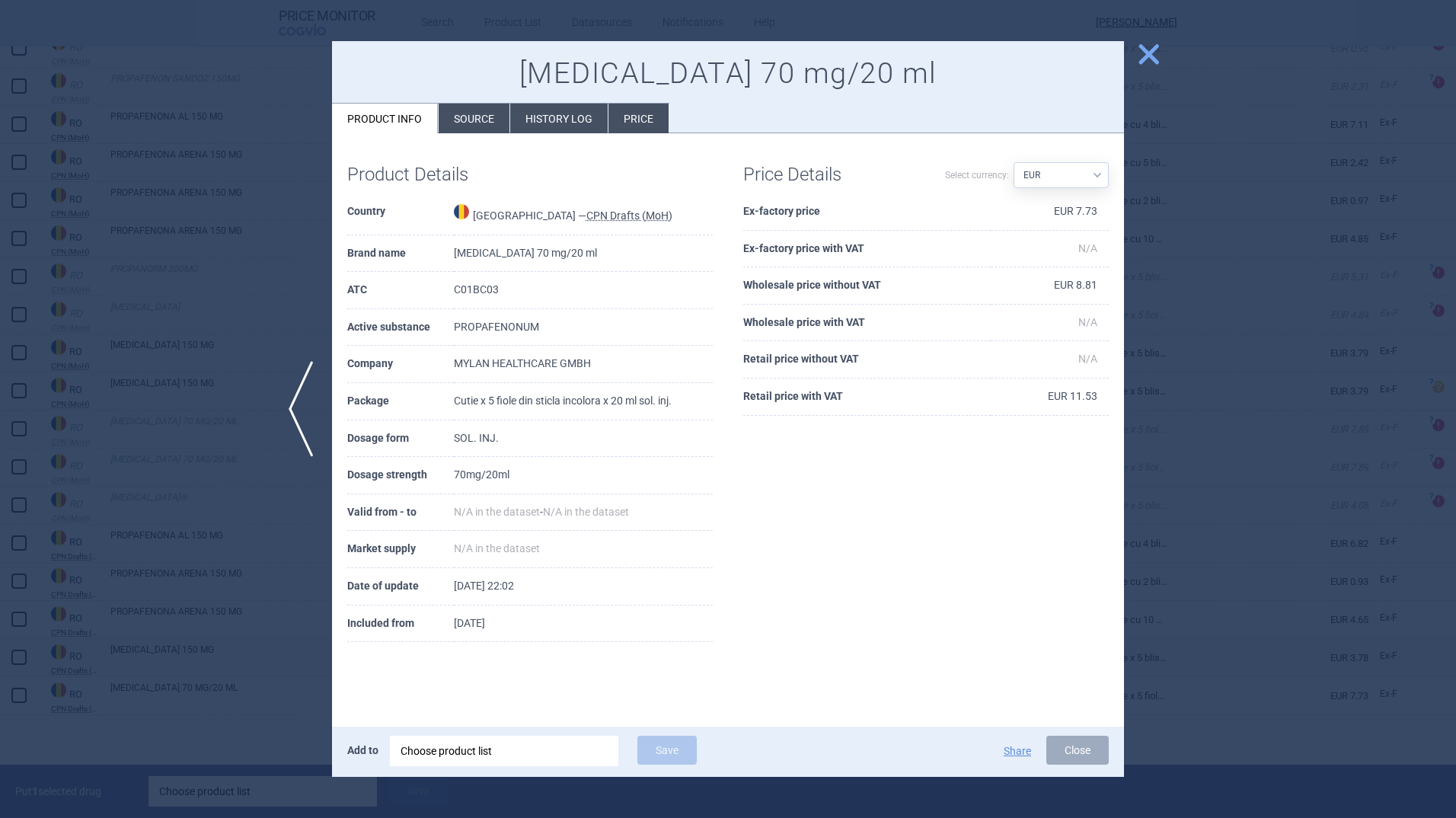
click at [1151, 48] on span "close" at bounding box center [1149, 54] width 27 height 27
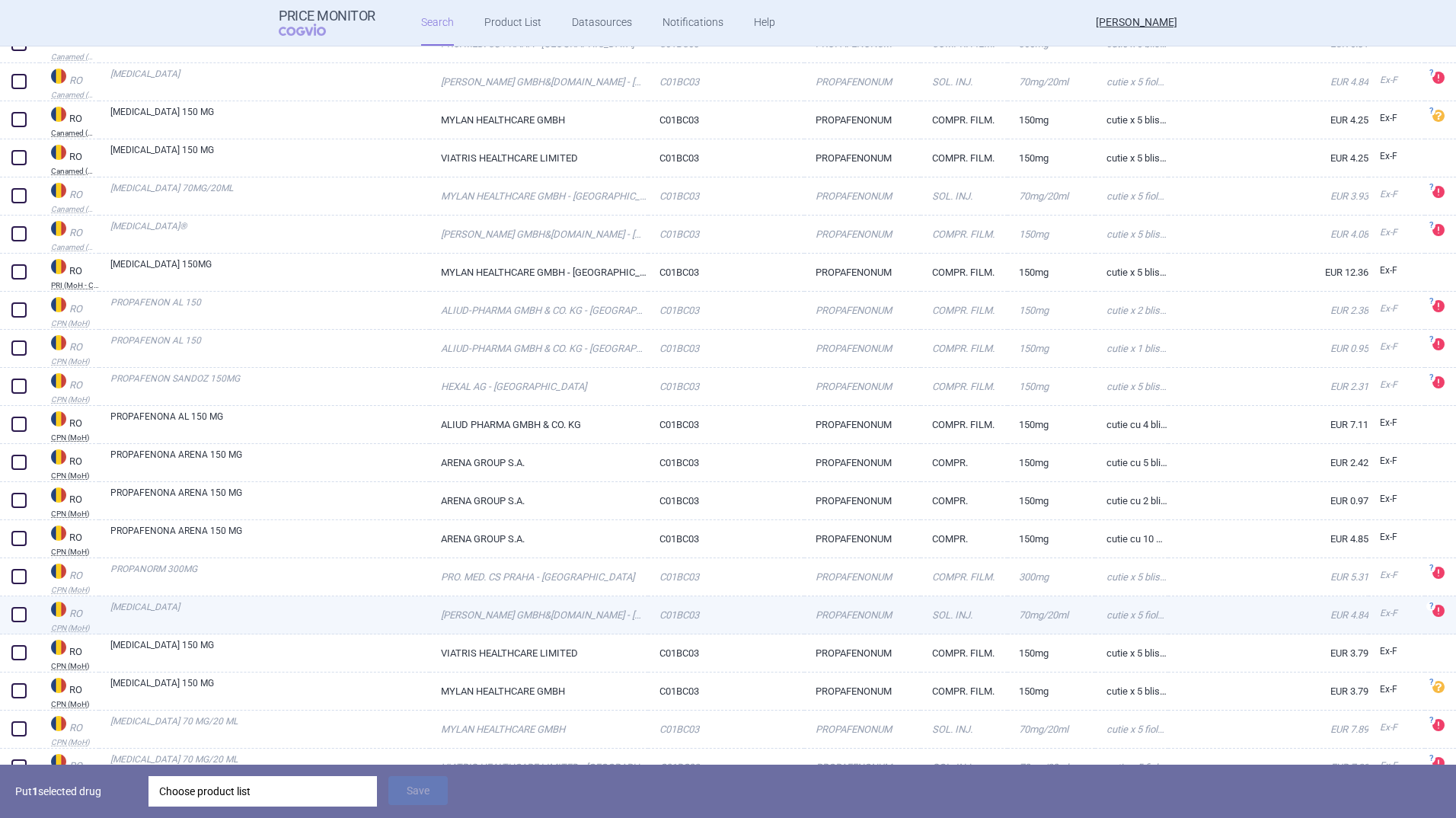
scroll to position [1280, 0]
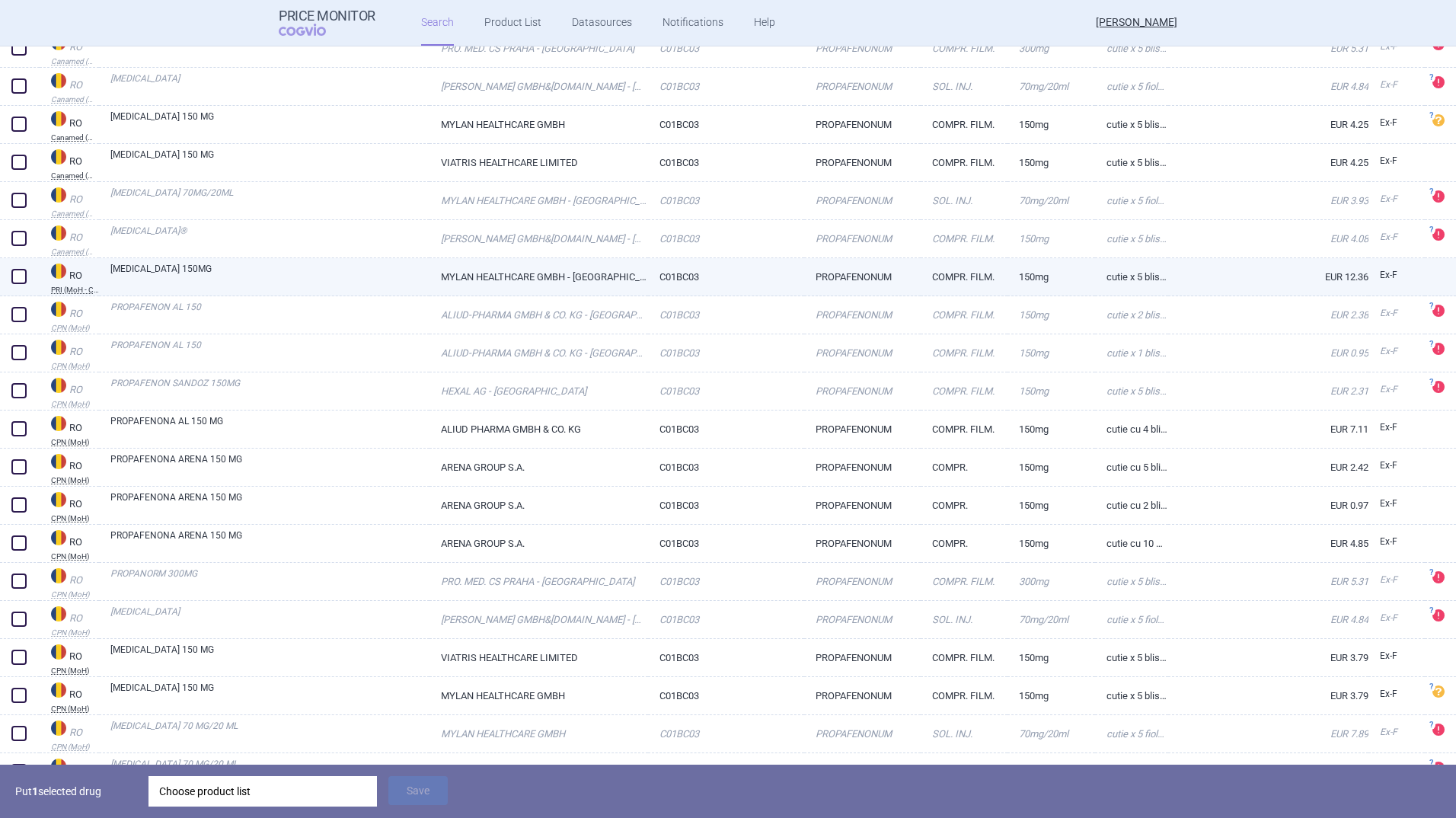
click at [155, 272] on link "[MEDICAL_DATA] 150MG" at bounding box center [270, 276] width 319 height 27
select select "EUR"
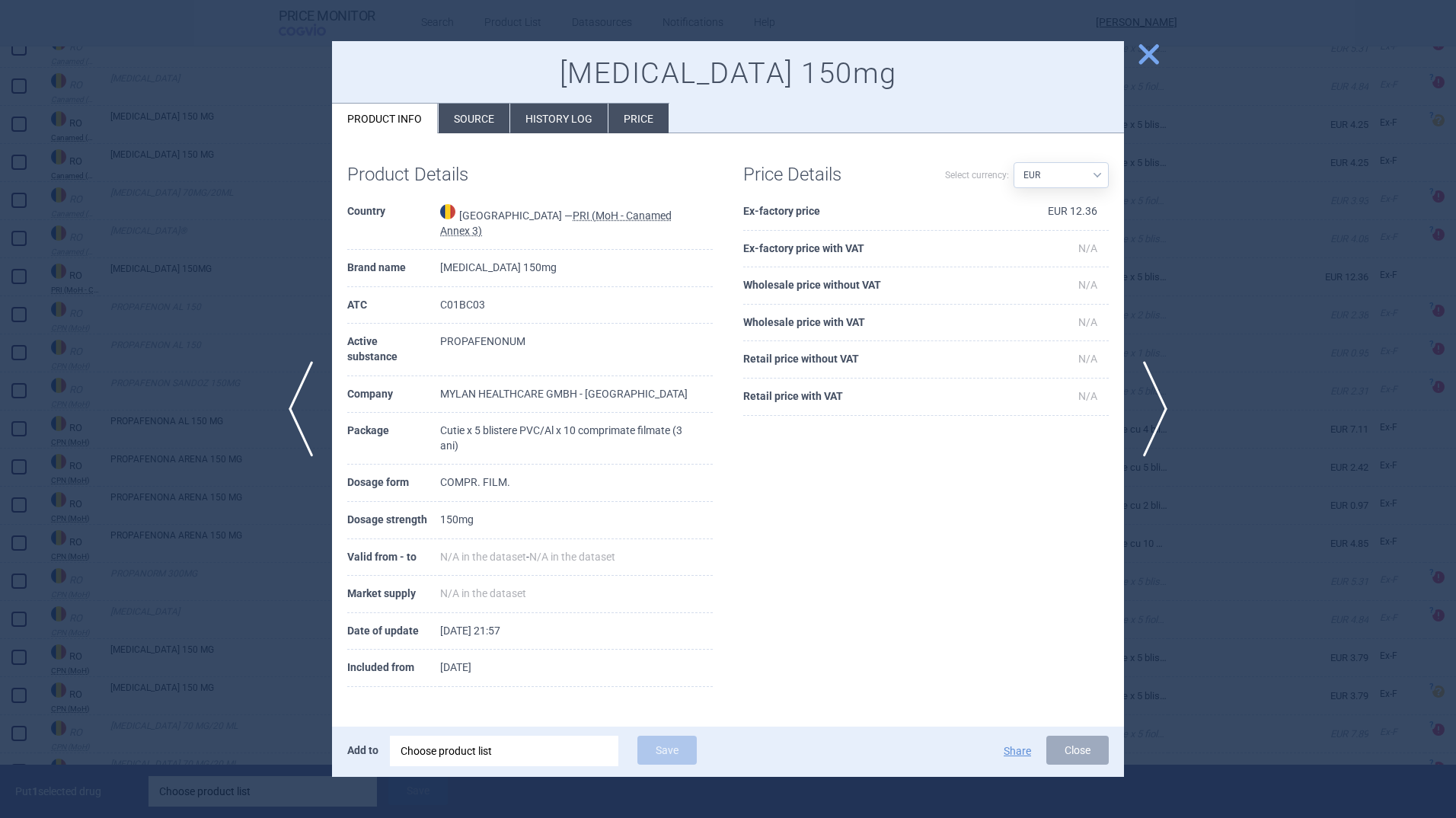
click at [1155, 52] on span "close" at bounding box center [1149, 54] width 27 height 27
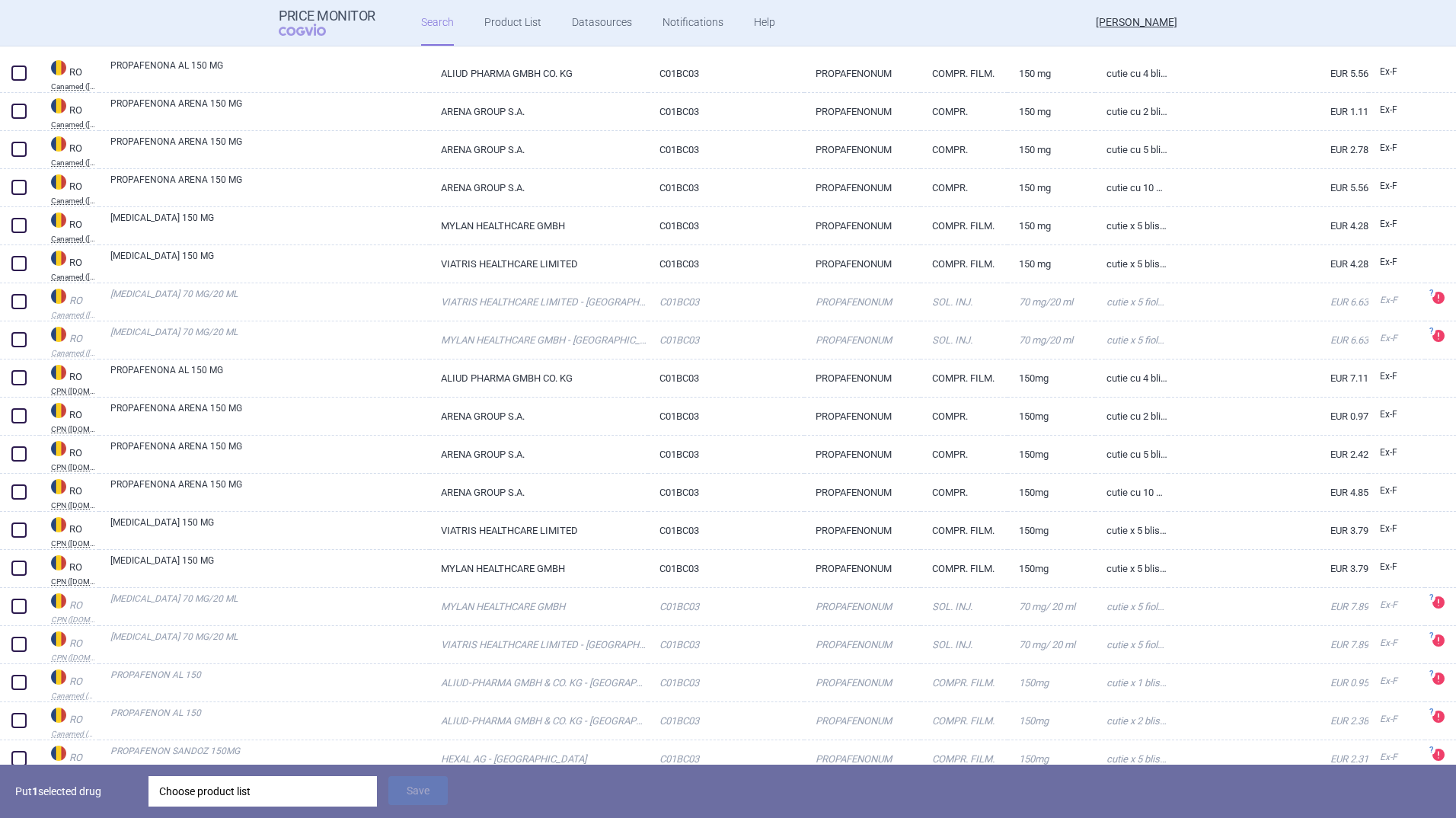
scroll to position [214, 0]
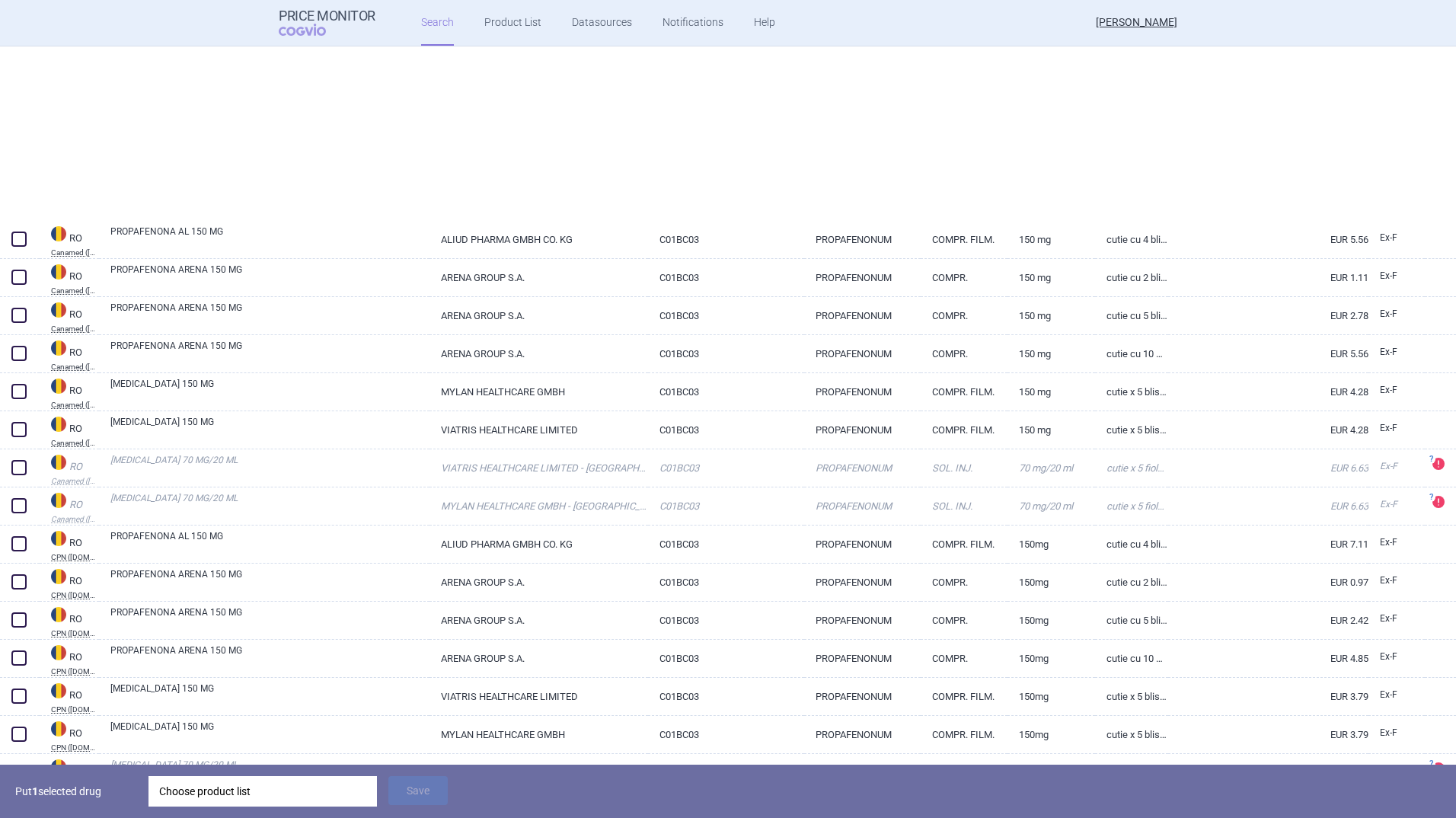
select select "activeSubstance"
select select "country"
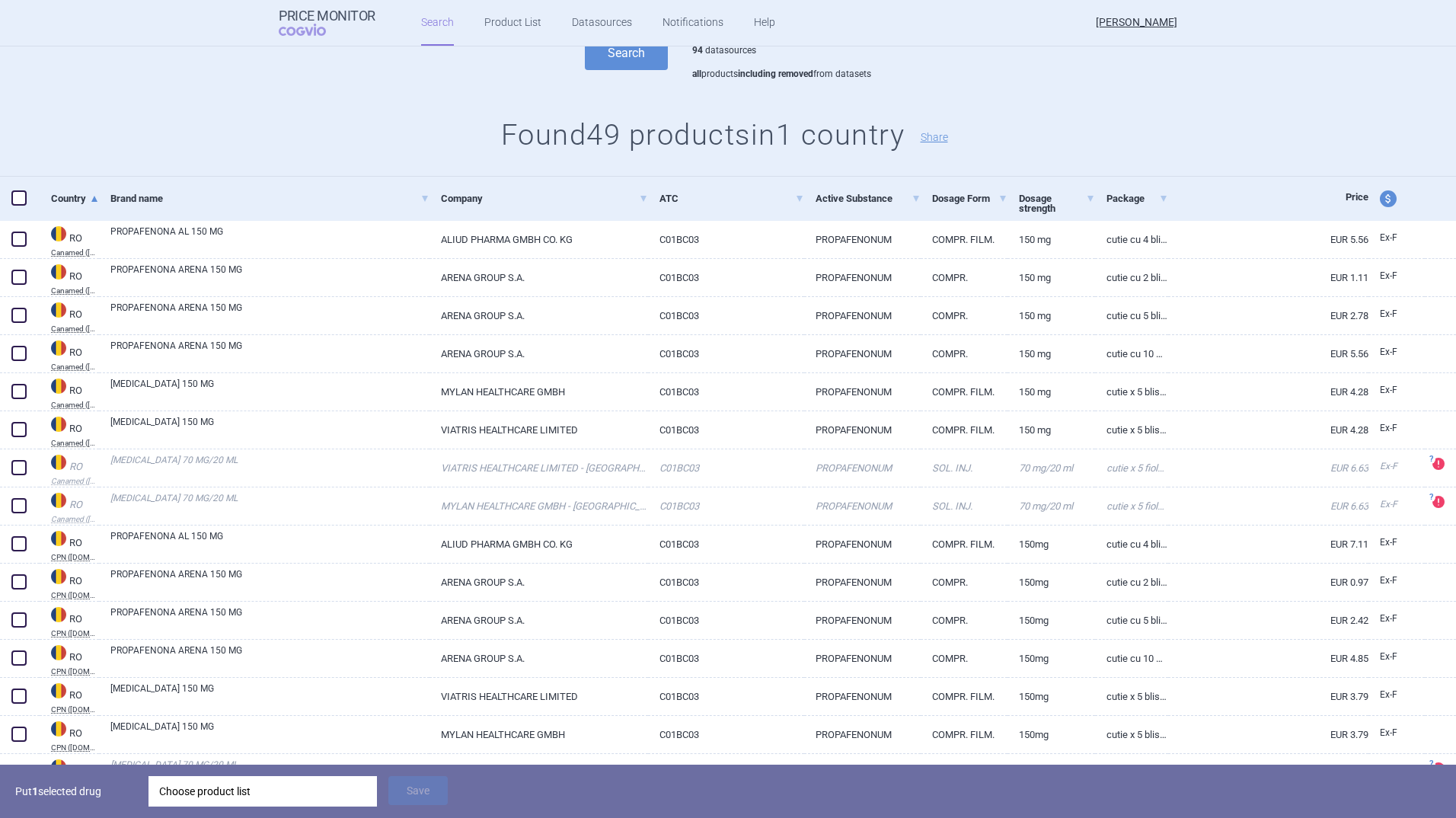
scroll to position [0, 0]
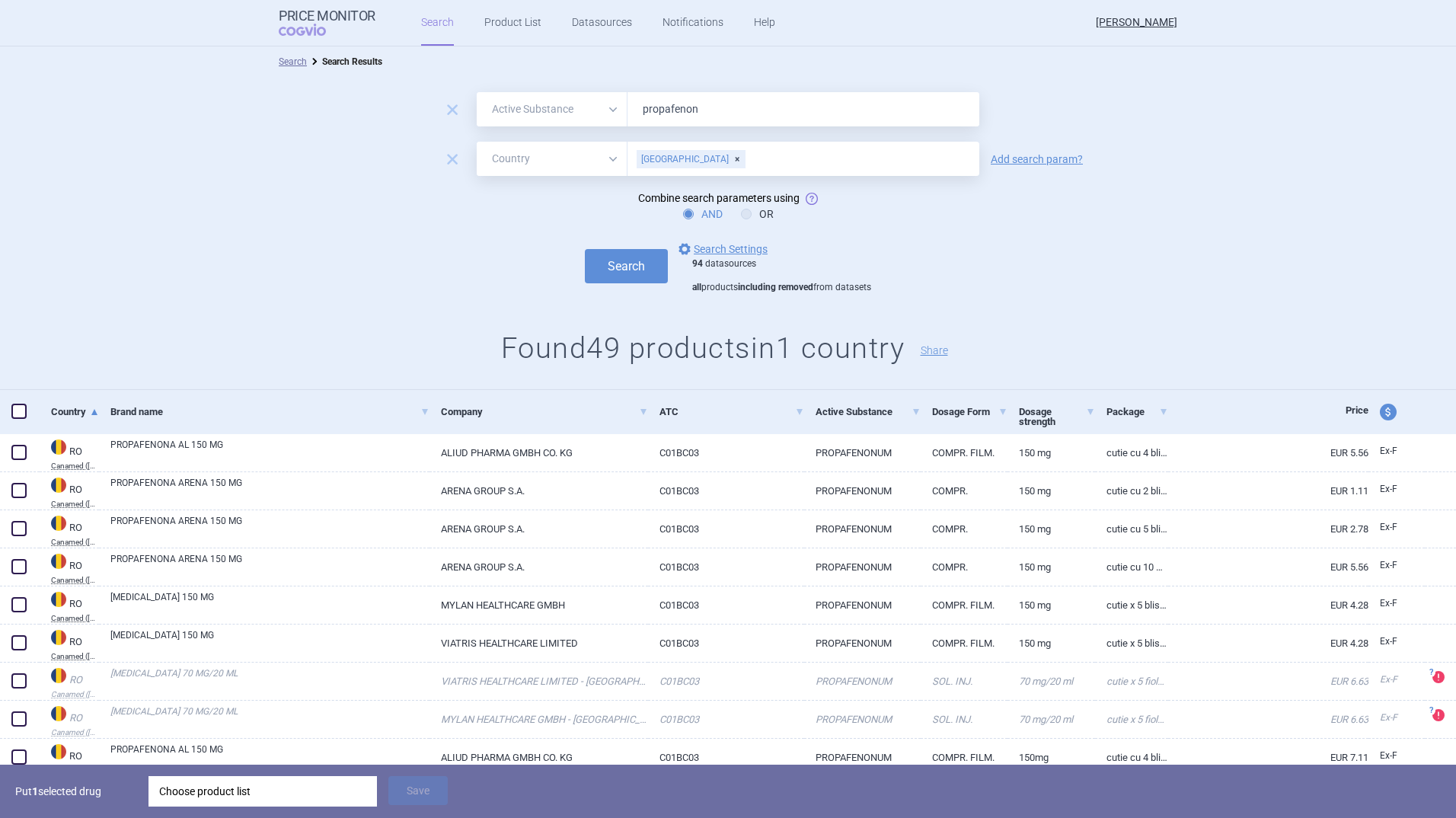
click at [746, 155] on input "text" at bounding box center [859, 159] width 225 height 20
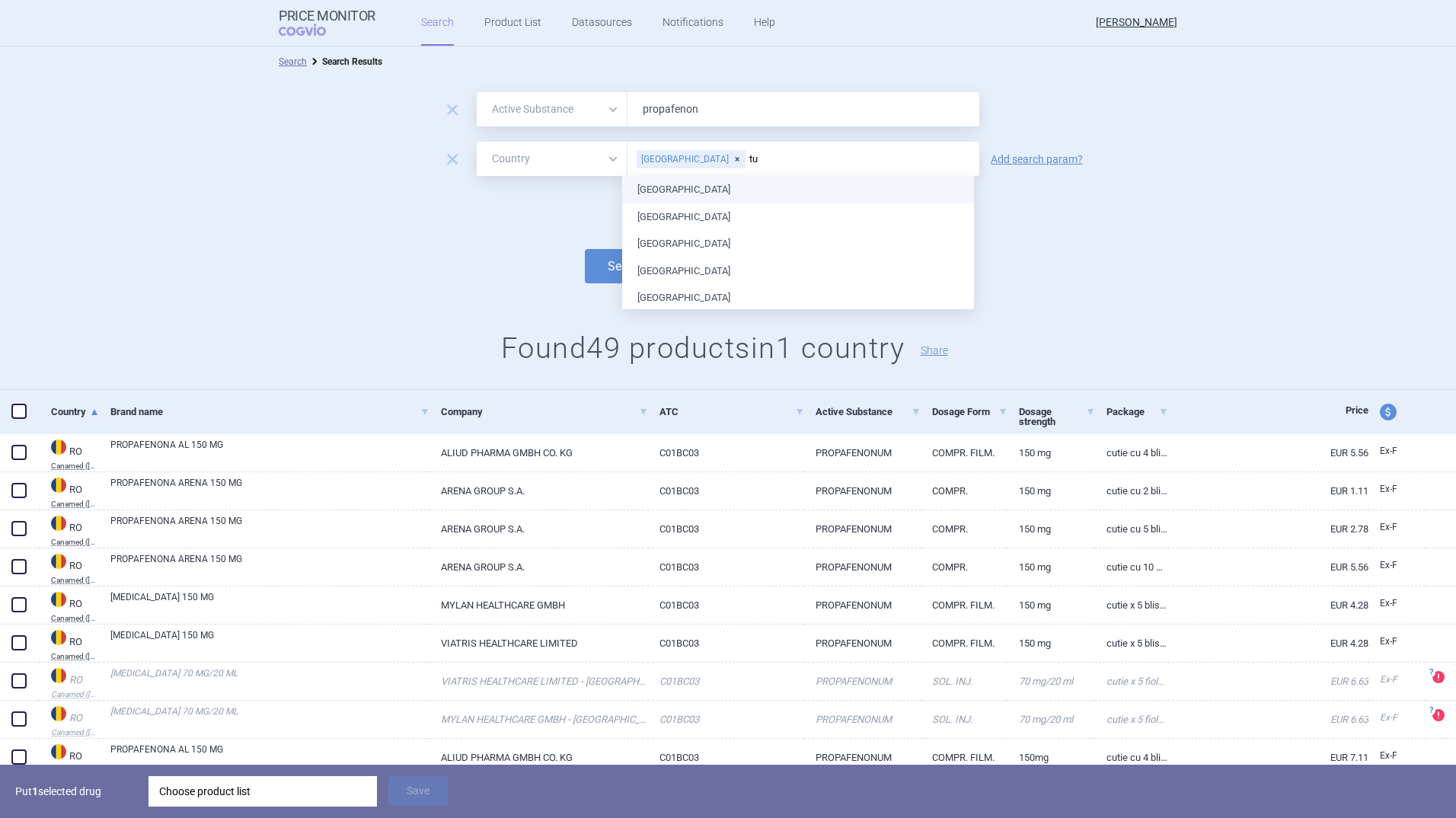
type input "tur"
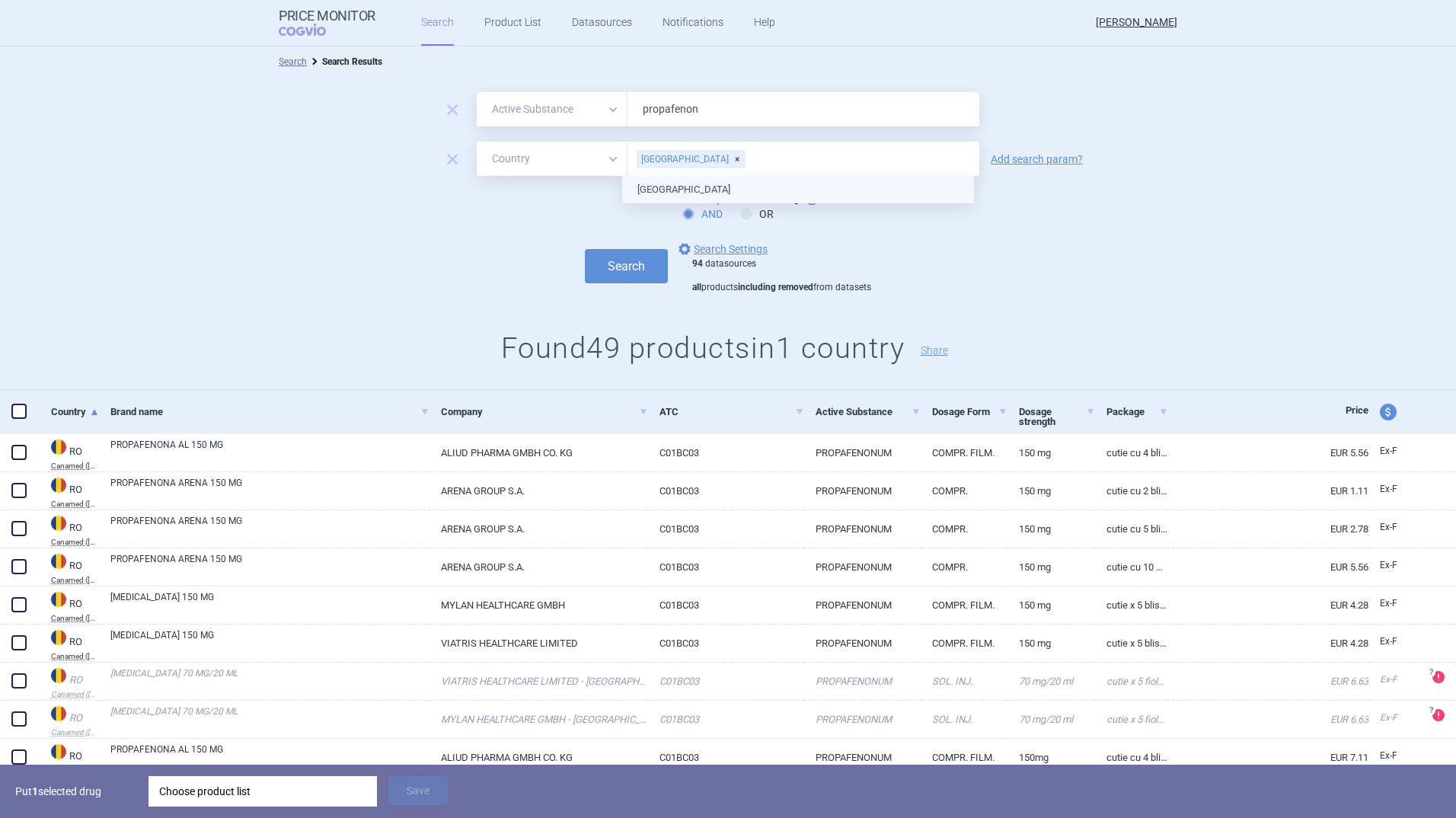
click at [651, 192] on ul "[GEOGRAPHIC_DATA]" at bounding box center [798, 189] width 352 height 27
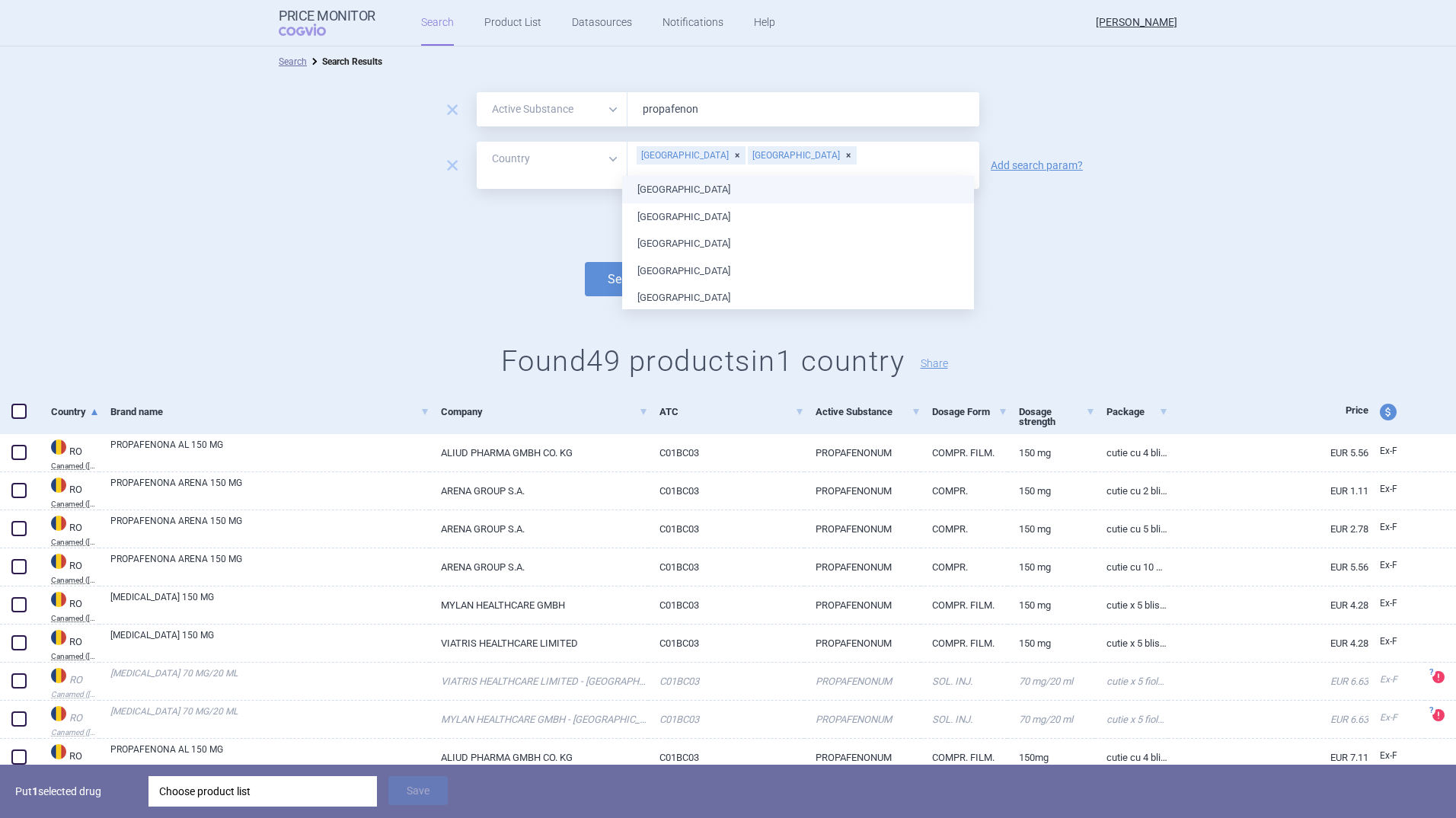
click at [680, 155] on div "[GEOGRAPHIC_DATA]" at bounding box center [691, 155] width 109 height 18
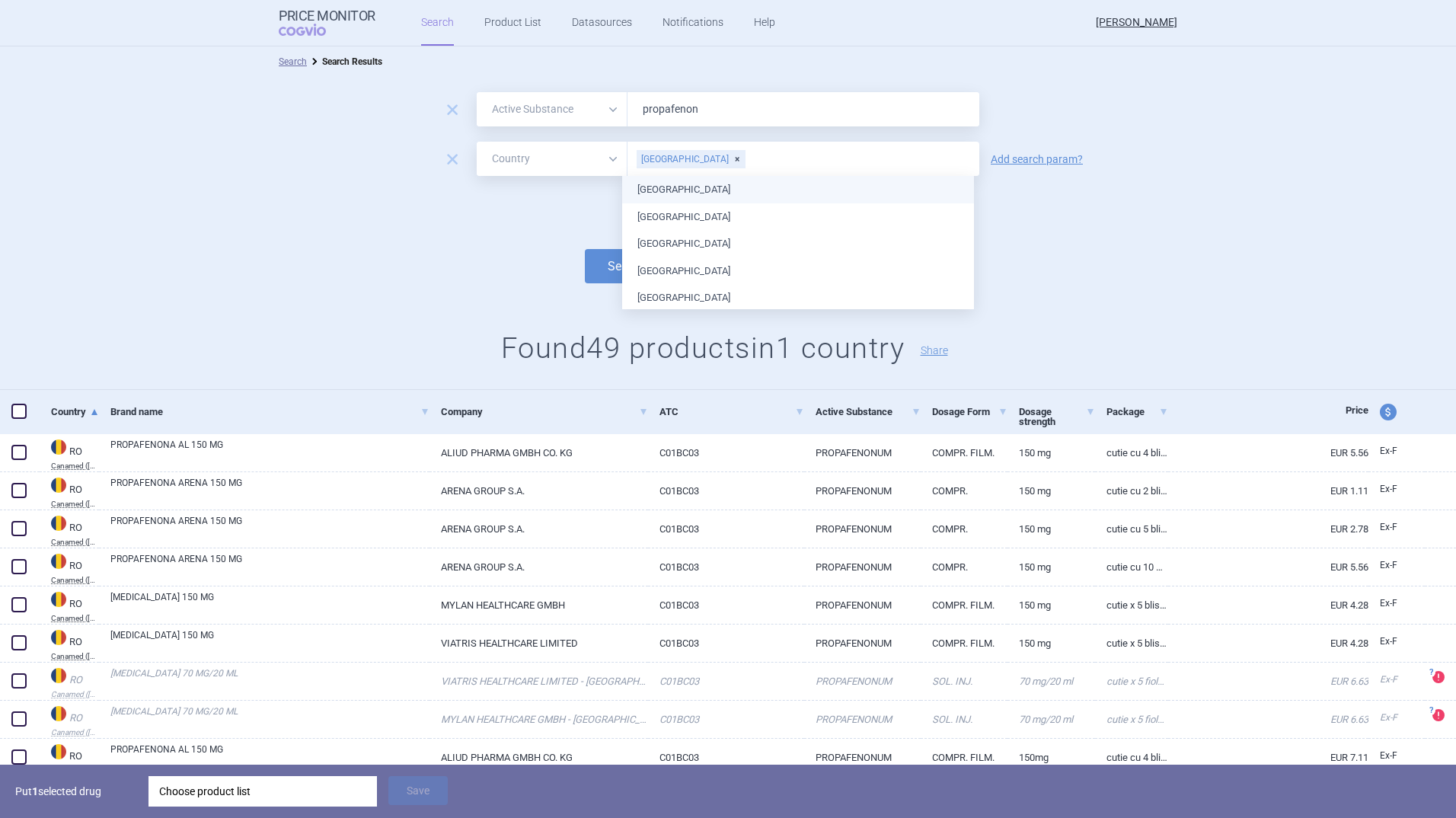
click at [389, 249] on div "Search options Search Settings 94 datasources all products including removed fr…" at bounding box center [728, 267] width 1456 height 54
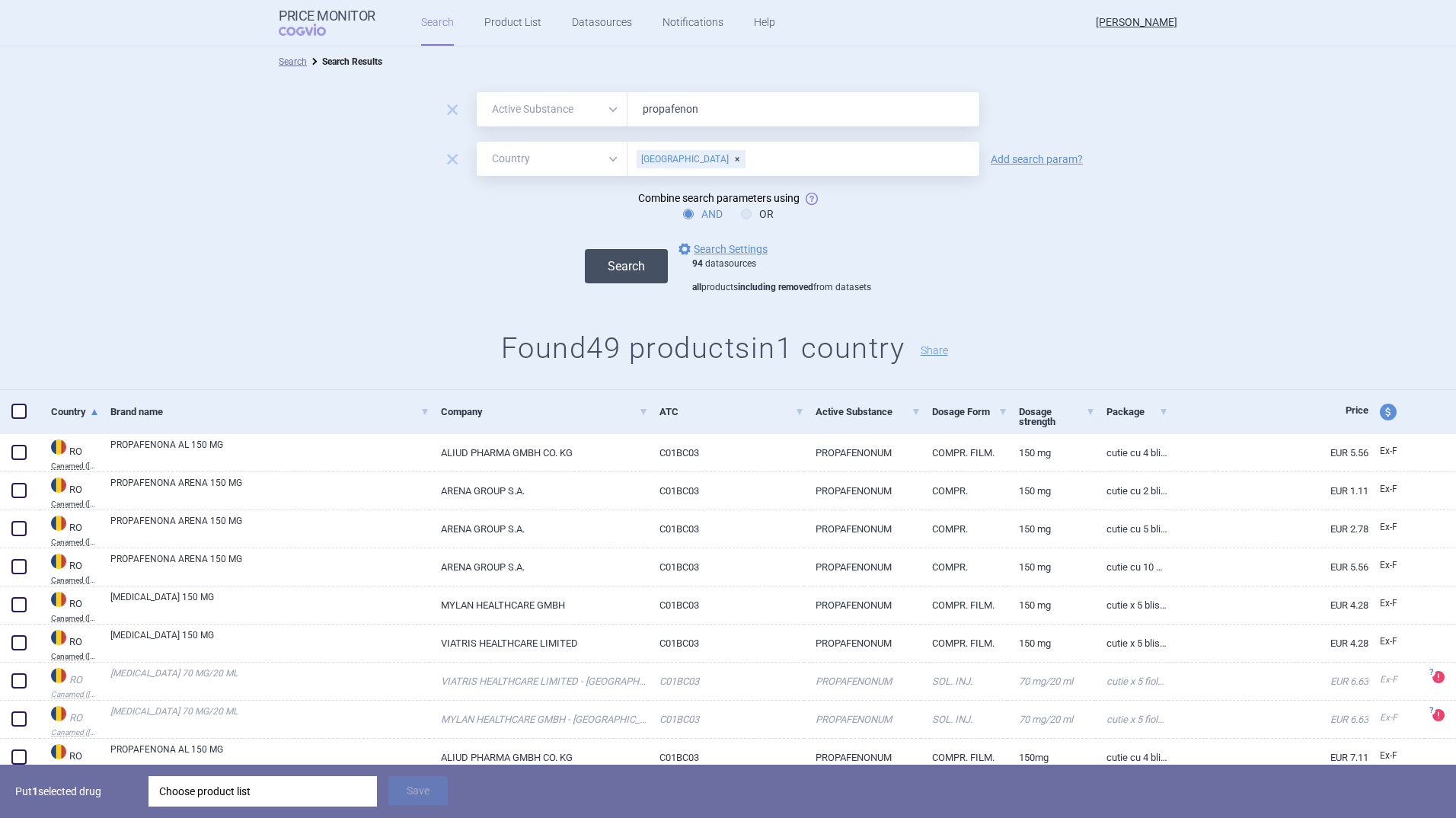
click at [624, 263] on button "Search" at bounding box center [626, 266] width 83 height 35
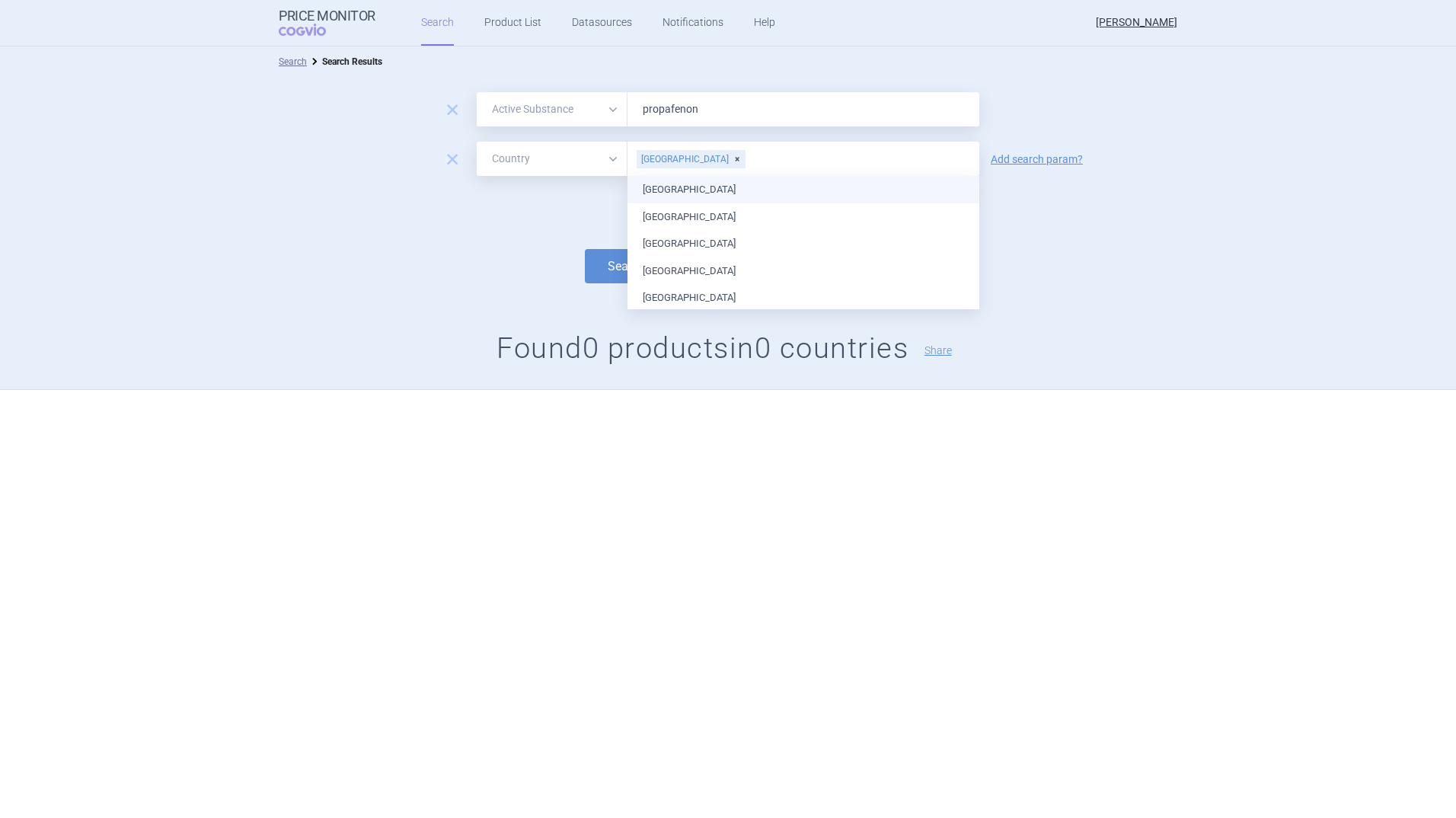
click at [746, 161] on input "text" at bounding box center [859, 159] width 225 height 20
click at [678, 159] on div "[GEOGRAPHIC_DATA]" at bounding box center [691, 159] width 109 height 18
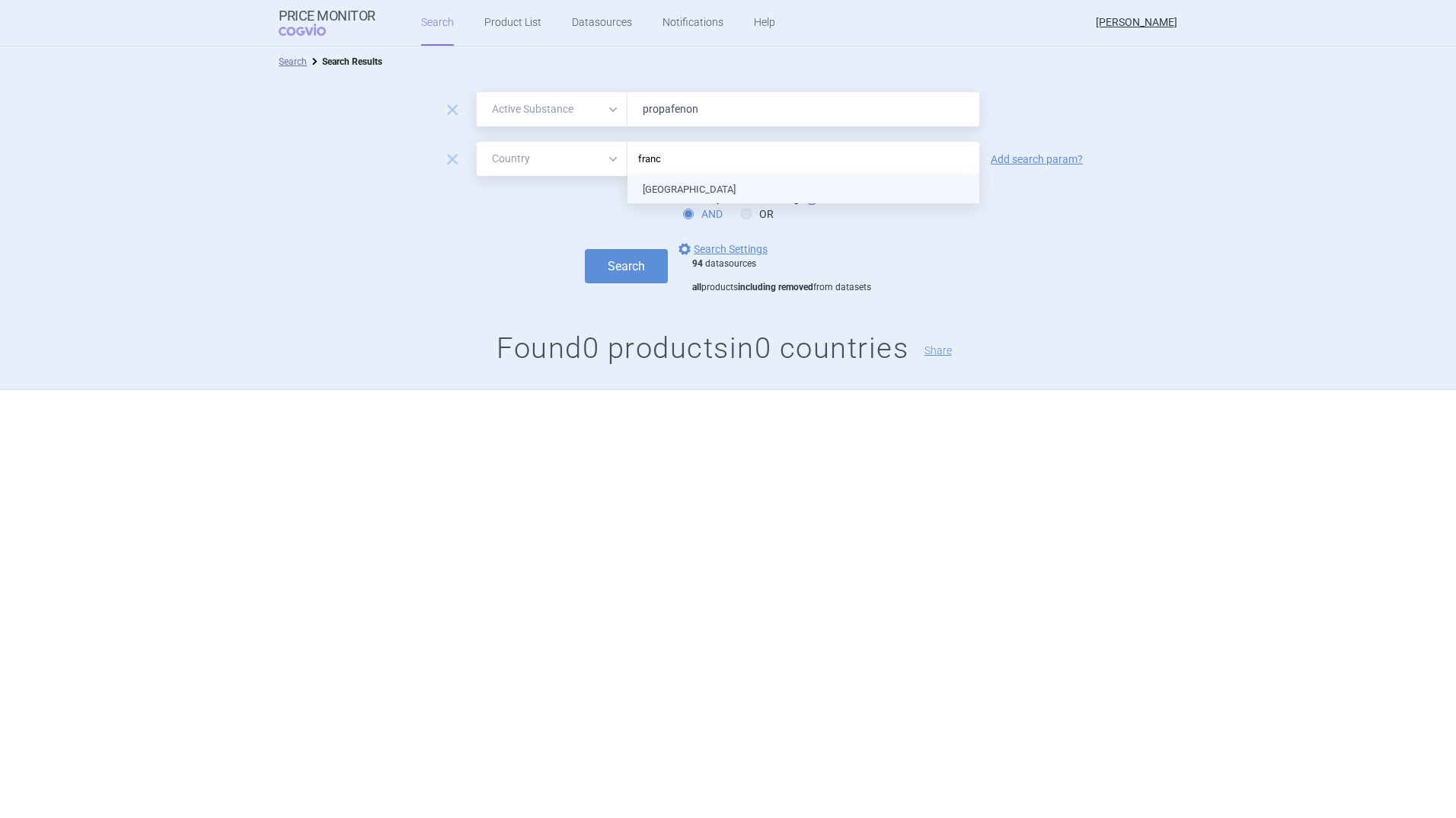
type input "[GEOGRAPHIC_DATA]"
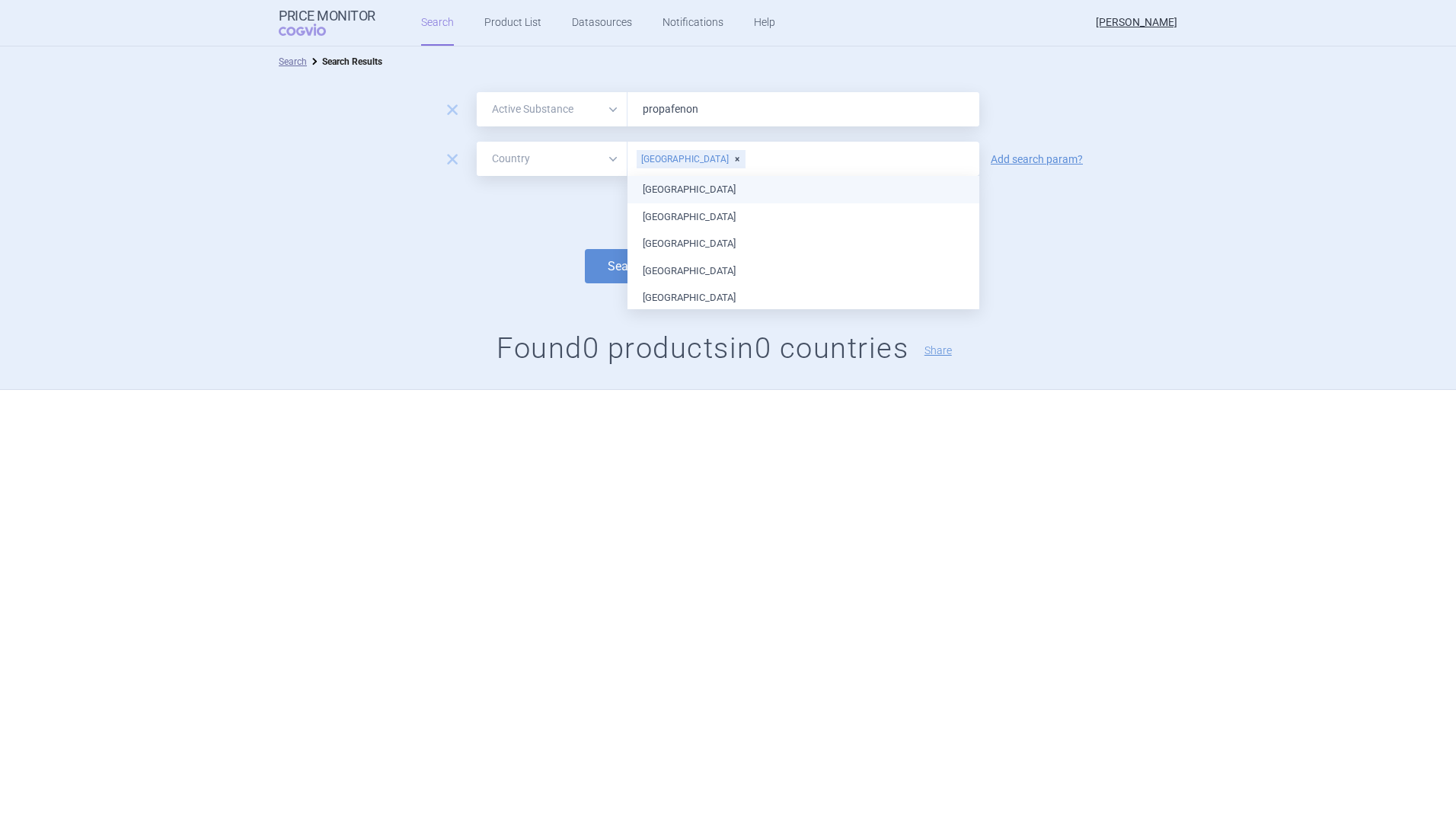
click at [686, 185] on ul "[GEOGRAPHIC_DATA] [GEOGRAPHIC_DATA] [GEOGRAPHIC_DATA] [GEOGRAPHIC_DATA] [GEOGRA…" at bounding box center [804, 759] width 352 height 1167
click at [546, 248] on div "Search options Search Settings 94 datasources all products including removed fr…" at bounding box center [728, 267] width 1456 height 54
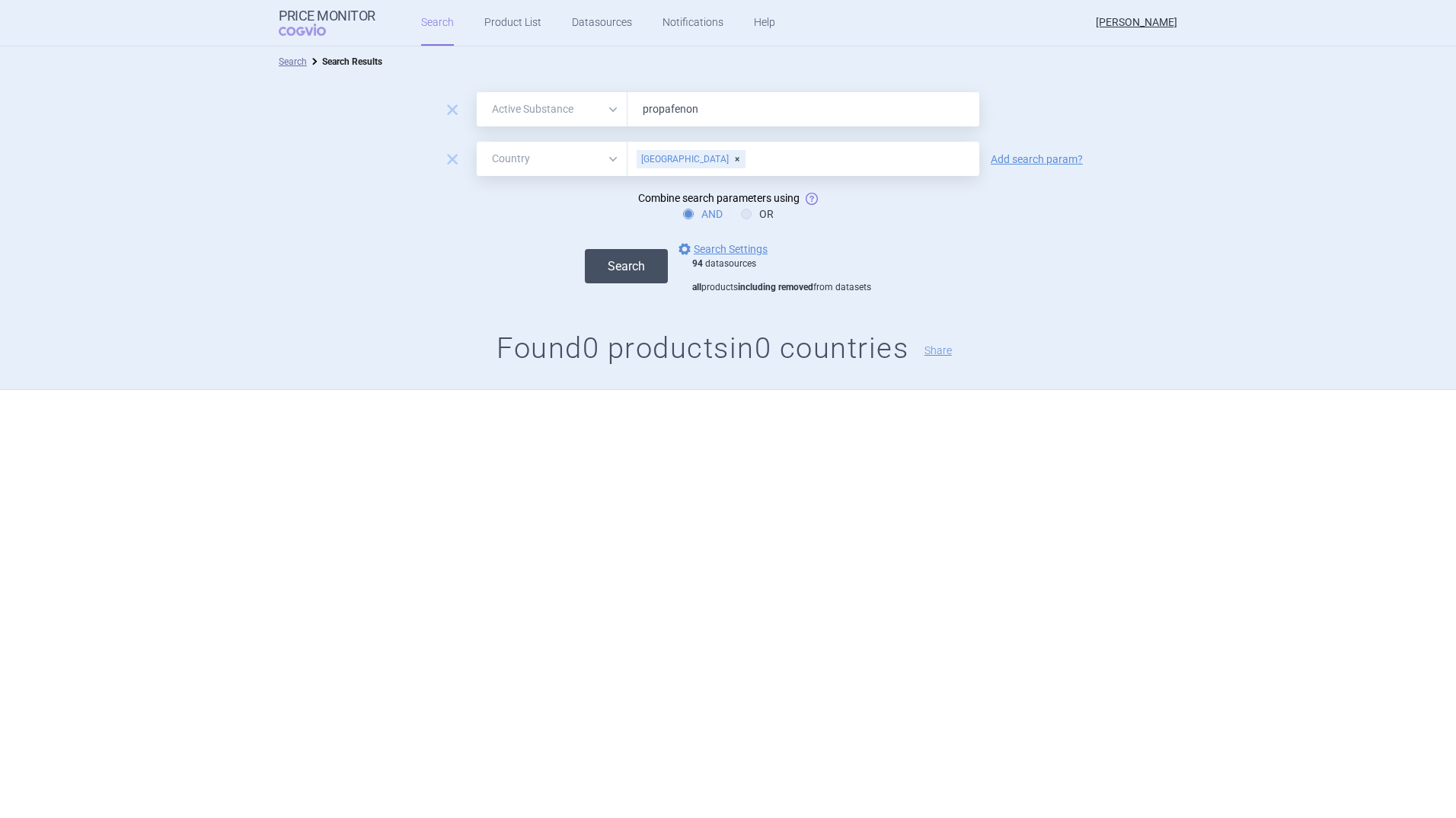
click at [634, 262] on button "Search" at bounding box center [626, 266] width 83 height 35
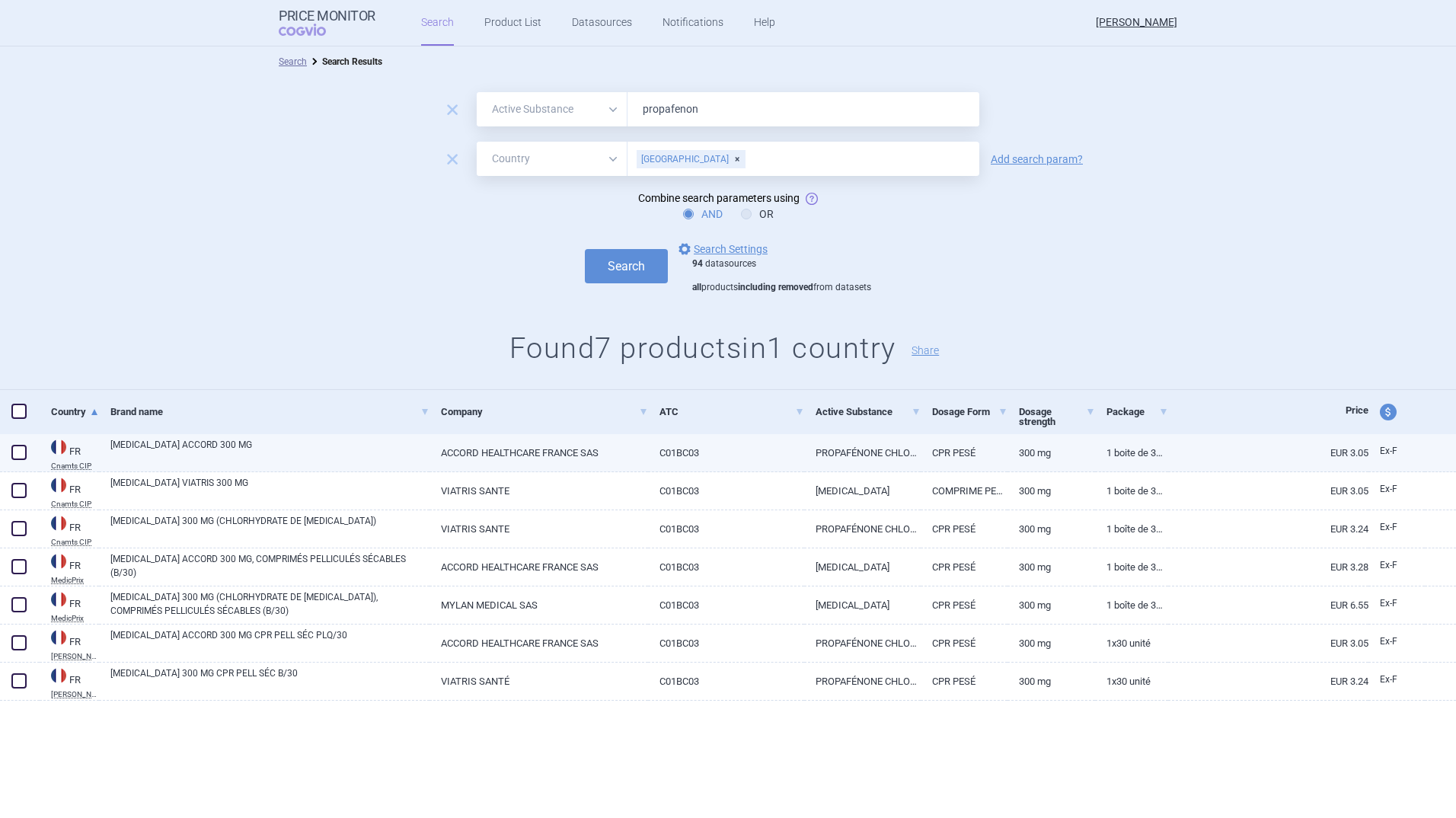
click at [190, 449] on link "[MEDICAL_DATA] ACCORD 300 MG" at bounding box center [270, 451] width 319 height 27
select select "EUR"
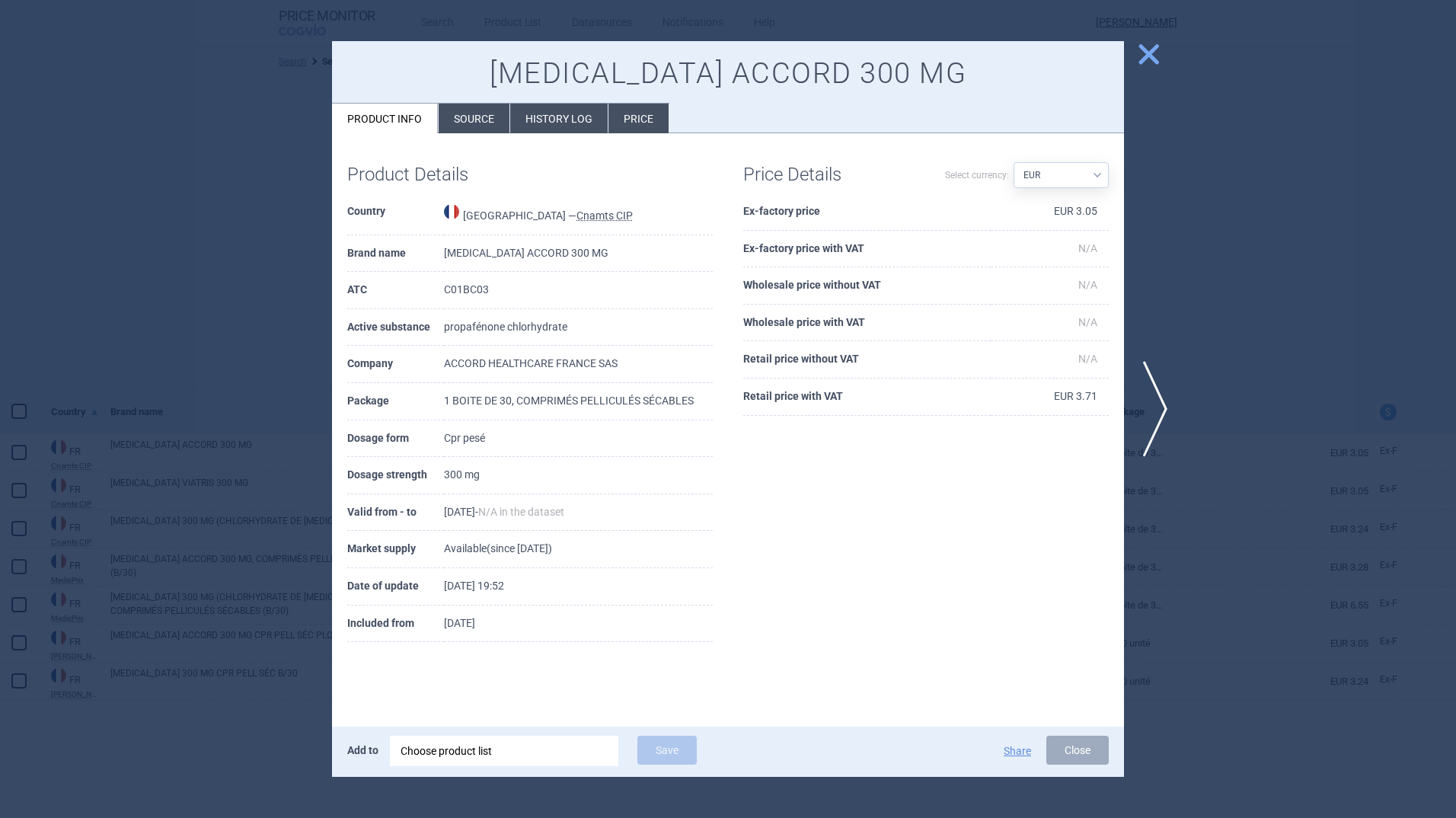
click at [1145, 48] on span "close" at bounding box center [1149, 54] width 27 height 27
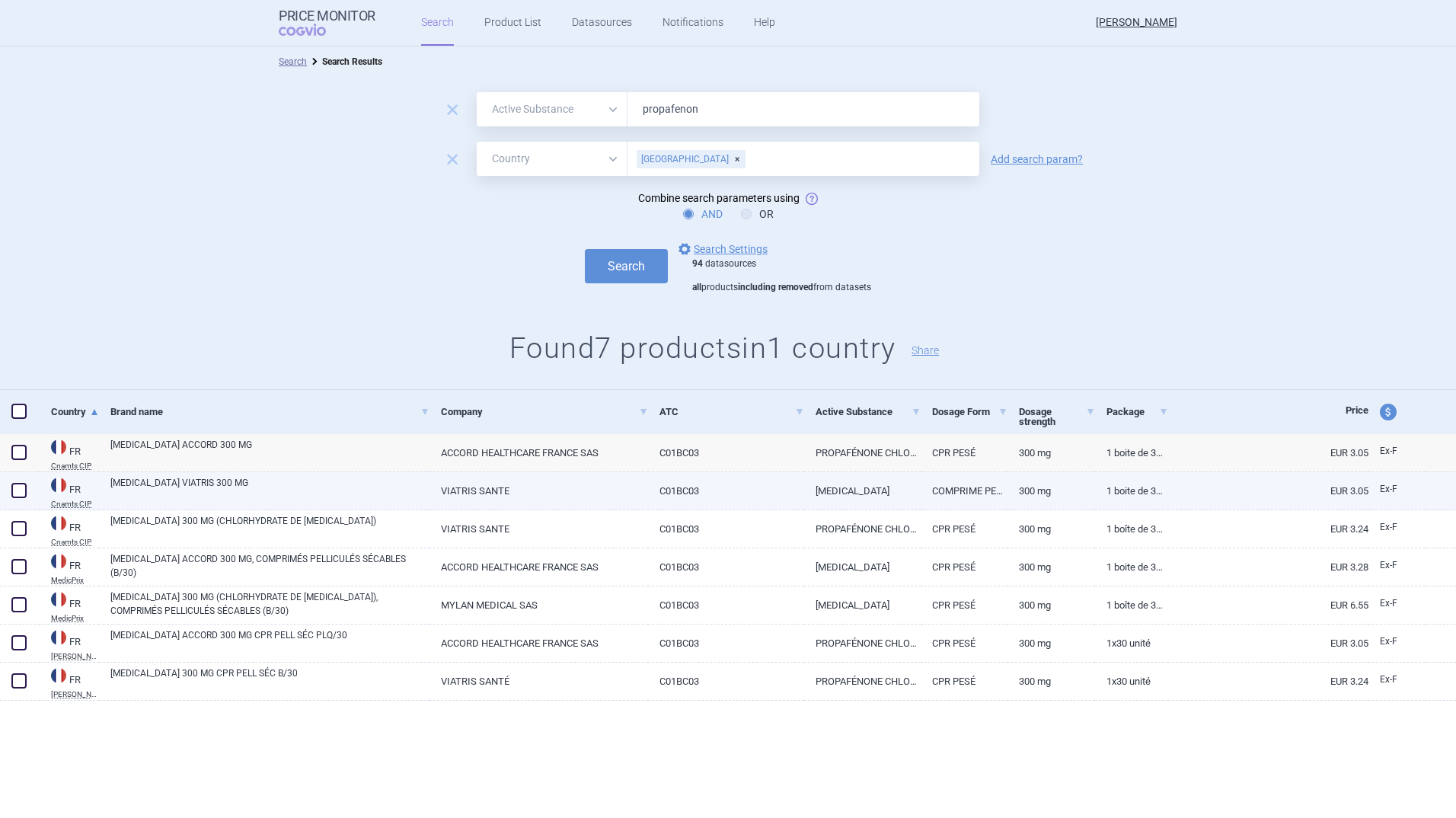
click at [237, 489] on link "[MEDICAL_DATA] VIATRIS 300 MG" at bounding box center [270, 489] width 319 height 27
select select "EUR"
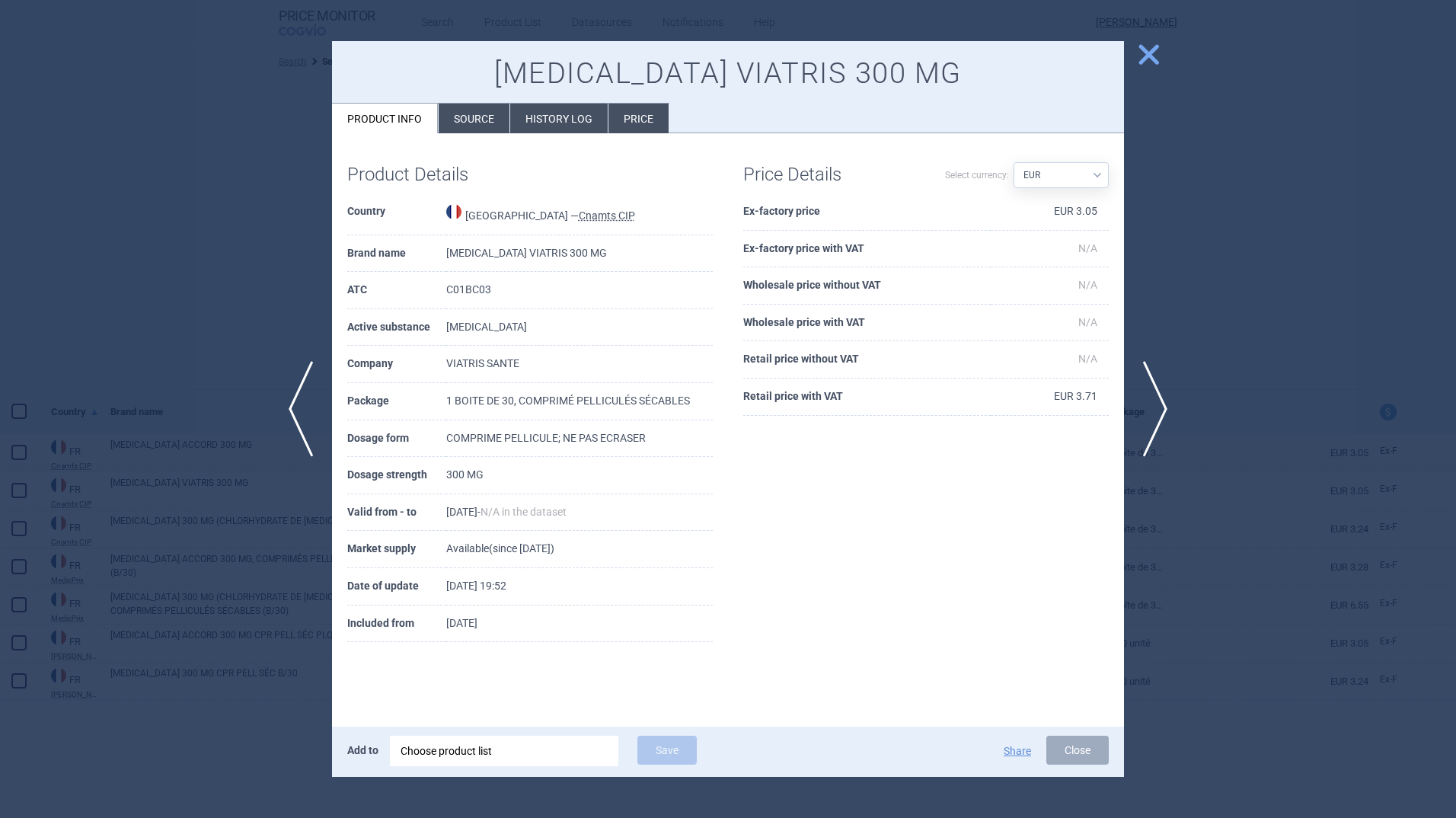
click at [1146, 82] on div at bounding box center [728, 409] width 1456 height 818
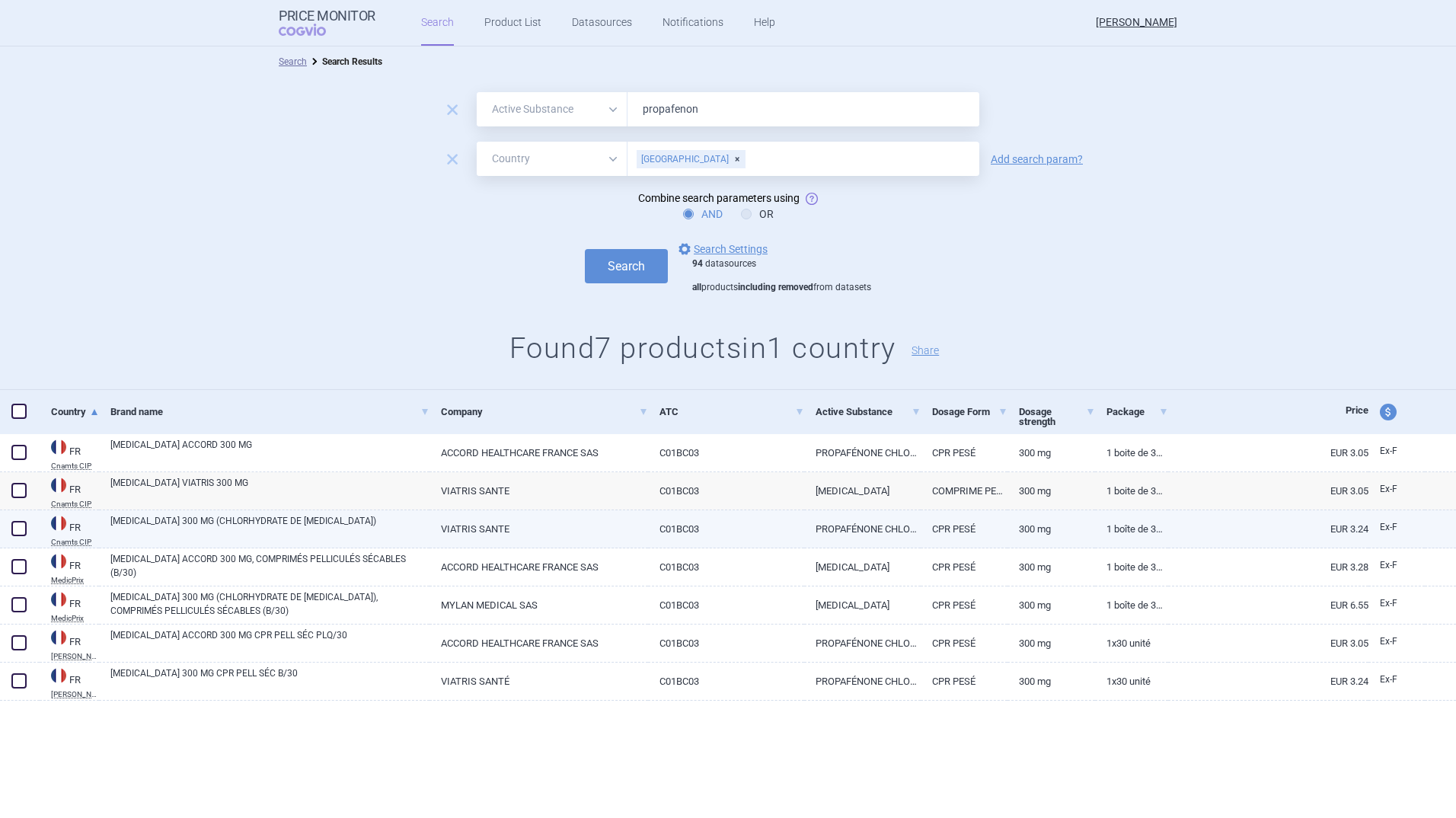
click at [280, 524] on link "[MEDICAL_DATA] 300 MG (CHLORHYDRATE DE [MEDICAL_DATA])" at bounding box center [270, 528] width 319 height 27
select select "EUR"
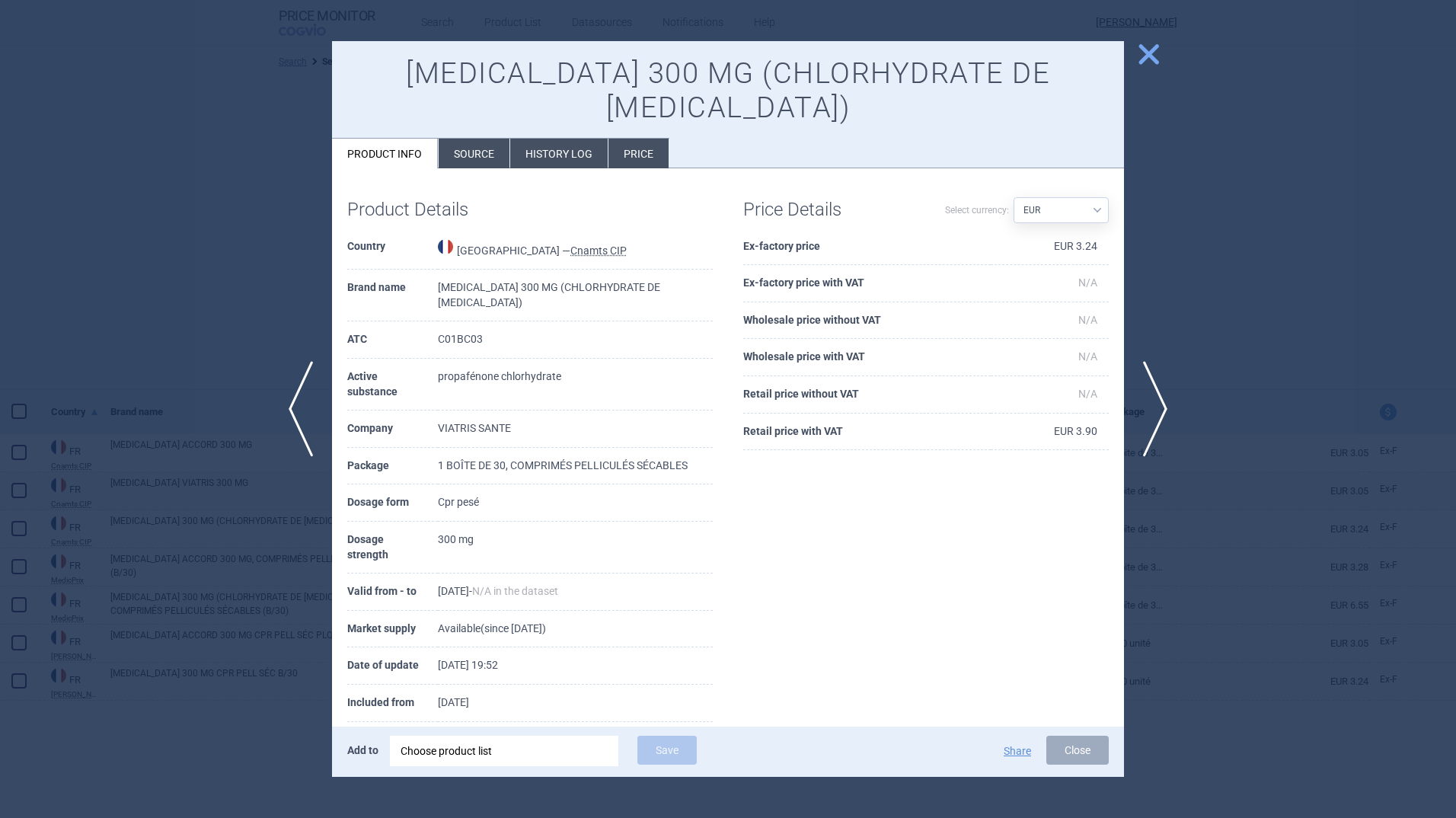
click at [1151, 54] on span "close" at bounding box center [1149, 54] width 27 height 27
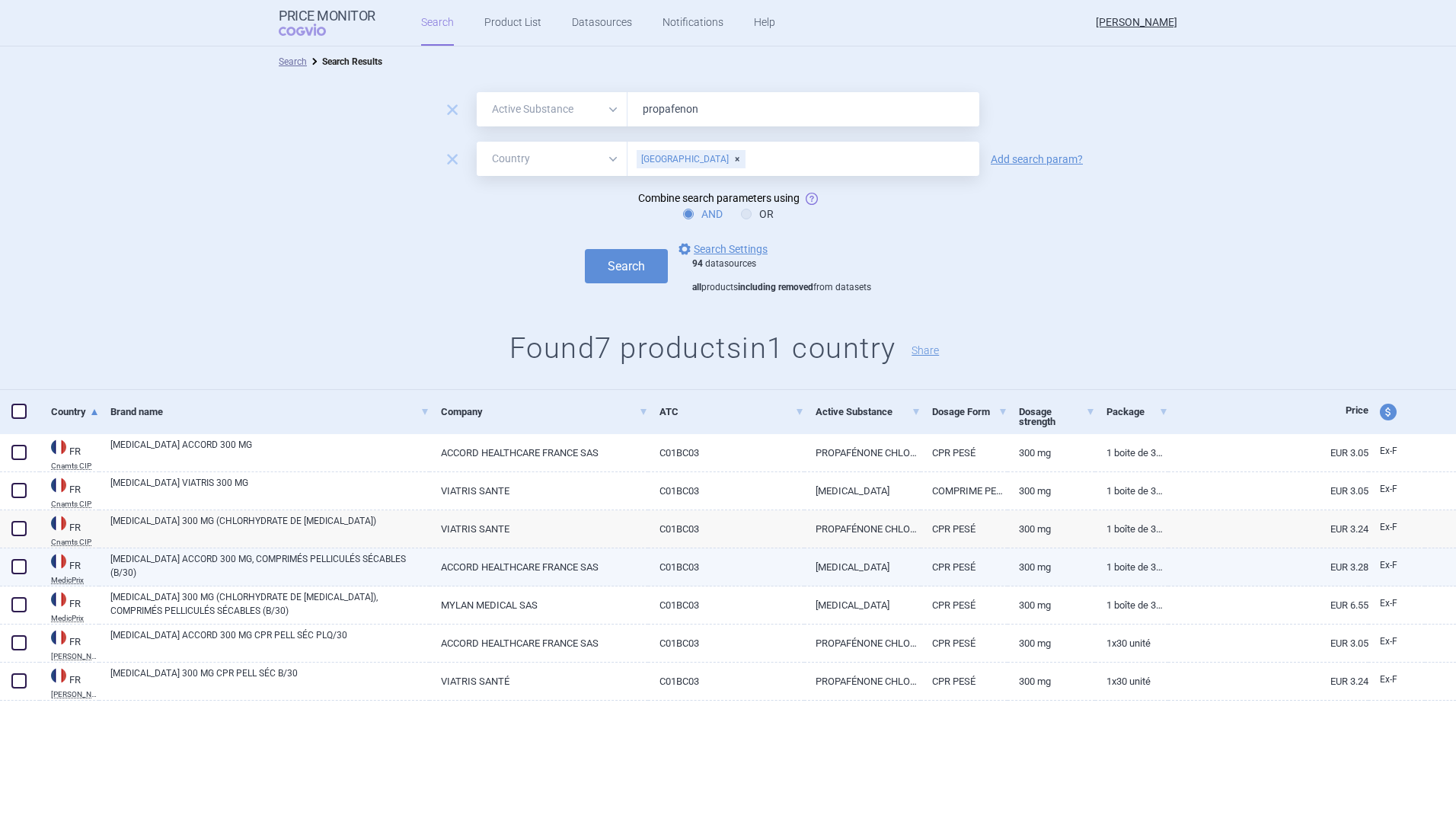
click at [767, 575] on link "C01BC03" at bounding box center [726, 568] width 156 height 38
select select "EUR"
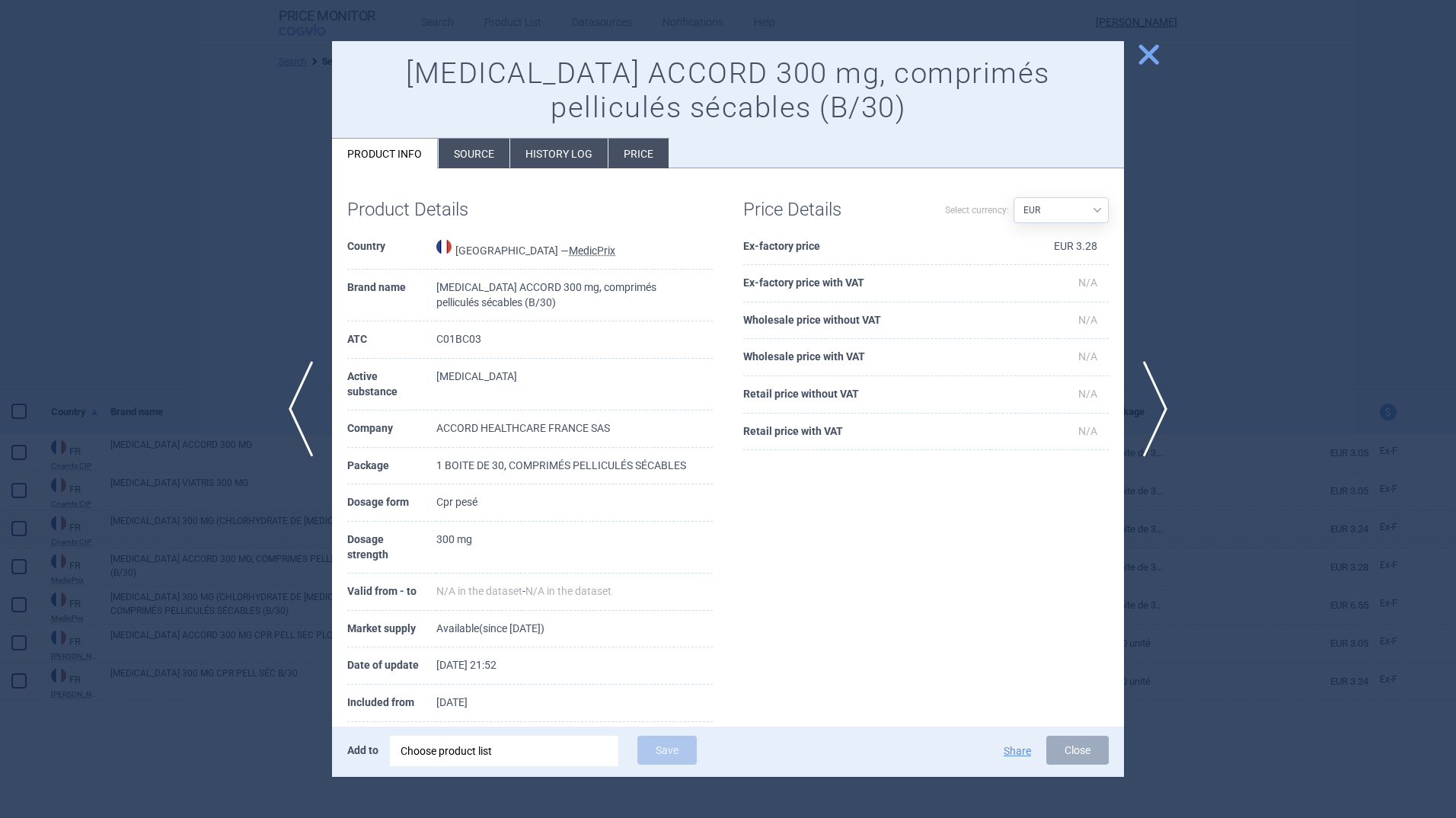
drag, startPoint x: 1151, startPoint y: 51, endPoint x: 1142, endPoint y: 60, distance: 12.7
click at [1151, 51] on span "close" at bounding box center [1149, 54] width 27 height 27
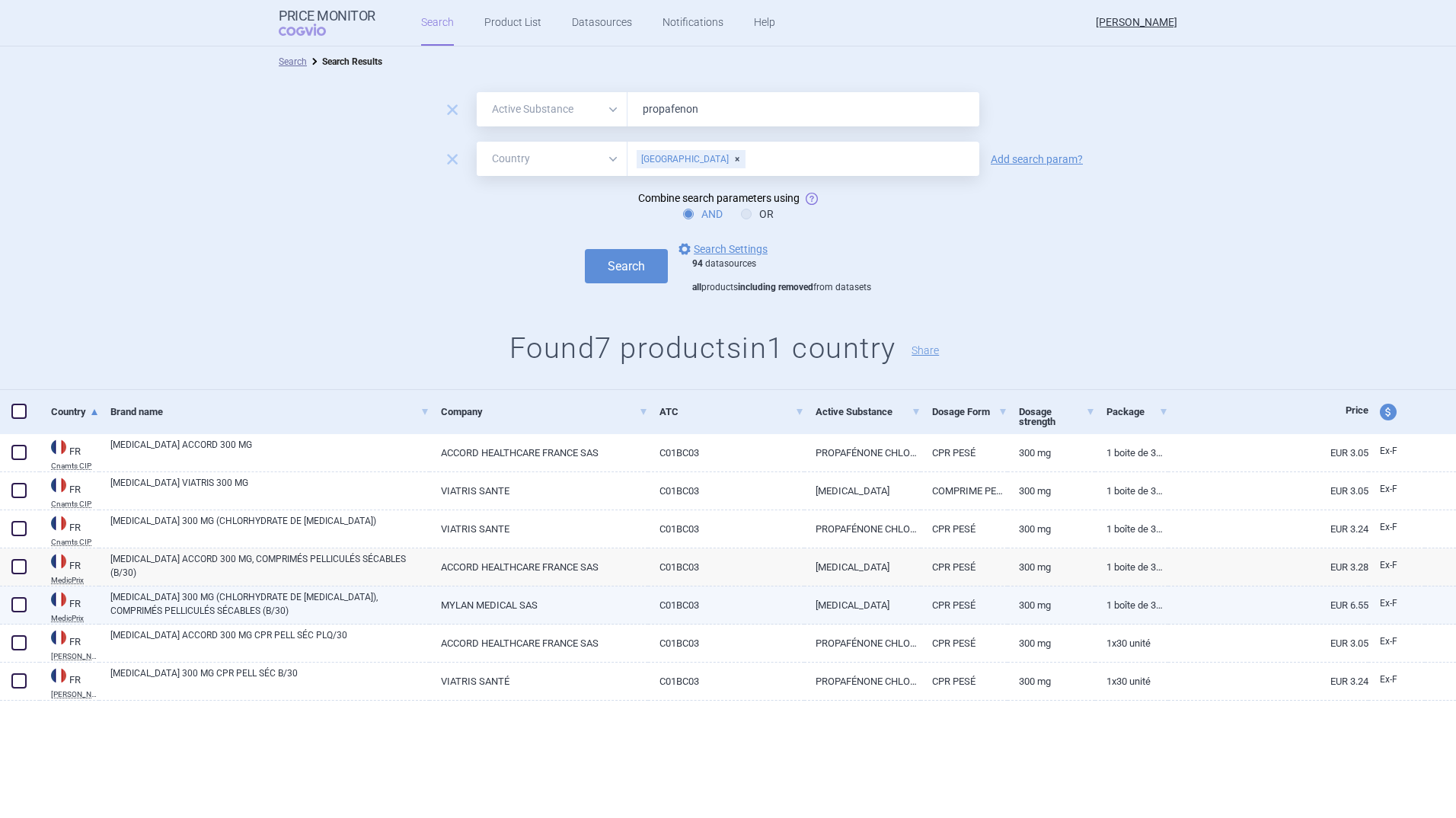
click at [330, 600] on link "[MEDICAL_DATA] 300 MG (CHLORHYDRATE DE [MEDICAL_DATA]), COMPRIMÉS PELLICULÉS SÉ…" at bounding box center [270, 604] width 319 height 27
select select "EUR"
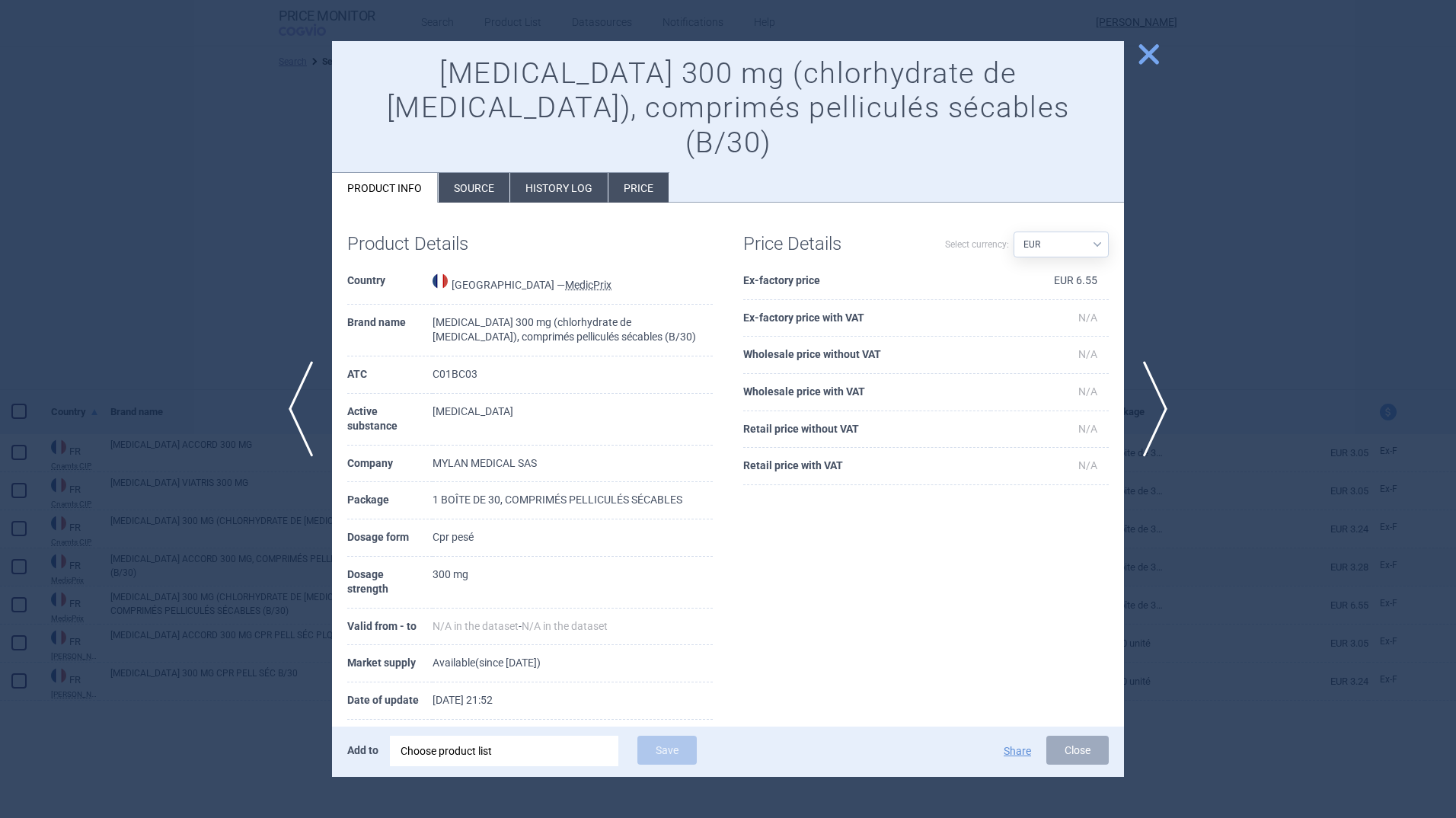
click at [1149, 50] on span "close" at bounding box center [1149, 54] width 27 height 27
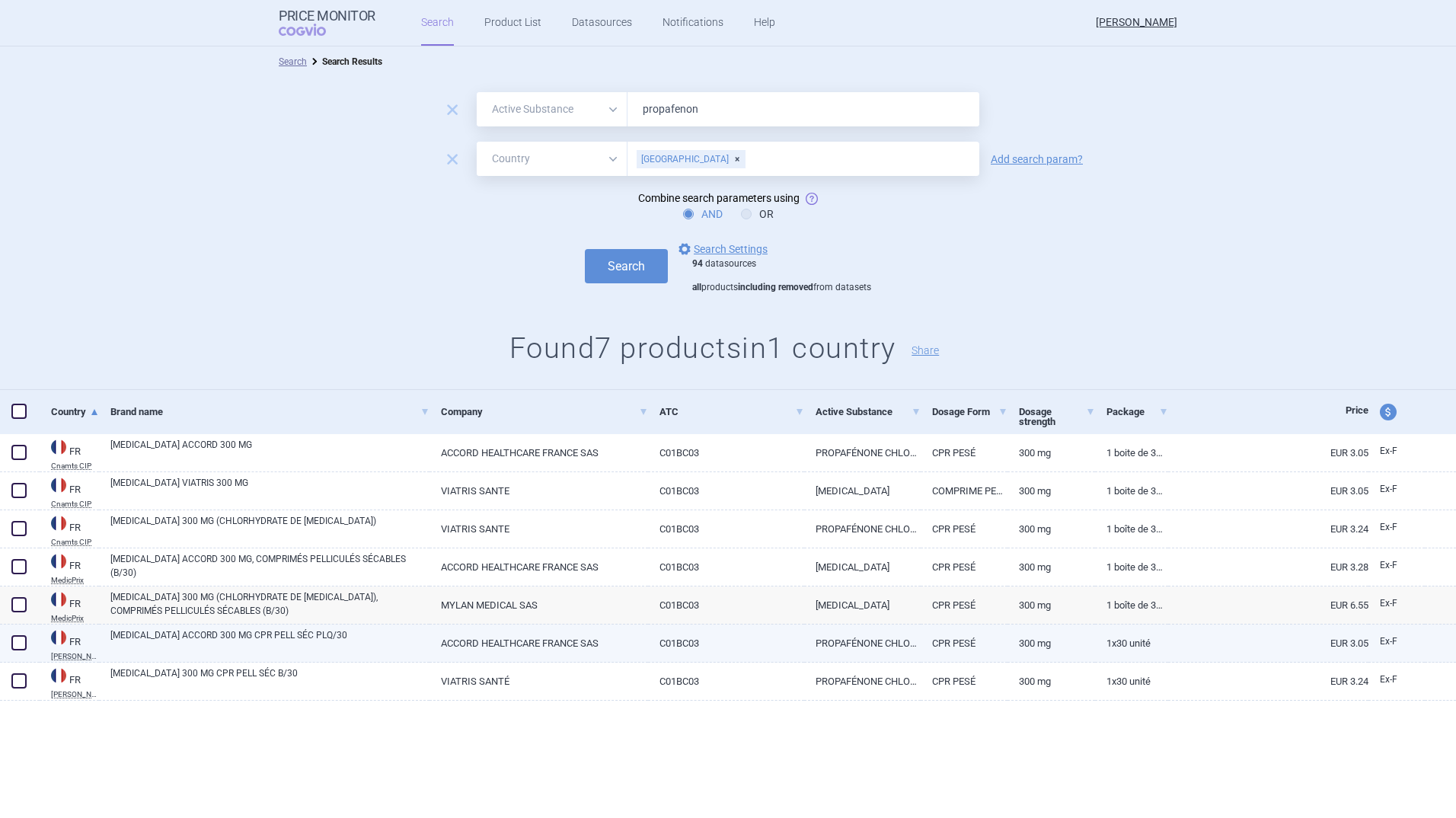
click at [204, 633] on link "[MEDICAL_DATA] ACCORD 300 MG CPR PELL SÉC PLQ/30" at bounding box center [270, 642] width 319 height 27
select select "EUR"
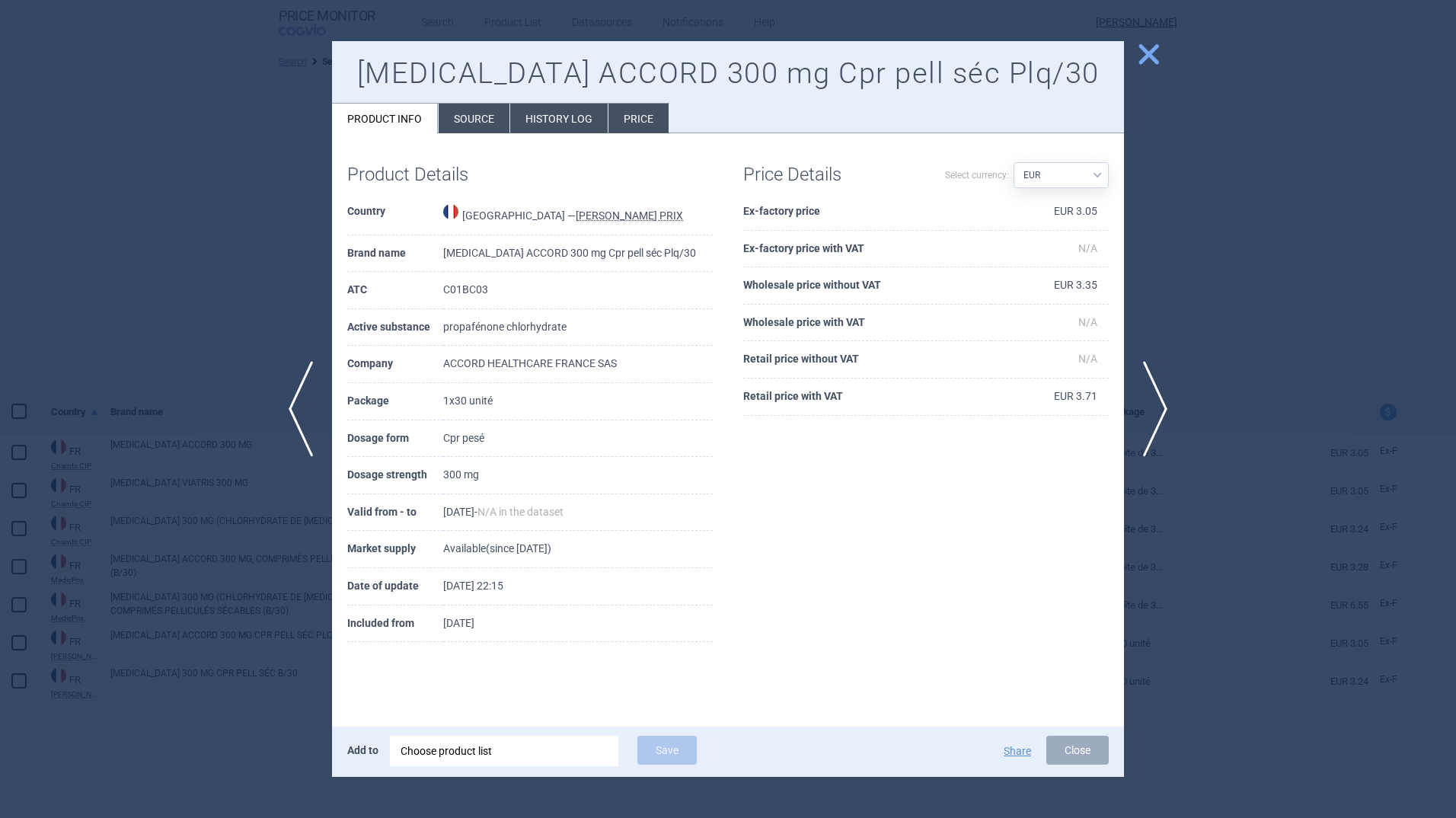
click at [1157, 54] on span "close" at bounding box center [1149, 54] width 27 height 27
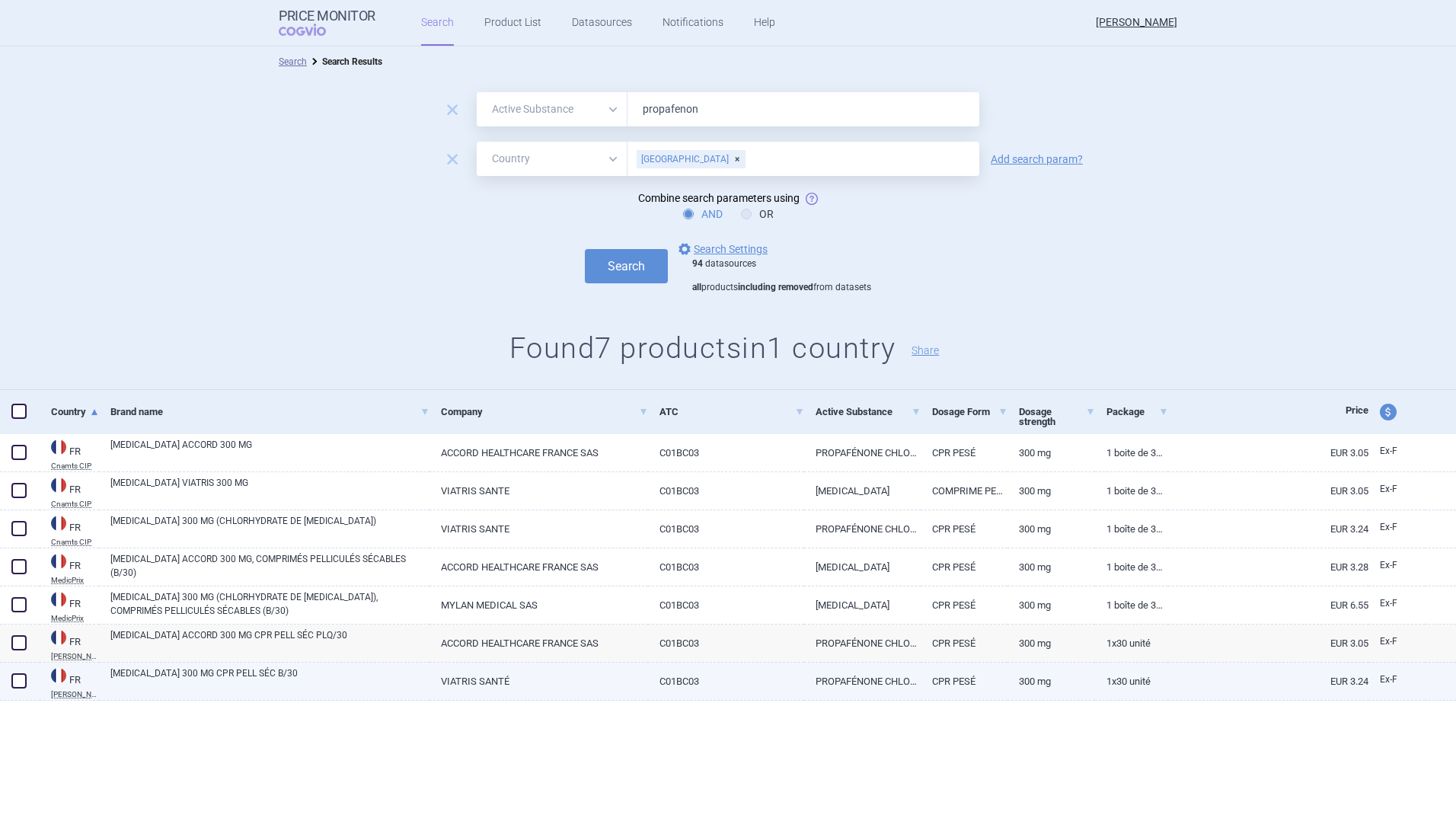
click at [279, 677] on link "[MEDICAL_DATA] 300 MG CPR PELL SÉC B/30" at bounding box center [270, 680] width 319 height 27
select select "EUR"
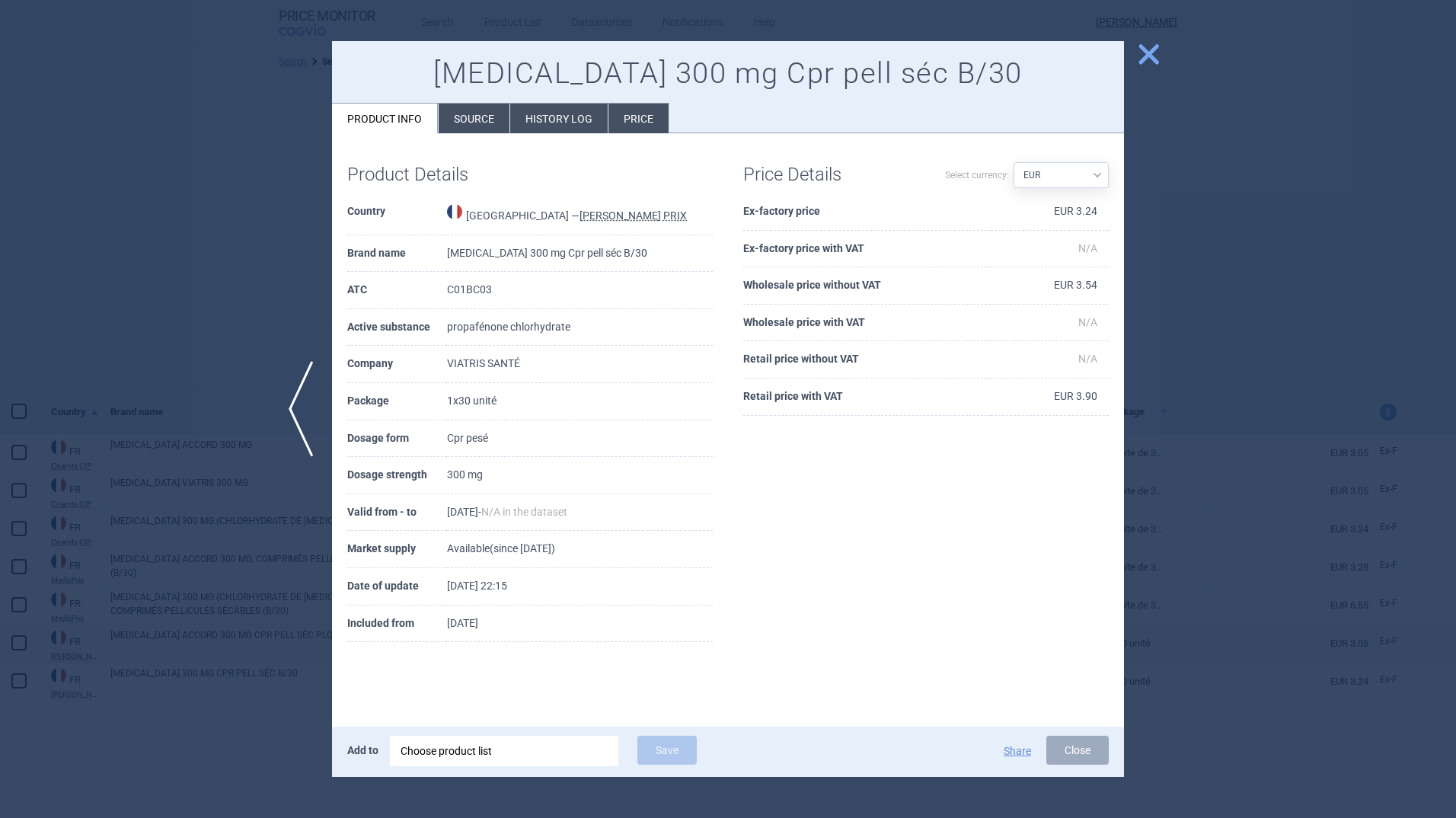
click at [1151, 51] on span "close" at bounding box center [1149, 54] width 27 height 27
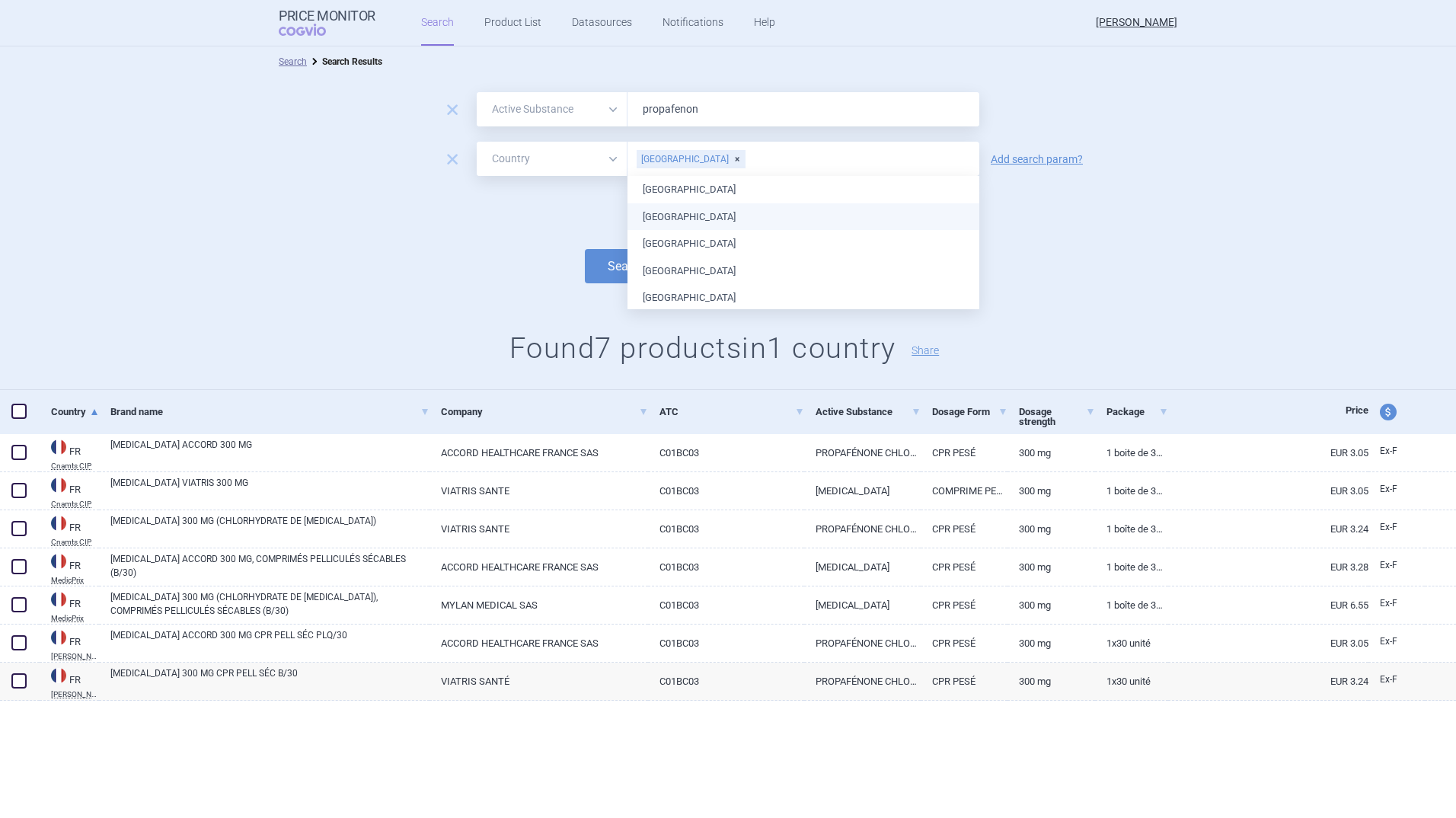
click at [746, 157] on input "text" at bounding box center [859, 159] width 225 height 20
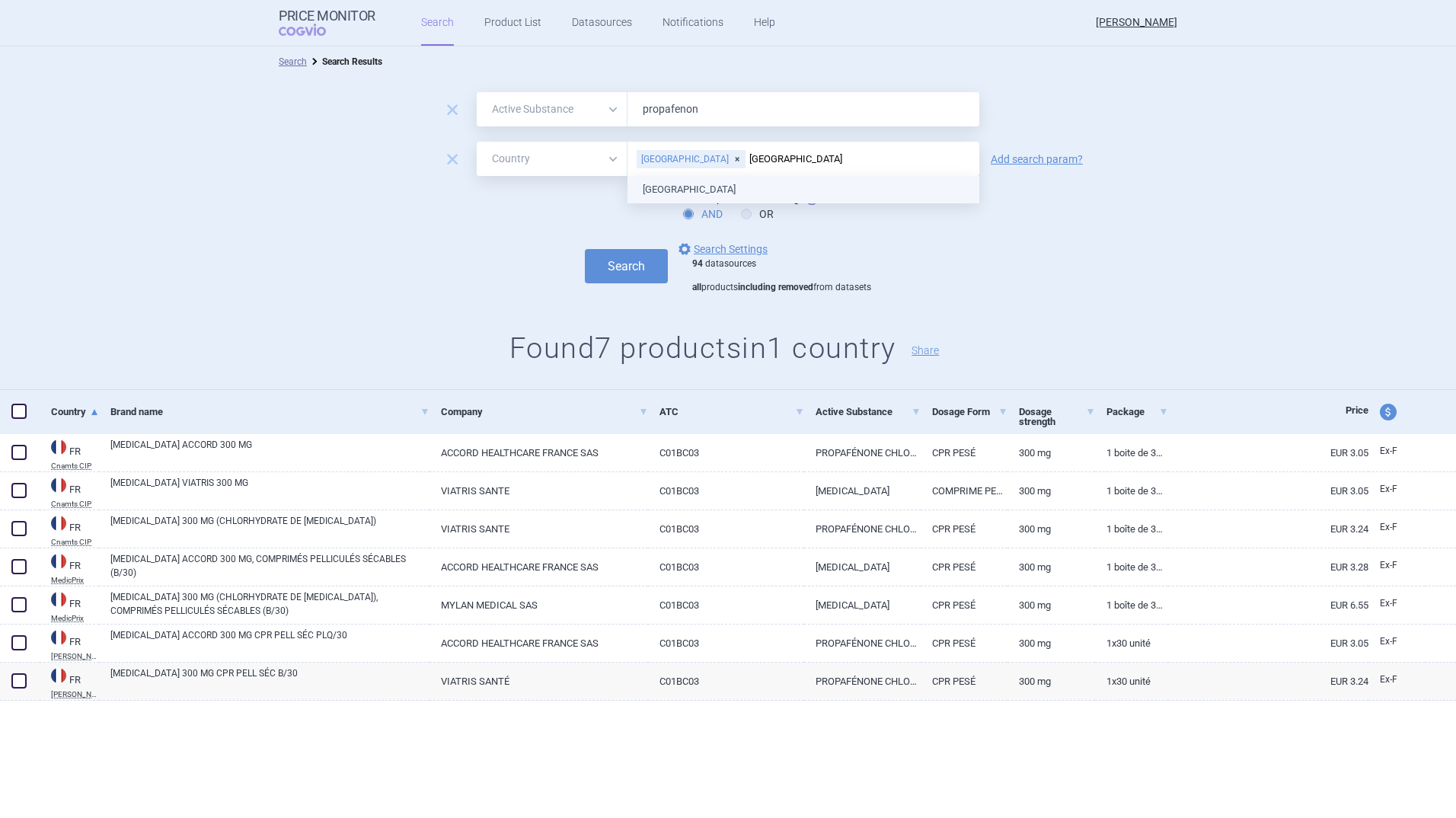
type input "[GEOGRAPHIC_DATA]"
click at [746, 165] on input "[GEOGRAPHIC_DATA]" at bounding box center [859, 159] width 225 height 20
click at [661, 190] on ul "[GEOGRAPHIC_DATA]" at bounding box center [804, 189] width 352 height 27
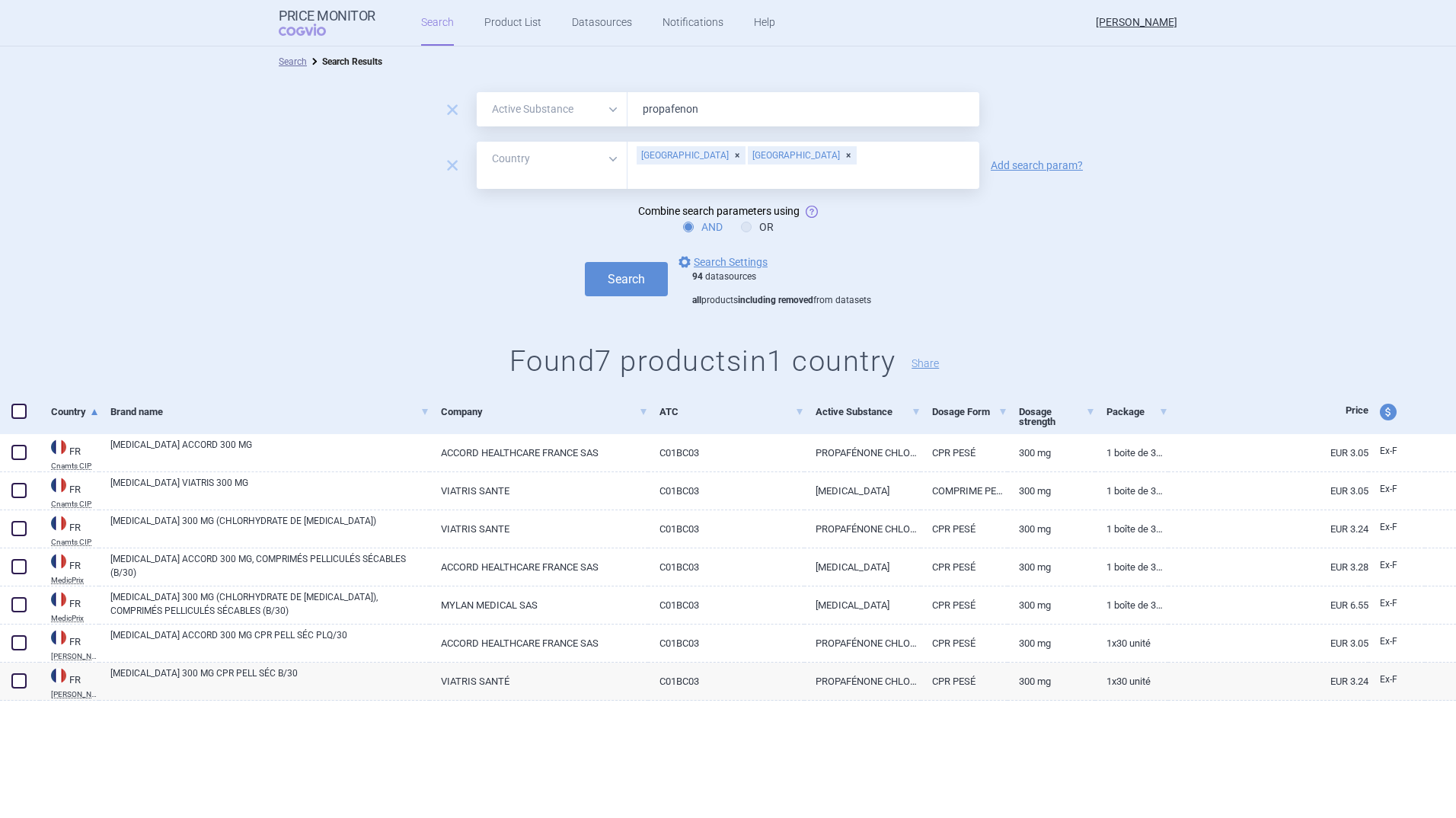
click at [676, 153] on div "[GEOGRAPHIC_DATA]" at bounding box center [691, 155] width 109 height 18
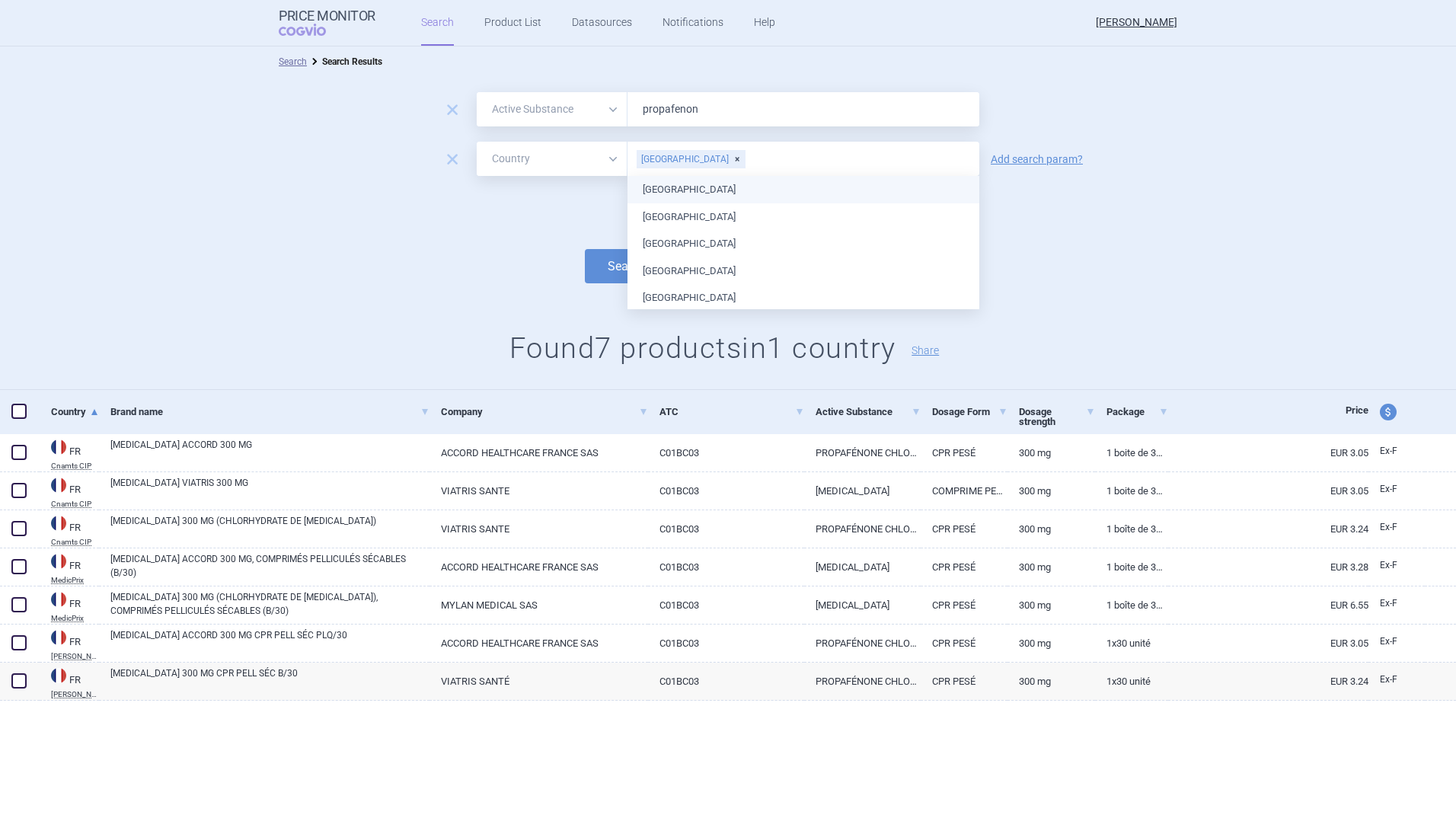
click at [514, 226] on form "remove All Brand Name ATC Company Active Substance Country Newer than propafeno…" at bounding box center [728, 192] width 1456 height 201
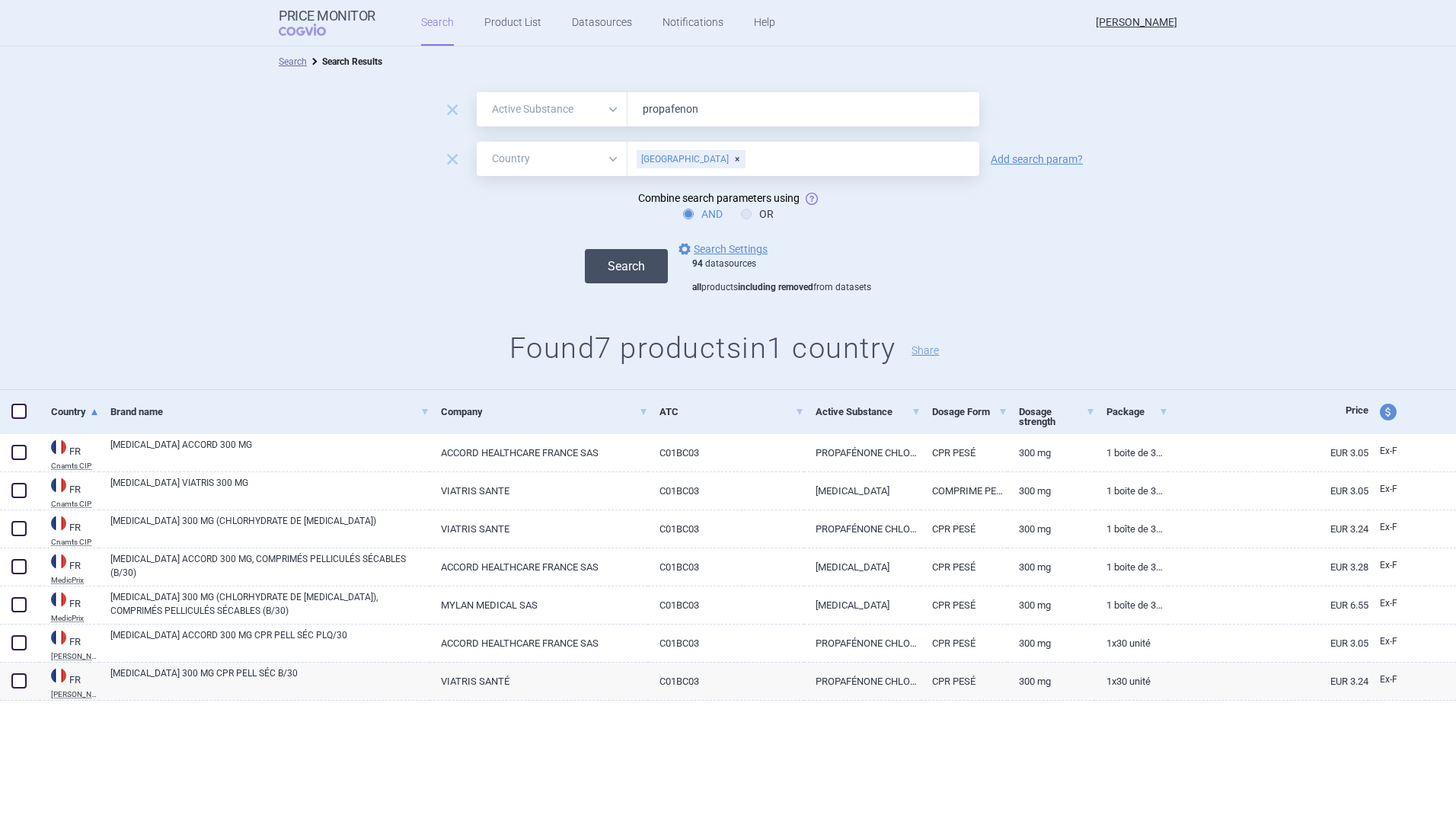
click at [644, 261] on button "Search" at bounding box center [626, 266] width 83 height 35
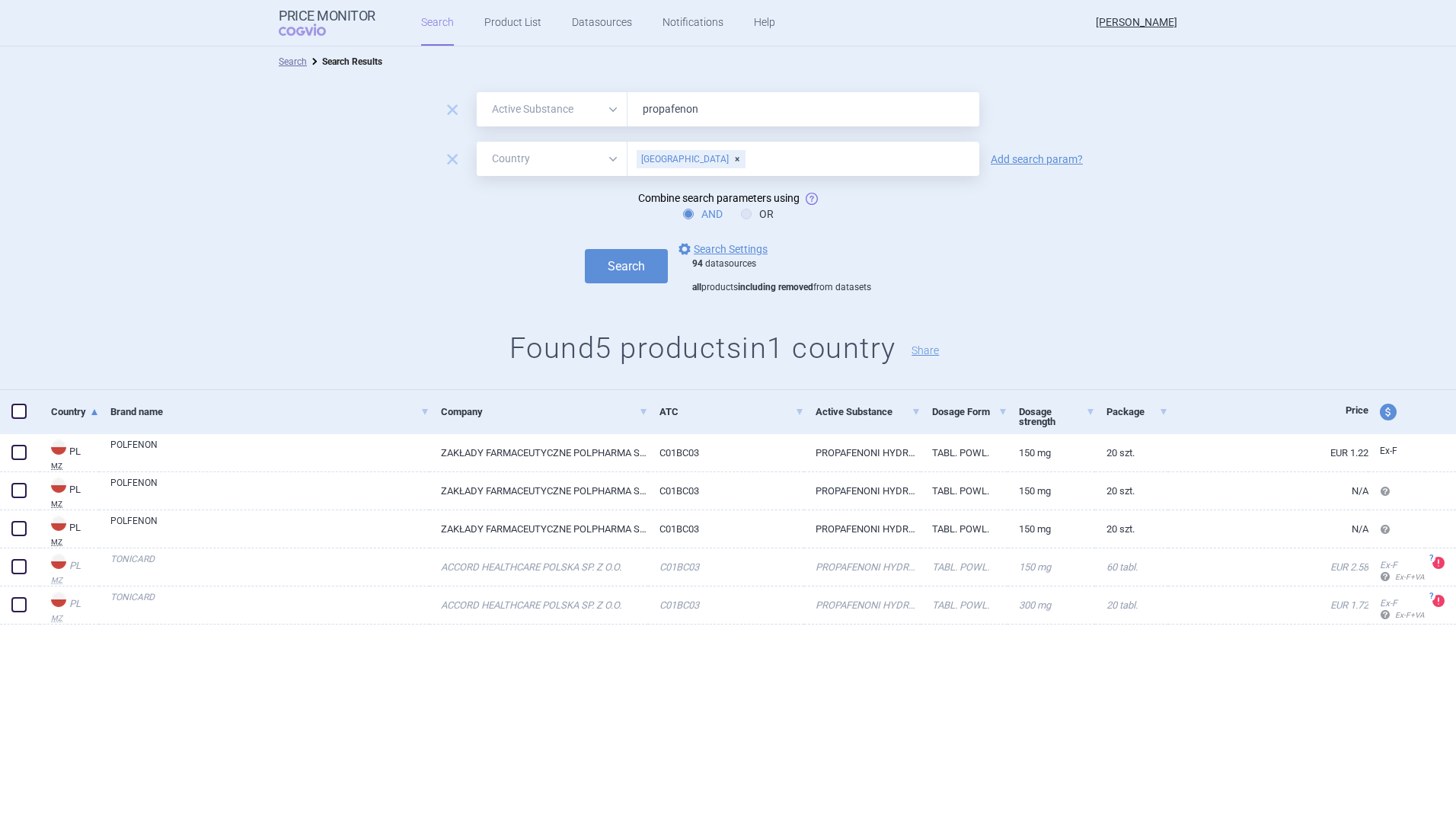
click at [746, 159] on input "text" at bounding box center [859, 159] width 225 height 20
type input "nether"
click at [678, 192] on ul "[GEOGRAPHIC_DATA]" at bounding box center [804, 189] width 352 height 27
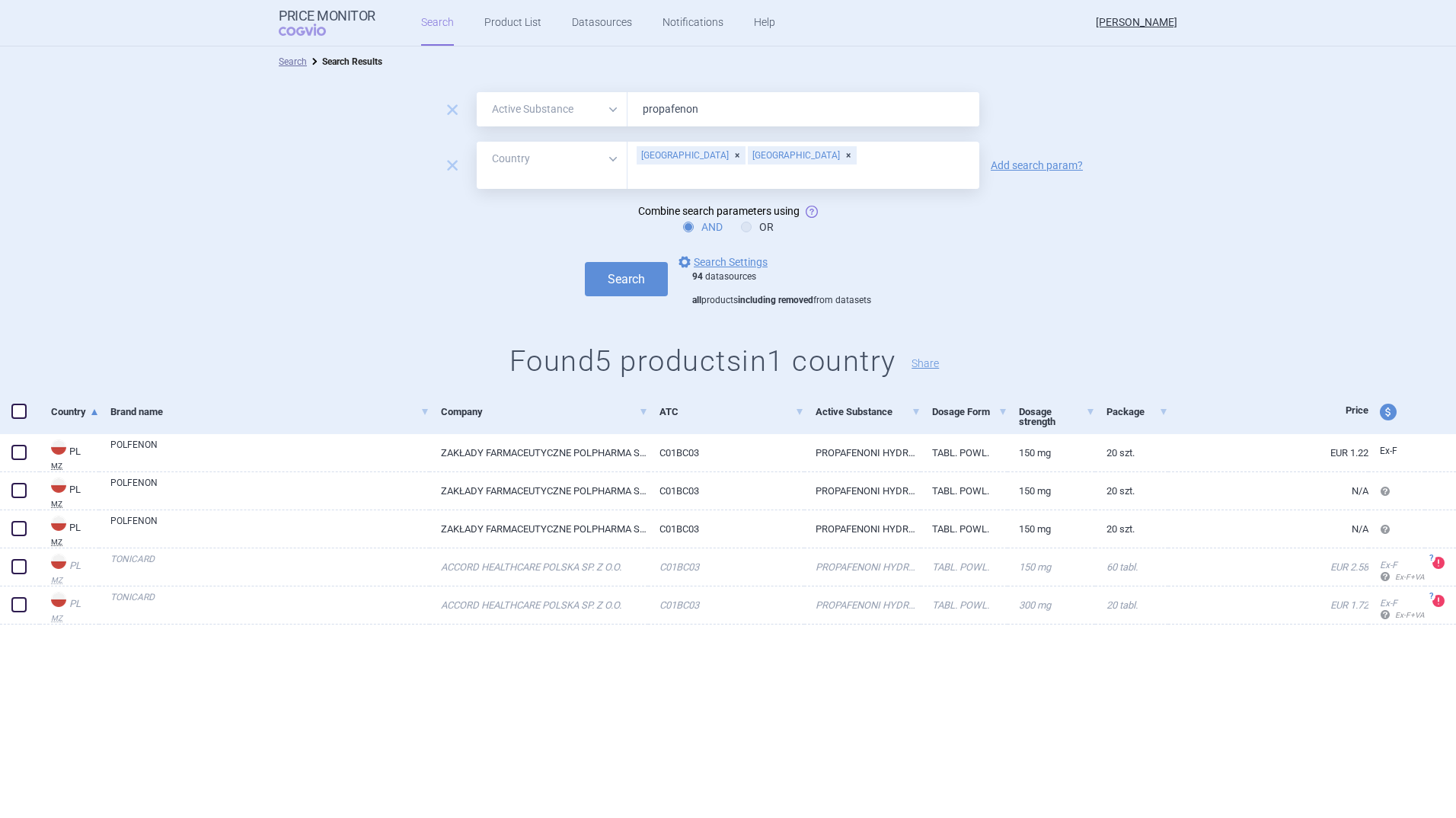
click at [681, 157] on div "[GEOGRAPHIC_DATA]" at bounding box center [691, 155] width 109 height 18
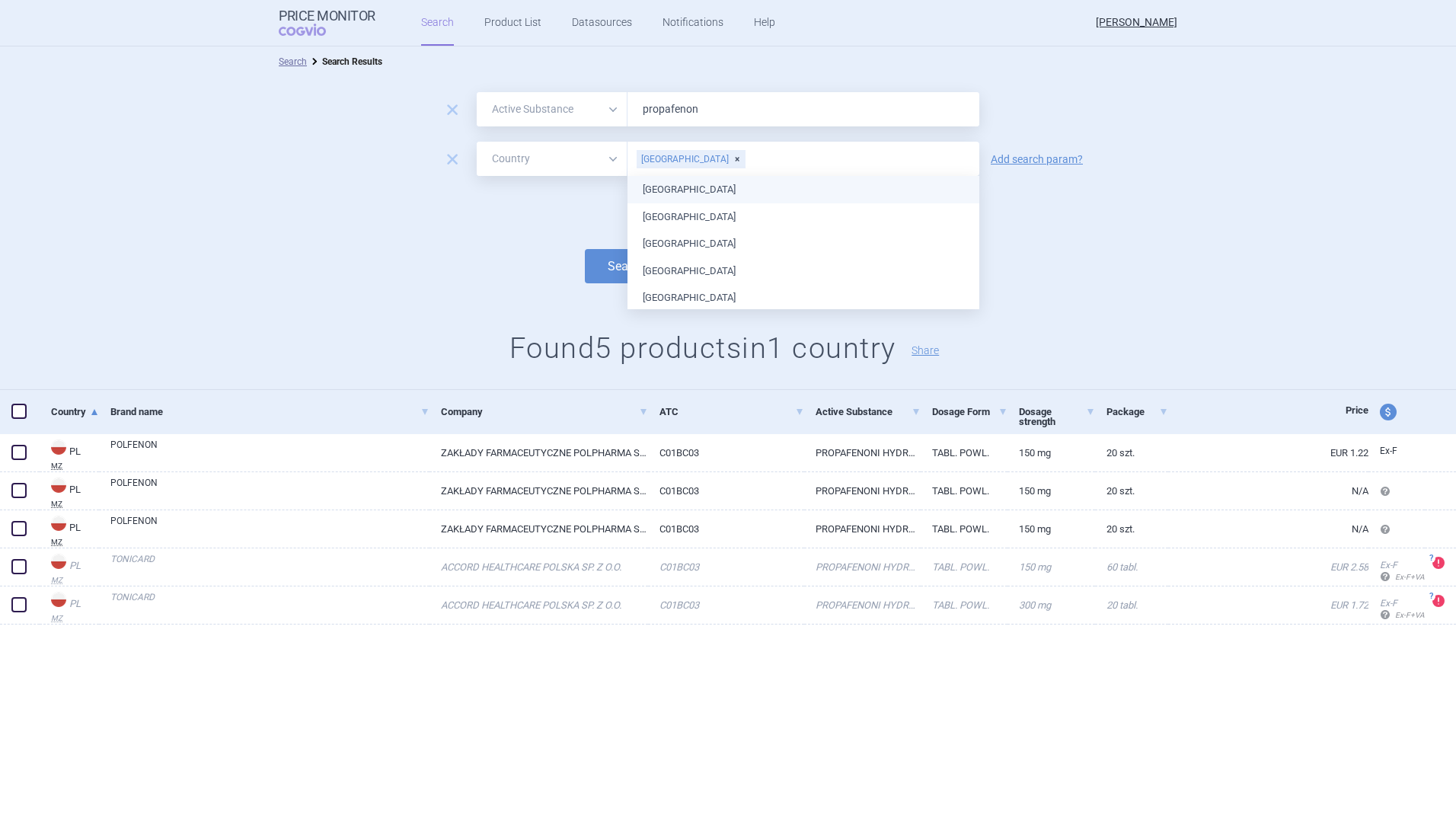
click at [553, 244] on div "Search options Search Settings 94 datasources all products including removed fr…" at bounding box center [728, 267] width 1456 height 54
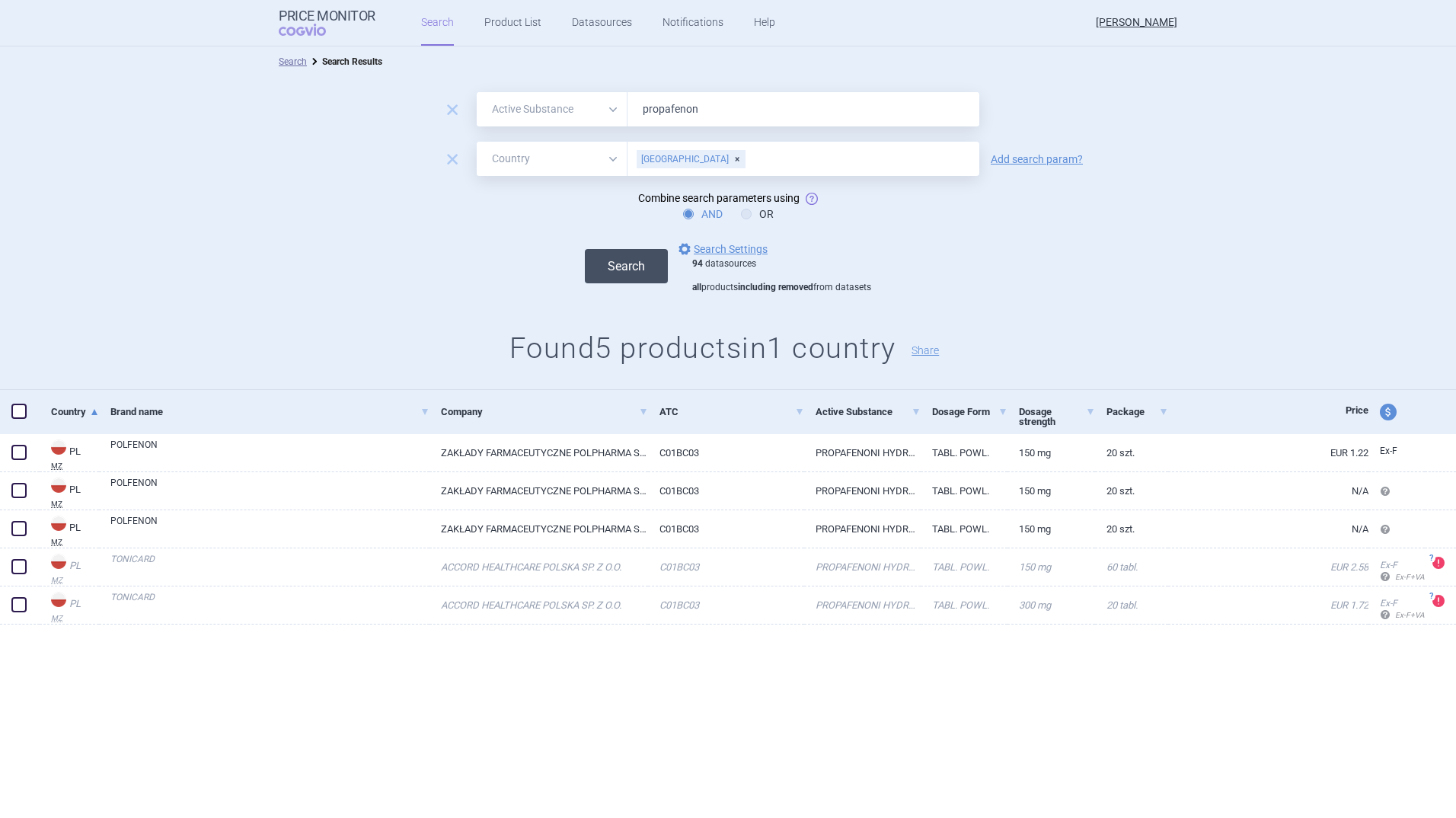
click at [613, 263] on button "Search" at bounding box center [626, 266] width 83 height 35
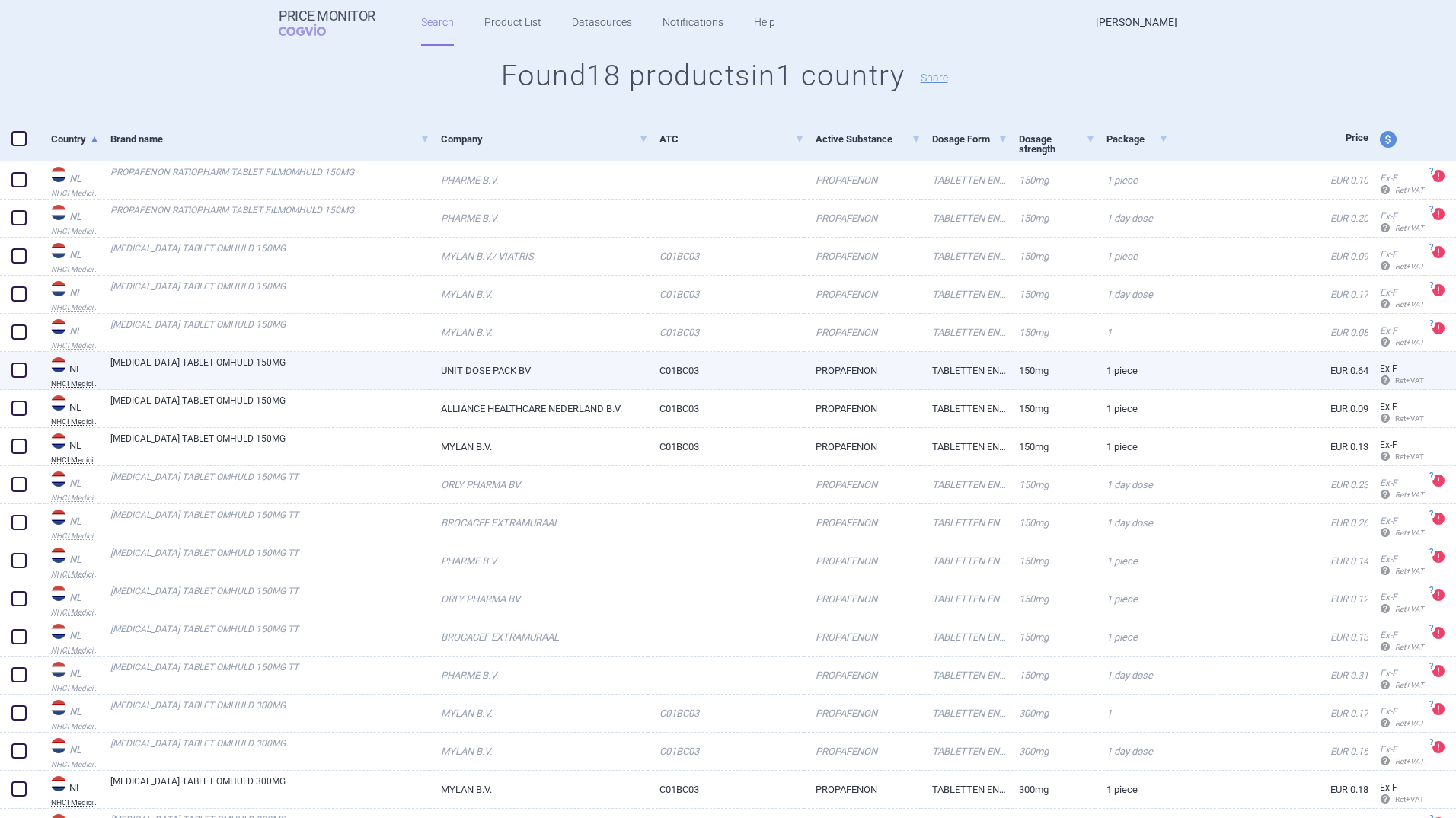
scroll to position [351, 0]
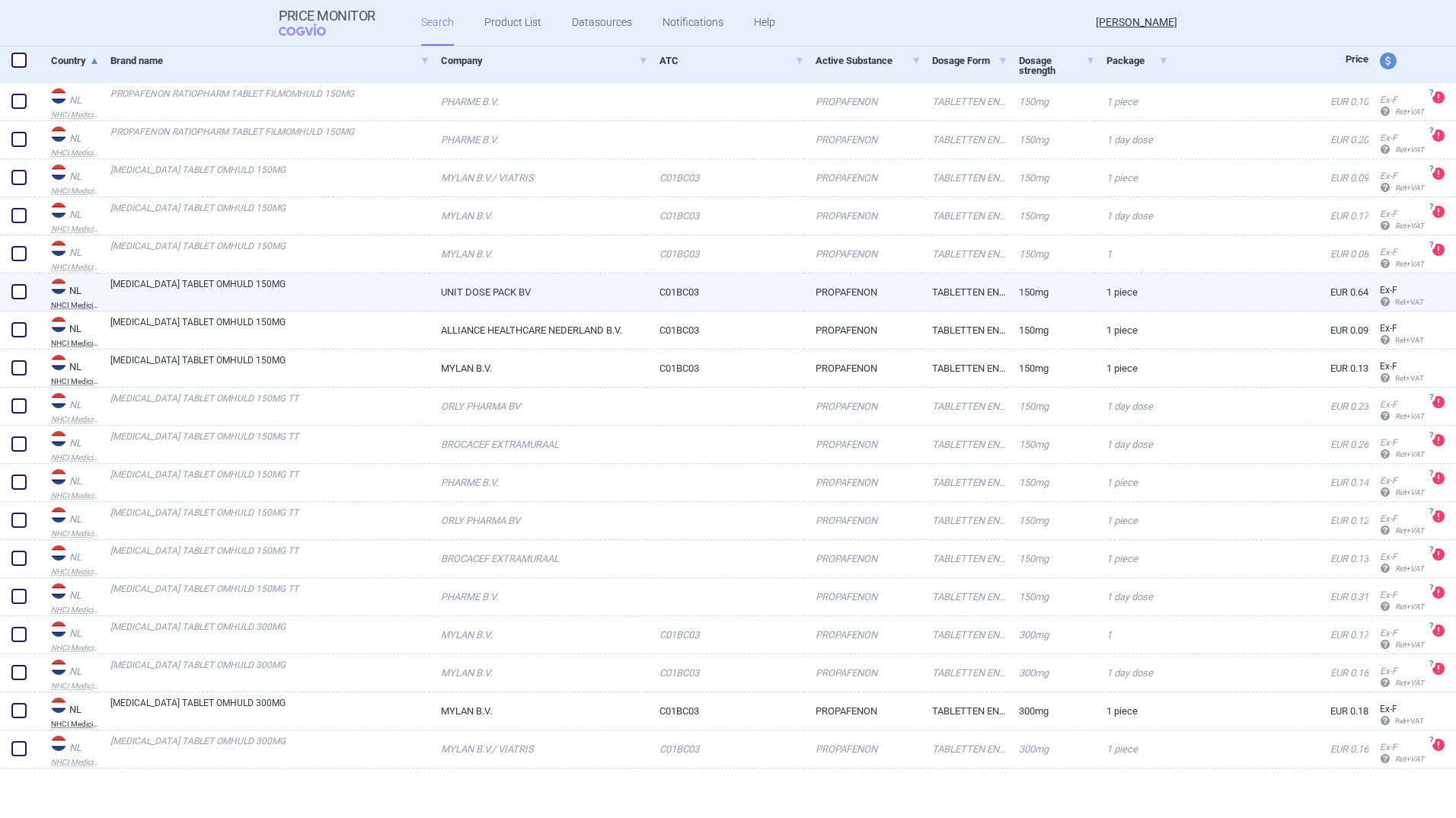
click at [222, 282] on link "[MEDICAL_DATA] TABLET OMHULD 150MG" at bounding box center [270, 290] width 319 height 27
select select "EUR"
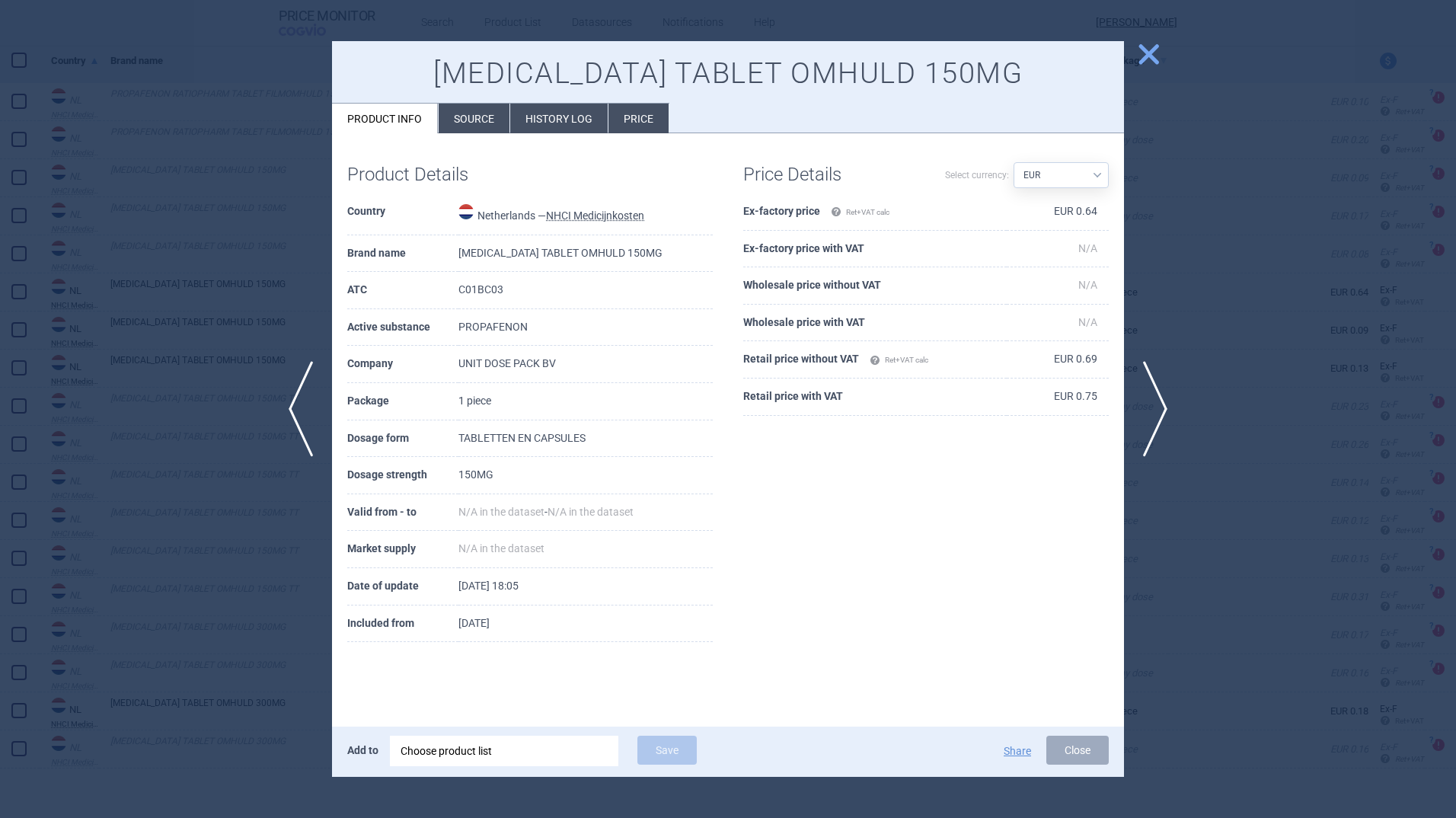
click at [1157, 53] on span "close" at bounding box center [1149, 54] width 27 height 27
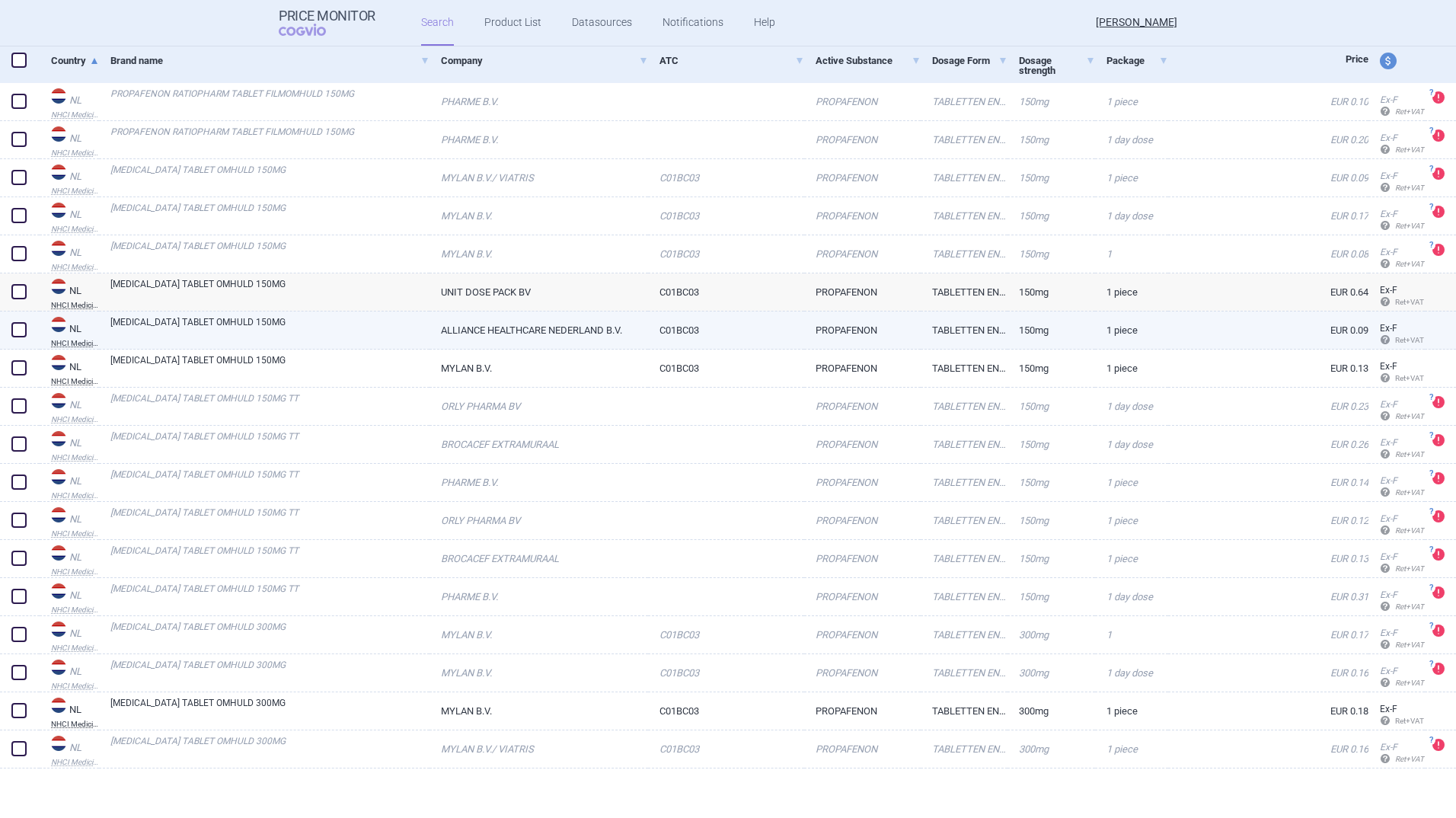
click at [218, 326] on link "[MEDICAL_DATA] TABLET OMHULD 150MG" at bounding box center [270, 329] width 319 height 27
select select "EUR"
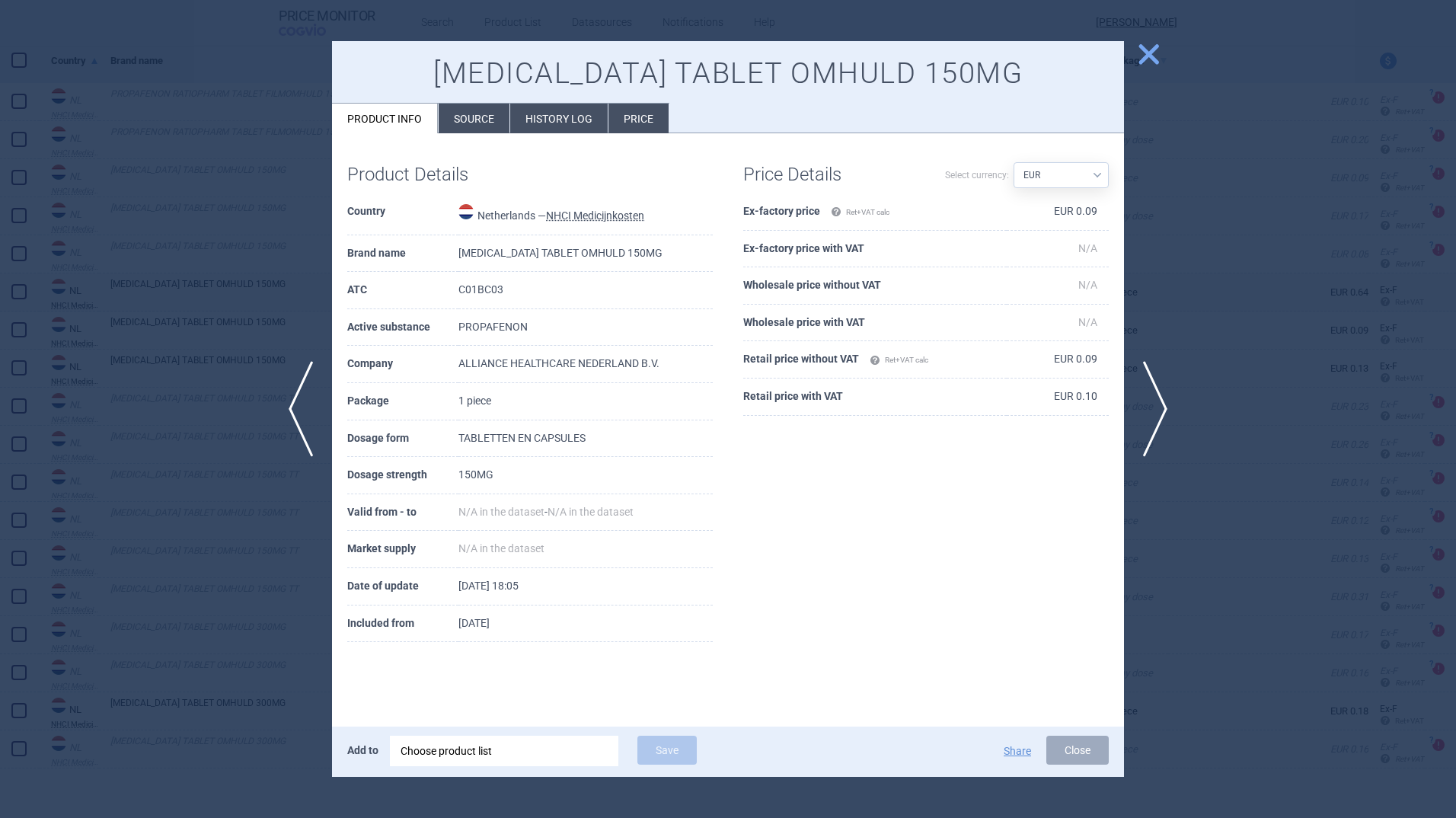
click at [1149, 53] on span "close" at bounding box center [1149, 54] width 27 height 27
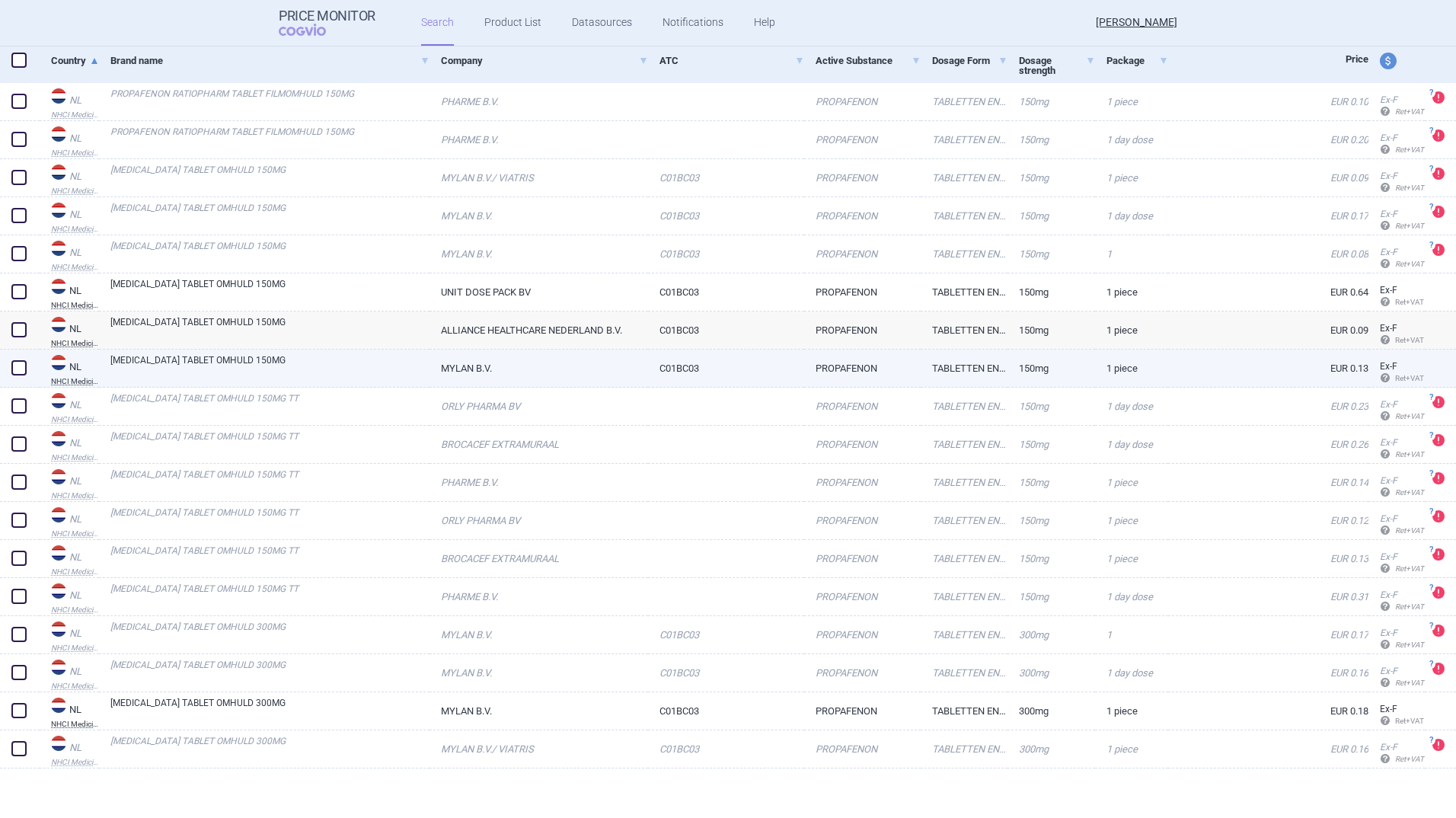
click at [290, 368] on link "[MEDICAL_DATA] TABLET OMHULD 150MG" at bounding box center [270, 367] width 319 height 27
select select "EUR"
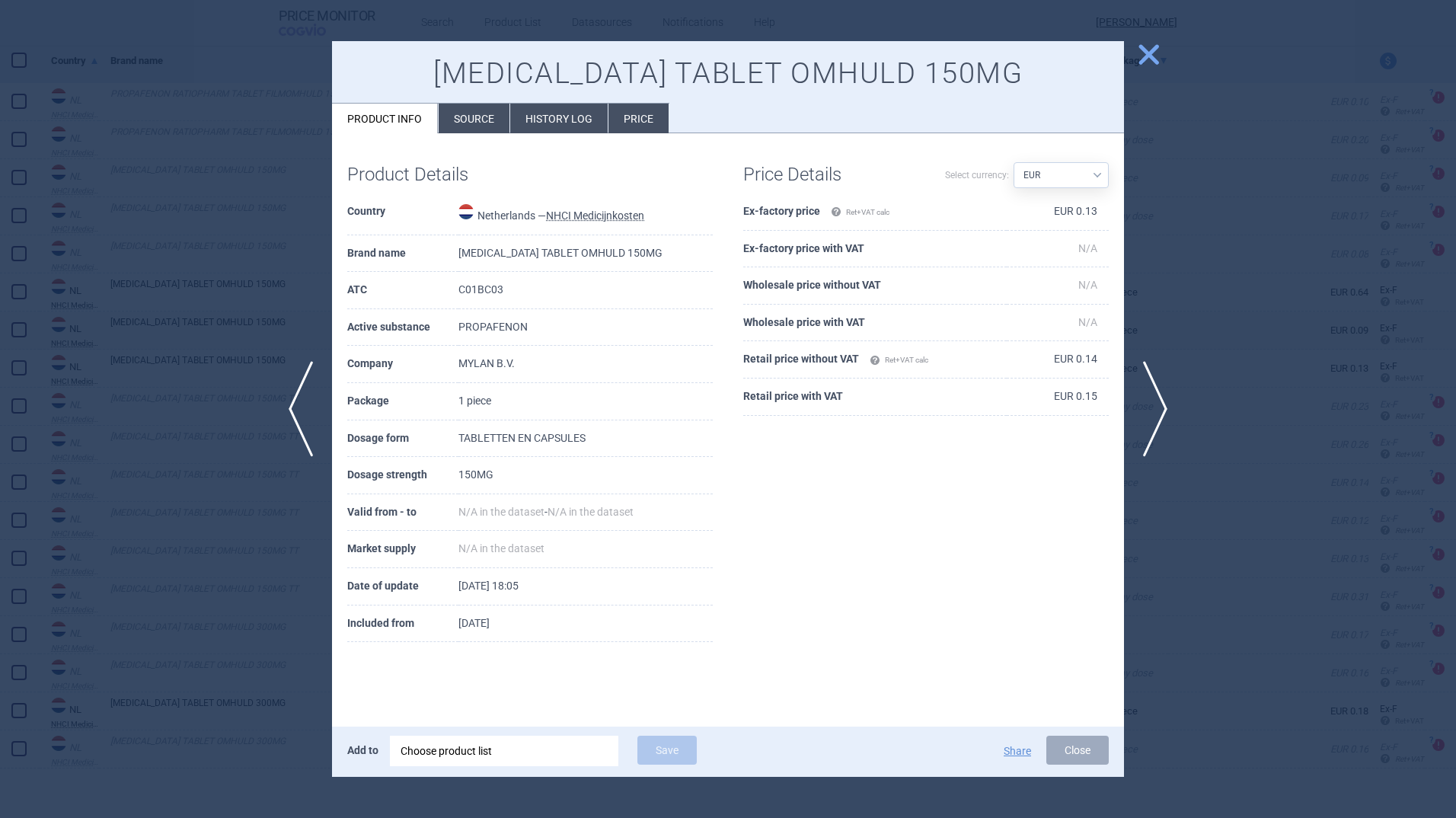
click at [1147, 56] on span "close" at bounding box center [1149, 54] width 27 height 27
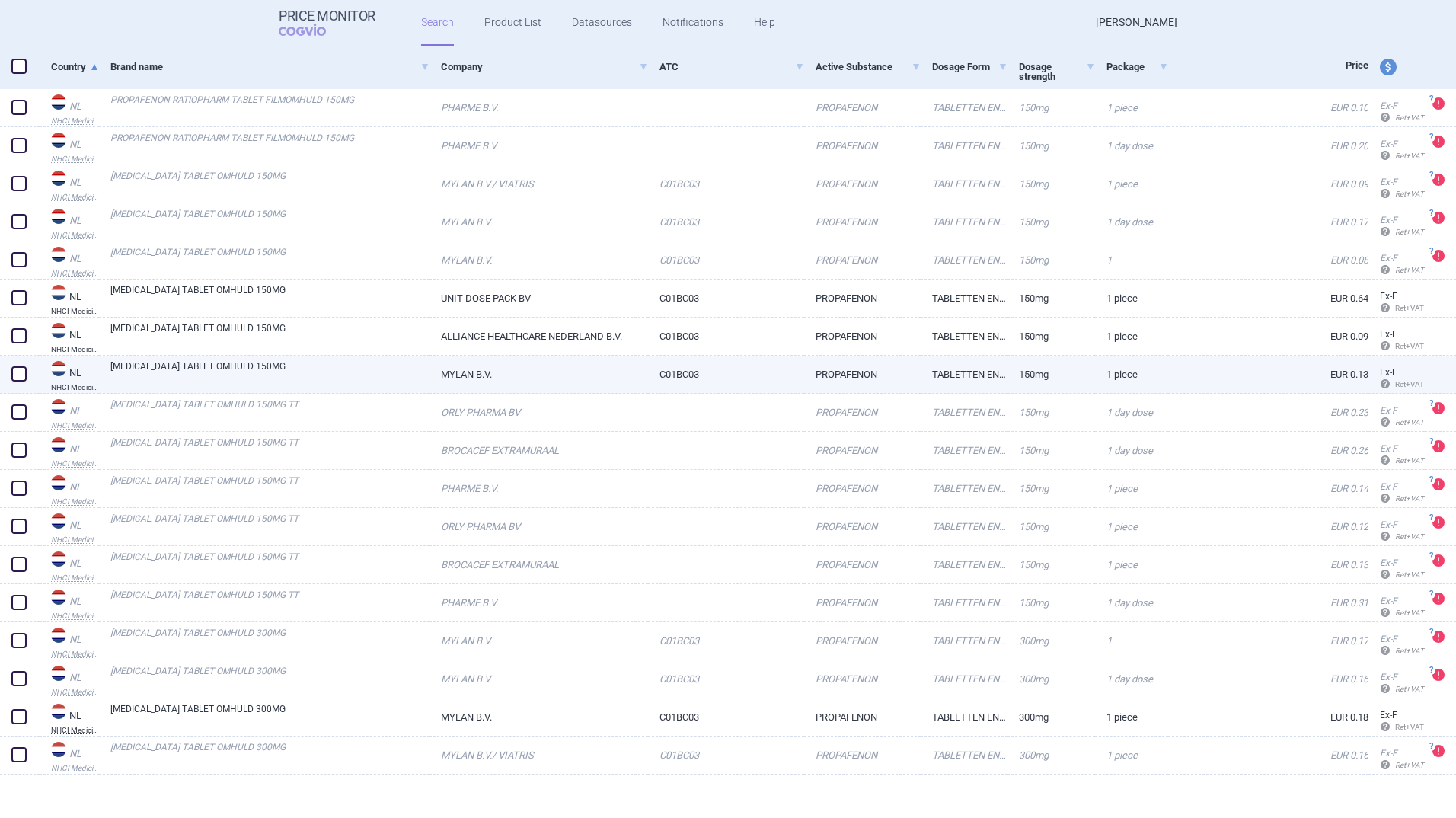
scroll to position [351, 0]
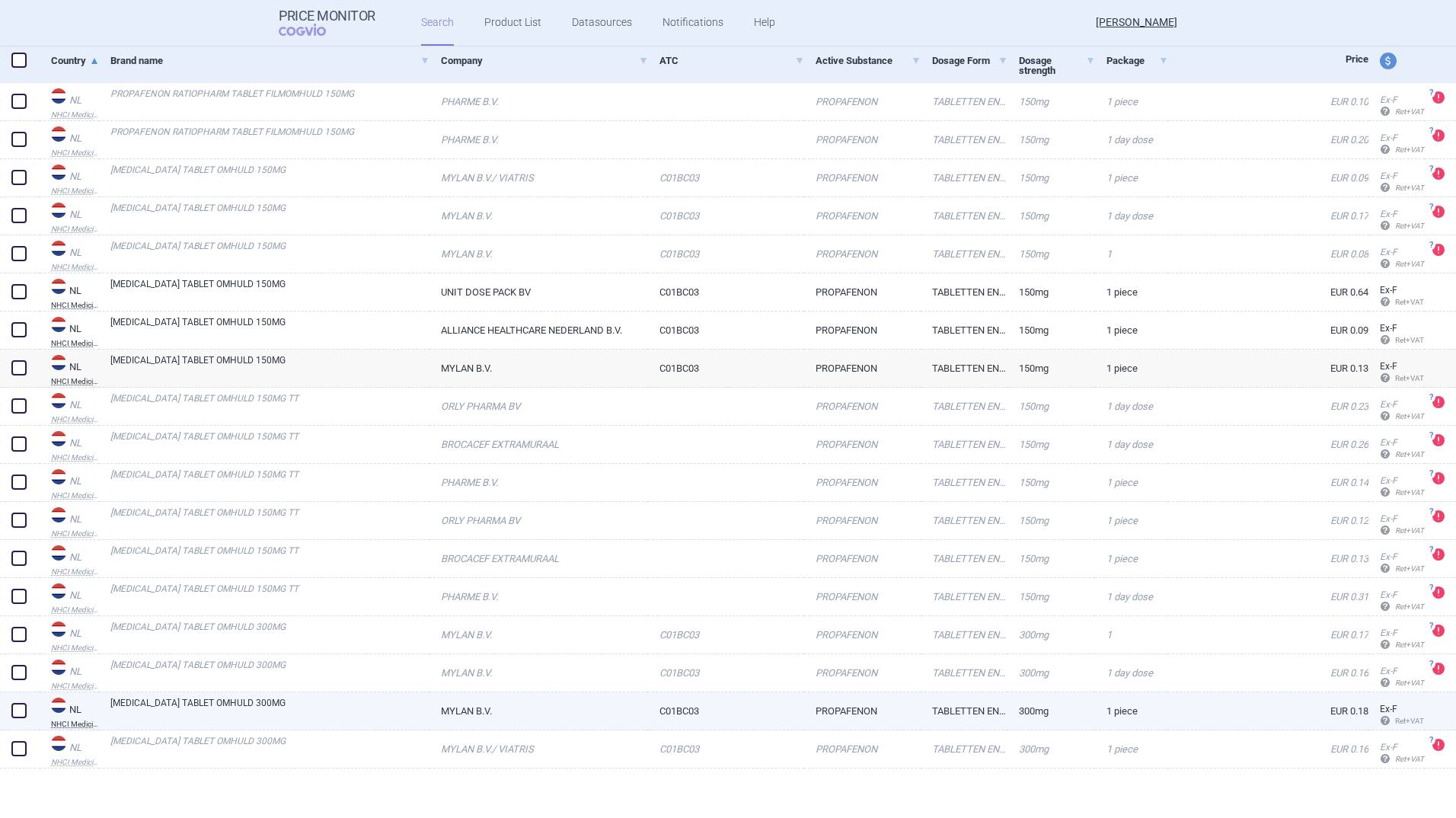
click at [244, 704] on link "[MEDICAL_DATA] TABLET OMHULD 300MG" at bounding box center [270, 710] width 319 height 27
select select "EUR"
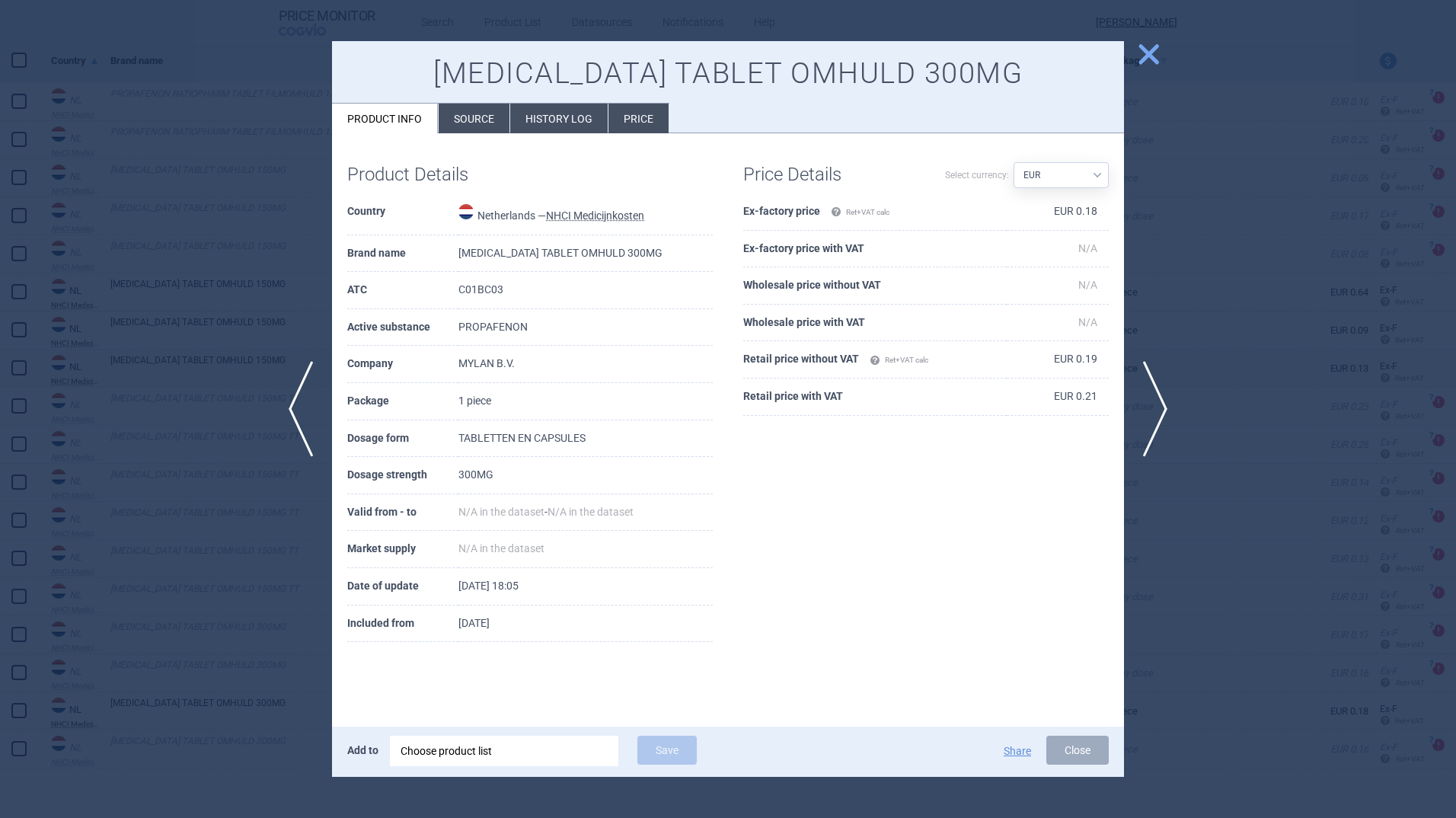
click at [1148, 52] on span "close" at bounding box center [1149, 54] width 27 height 27
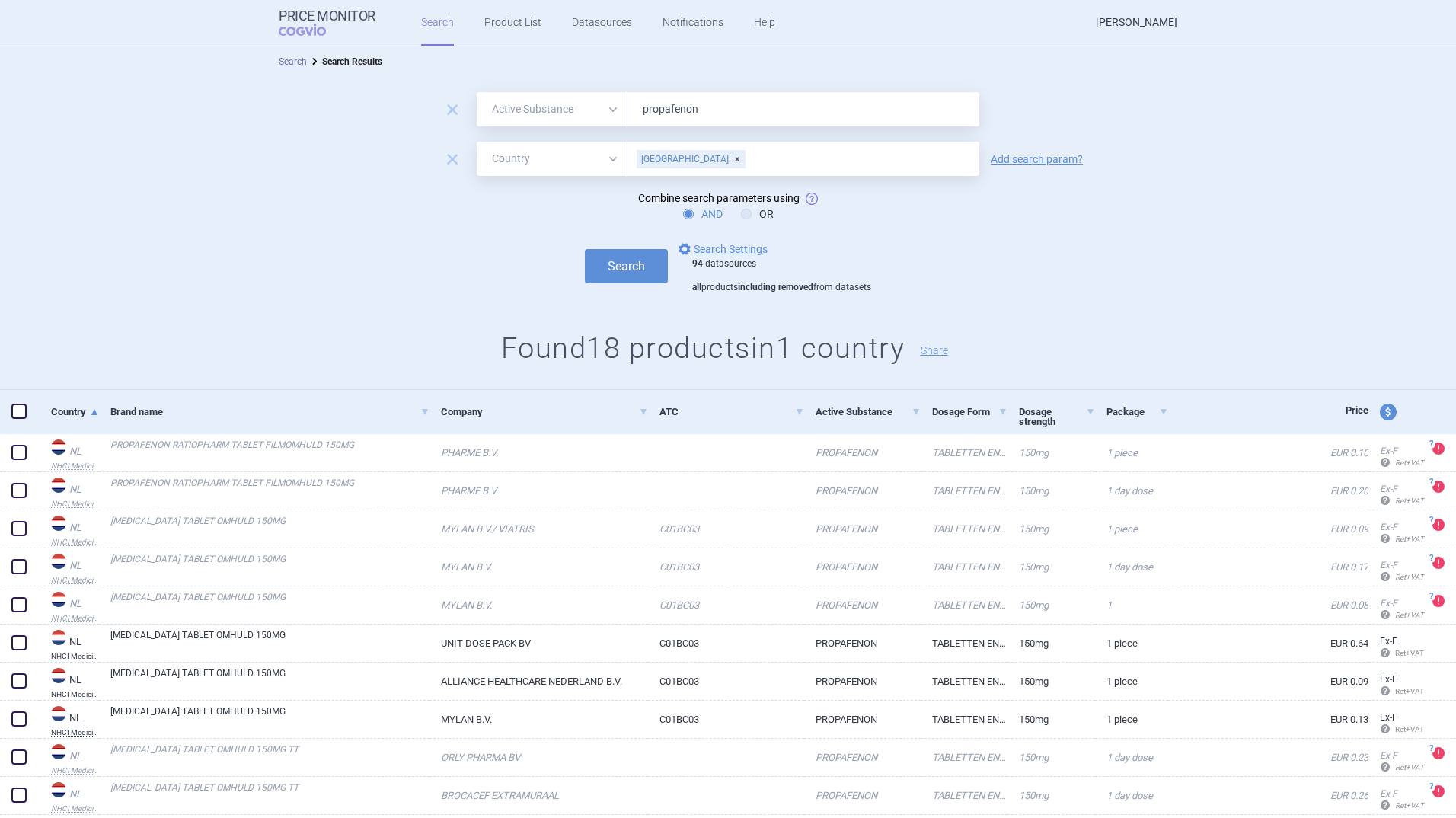
click at [1132, 21] on link "[PERSON_NAME]" at bounding box center [1137, 23] width 82 height 46
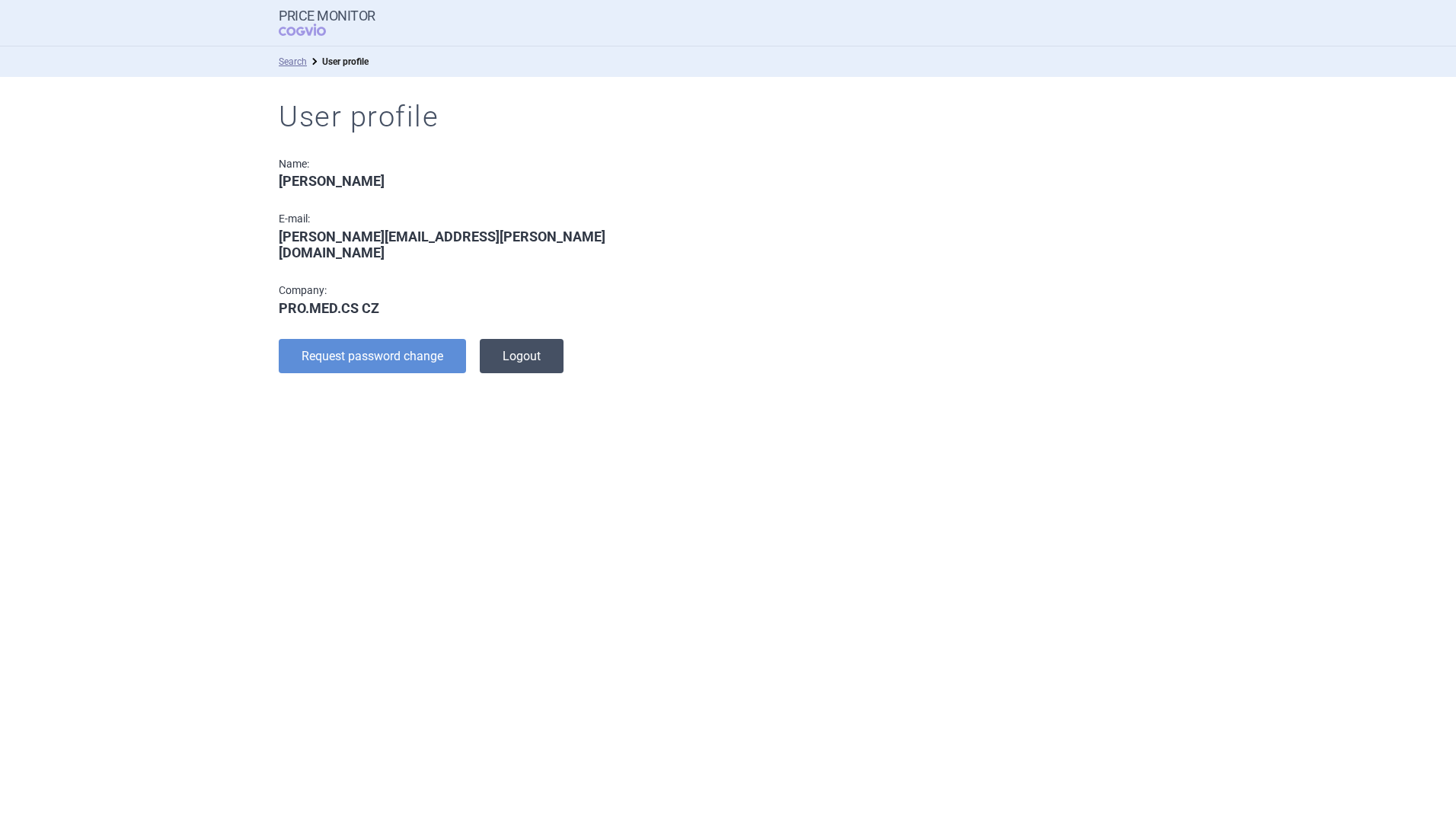
click at [512, 344] on button "Logout" at bounding box center [521, 356] width 84 height 35
